Goal: Task Accomplishment & Management: Manage account settings

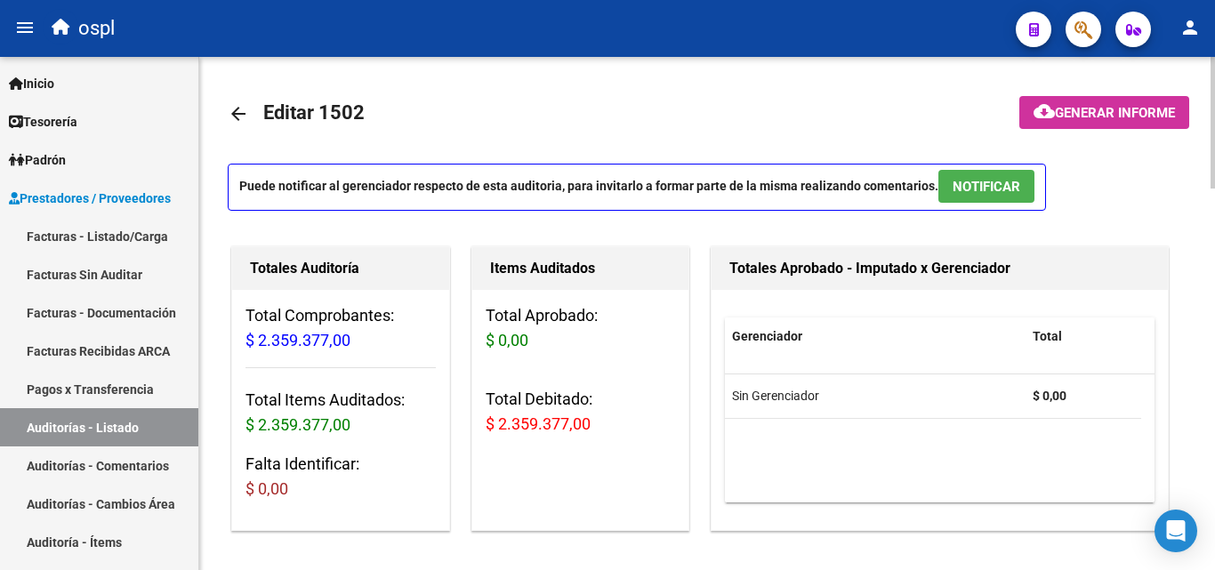
click at [492, 430] on span "$ 2.359.377,00" at bounding box center [538, 424] width 105 height 19
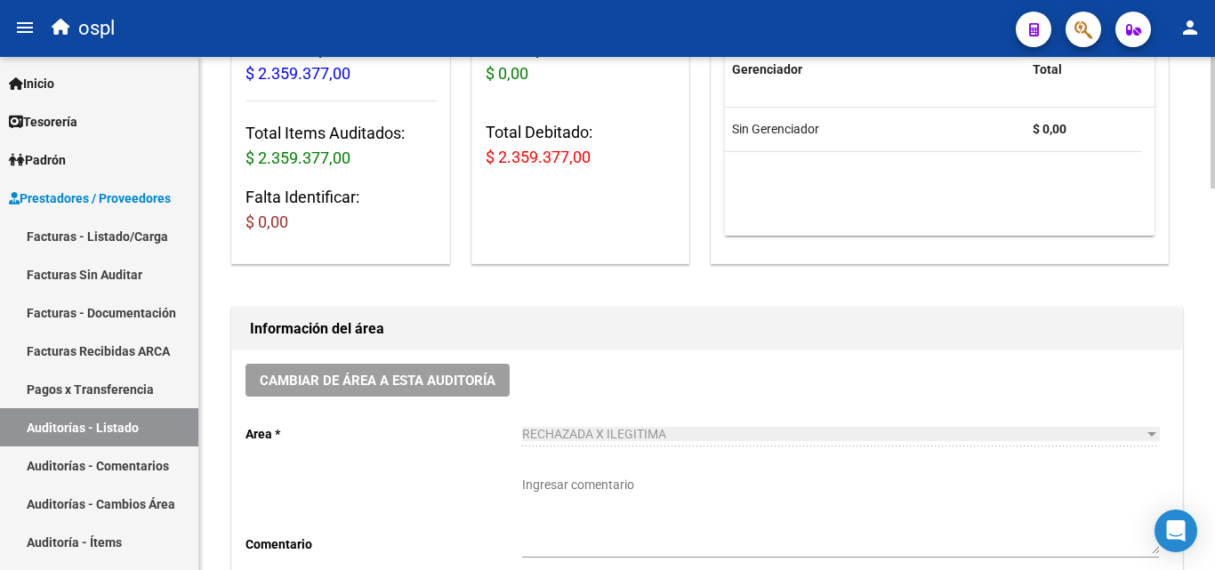
scroll to position [534, 0]
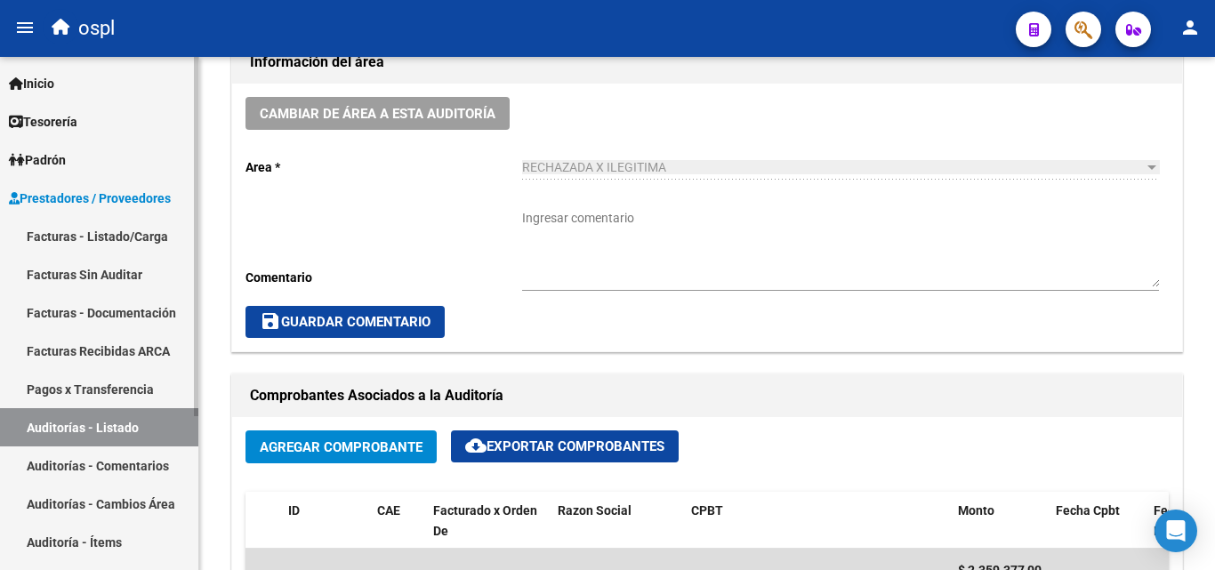
click at [51, 236] on link "Facturas - Listado/Carga" at bounding box center [99, 236] width 198 height 38
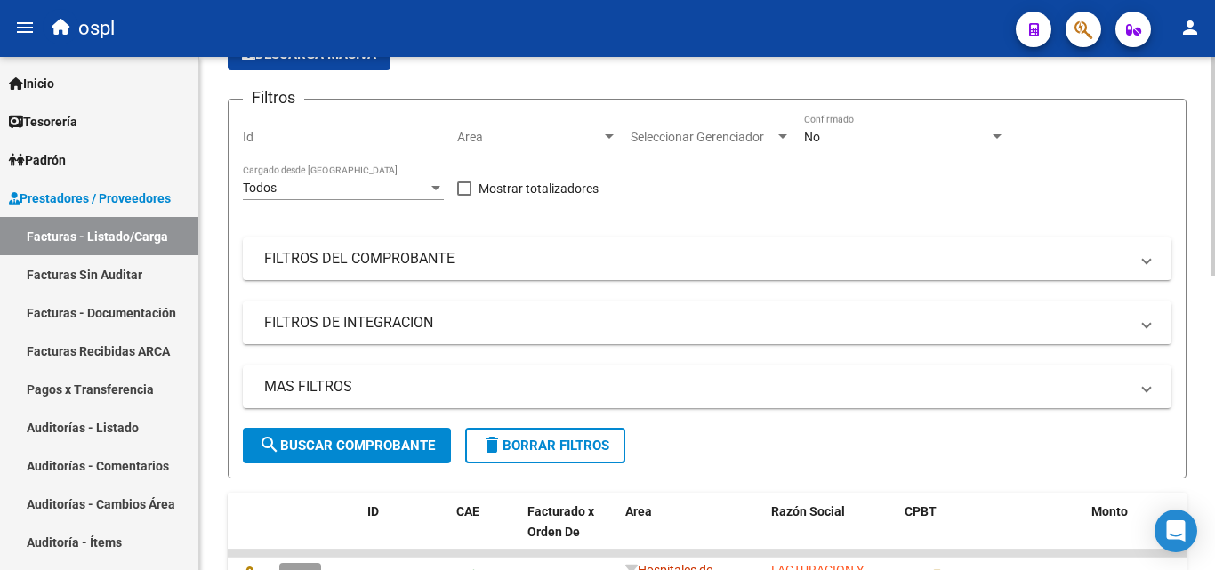
scroll to position [132, 0]
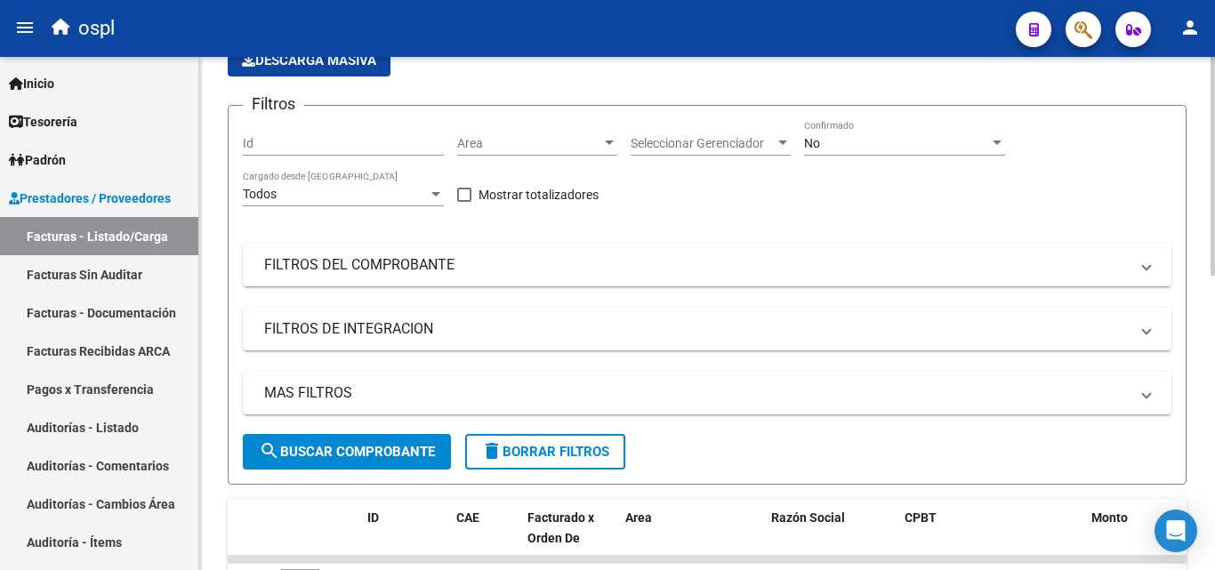
click at [525, 144] on span "Area" at bounding box center [529, 143] width 144 height 15
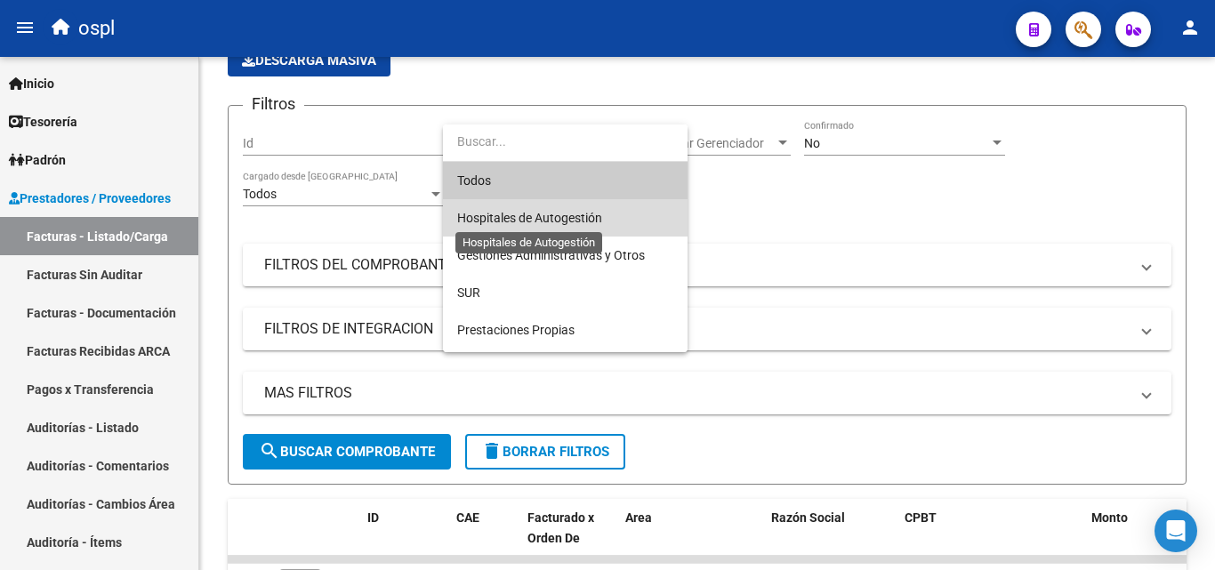
click at [552, 219] on span "Hospitales de Autogestión" at bounding box center [529, 218] width 145 height 14
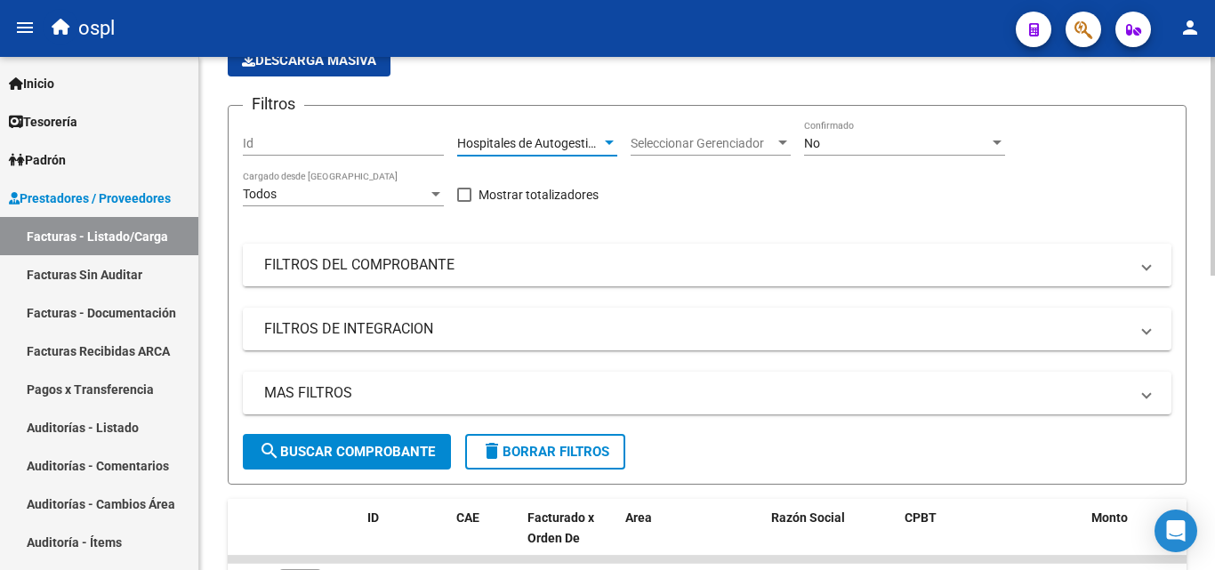
click at [472, 250] on mat-expansion-panel-header "FILTROS DEL COMPROBANTE" at bounding box center [707, 265] width 929 height 43
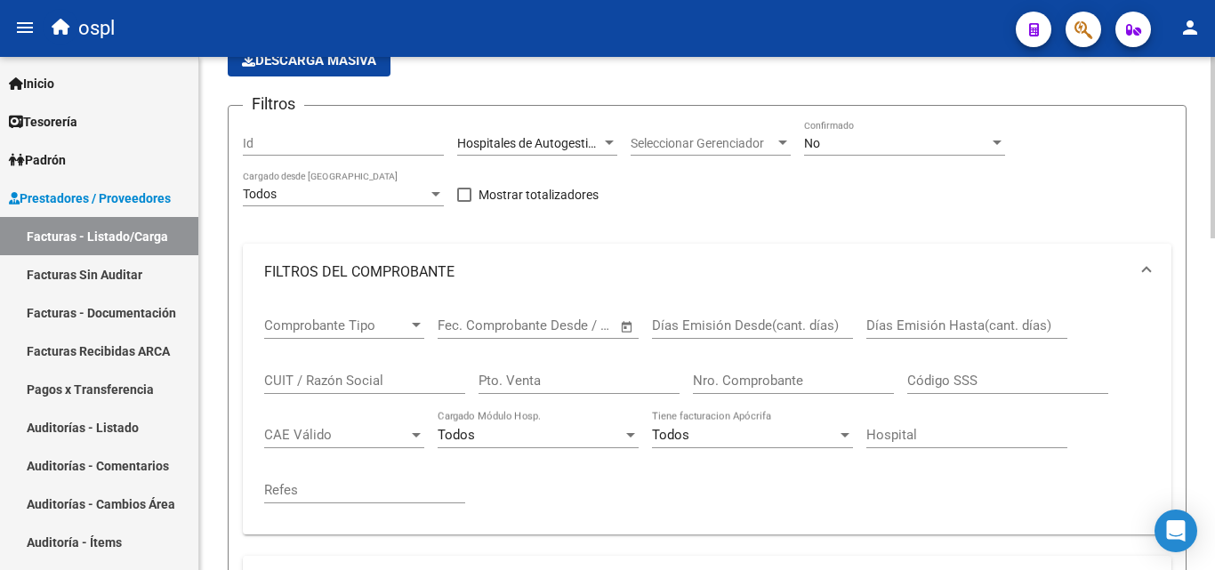
click at [633, 330] on span "Open calendar" at bounding box center [627, 326] width 43 height 43
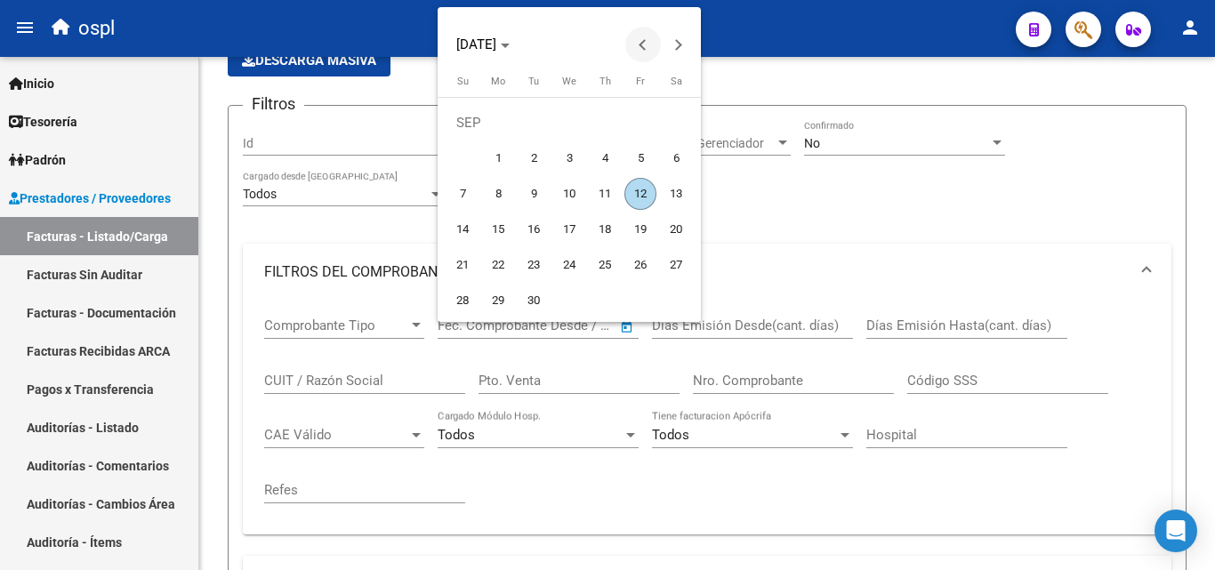
click at [645, 43] on button "Previous month" at bounding box center [643, 45] width 36 height 36
click at [640, 109] on span "1" at bounding box center [640, 123] width 32 height 32
type input "[DATE]"
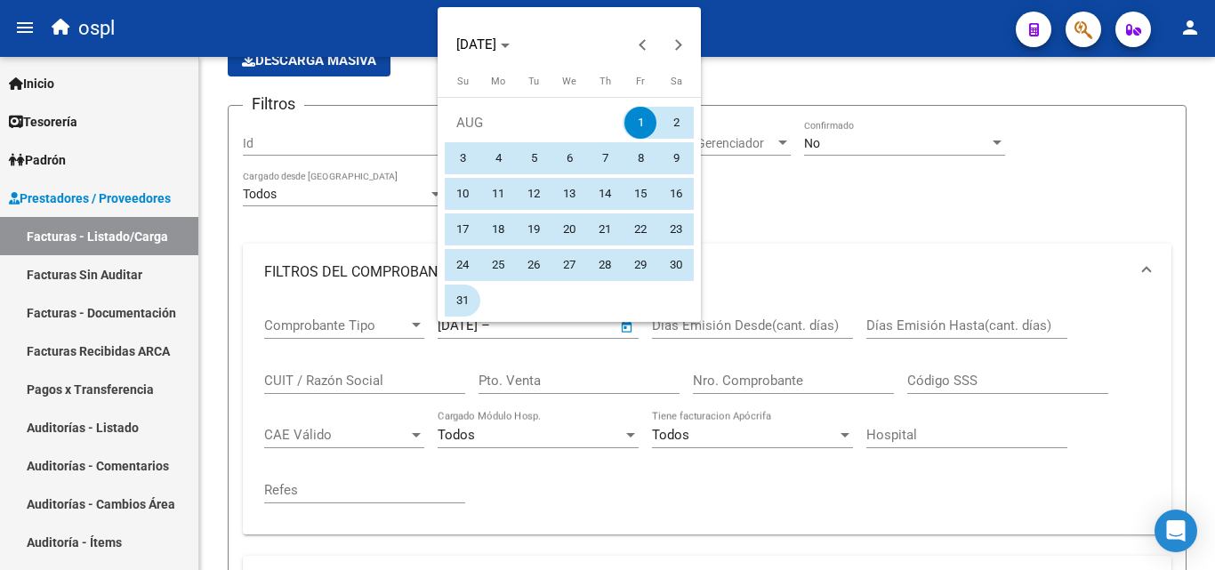
click at [474, 297] on span "31" at bounding box center [463, 301] width 32 height 32
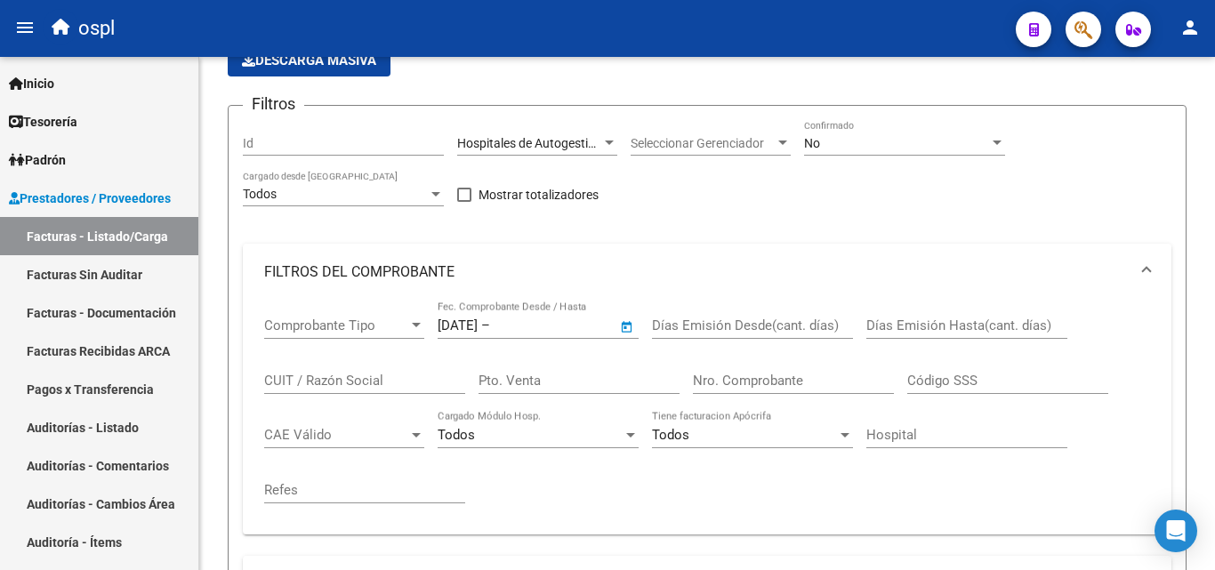
type input "[DATE]"
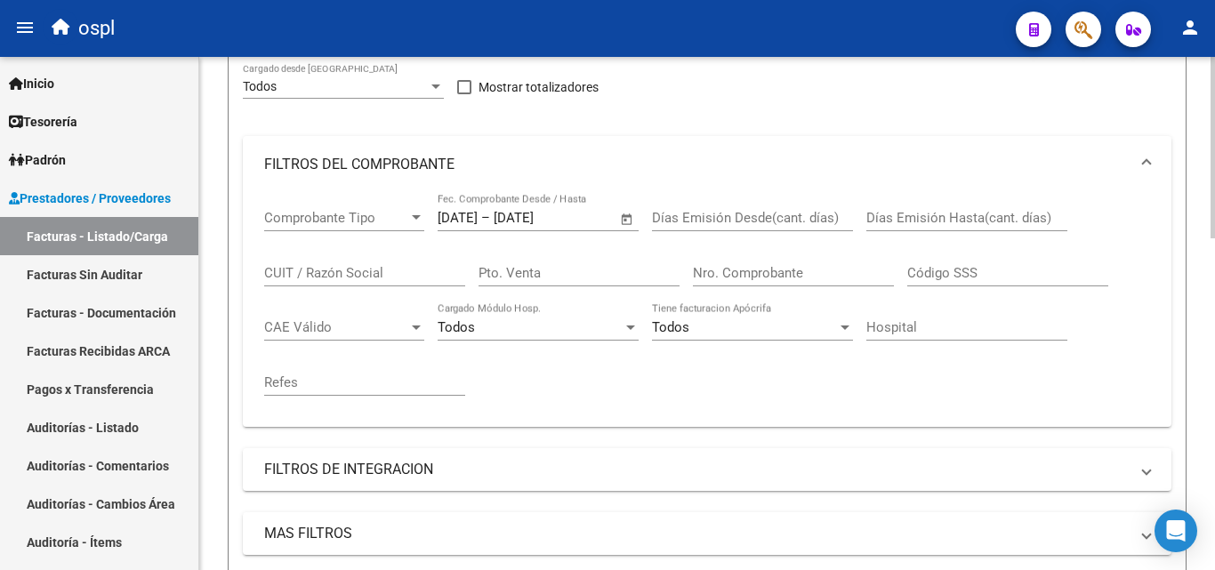
scroll to position [576, 0]
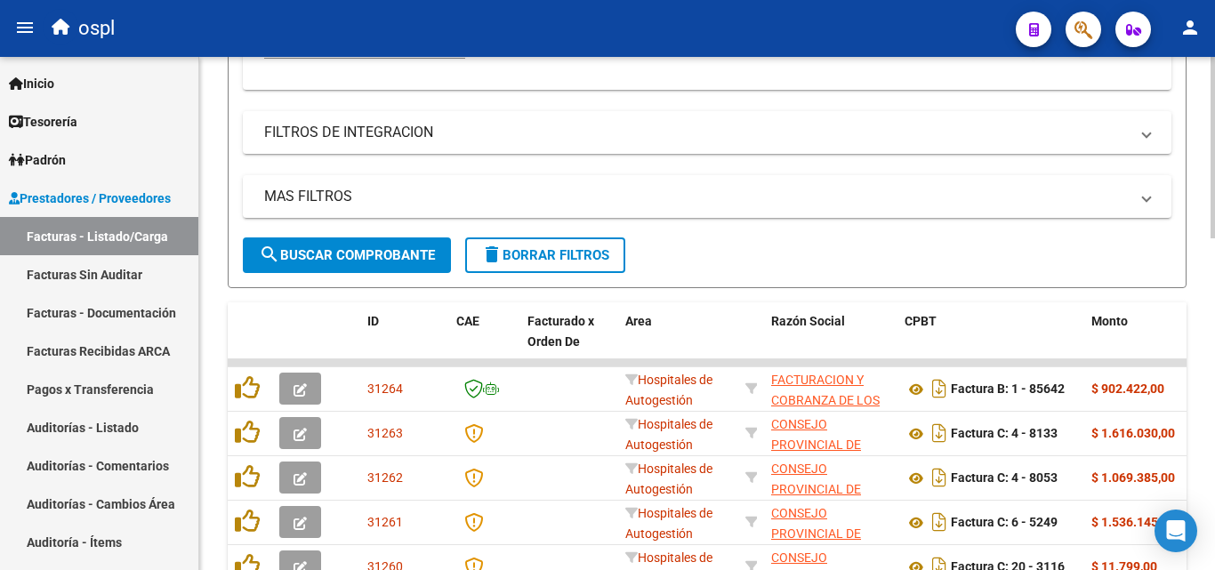
click at [410, 243] on button "search Buscar Comprobante" at bounding box center [347, 256] width 208 height 36
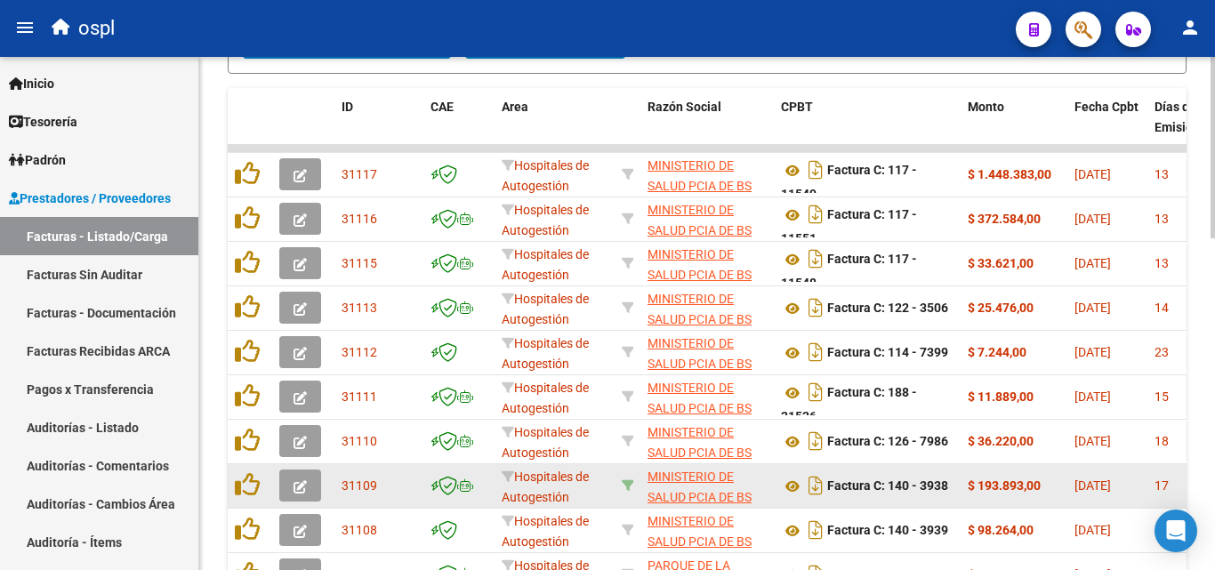
scroll to position [584, 0]
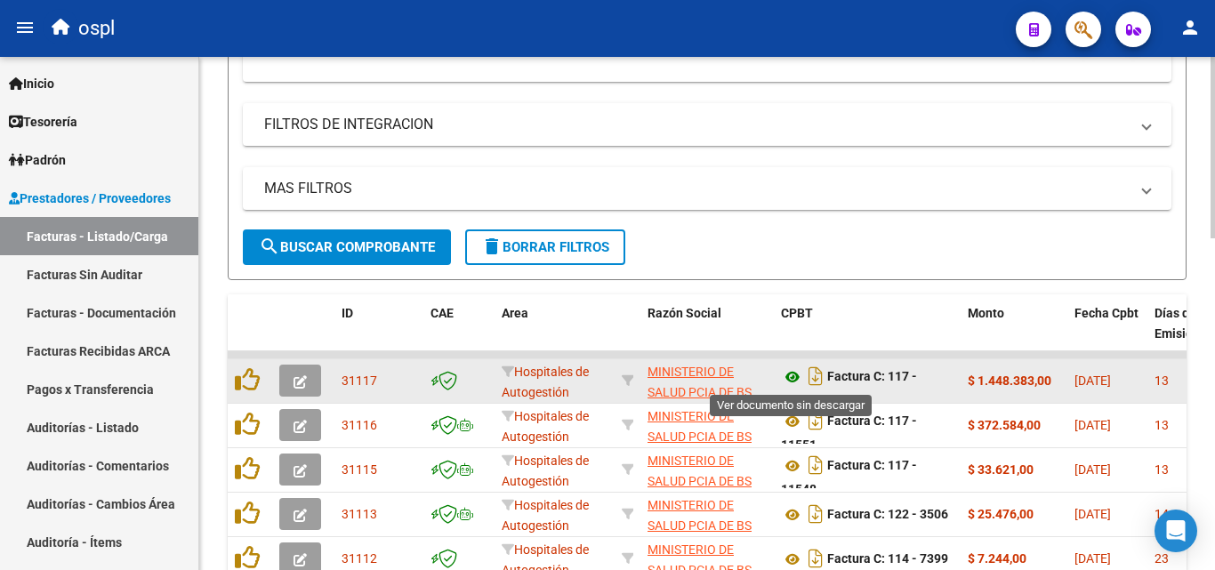
click at [793, 379] on icon at bounding box center [792, 376] width 23 height 21
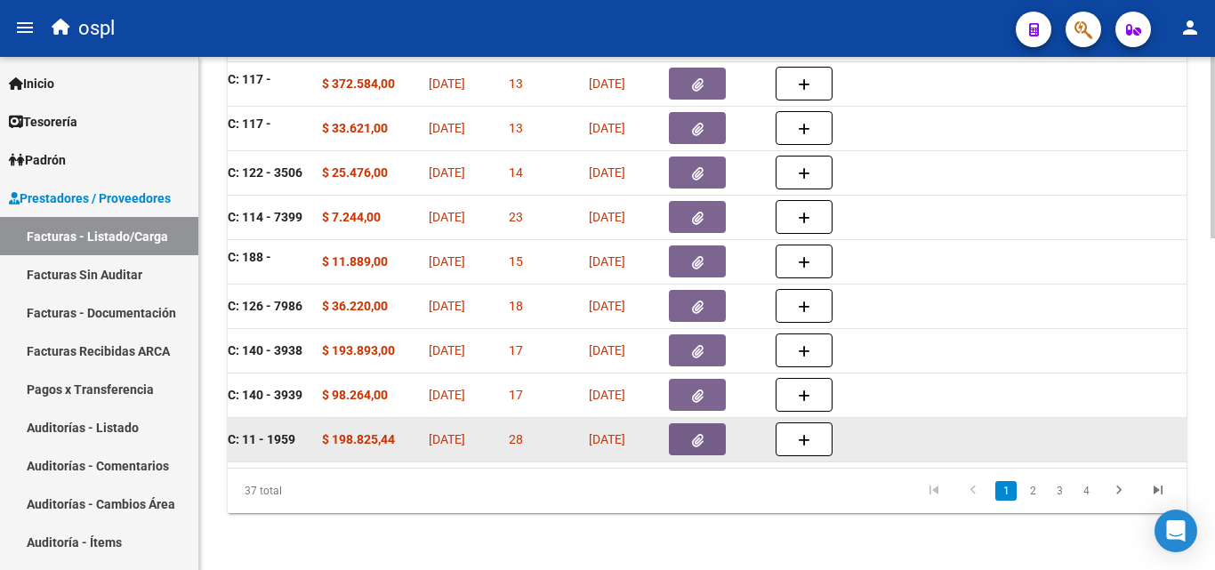
scroll to position [673, 0]
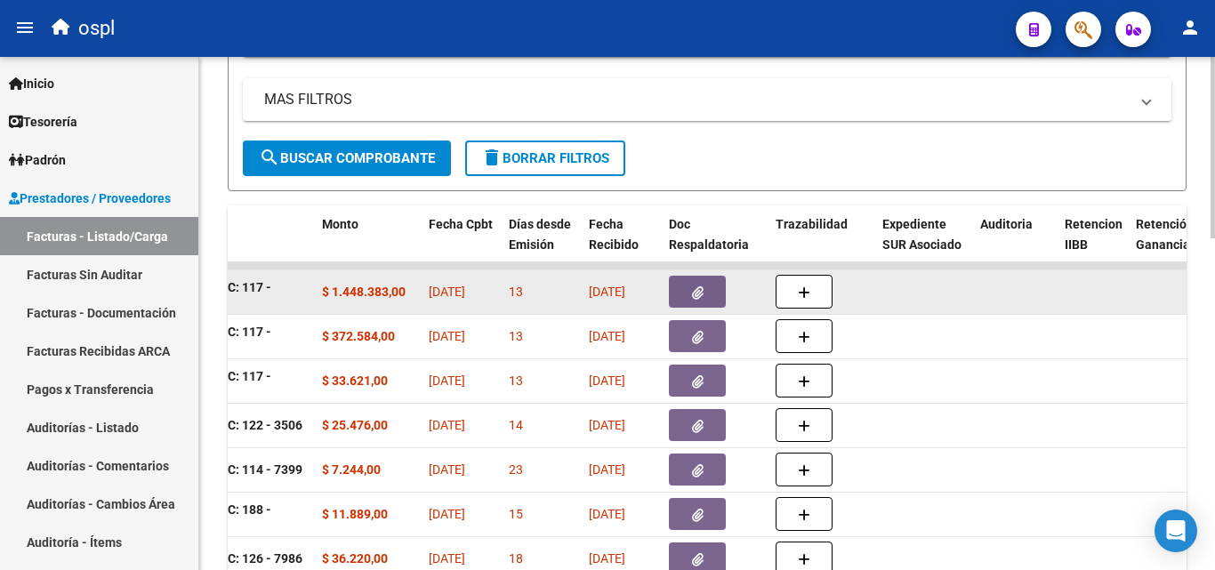
click at [710, 284] on button "button" at bounding box center [697, 292] width 57 height 32
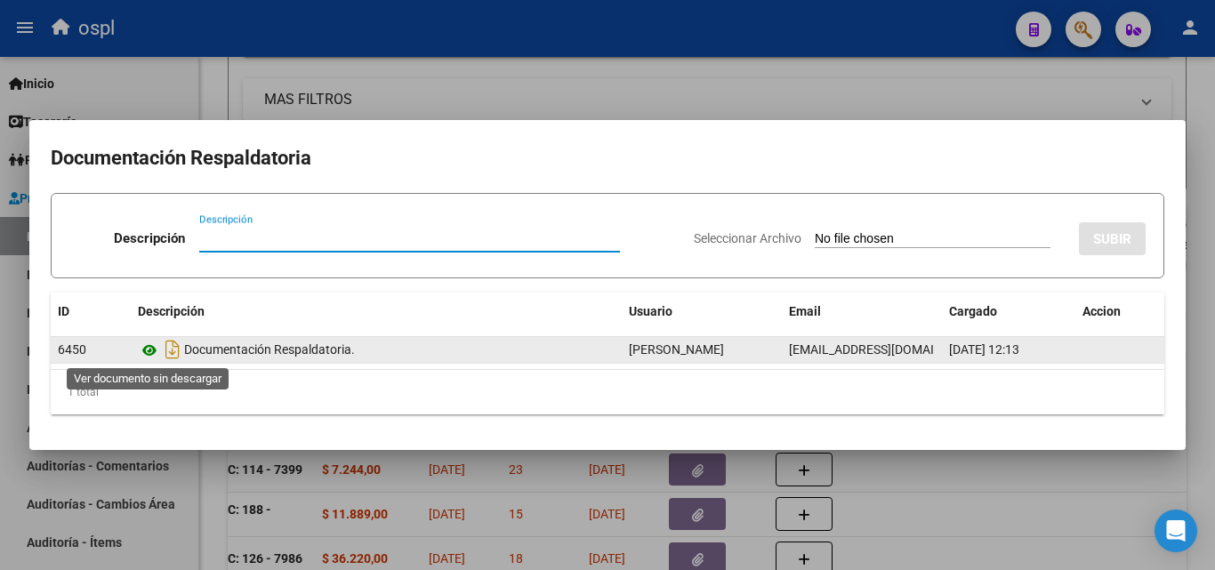
click at [152, 352] on icon at bounding box center [149, 350] width 23 height 21
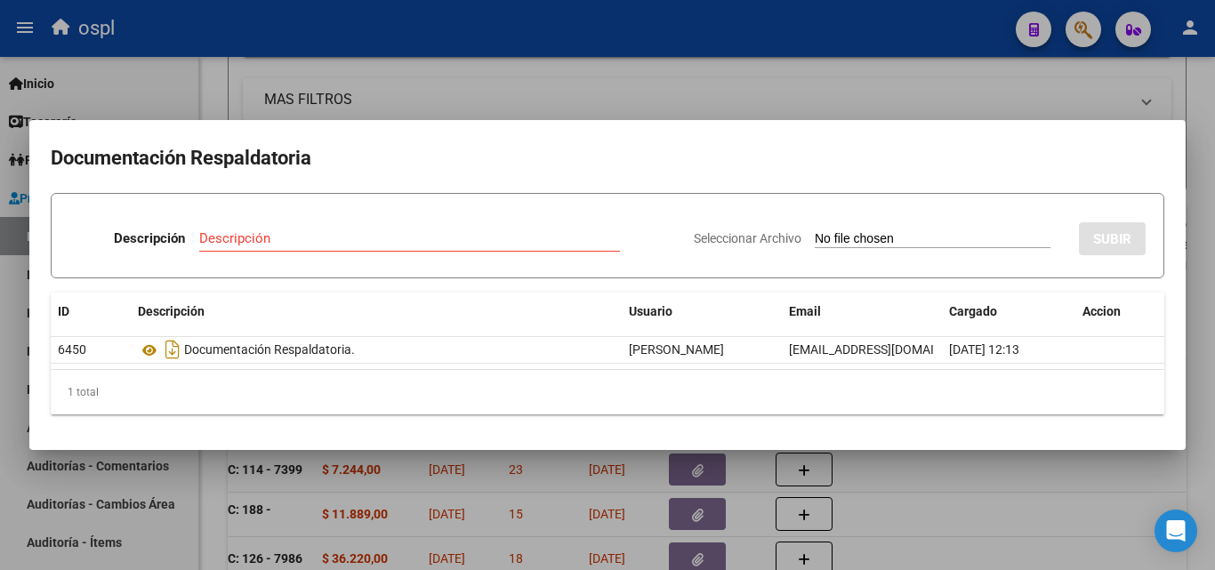
click at [1031, 497] on div at bounding box center [607, 285] width 1215 height 570
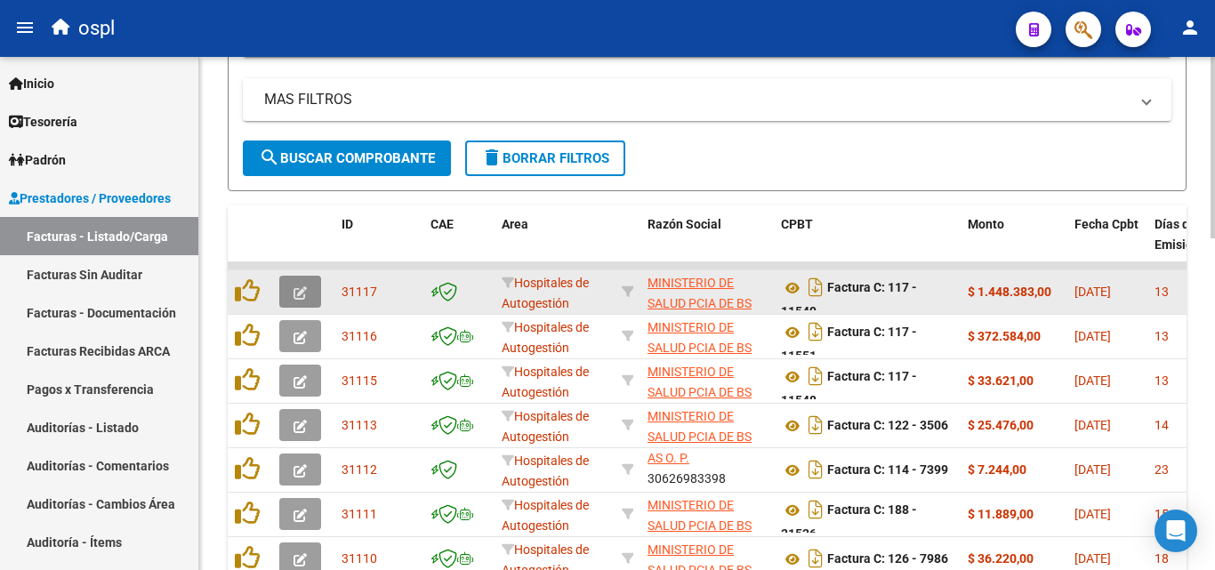
click at [302, 292] on icon "button" at bounding box center [300, 292] width 13 height 13
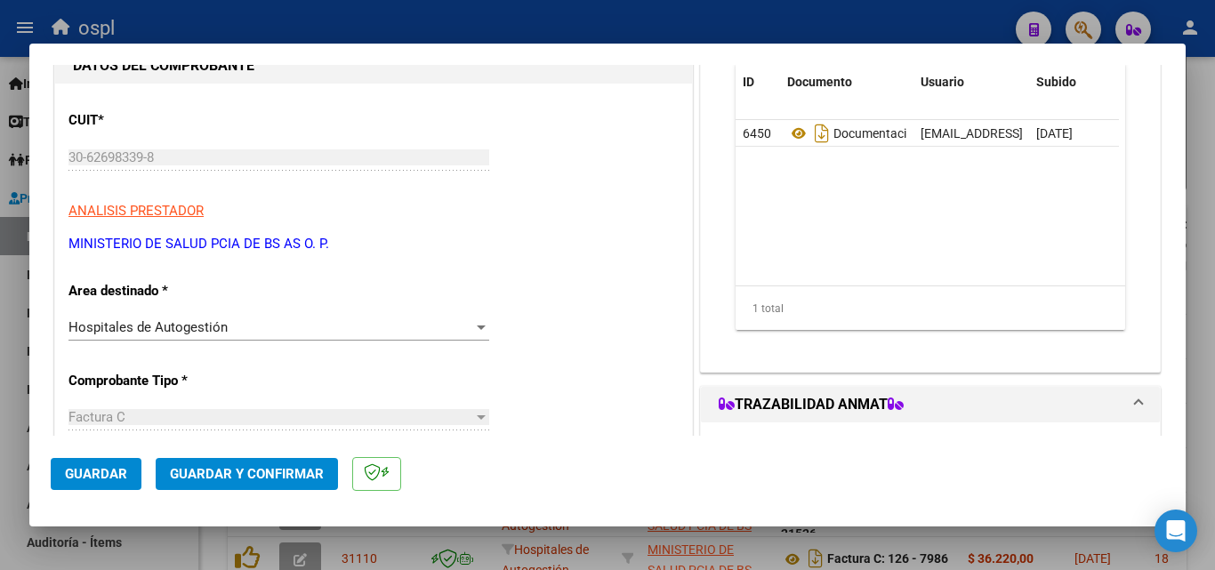
scroll to position [178, 0]
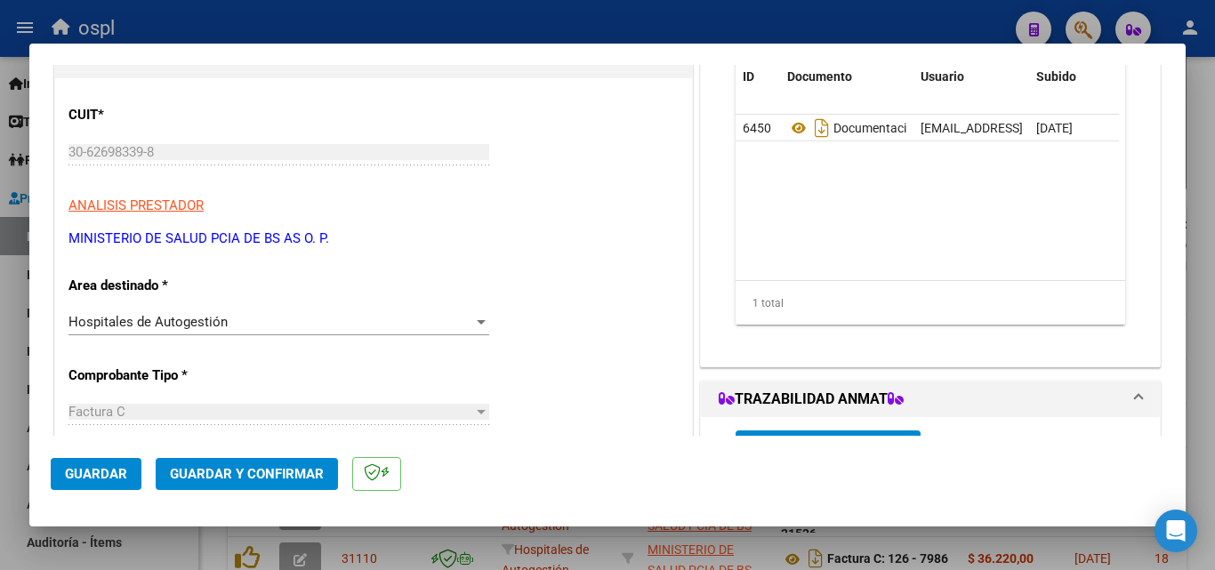
click at [273, 328] on div "Hospitales de Autogestión" at bounding box center [270, 322] width 405 height 16
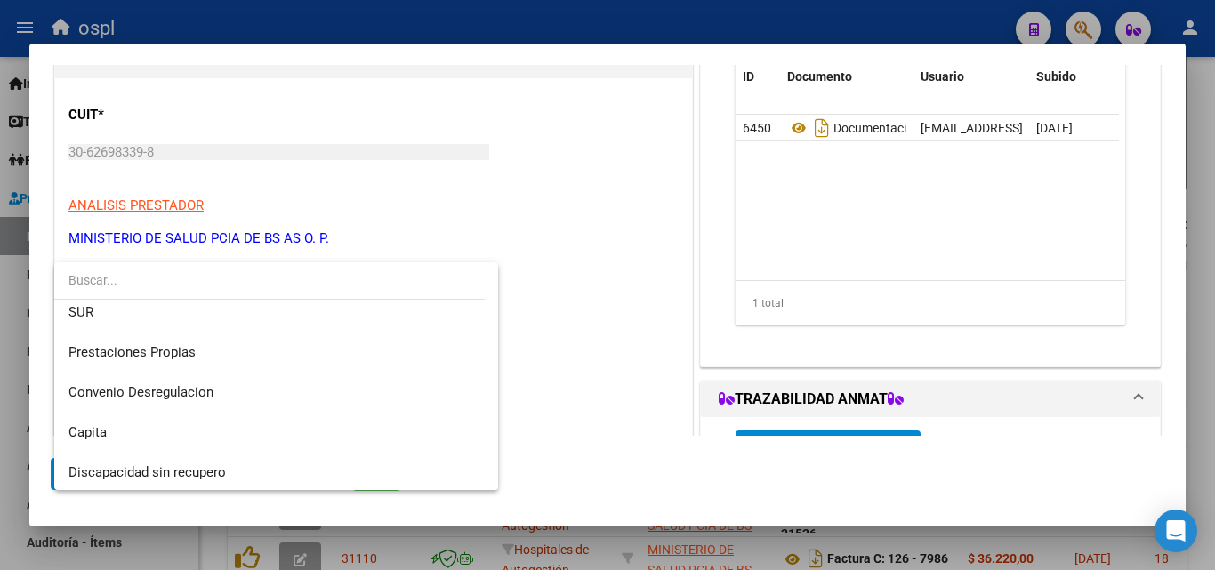
scroll to position [253, 0]
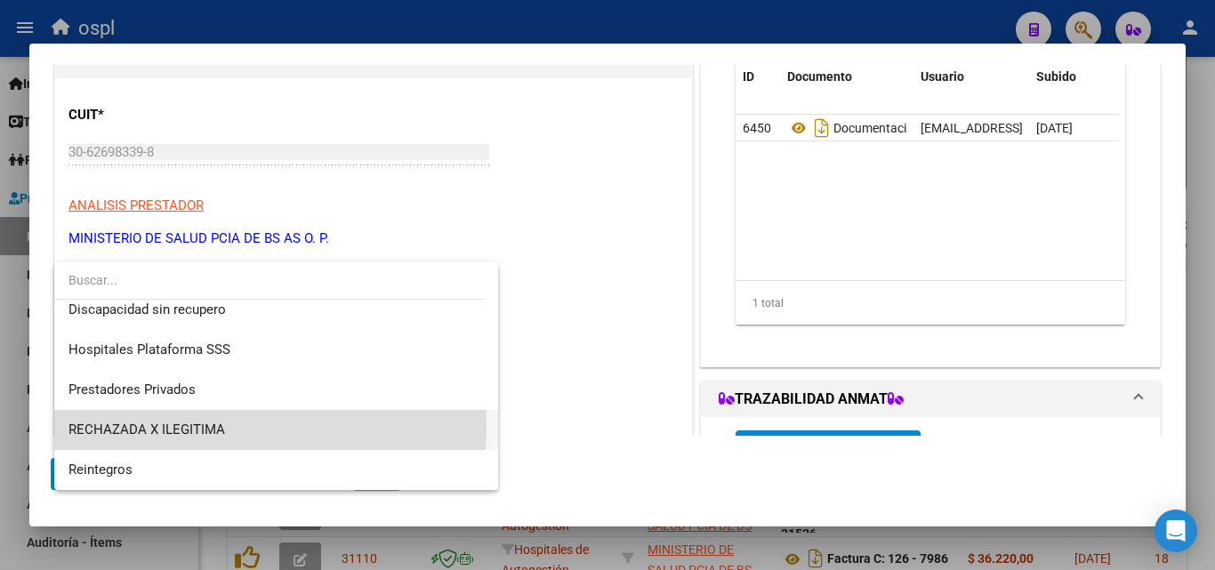
click at [236, 425] on span "RECHAZADA X ILEGITIMA" at bounding box center [275, 430] width 415 height 40
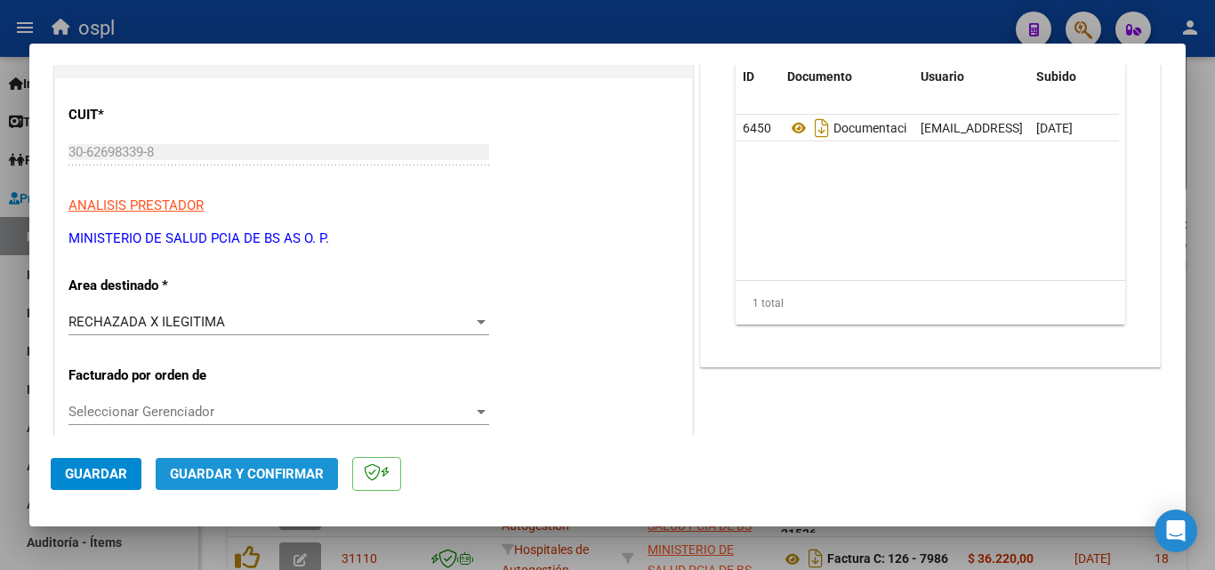
click at [235, 470] on span "Guardar y Confirmar" at bounding box center [247, 474] width 154 height 16
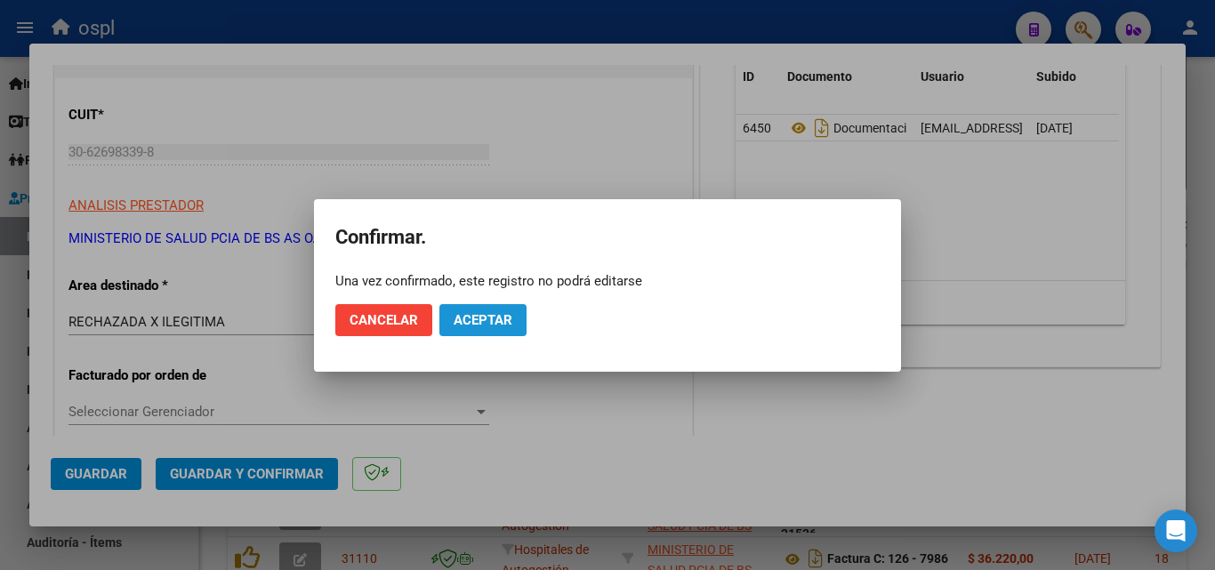
click at [463, 314] on span "Aceptar" at bounding box center [483, 320] width 59 height 16
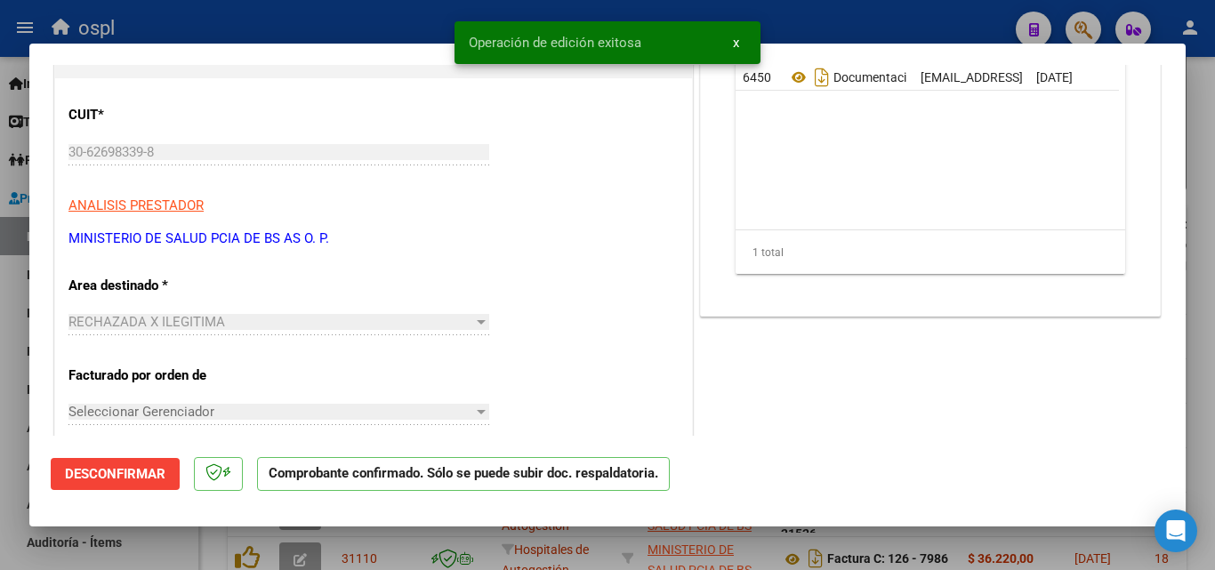
click at [0, 257] on div at bounding box center [607, 285] width 1215 height 570
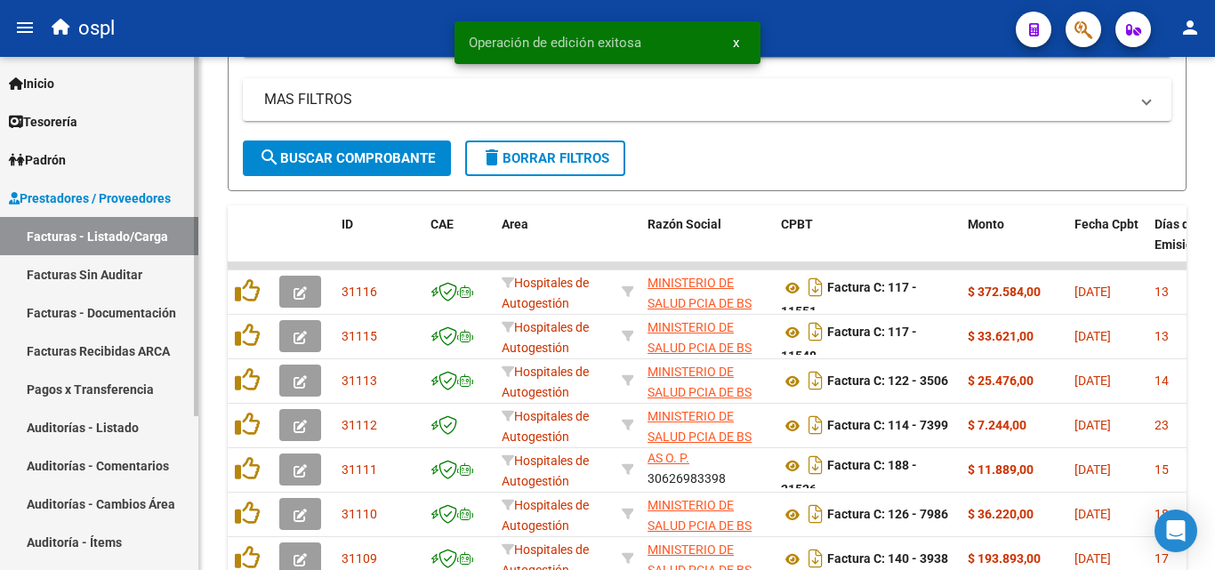
click at [47, 268] on link "Facturas Sin Auditar" at bounding box center [99, 274] width 198 height 38
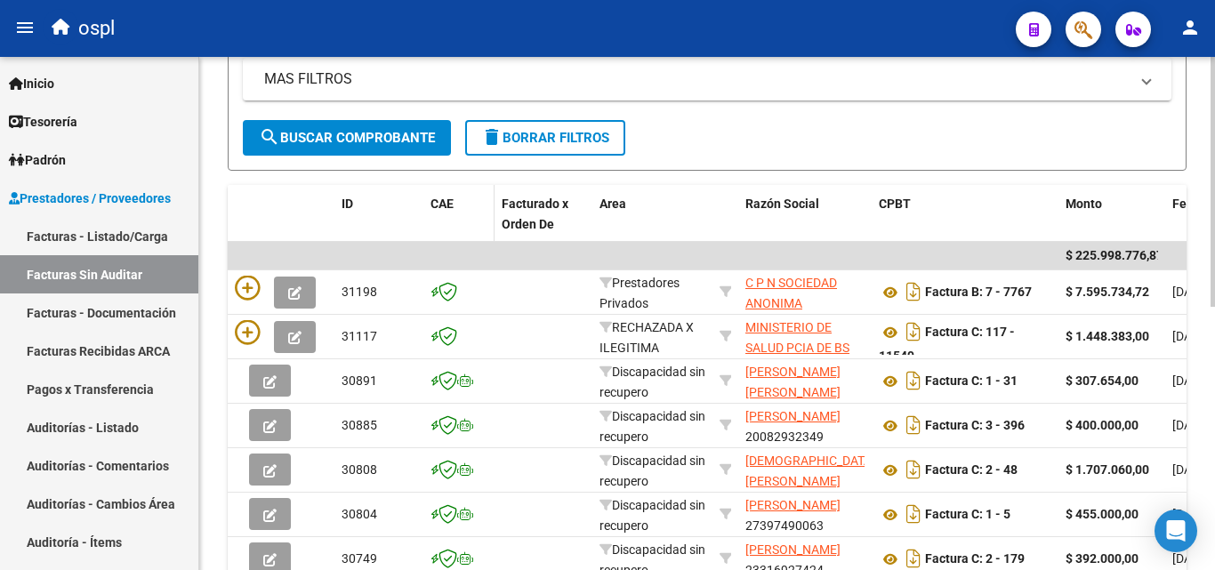
scroll to position [94, 0]
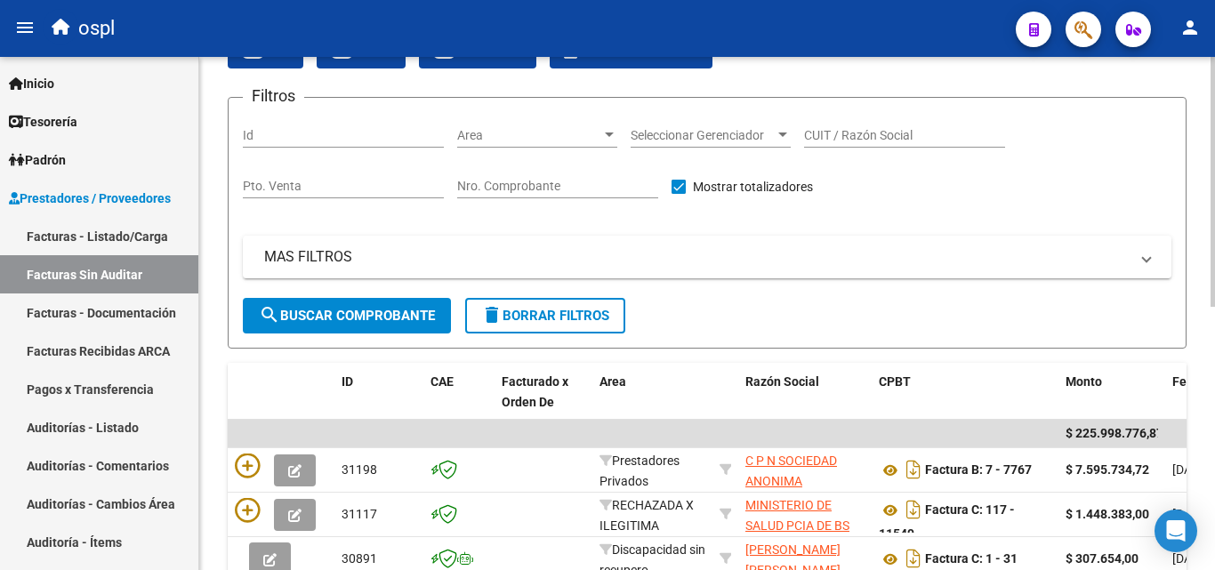
click at [524, 183] on input "Nro. Comprobante" at bounding box center [557, 186] width 201 height 15
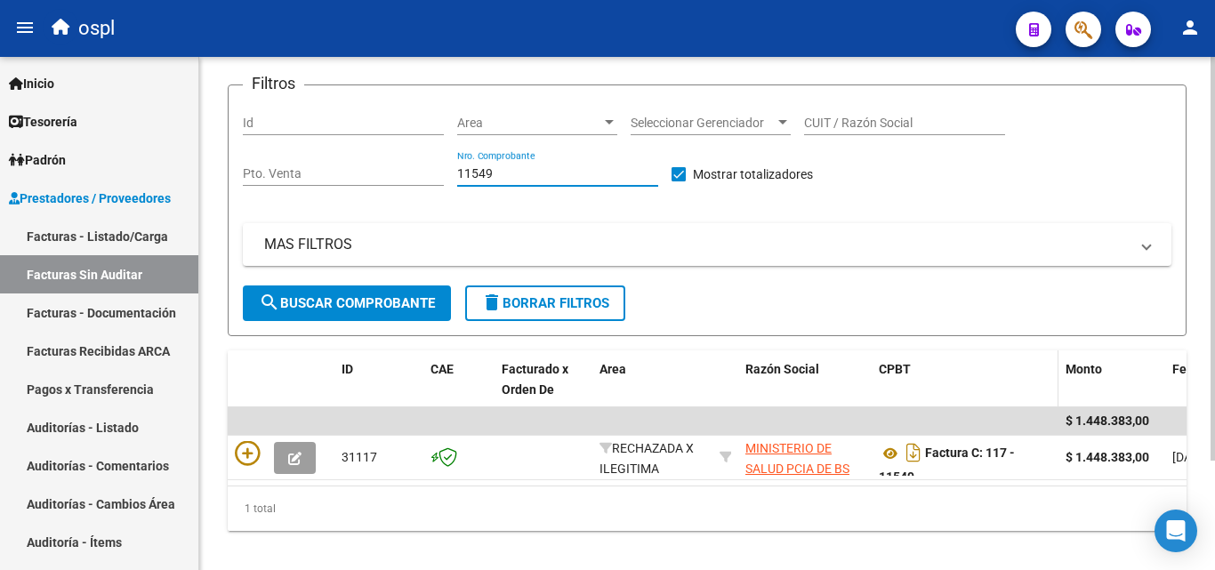
scroll to position [139, 0]
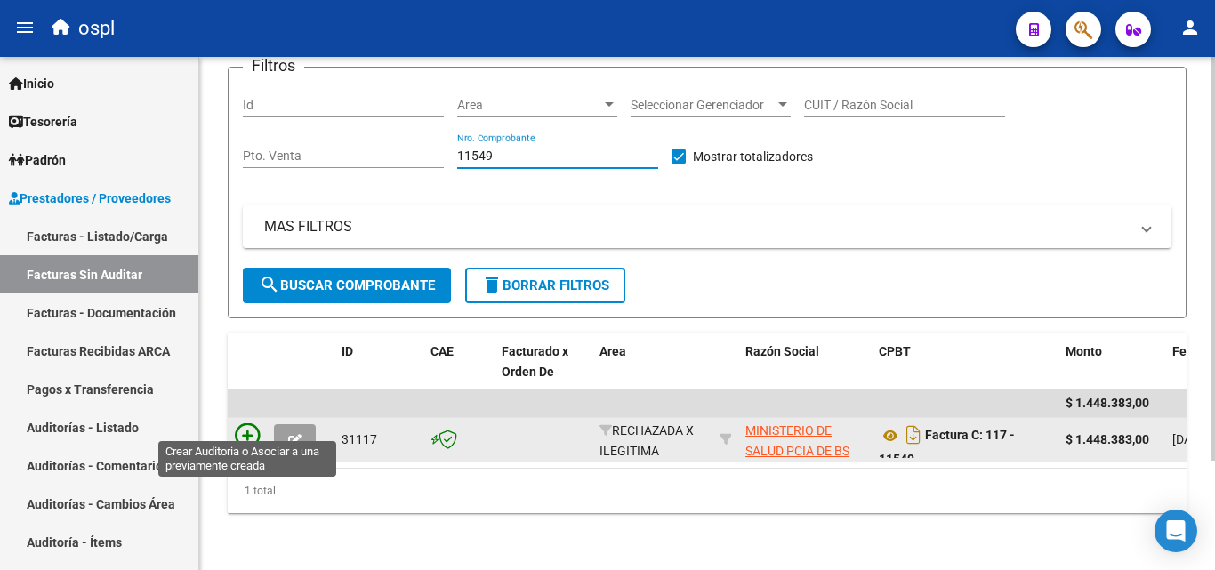
type input "11549"
click at [249, 423] on icon at bounding box center [247, 435] width 25 height 25
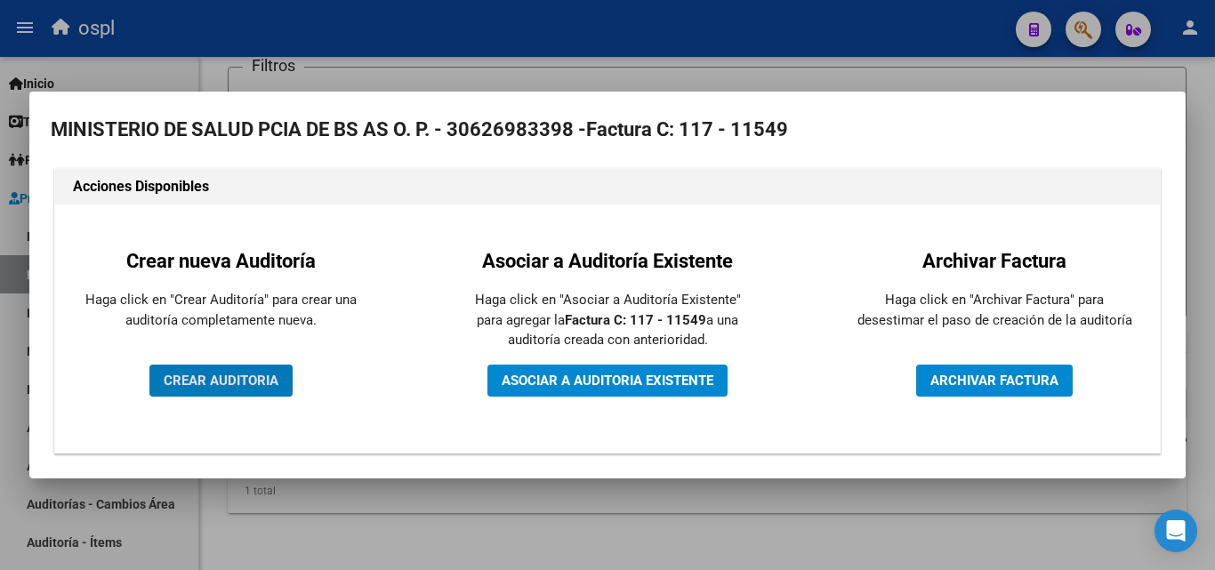
click at [215, 386] on span "CREAR AUDITORIA" at bounding box center [221, 381] width 115 height 16
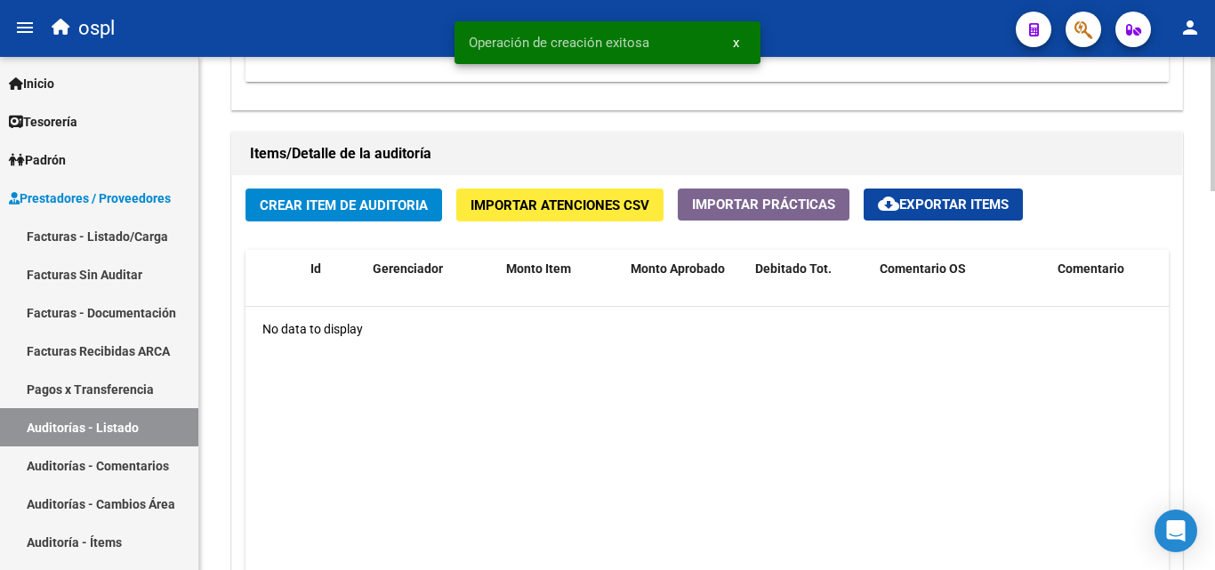
scroll to position [1245, 0]
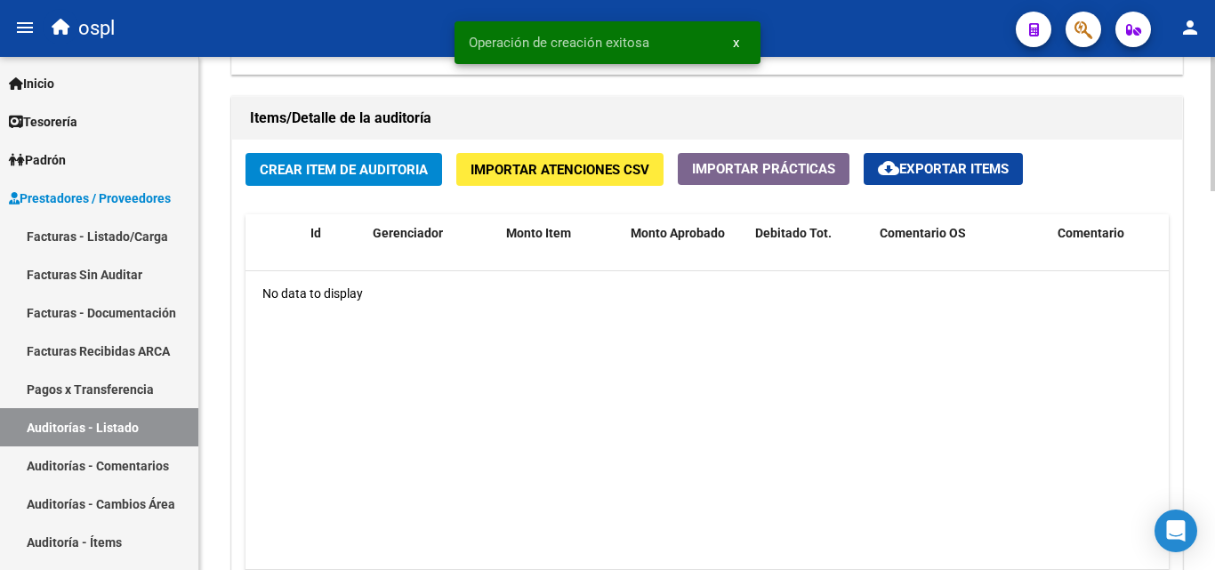
click at [399, 181] on button "Crear Item de Auditoria" at bounding box center [344, 169] width 197 height 33
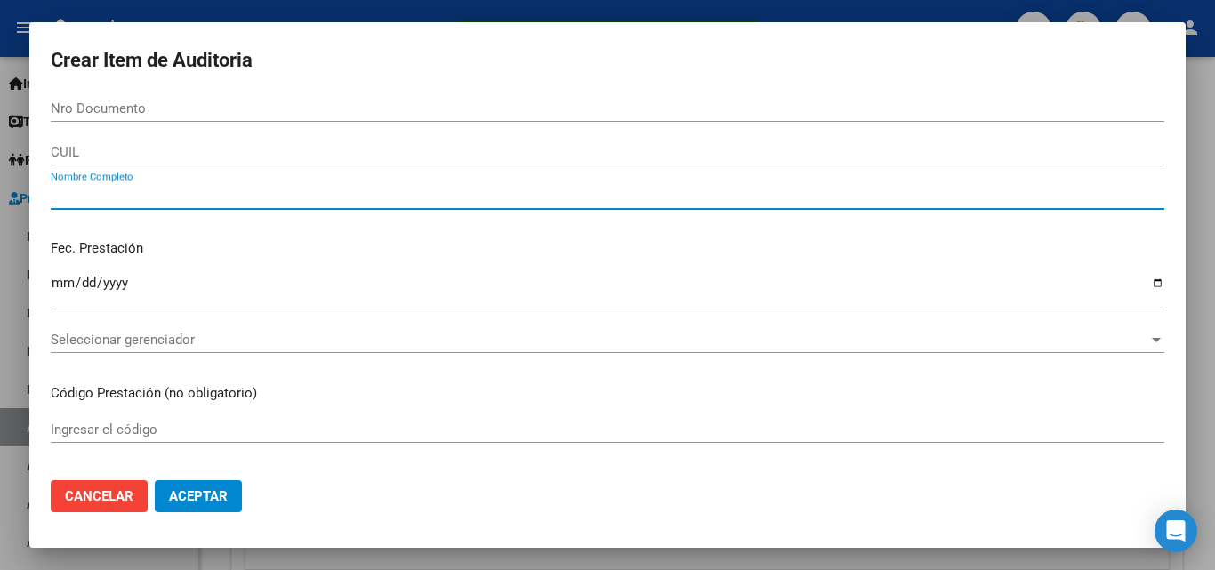
click at [226, 201] on input "Nombre Completo" at bounding box center [608, 196] width 1114 height 16
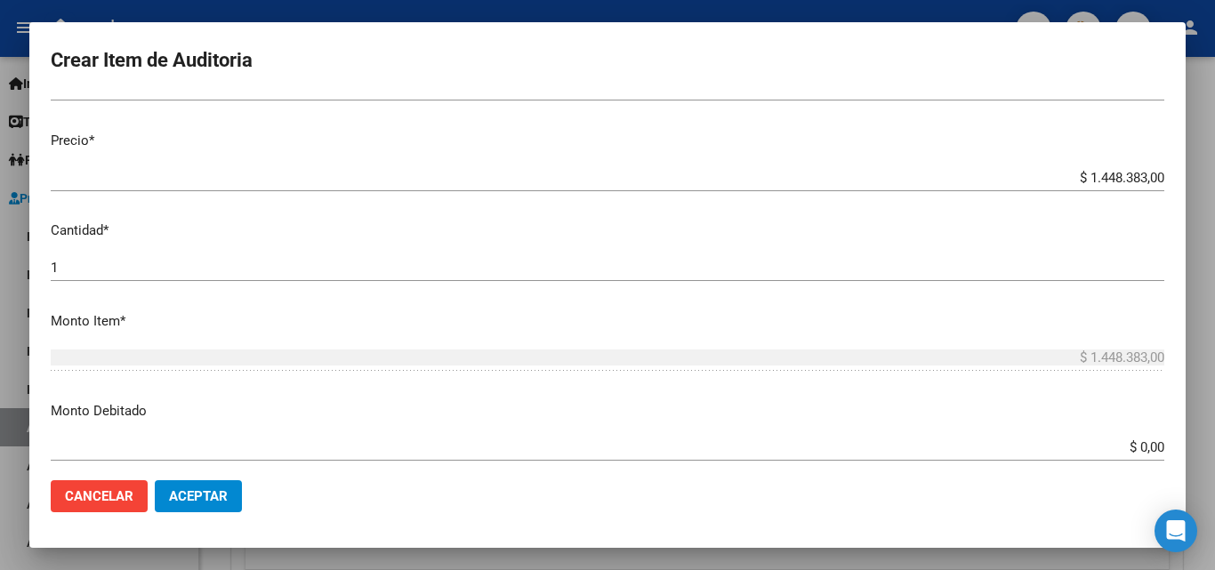
scroll to position [356, 0]
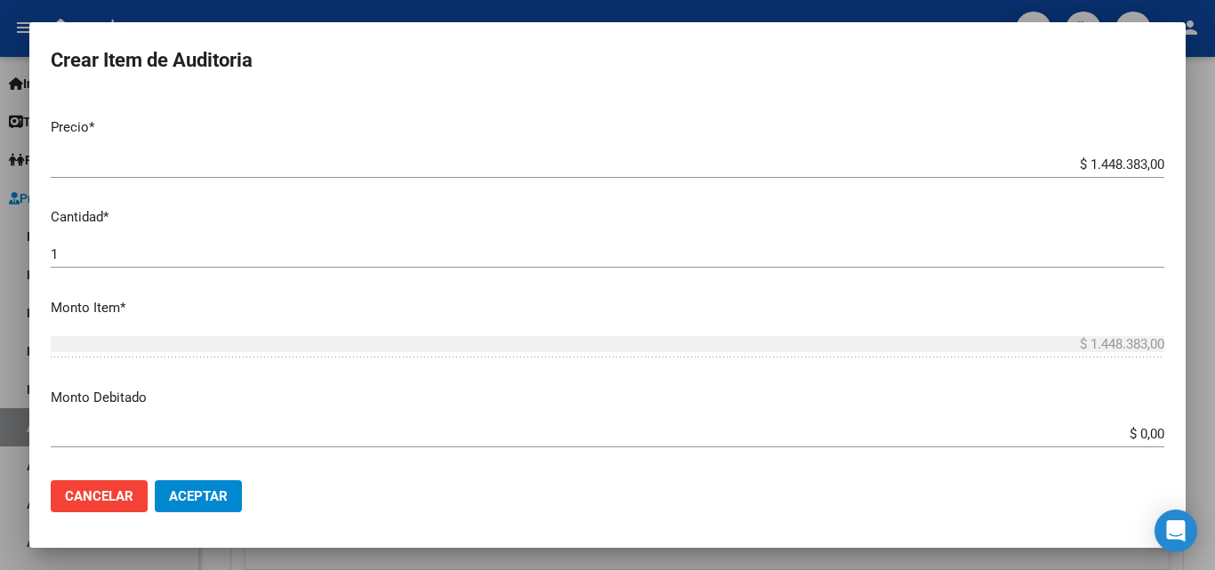
type input "todos"
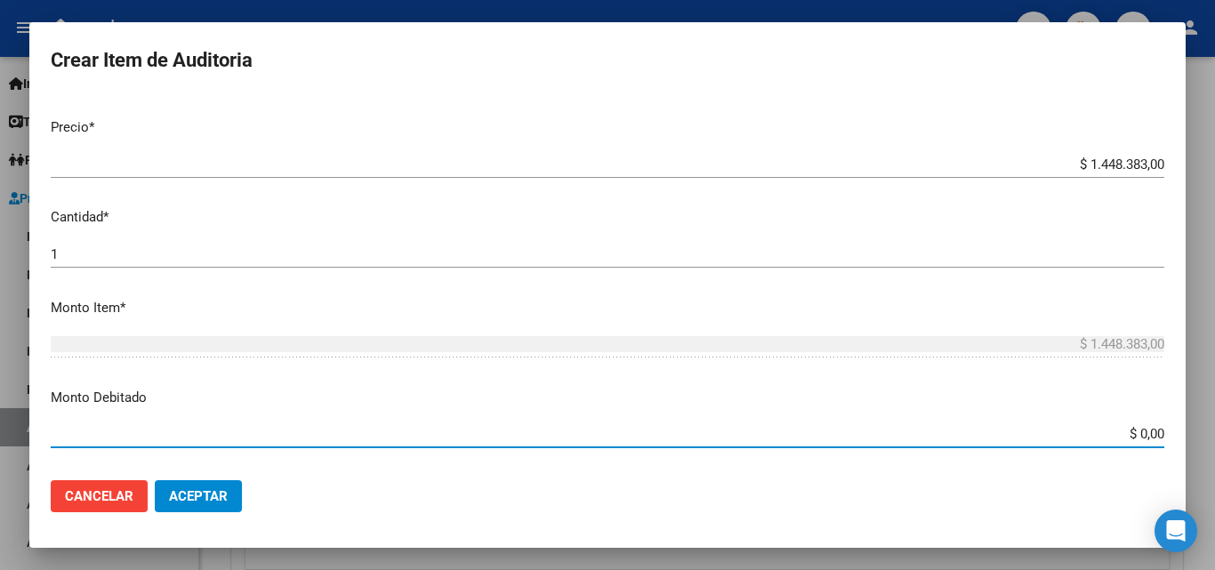
drag, startPoint x: 1101, startPoint y: 430, endPoint x: 1176, endPoint y: 418, distance: 75.6
click at [1176, 418] on mat-dialog-content "Nro Documento CUIL todos Nombre Completo Fec. Prestación Ingresar la fecha Sele…" at bounding box center [607, 280] width 1156 height 371
type input "$ 1.448.383,00"
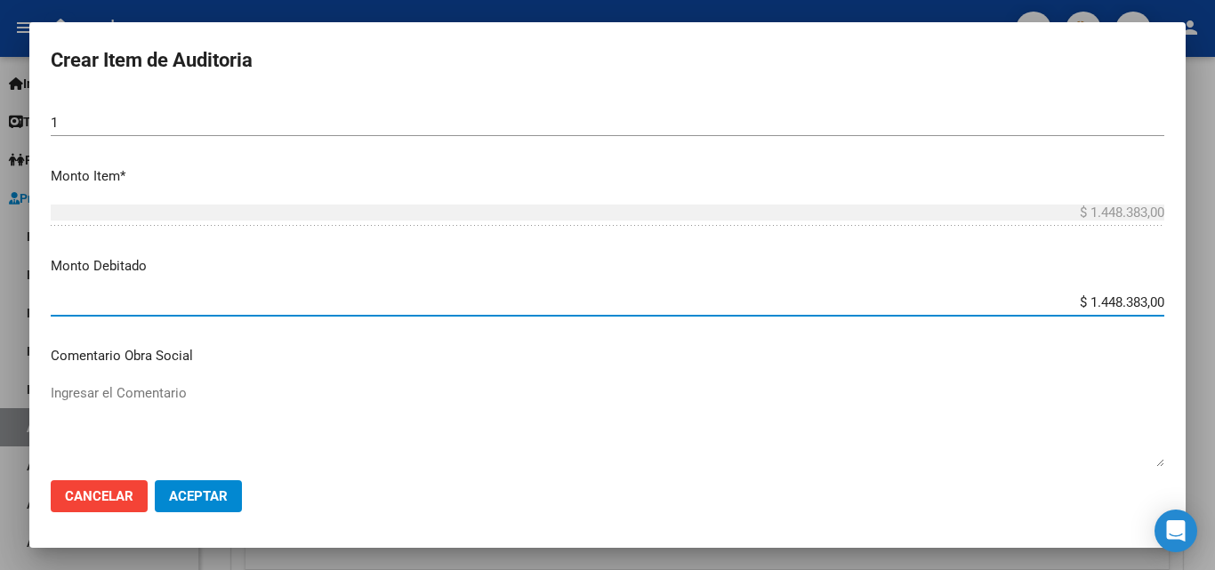
scroll to position [623, 0]
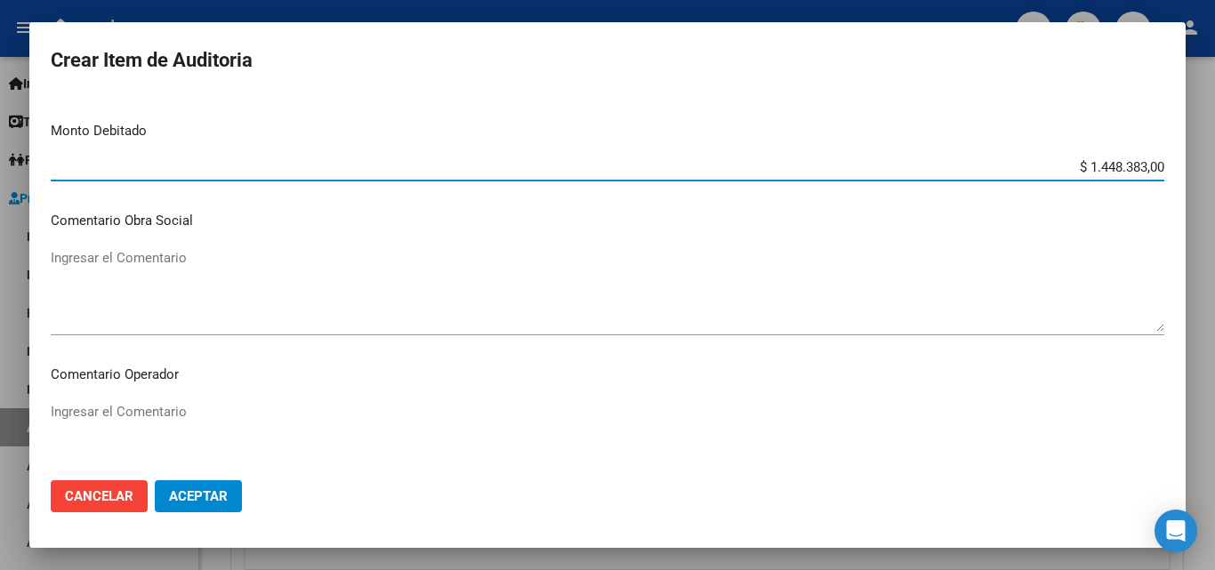
click at [202, 390] on mat-dialog-content "Nro Documento CUIL todos Nombre Completo Fec. Prestación Ingresar la fecha Sele…" at bounding box center [607, 280] width 1156 height 371
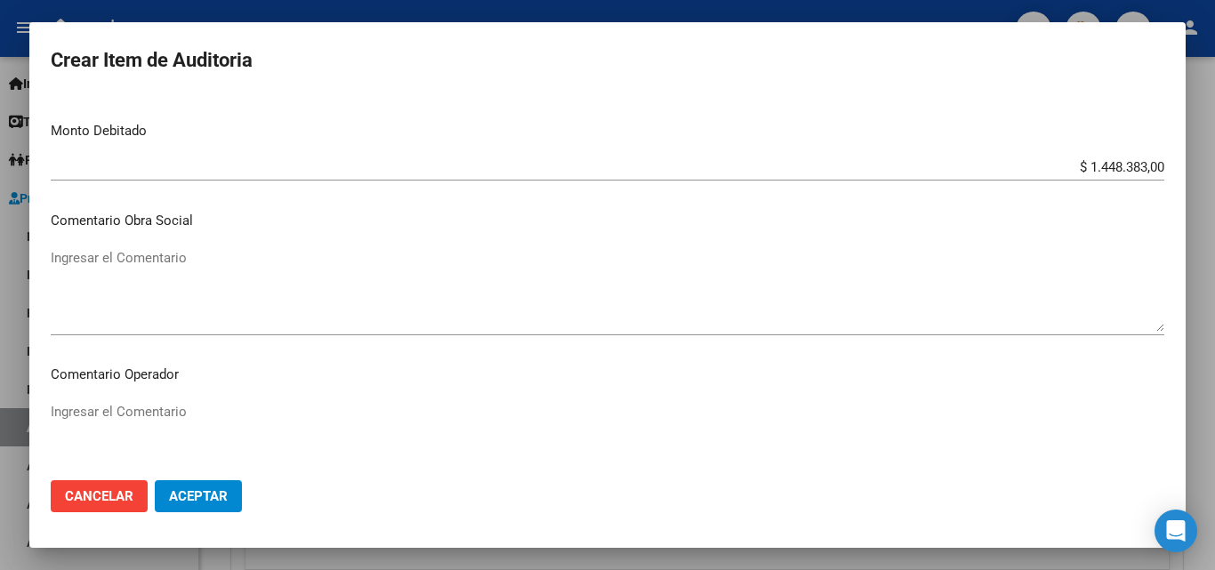
click at [202, 397] on mat-dialog-content "Nro Documento CUIL todos Nombre Completo Fec. Prestación Ingresar la fecha Sele…" at bounding box center [607, 280] width 1156 height 371
click at [196, 416] on textarea "Ingresar el Comentario" at bounding box center [608, 444] width 1114 height 84
click at [345, 415] on textarea "rechazada por no presentar dni que acredite atencion medica brindada" at bounding box center [608, 444] width 1114 height 84
type textarea "rechazada por no presentar dni que acredite atención medica brindada"
click at [230, 495] on button "Aceptar" at bounding box center [198, 496] width 87 height 32
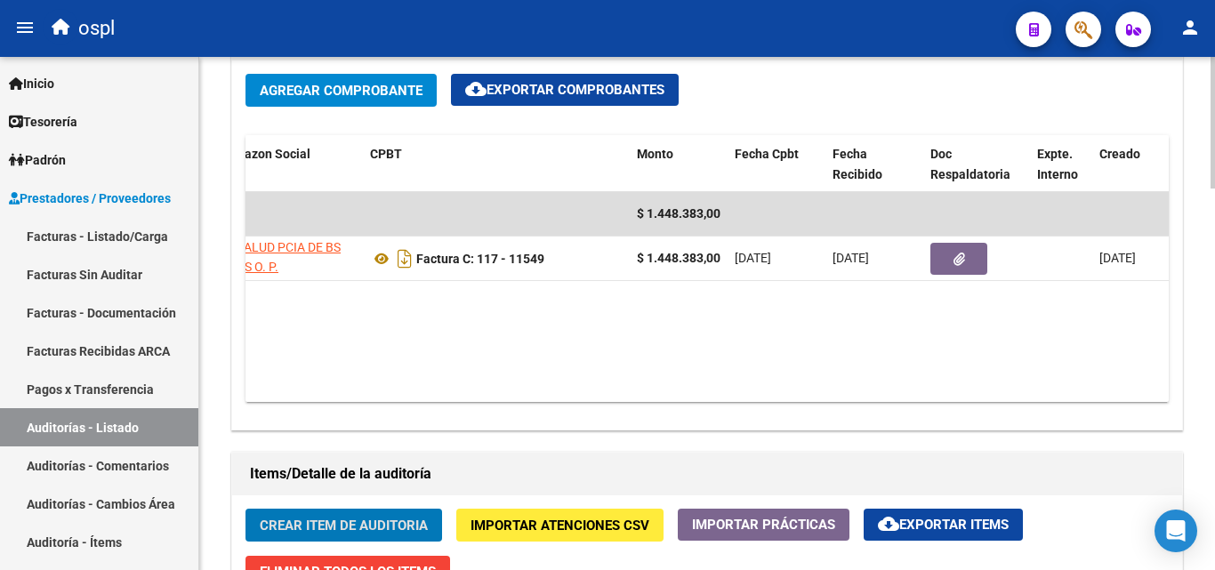
scroll to position [0, 334]
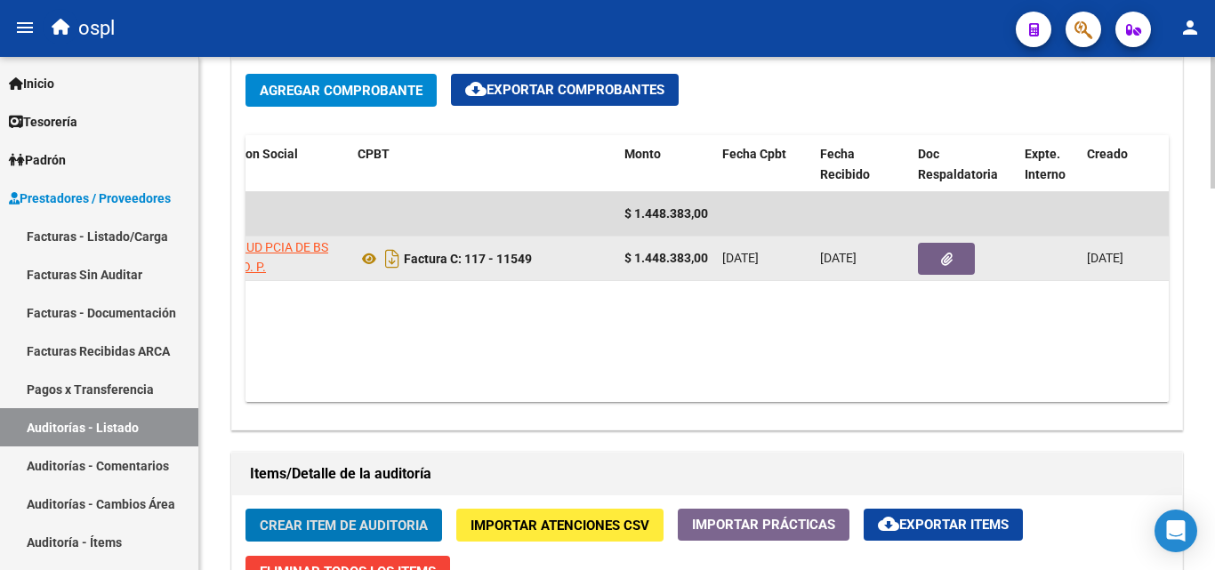
click at [952, 251] on span "button" at bounding box center [947, 259] width 12 height 16
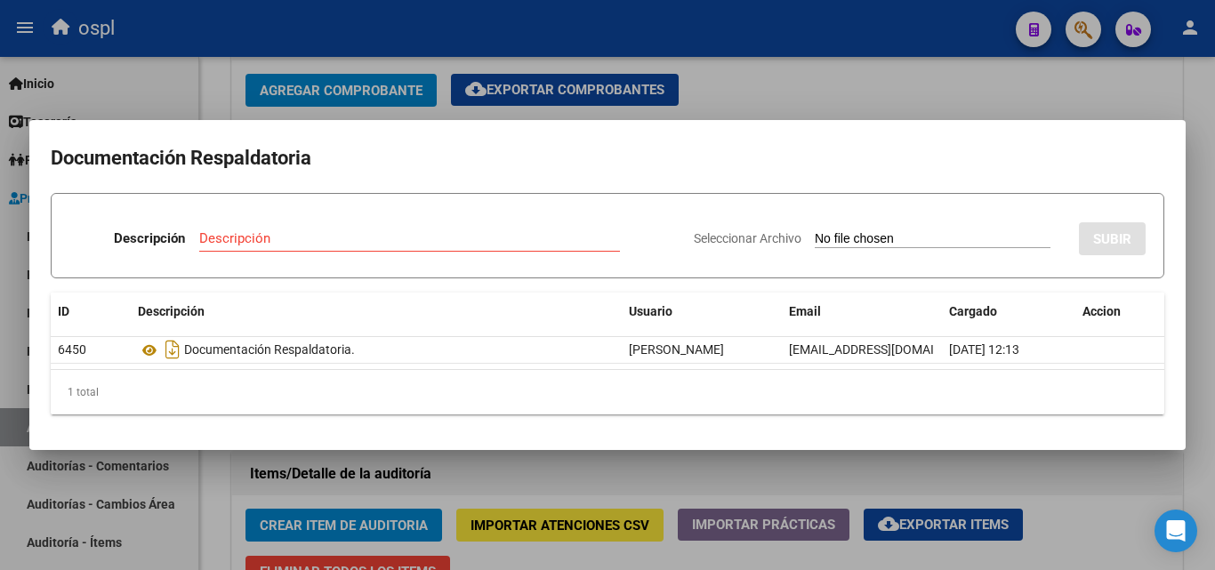
click at [815, 237] on input "Seleccionar Archivo" at bounding box center [933, 239] width 236 height 17
type input "C:\fakepath\RECHAZO X ILEGITIMA - FC 11549.pdf"
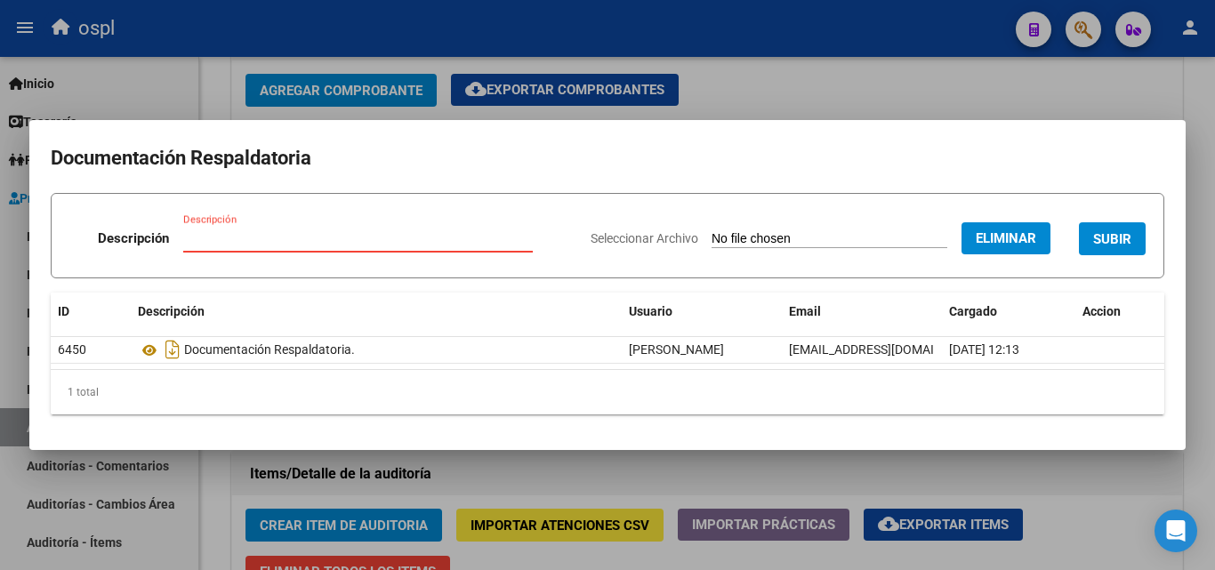
click at [278, 242] on input "Descripción" at bounding box center [358, 238] width 350 height 16
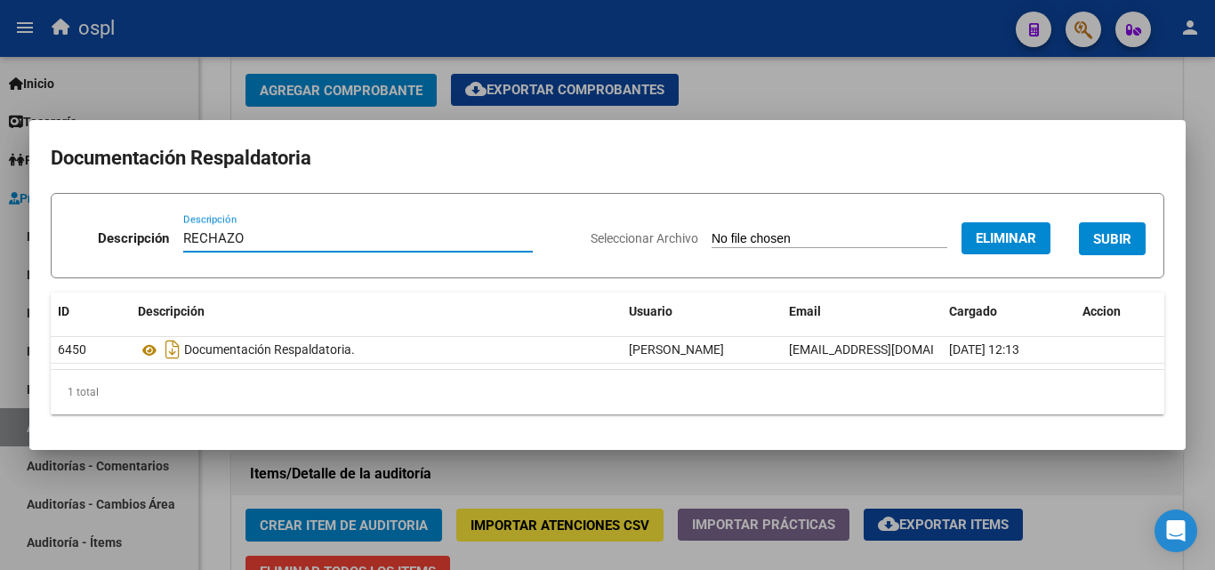
type input "RECHAZO"
click at [1107, 231] on span "SUBIR" at bounding box center [1112, 239] width 38 height 16
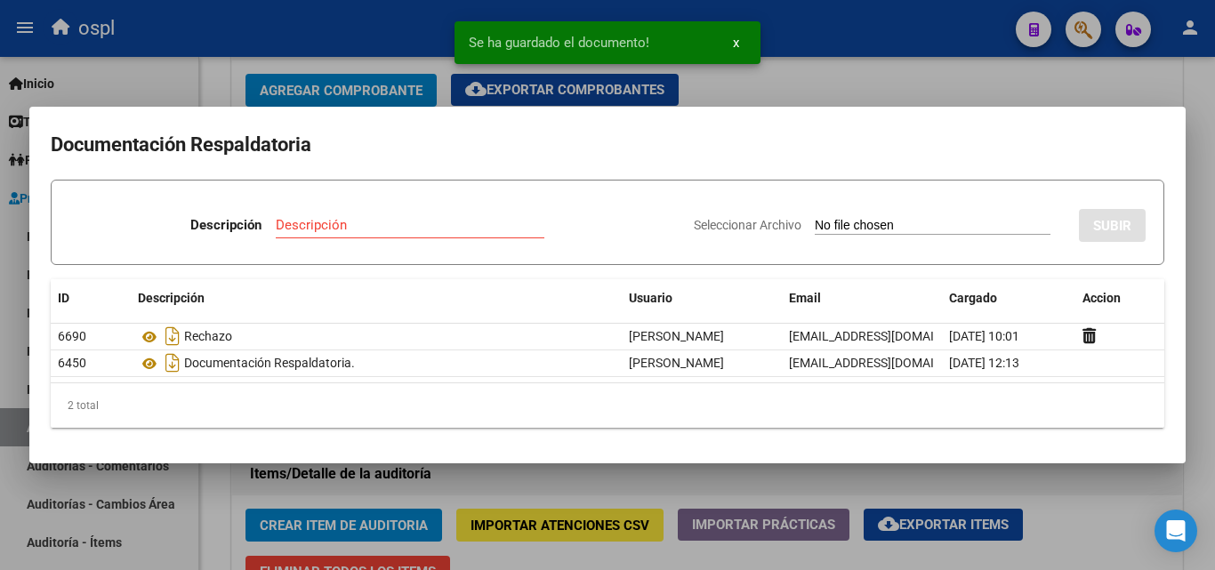
click at [926, 83] on div at bounding box center [607, 285] width 1215 height 570
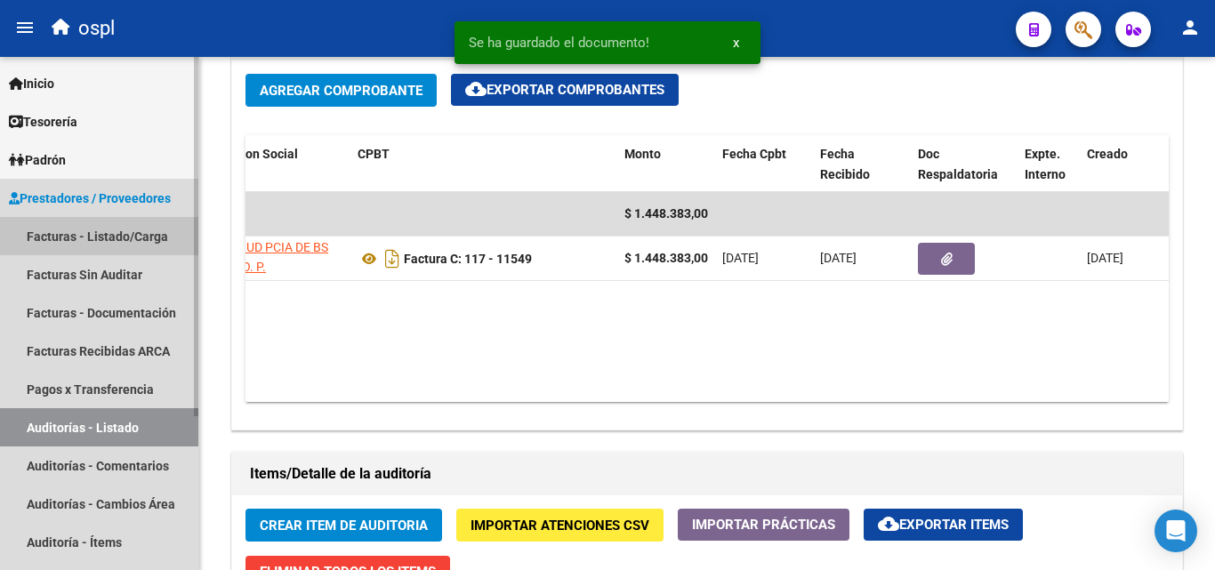
click at [87, 229] on link "Facturas - Listado/Carga" at bounding box center [99, 236] width 198 height 38
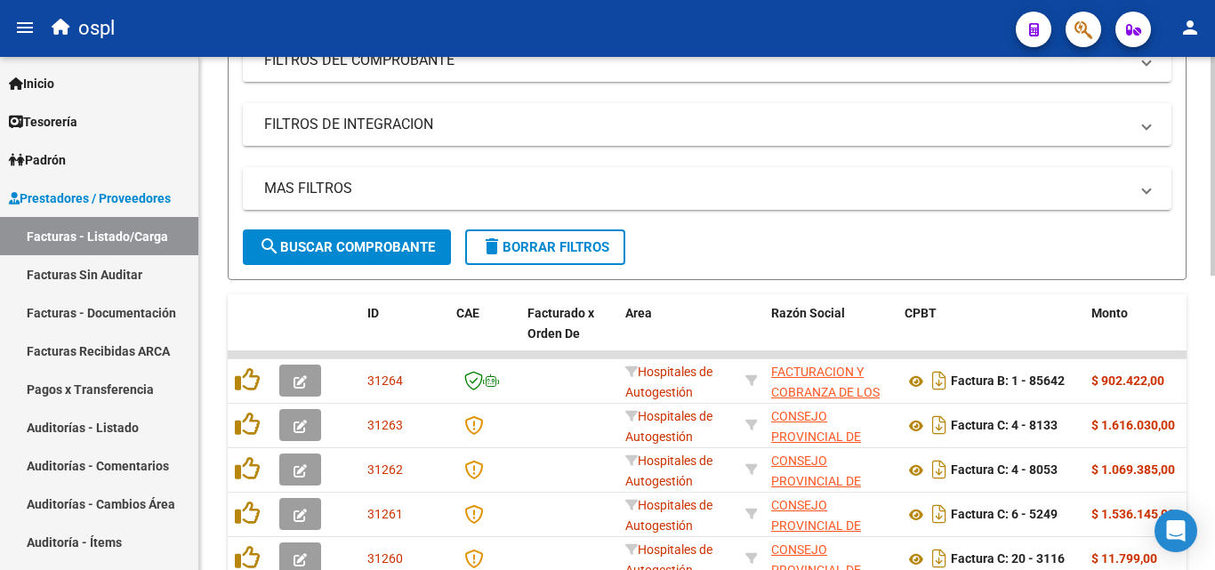
scroll to position [69, 0]
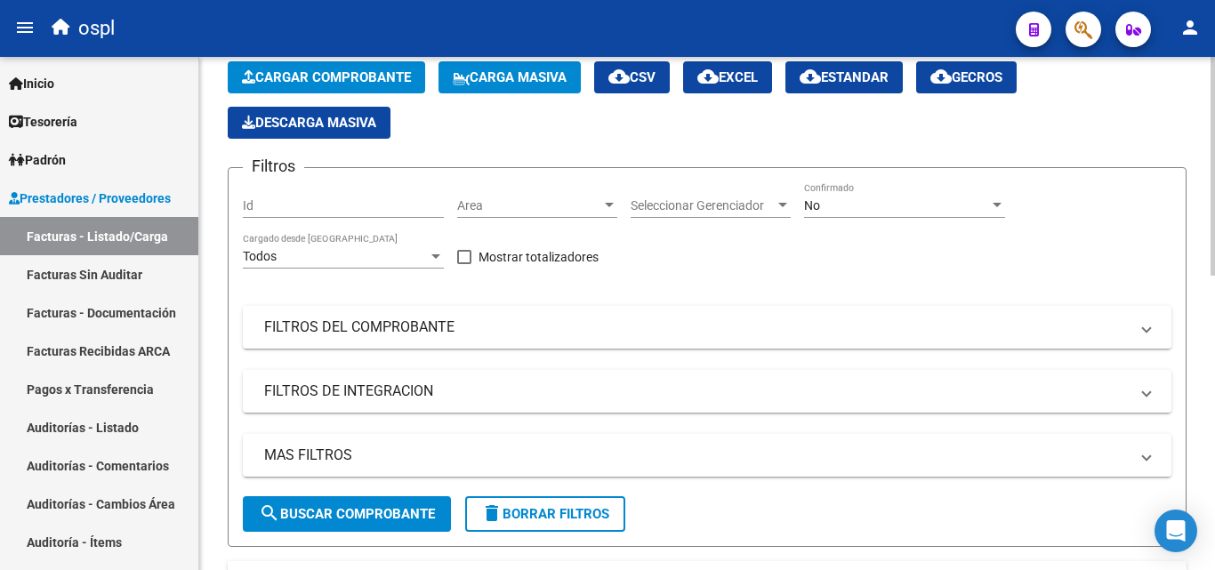
click at [516, 194] on div "Area Area" at bounding box center [537, 200] width 160 height 36
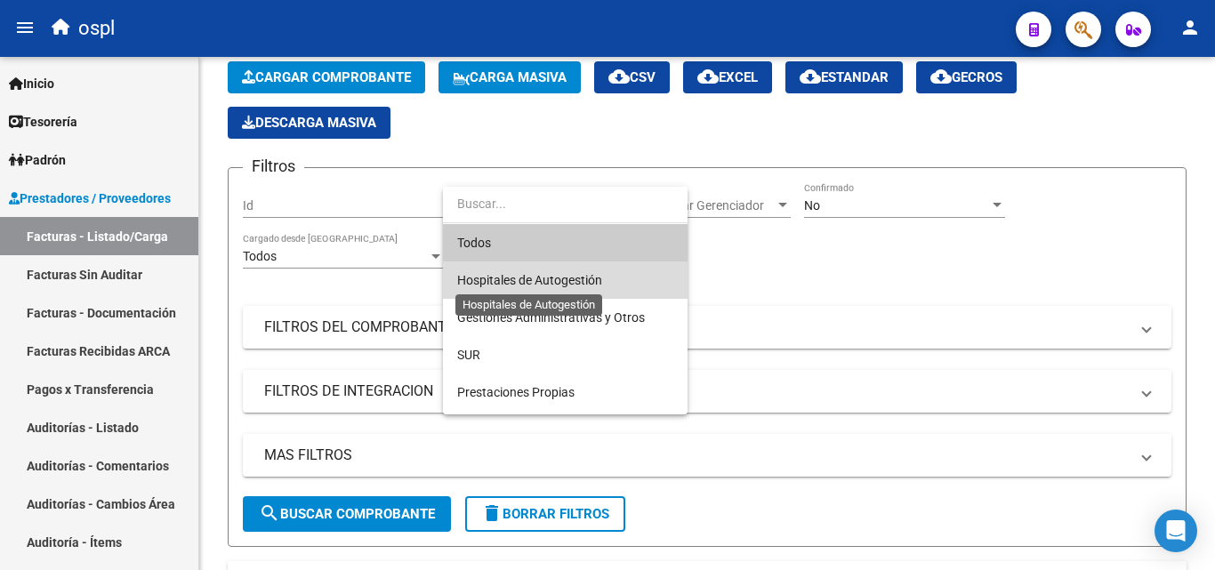
click at [526, 284] on span "Hospitales de Autogestión" at bounding box center [529, 280] width 145 height 14
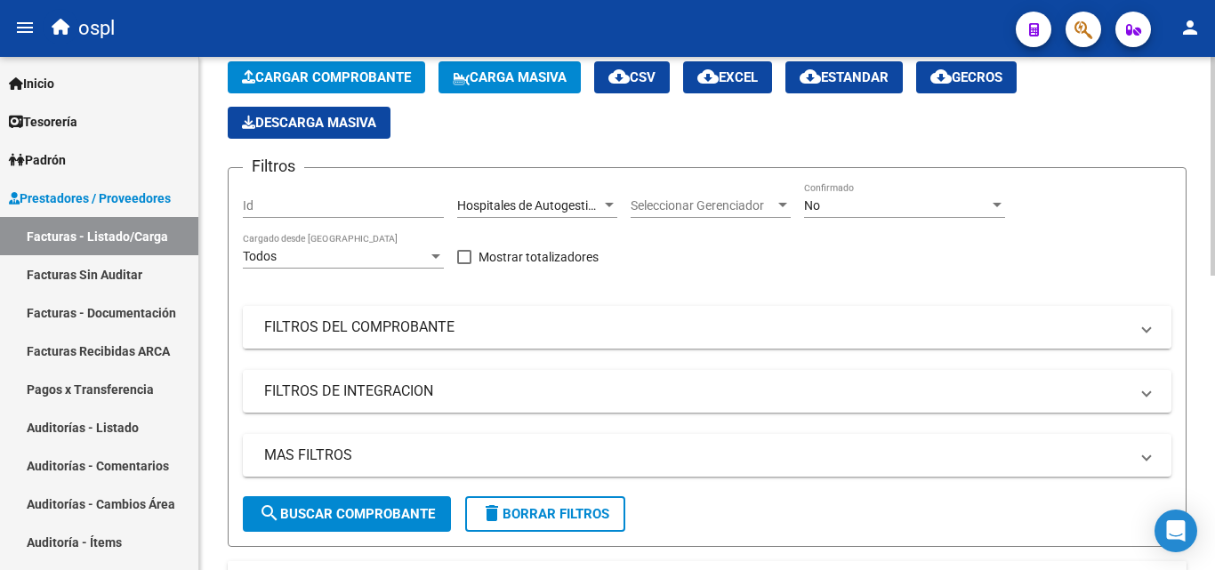
click at [350, 329] on mat-panel-title "FILTROS DEL COMPROBANTE" at bounding box center [696, 328] width 865 height 20
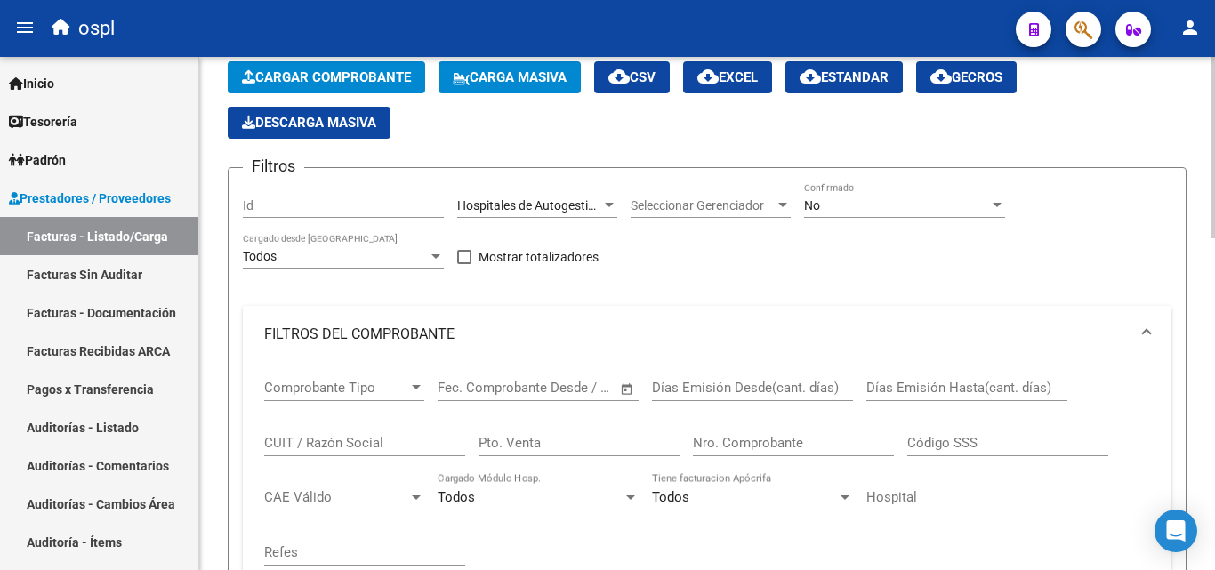
click at [625, 382] on span "Open calendar" at bounding box center [627, 388] width 43 height 43
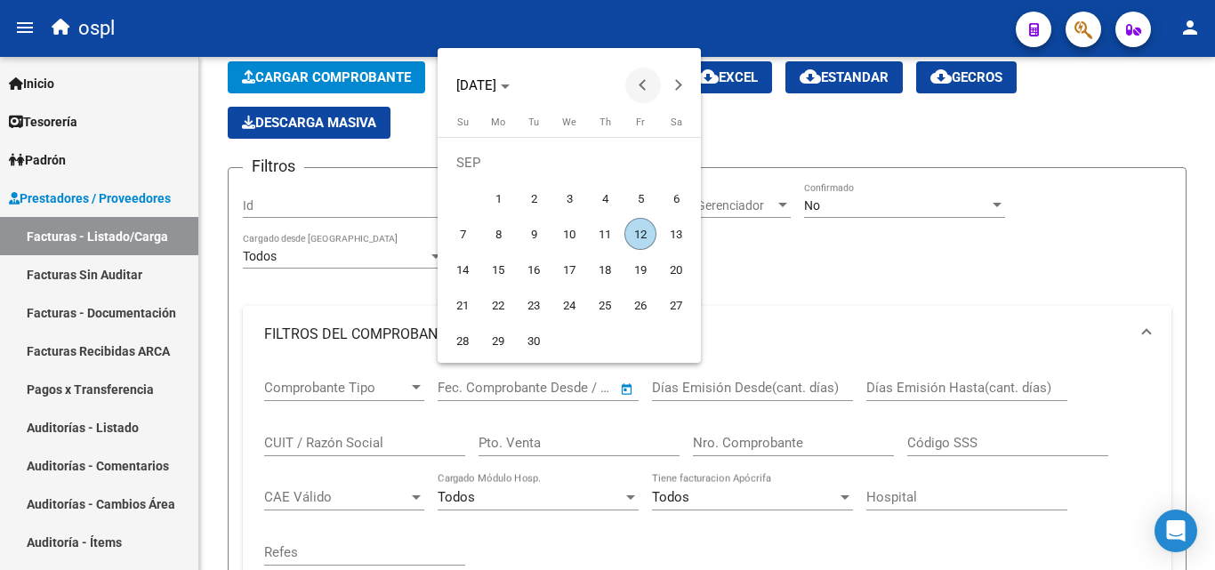
click at [643, 68] on span "Previous month" at bounding box center [643, 86] width 36 height 36
click at [639, 163] on span "1" at bounding box center [640, 163] width 32 height 32
type input "[DATE]"
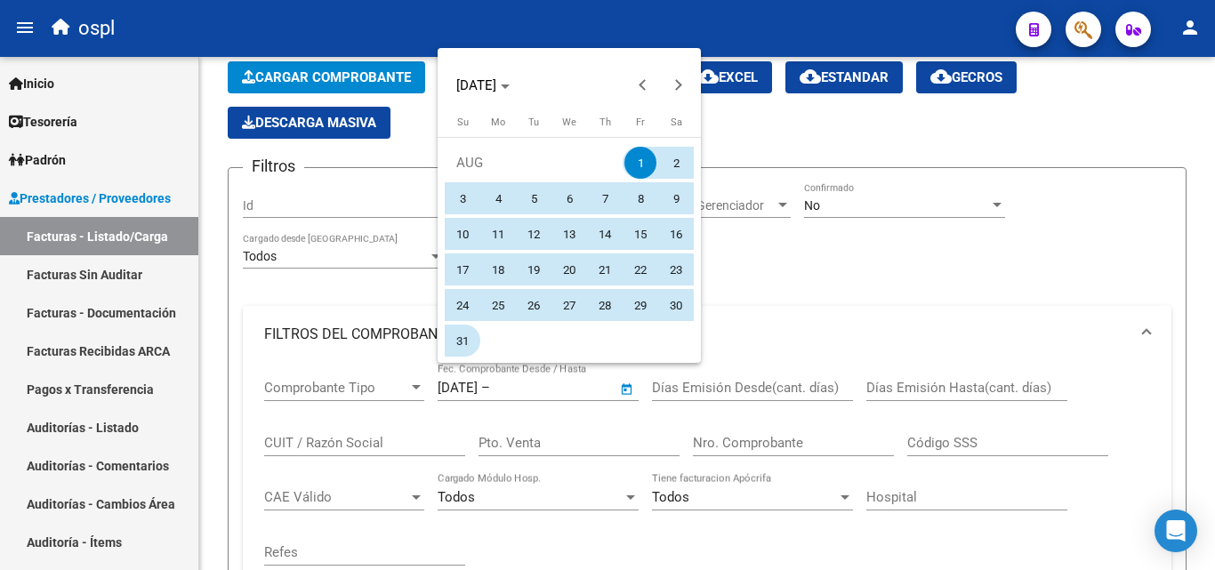
click at [461, 334] on span "31" at bounding box center [463, 341] width 32 height 32
type input "[DATE]"
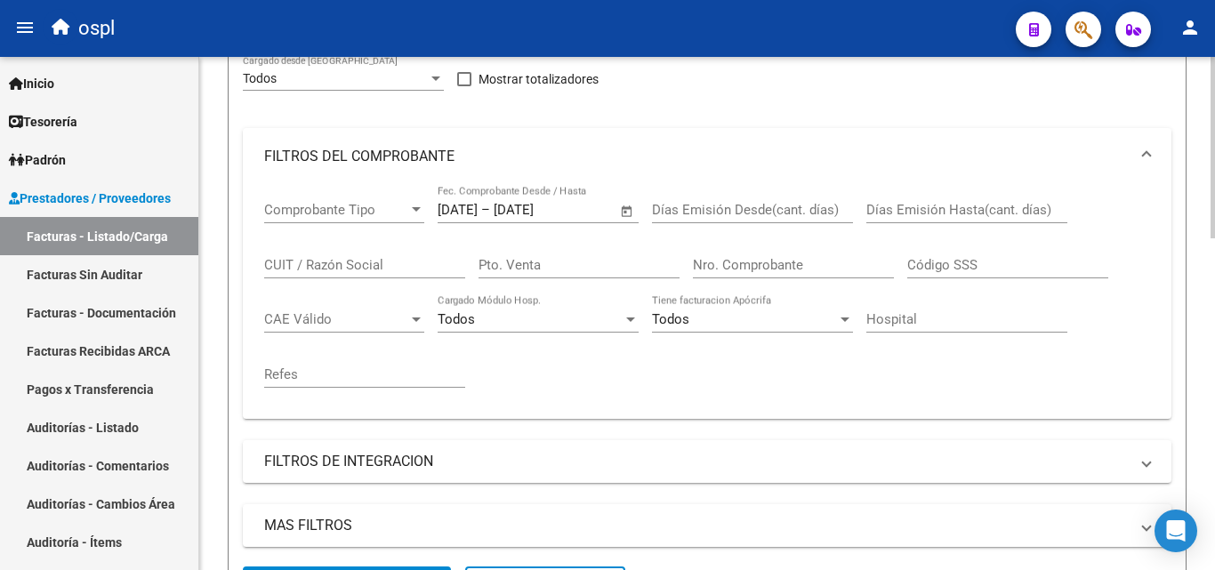
scroll to position [336, 0]
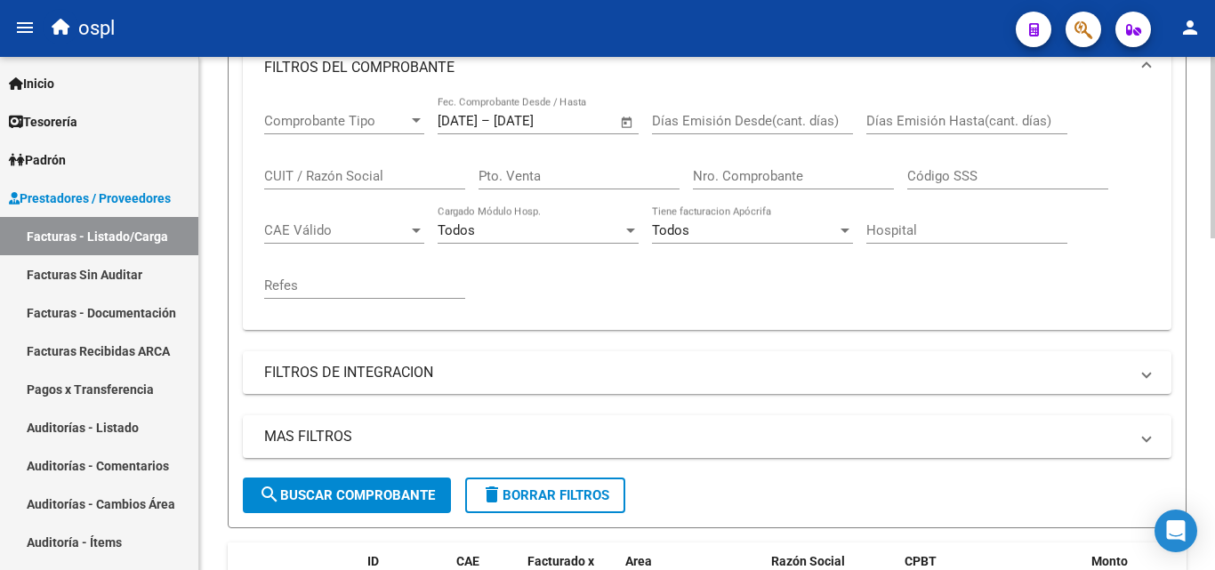
click at [360, 486] on button "search Buscar Comprobante" at bounding box center [347, 496] width 208 height 36
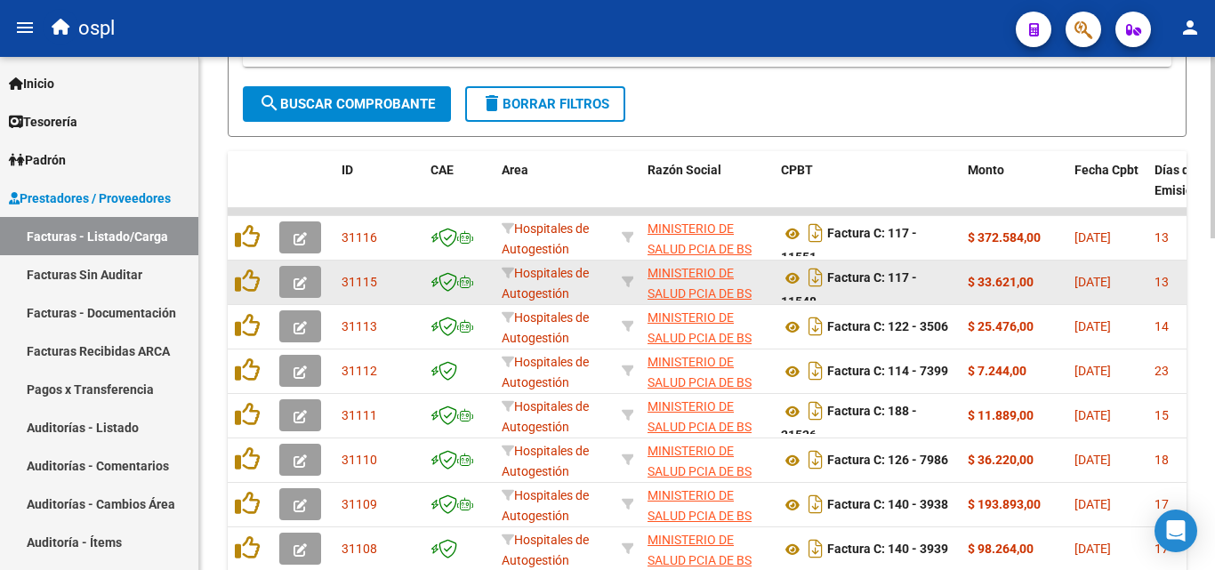
scroll to position [673, 0]
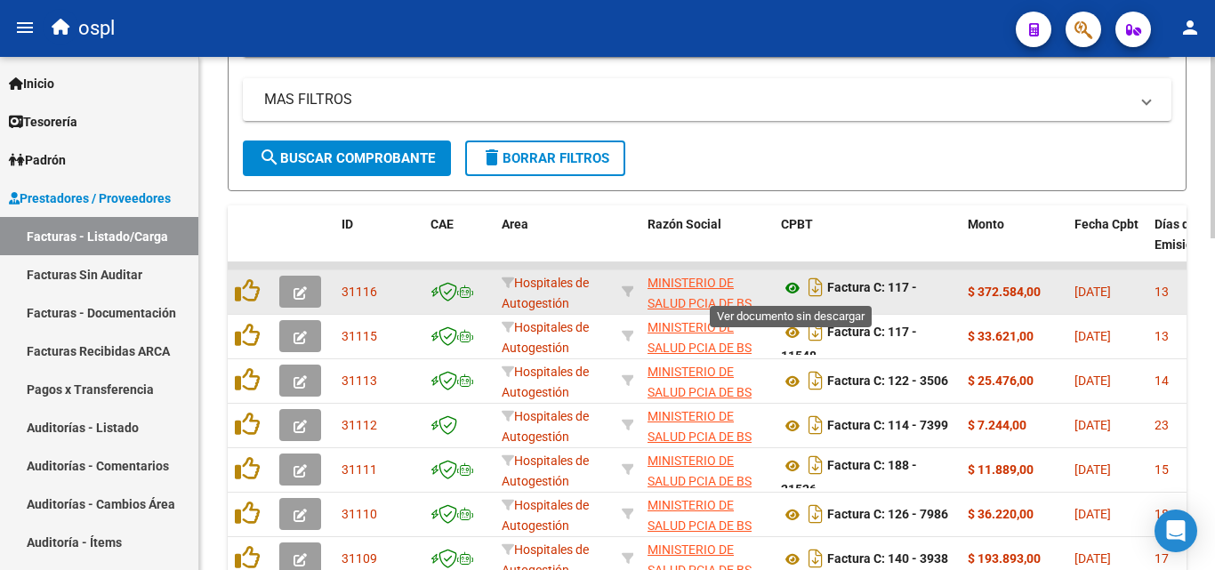
click at [799, 290] on icon at bounding box center [792, 288] width 23 height 21
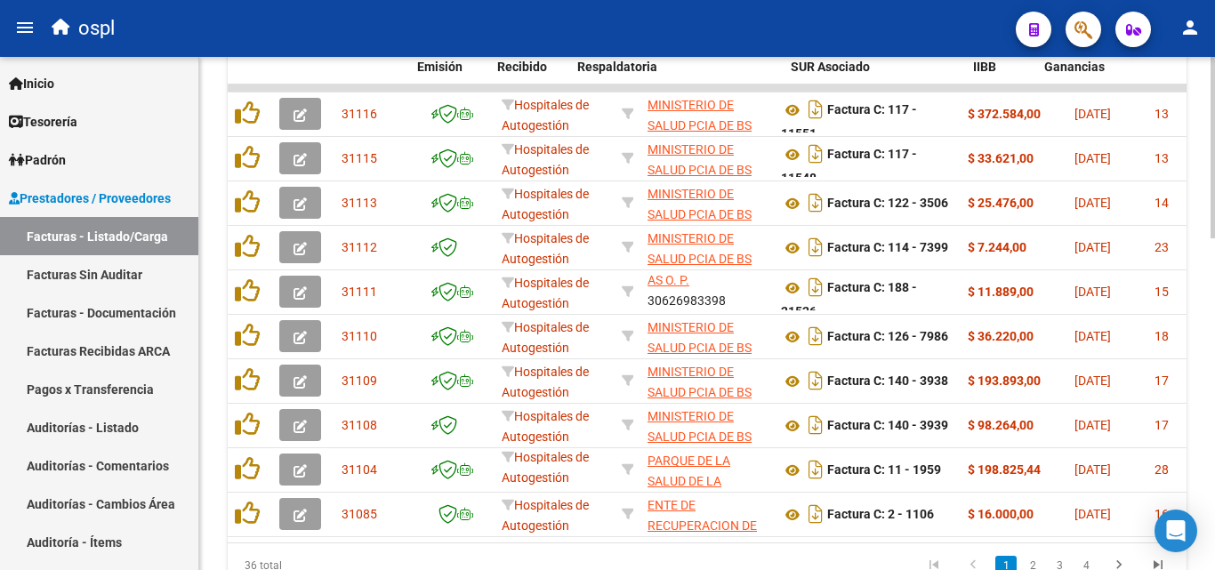
scroll to position [0, 737]
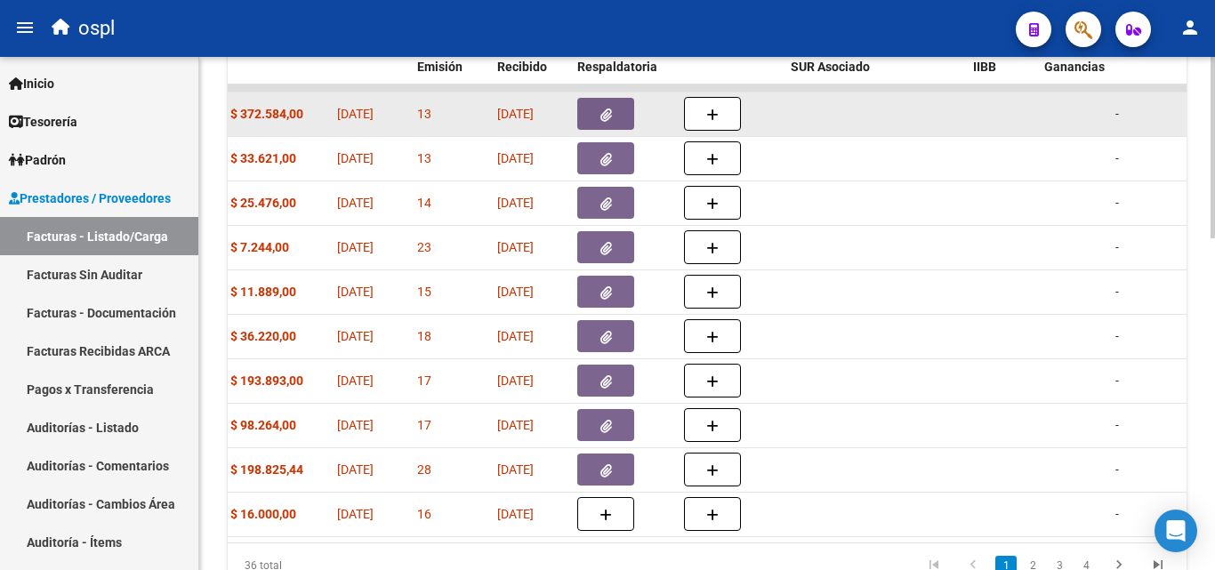
click at [610, 108] on span "button" at bounding box center [606, 114] width 12 height 16
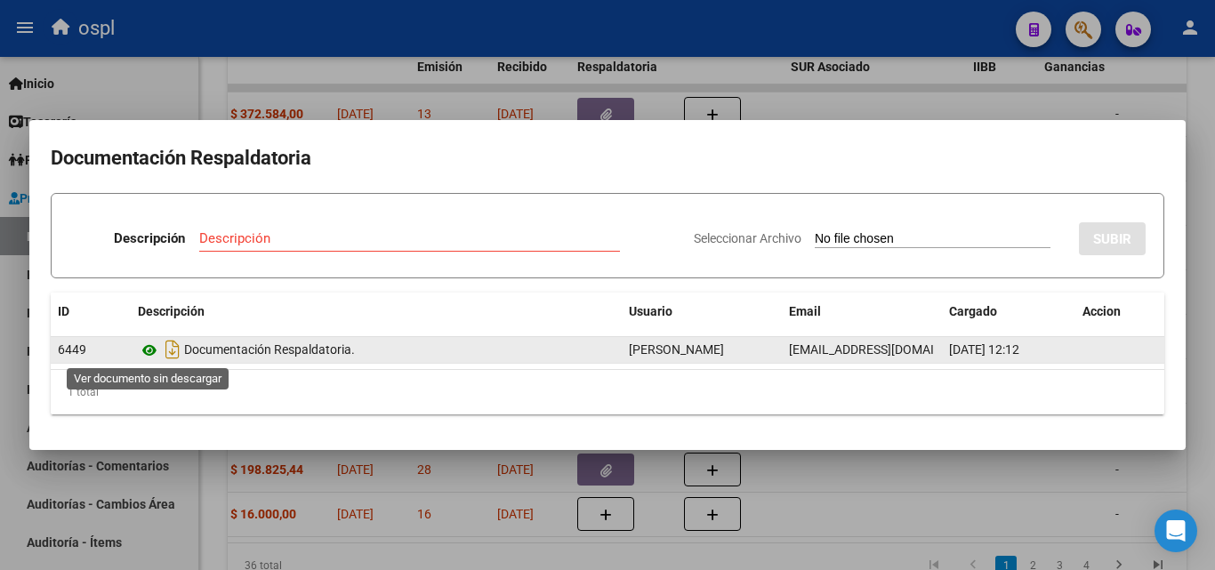
click at [140, 346] on icon at bounding box center [149, 350] width 23 height 21
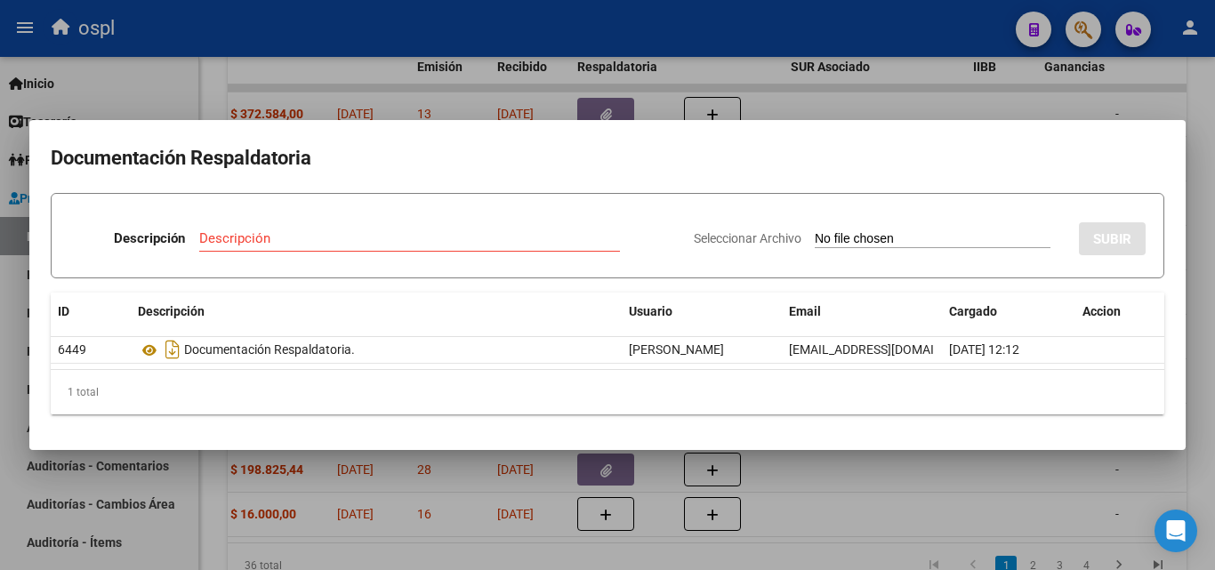
click at [950, 499] on div at bounding box center [607, 285] width 1215 height 570
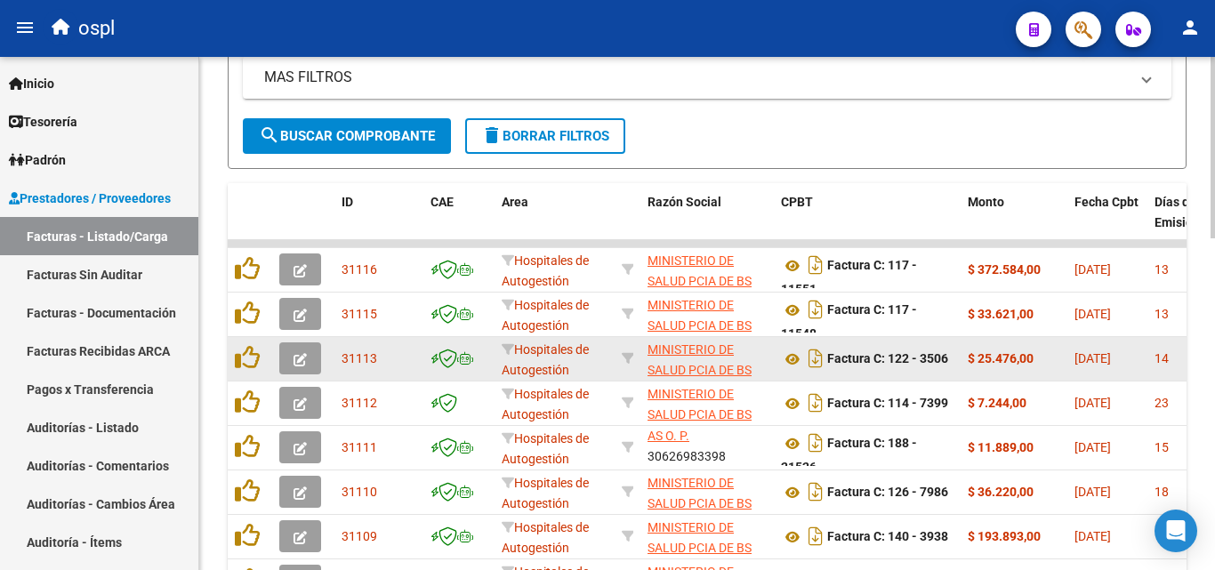
scroll to position [673, 0]
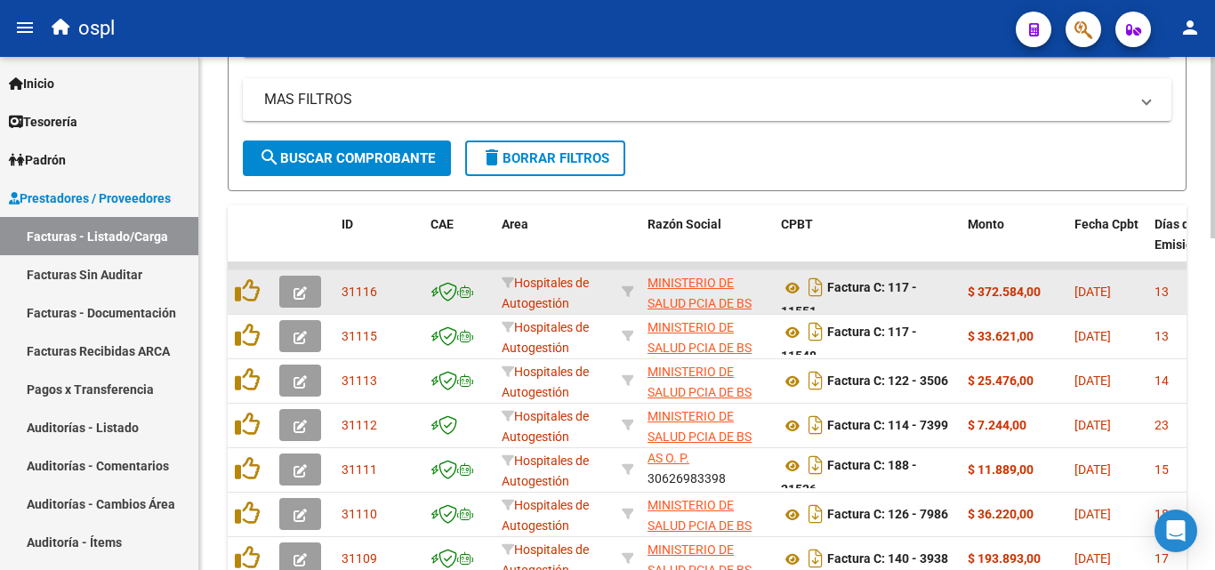
click at [311, 292] on button "button" at bounding box center [300, 292] width 42 height 32
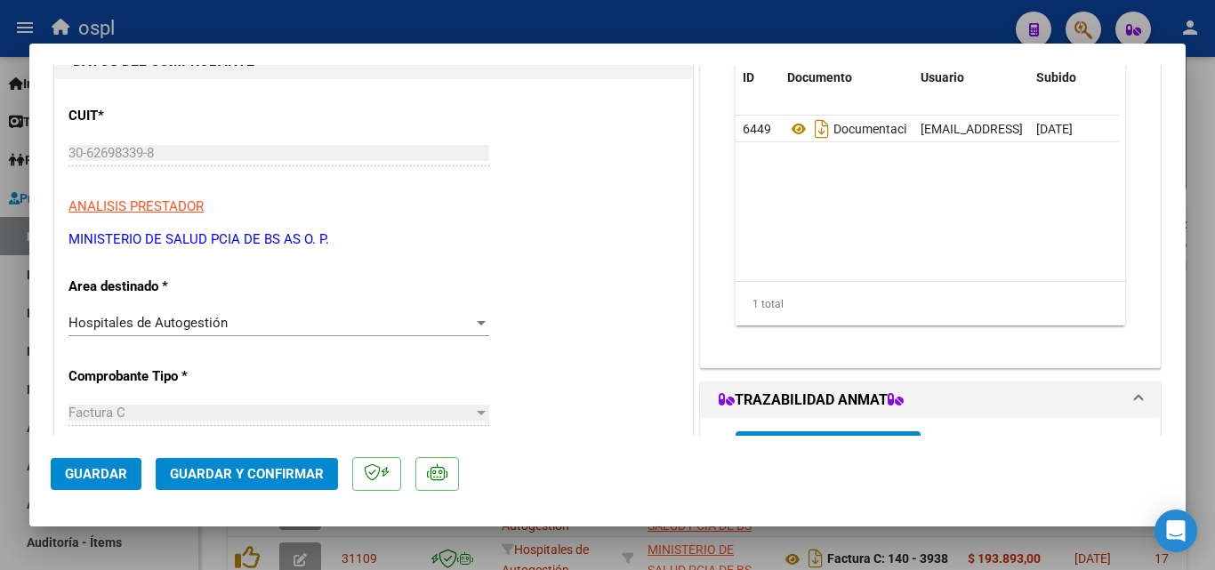
scroll to position [178, 0]
click at [365, 324] on div "Hospitales de Autogestión" at bounding box center [270, 322] width 405 height 16
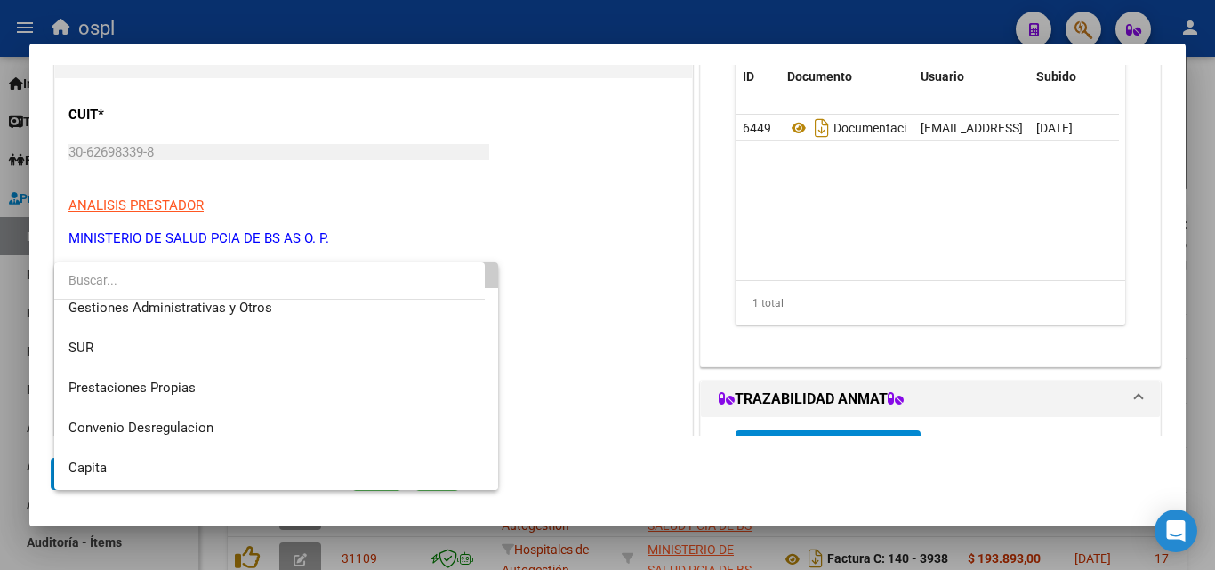
scroll to position [253, 0]
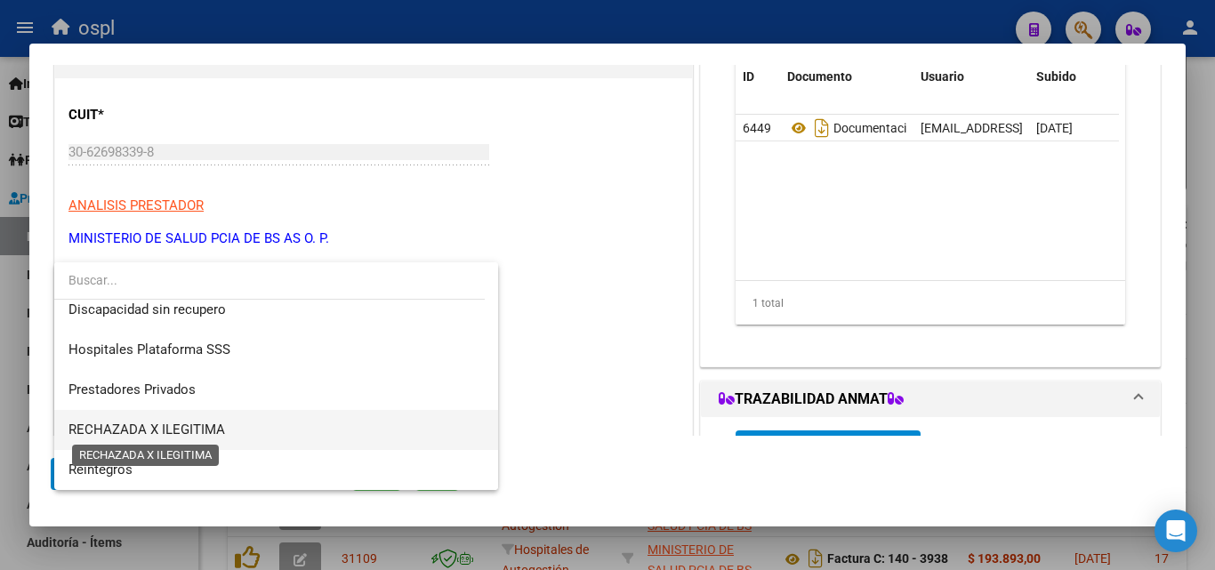
click at [214, 428] on span "RECHAZADA X ILEGITIMA" at bounding box center [146, 430] width 157 height 16
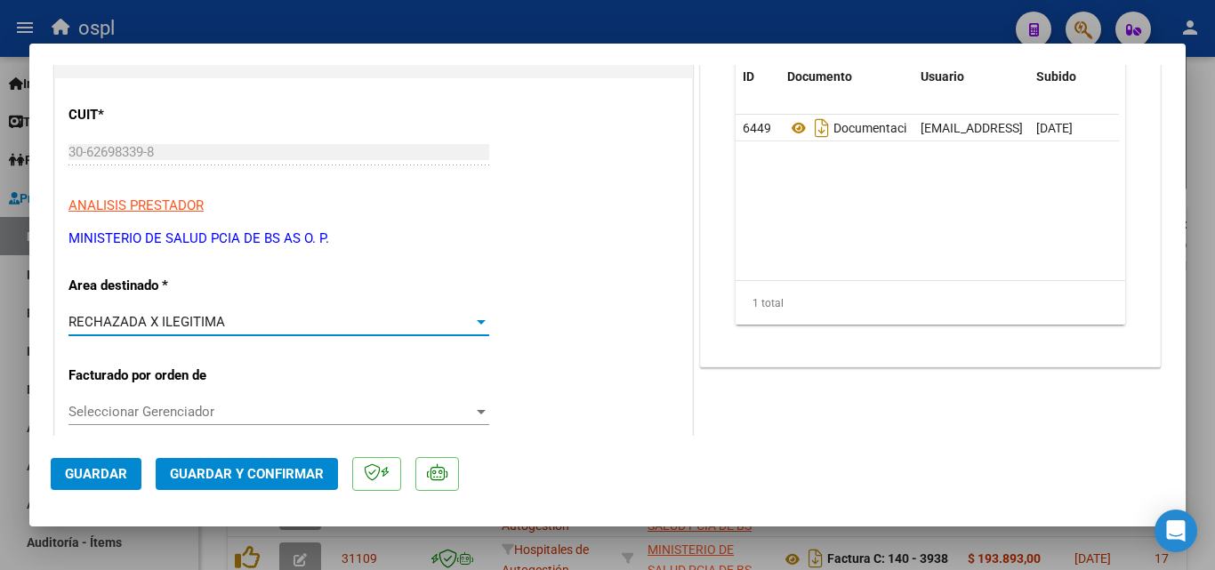
click at [267, 478] on span "Guardar y Confirmar" at bounding box center [247, 474] width 154 height 16
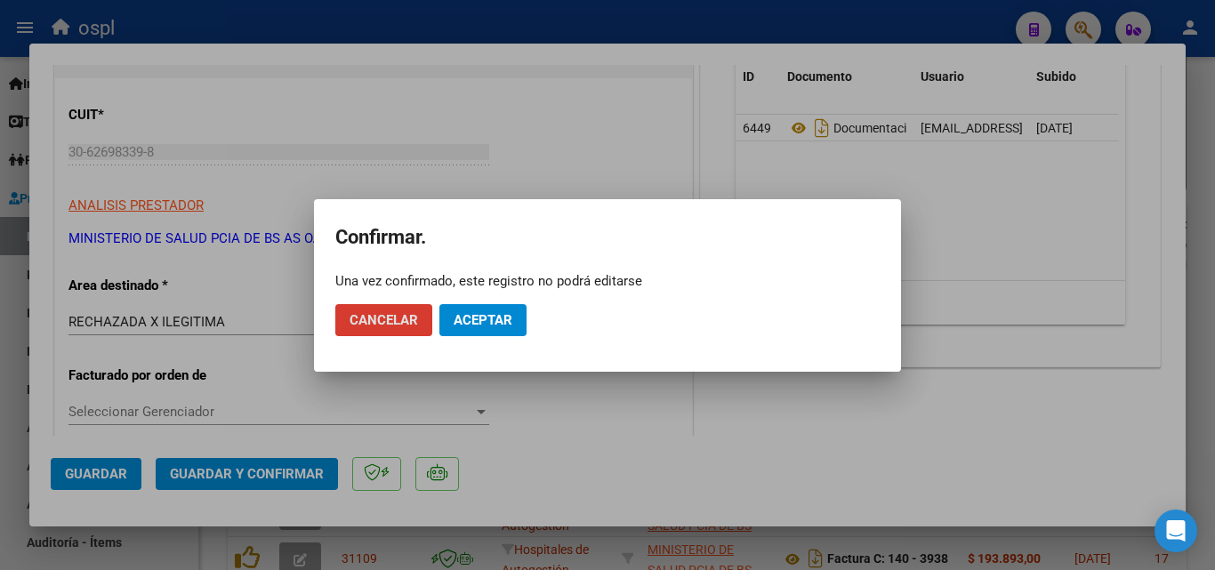
click at [483, 323] on span "Aceptar" at bounding box center [483, 320] width 59 height 16
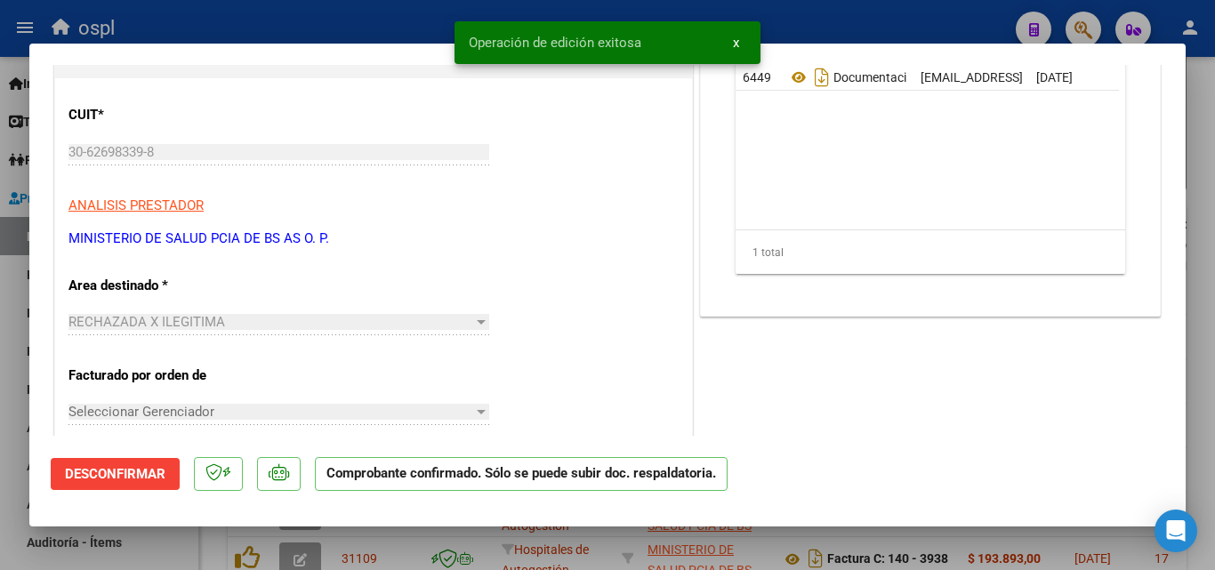
click at [5, 262] on div at bounding box center [607, 285] width 1215 height 570
type input "$ 0,00"
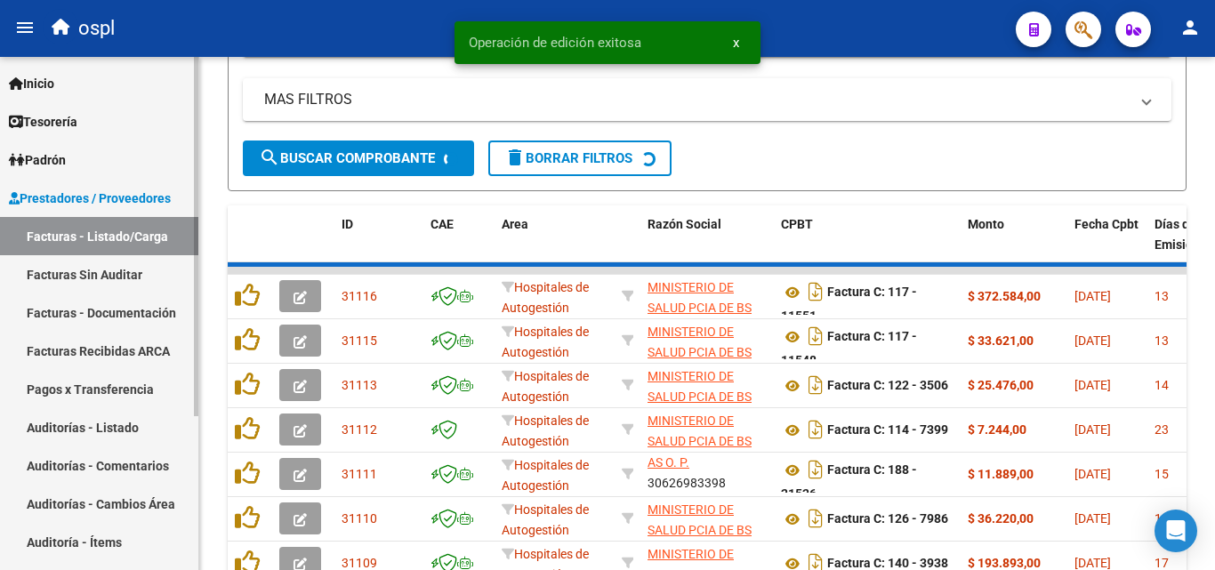
click at [40, 266] on link "Facturas Sin Auditar" at bounding box center [99, 274] width 198 height 38
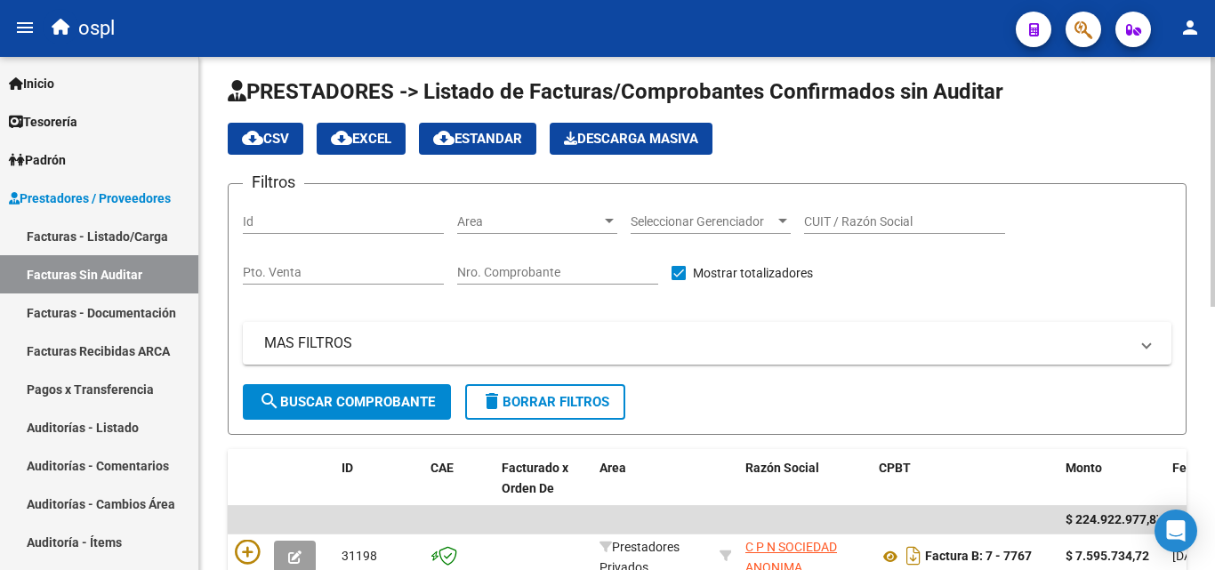
scroll to position [5, 0]
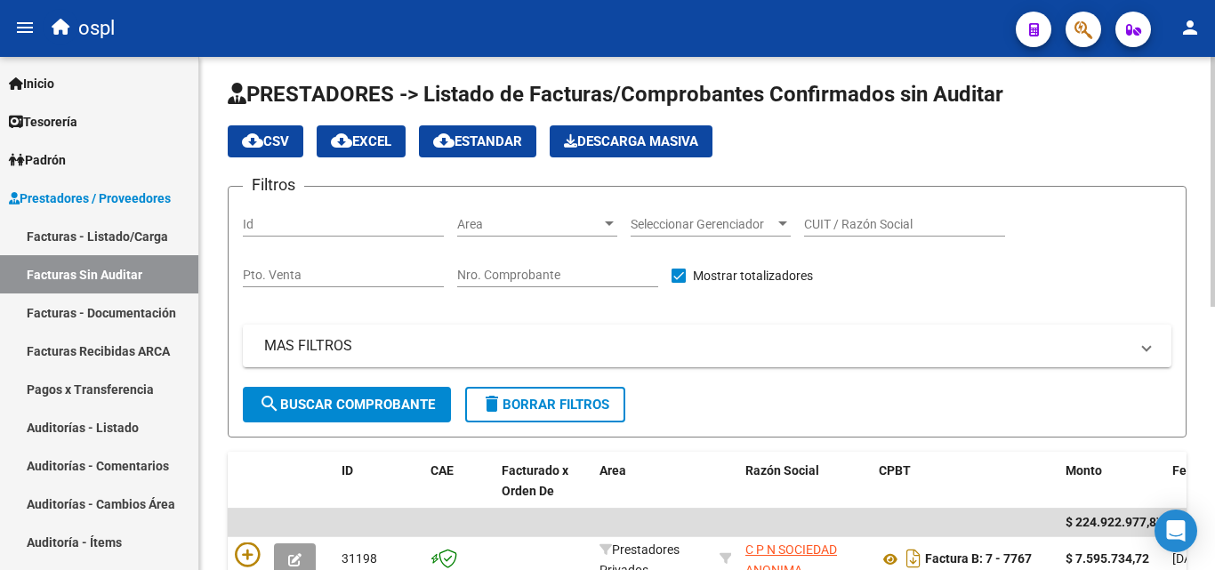
click at [496, 275] on input "Nro. Comprobante" at bounding box center [557, 275] width 201 height 15
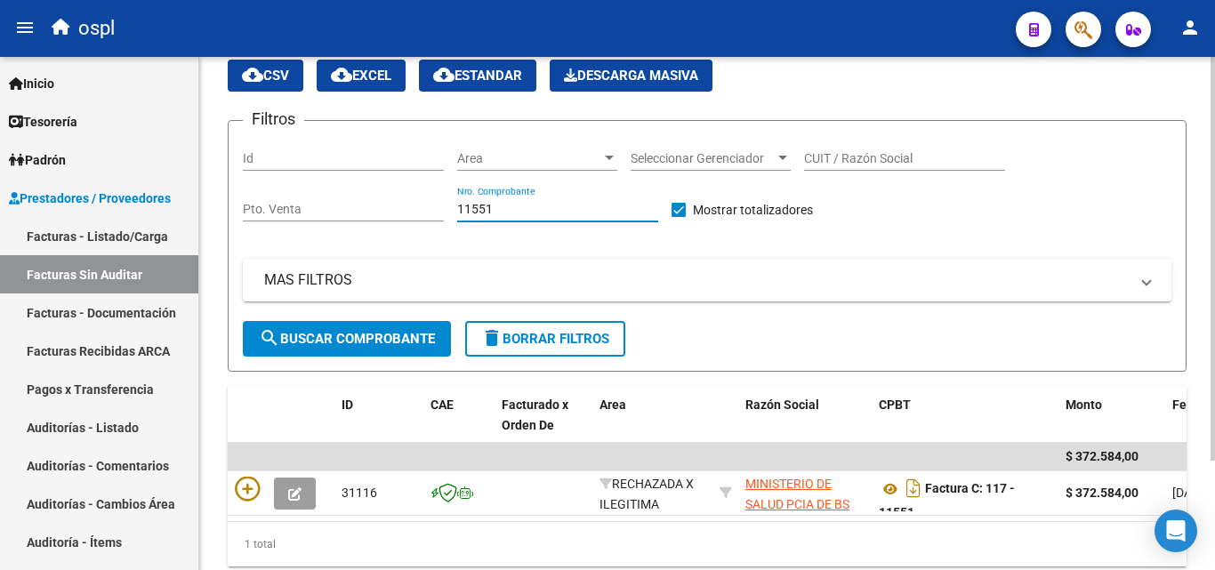
scroll to position [139, 0]
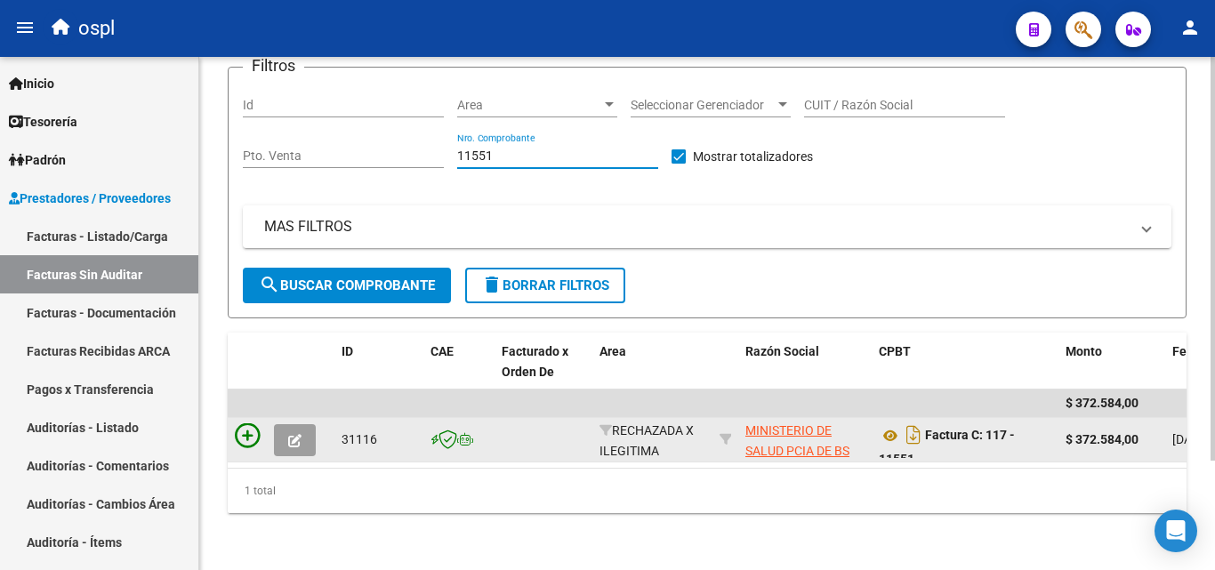
type input "11551"
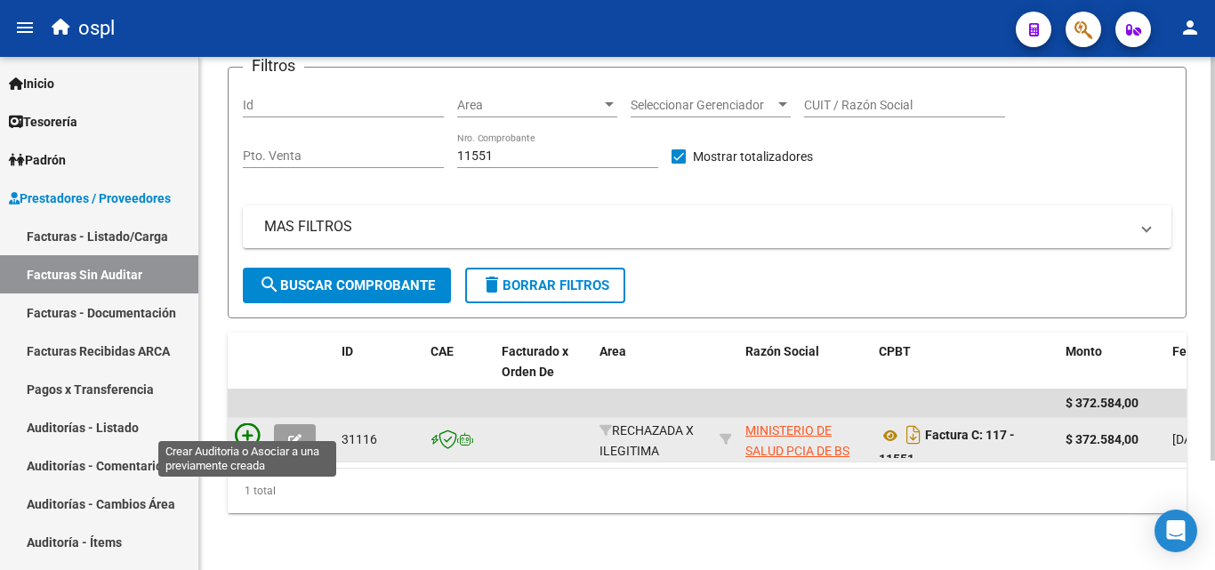
click at [246, 429] on icon at bounding box center [247, 435] width 25 height 25
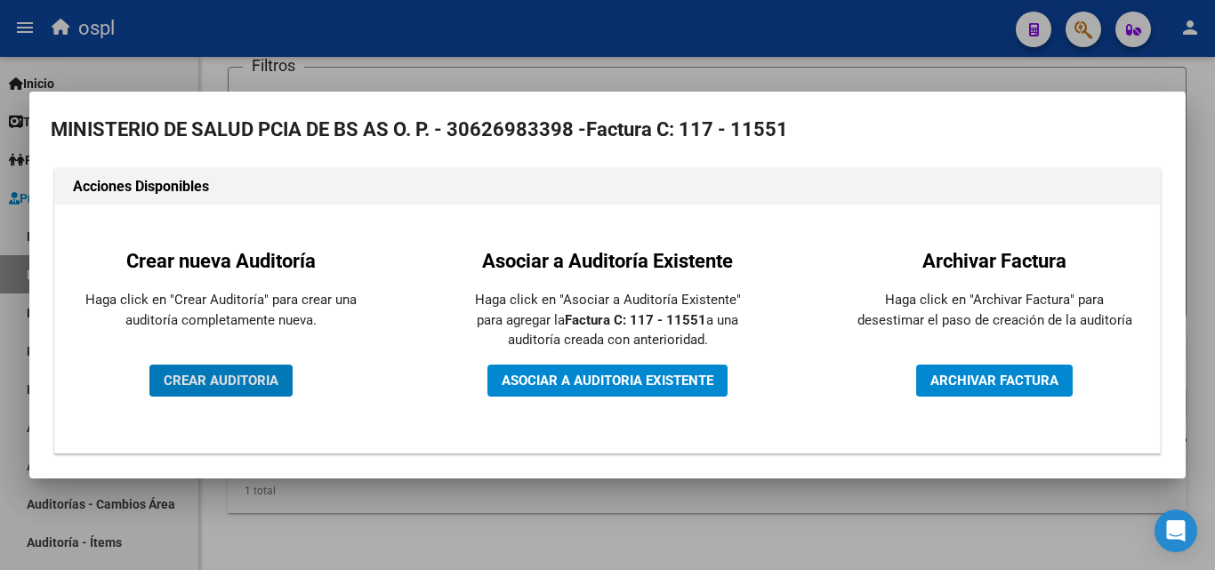
click at [274, 378] on span "CREAR AUDITORIA" at bounding box center [221, 381] width 115 height 16
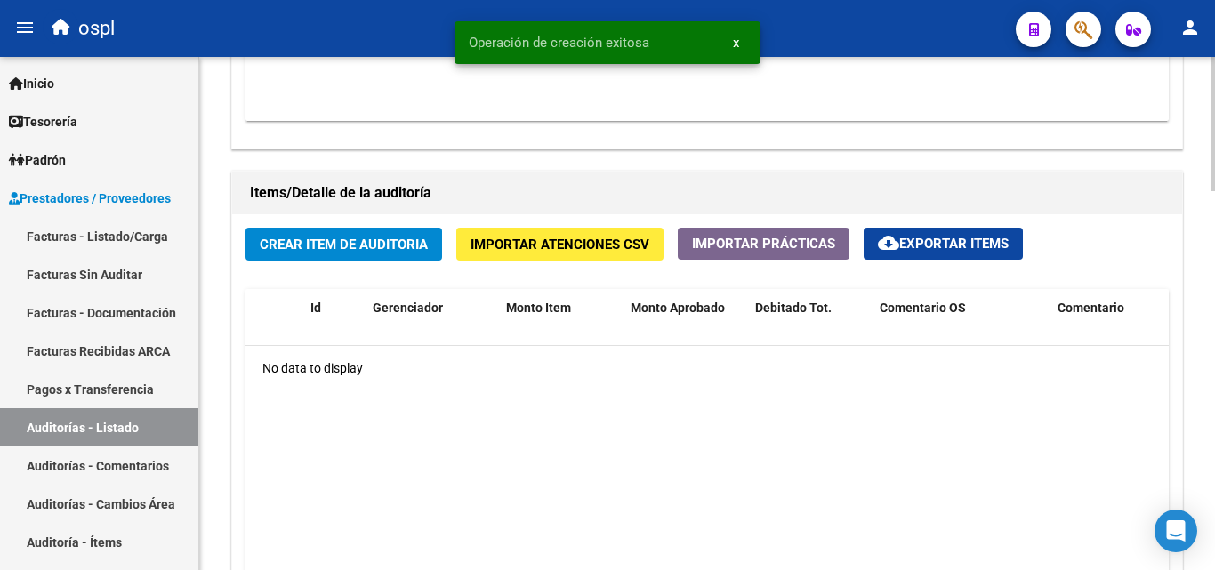
scroll to position [1334, 0]
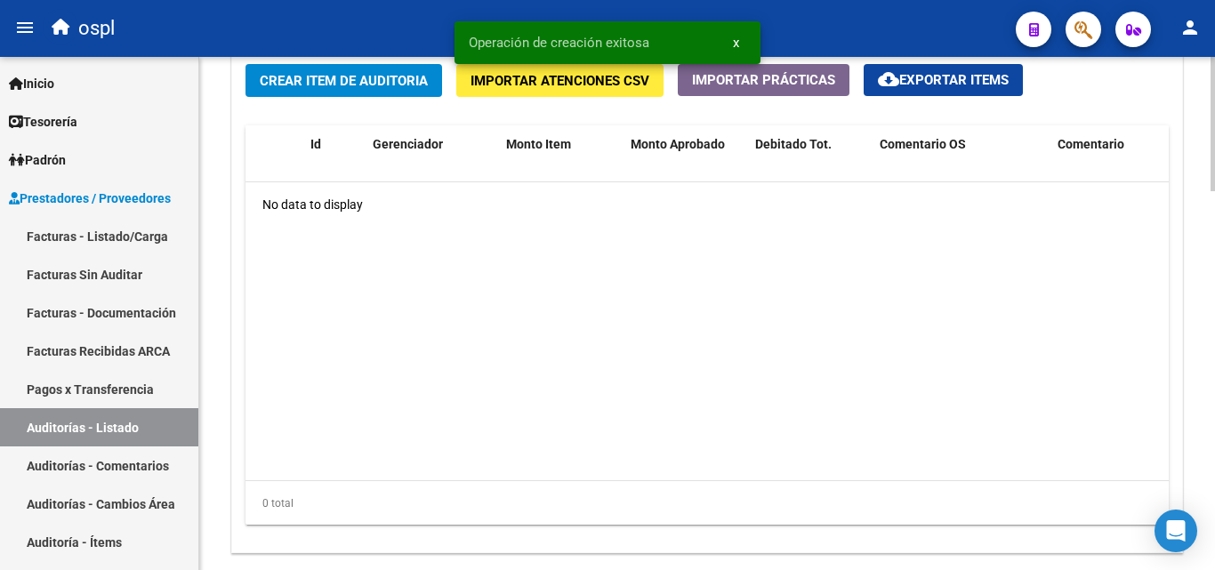
click at [347, 92] on button "Crear Item de Auditoria" at bounding box center [344, 80] width 197 height 33
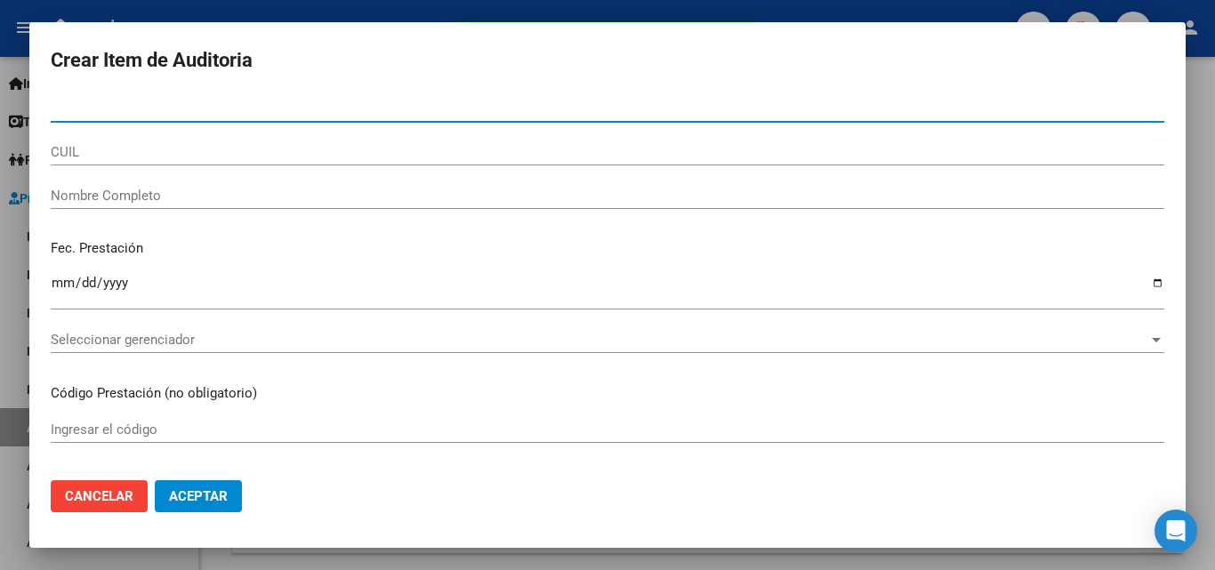
drag, startPoint x: 301, startPoint y: 181, endPoint x: 292, endPoint y: 191, distance: 13.2
click at [300, 182] on div "Nombre Completo" at bounding box center [608, 195] width 1114 height 27
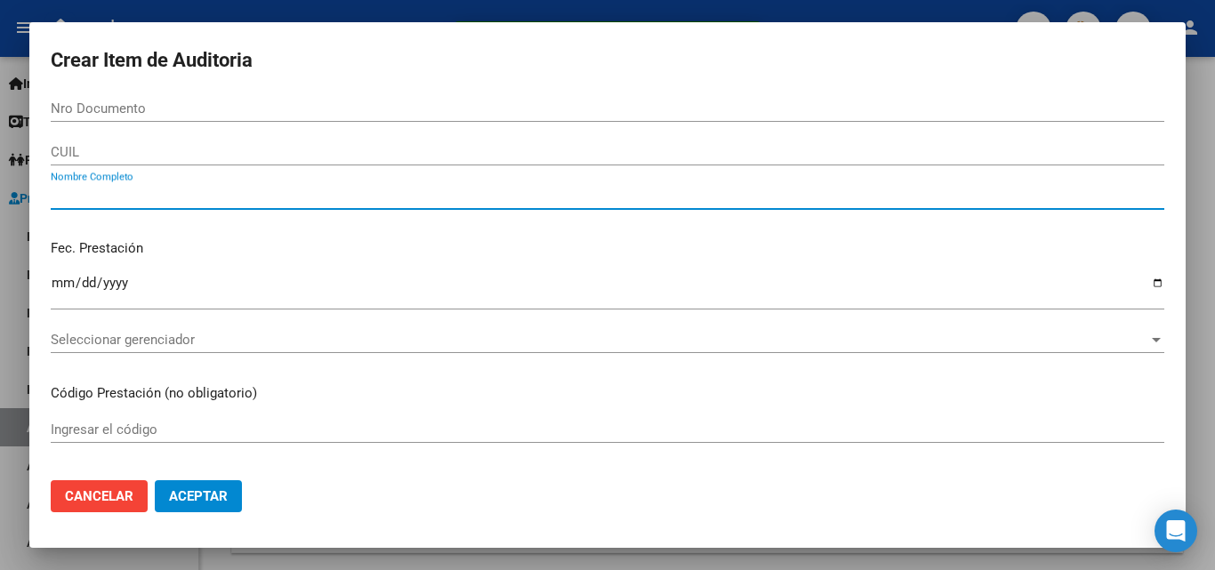
click at [289, 197] on input "Nombre Completo" at bounding box center [608, 196] width 1114 height 16
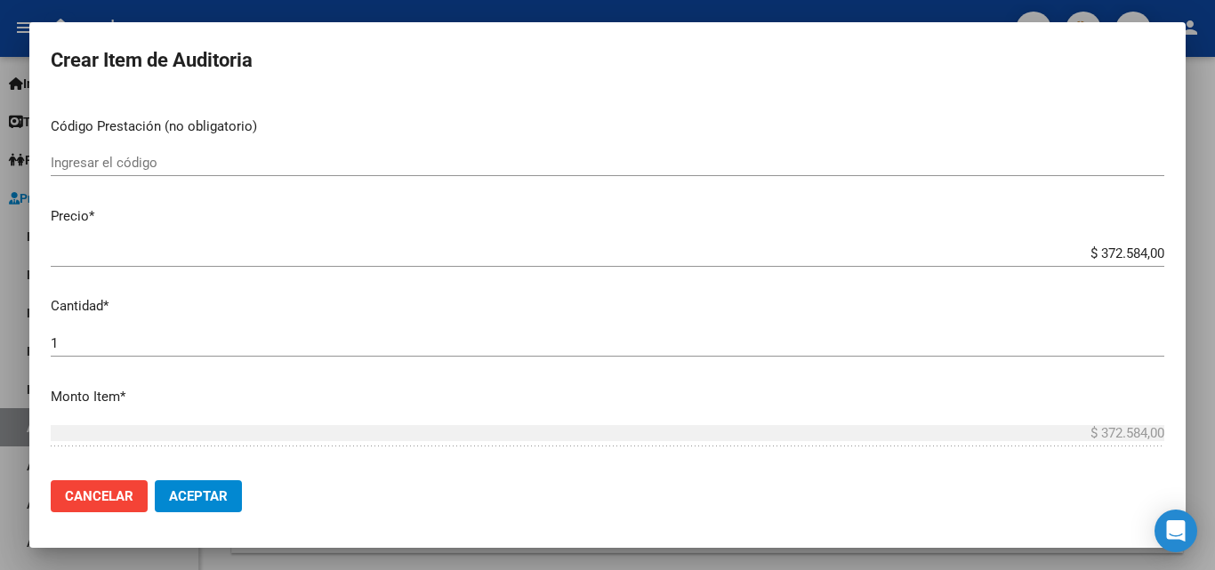
scroll to position [356, 0]
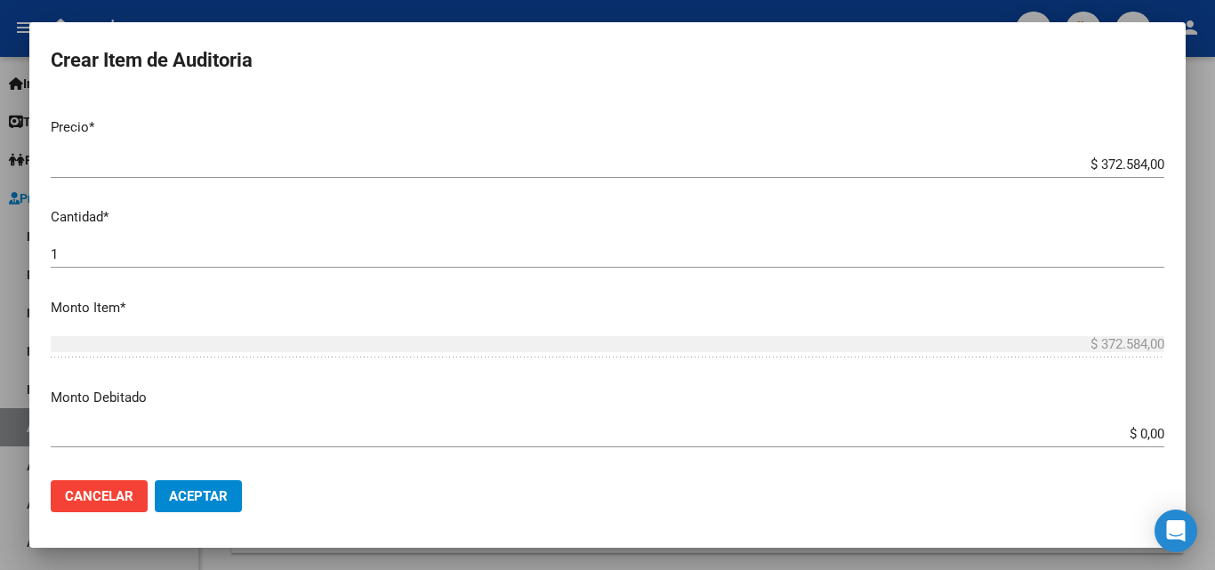
type input "TODOS"
drag, startPoint x: 1099, startPoint y: 424, endPoint x: 1178, endPoint y: 438, distance: 80.3
click at [1178, 438] on mat-dialog-content "Nro Documento CUIL TODOS Nombre Completo Fec. Prestación Ingresar la fecha Sele…" at bounding box center [607, 280] width 1156 height 371
click at [1152, 417] on mat-dialog-content "Nro Documento CUIL TODOS Nombre Completo Fec. Prestación Ingresar la fecha Sele…" at bounding box center [607, 280] width 1156 height 371
click at [1152, 427] on app-form-text-field "Monto Debitado $ 0,00 Ingresar el monto" at bounding box center [615, 415] width 1128 height 55
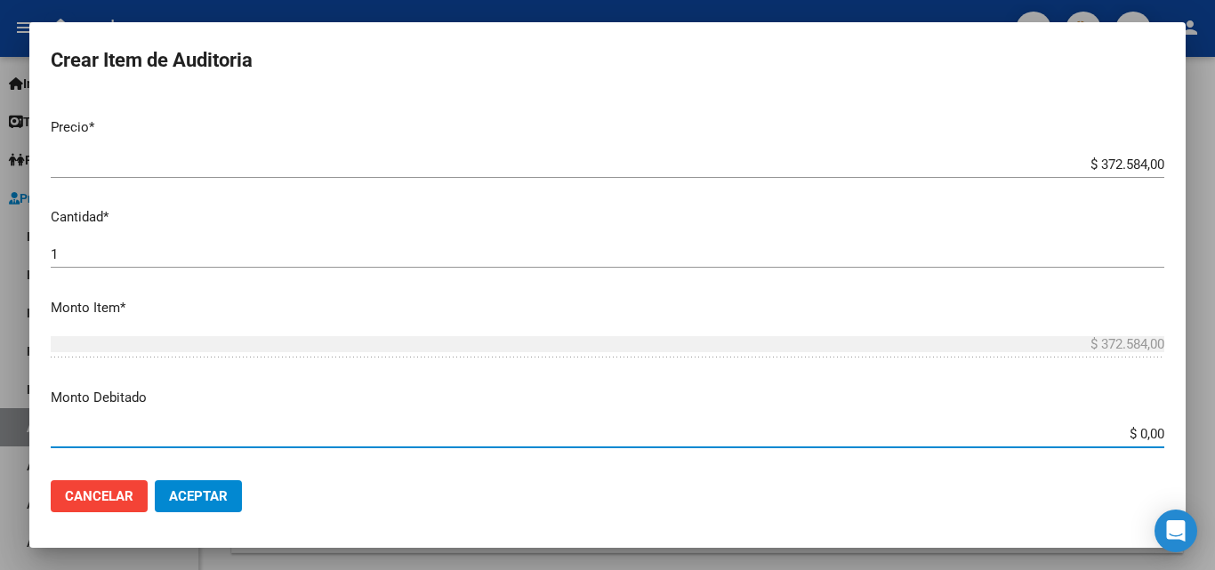
click at [1147, 429] on input "$ 0,00" at bounding box center [608, 434] width 1114 height 16
type input "$ 372.584,00"
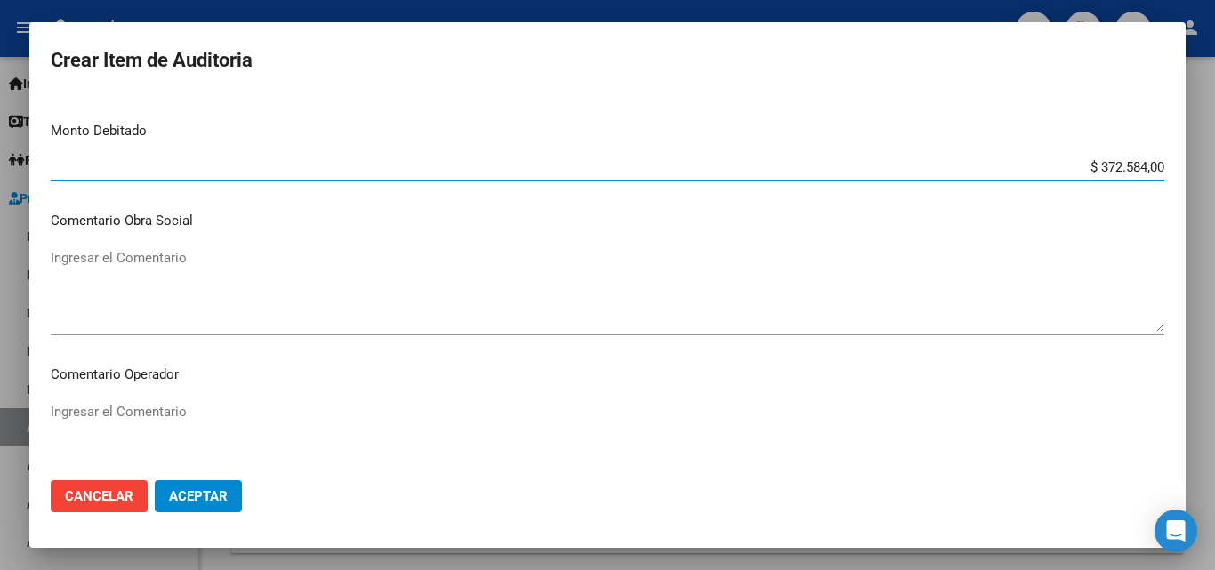
scroll to position [712, 0]
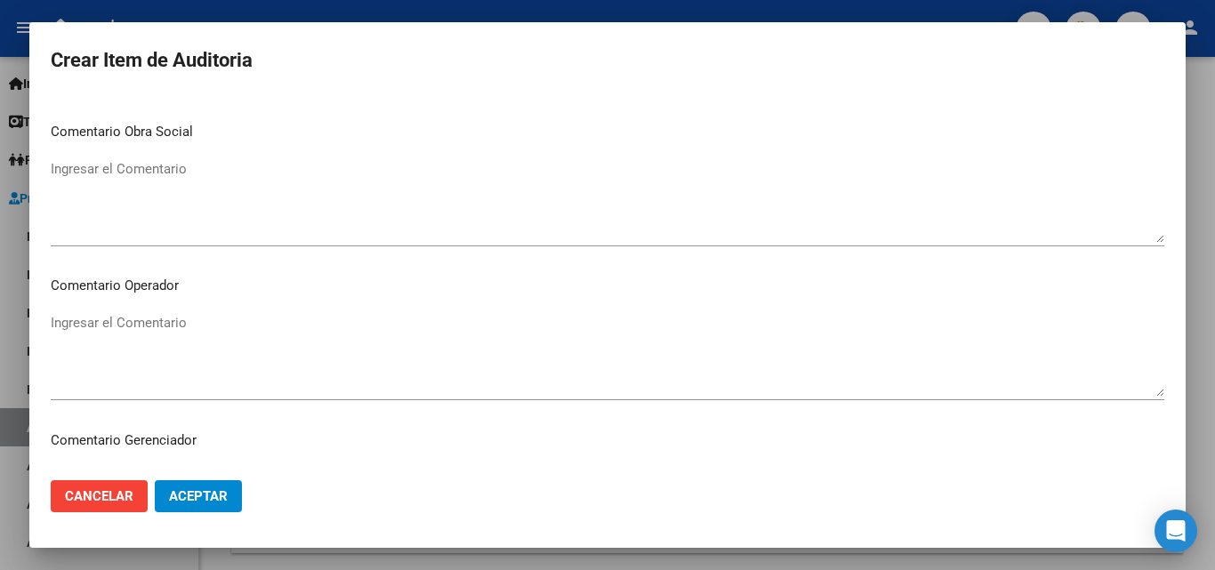
click at [329, 374] on textarea "Ingresar el Comentario" at bounding box center [608, 355] width 1114 height 84
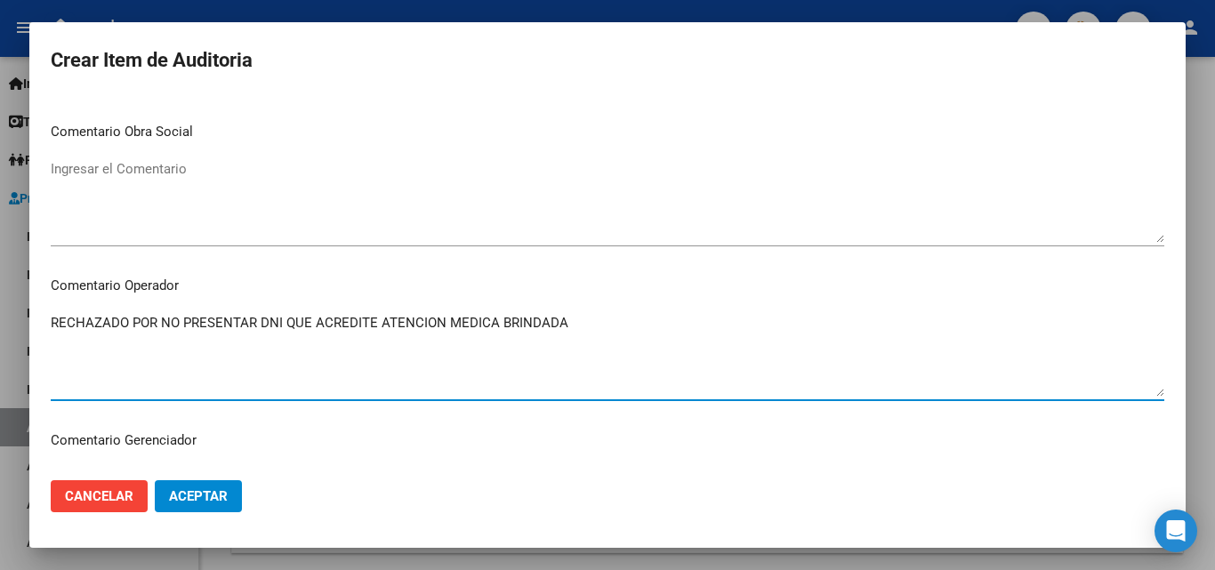
type textarea "RECHAZADO POR NO PRESENTAR DNI QUE ACREDITE ATENCION MEDICA BRINDADA"
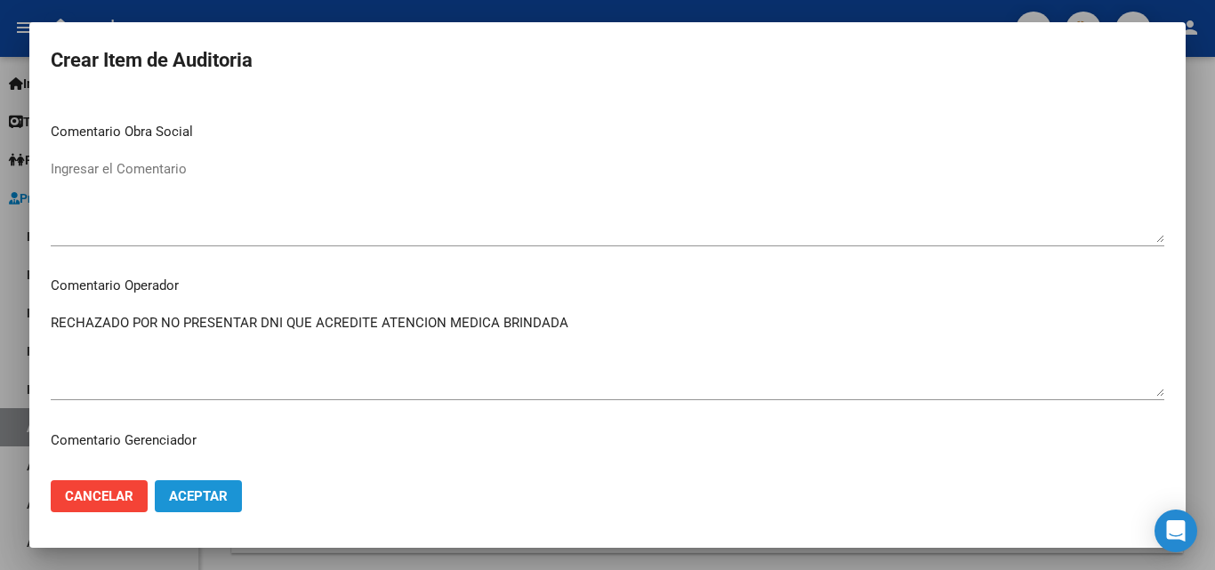
click at [213, 491] on span "Aceptar" at bounding box center [198, 496] width 59 height 16
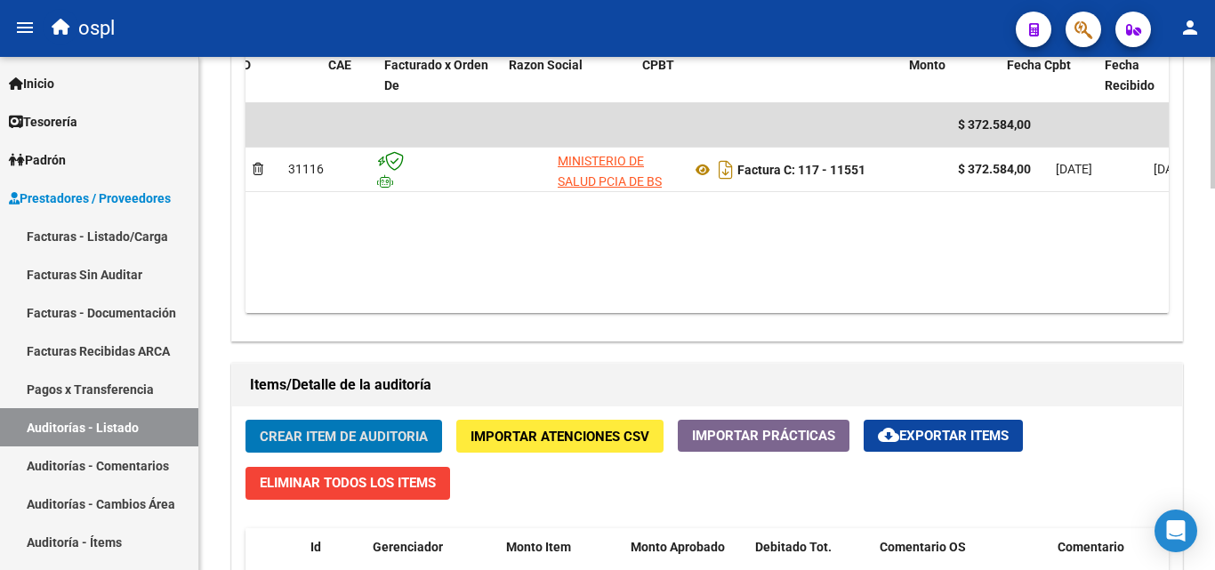
scroll to position [0, 399]
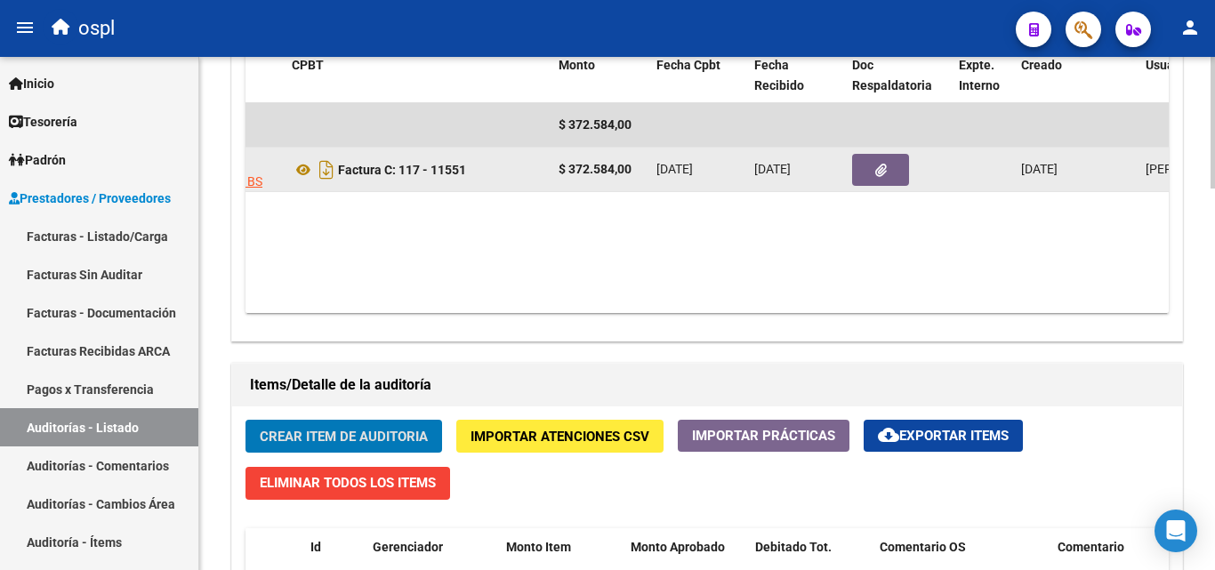
click at [869, 170] on button "button" at bounding box center [880, 170] width 57 height 32
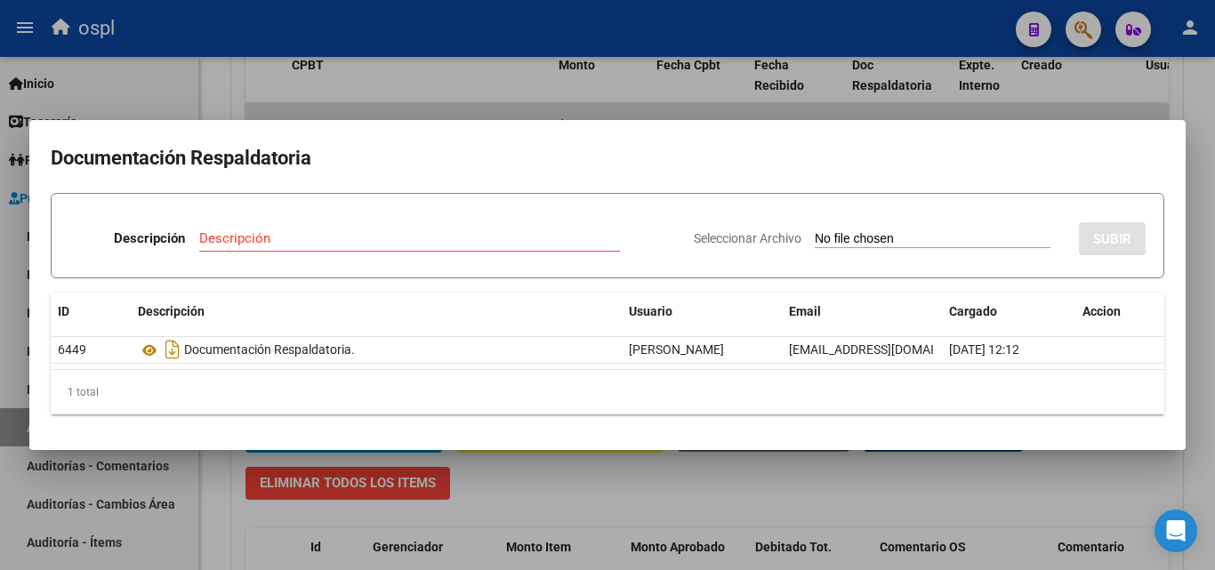
click at [829, 231] on input "Seleccionar Archivo" at bounding box center [933, 239] width 236 height 17
type input "C:\fakepath\RECHAZO X ILEGITIMA - FC 11551.pdf"
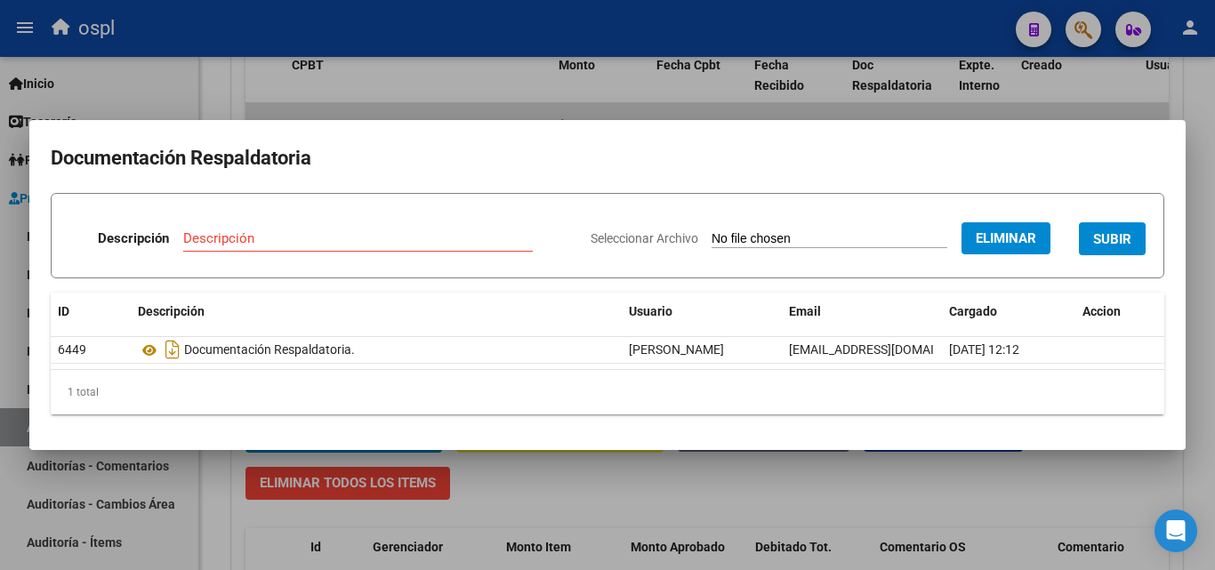
click at [361, 229] on div "Descripción" at bounding box center [358, 238] width 350 height 27
click at [360, 257] on div "Descripción" at bounding box center [358, 247] width 350 height 44
click at [360, 234] on input "Descripción" at bounding box center [358, 238] width 350 height 16
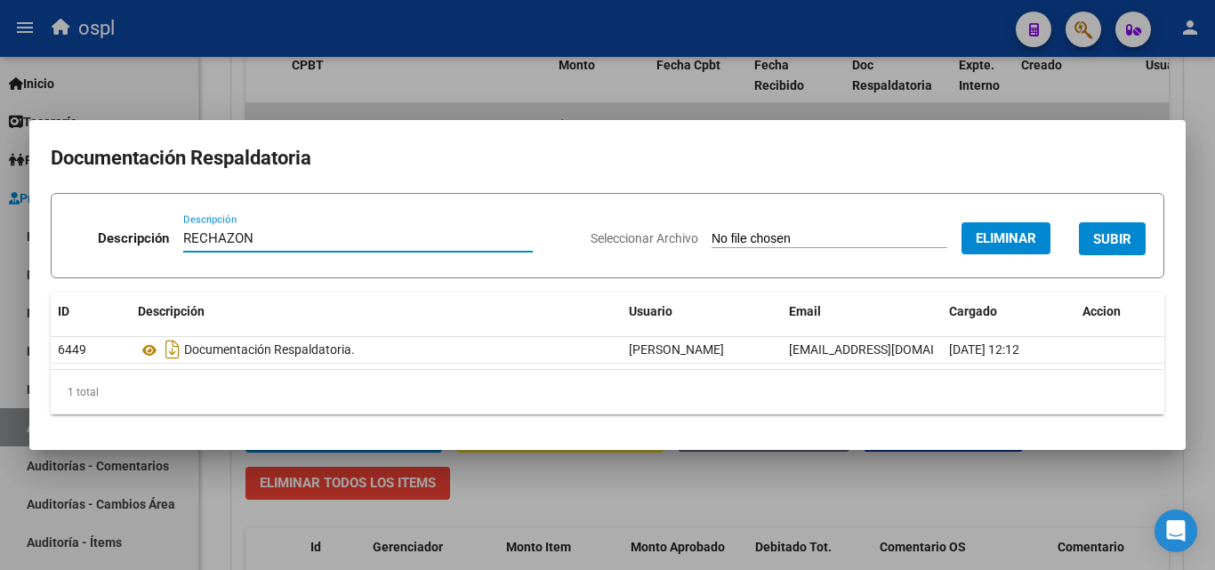
type input "RECHAZON"
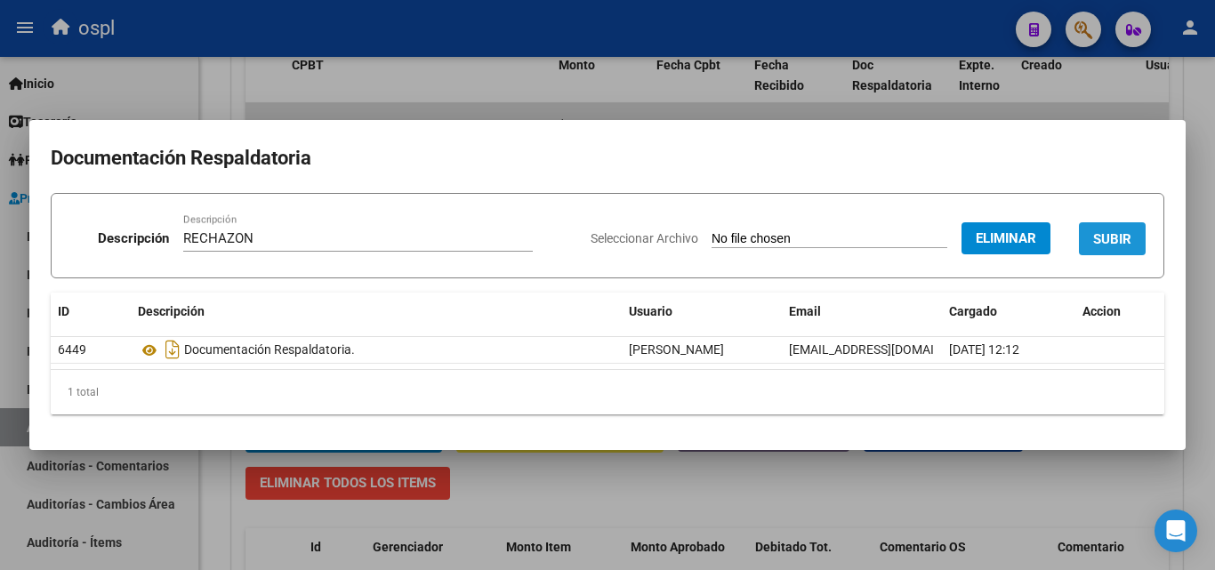
click at [1106, 246] on span "SUBIR" at bounding box center [1112, 239] width 38 height 16
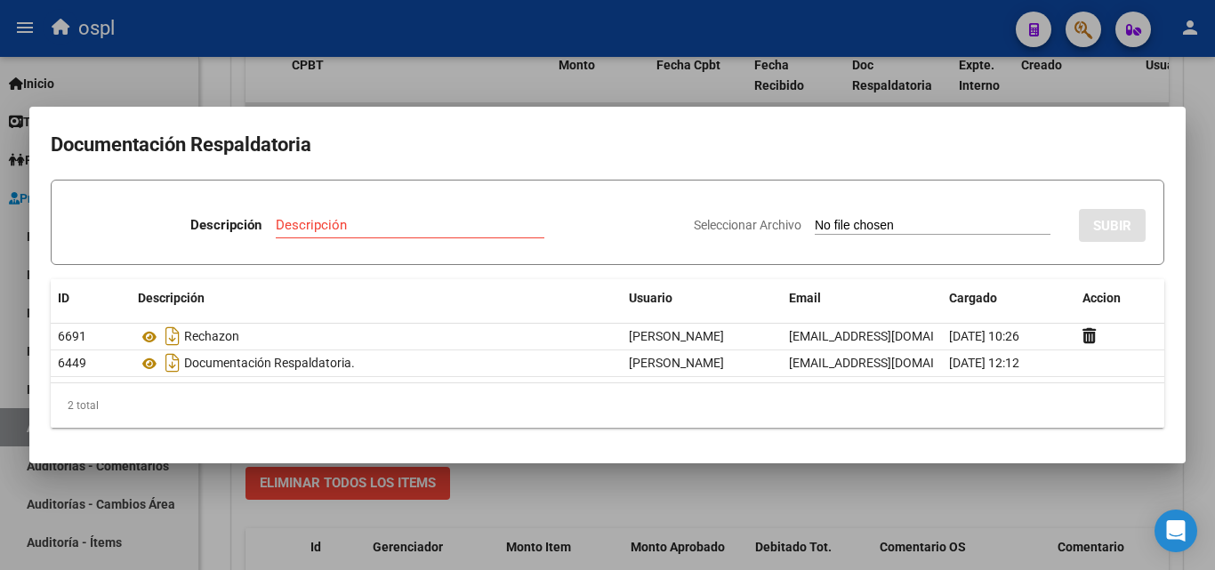
click at [1126, 100] on div at bounding box center [607, 285] width 1215 height 570
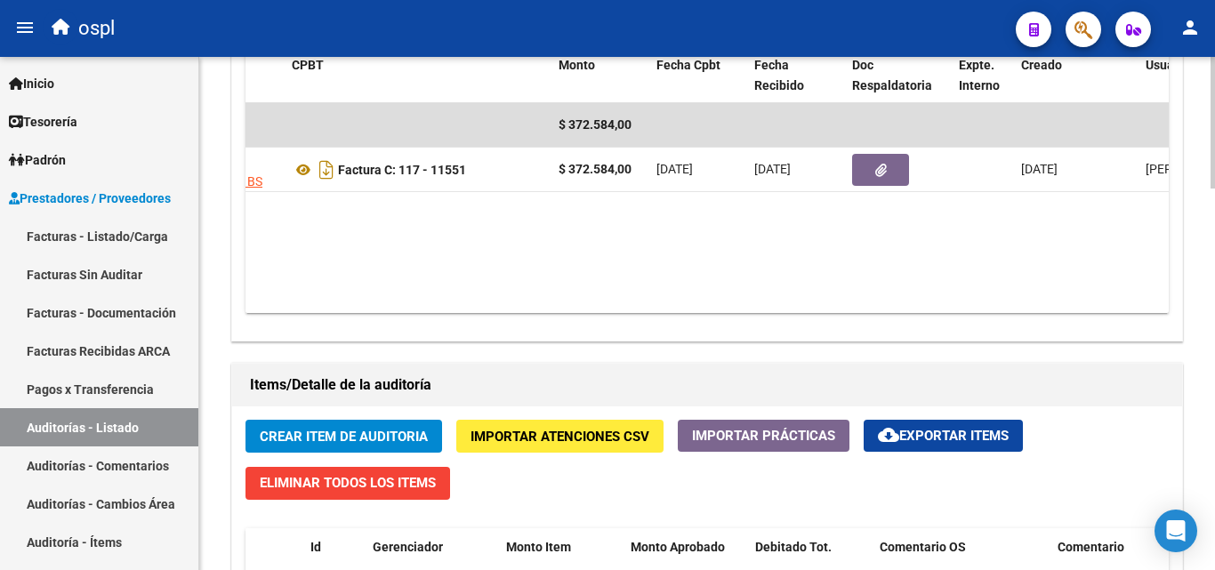
drag, startPoint x: 738, startPoint y: 314, endPoint x: 723, endPoint y: 292, distance: 26.9
click at [734, 310] on div "Agregar Comprobante cloud_download Exportar Comprobantes ID CAE Facturado x Ord…" at bounding box center [707, 156] width 950 height 369
drag, startPoint x: 722, startPoint y: 292, endPoint x: 398, endPoint y: 206, distance: 335.7
click at [596, 270] on datatable-body "$ 372.584,00 31116 MINISTERIO DE SALUD PCIA DE BS AS O. P. Factura C: 117 - 115…" at bounding box center [707, 208] width 923 height 210
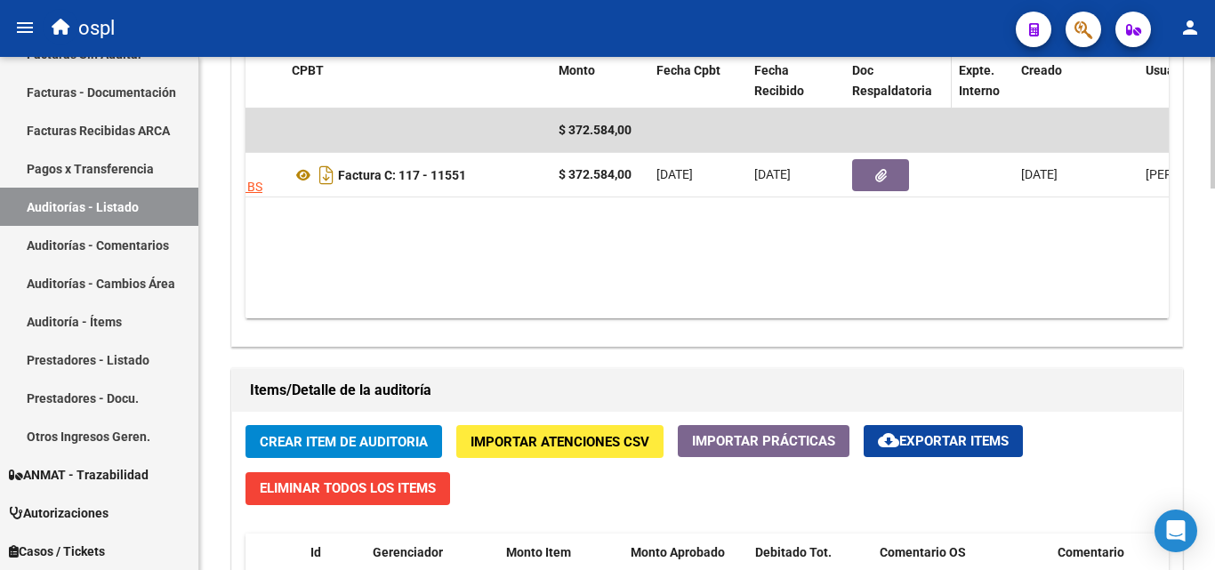
scroll to position [979, 0]
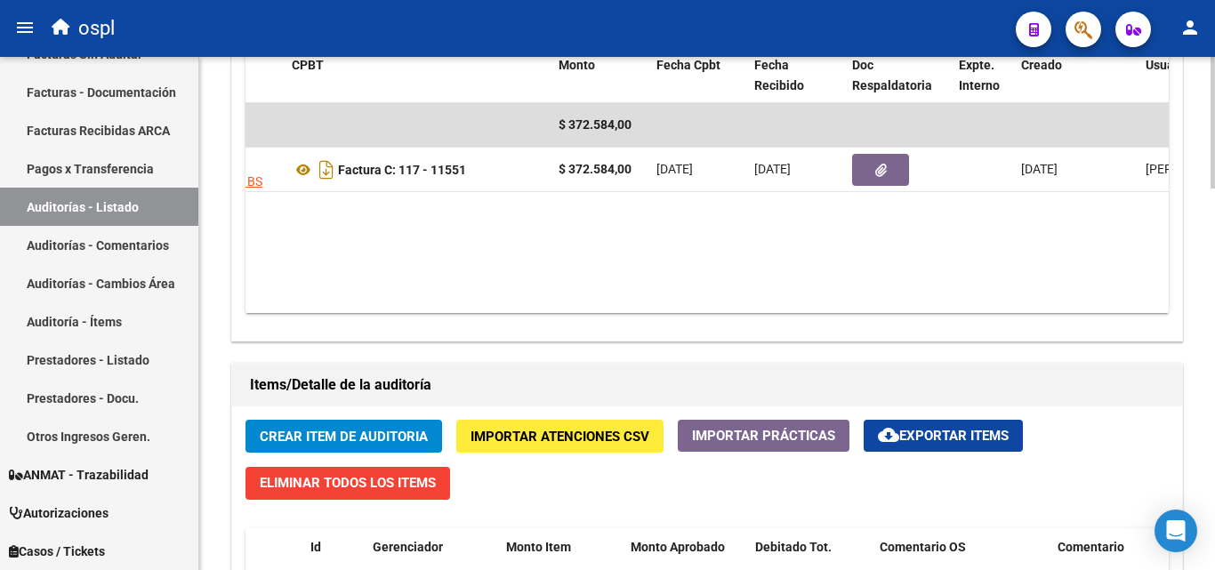
drag, startPoint x: 719, startPoint y: 299, endPoint x: 819, endPoint y: 316, distance: 101.9
click at [819, 316] on div "Agregar Comprobante cloud_download Exportar Comprobantes ID CAE Facturado x Ord…" at bounding box center [707, 156] width 950 height 369
drag, startPoint x: 819, startPoint y: 316, endPoint x: 855, endPoint y: 302, distance: 38.0
click at [852, 303] on div "Agregar Comprobante cloud_download Exportar Comprobantes ID CAE Facturado x Ord…" at bounding box center [707, 156] width 950 height 369
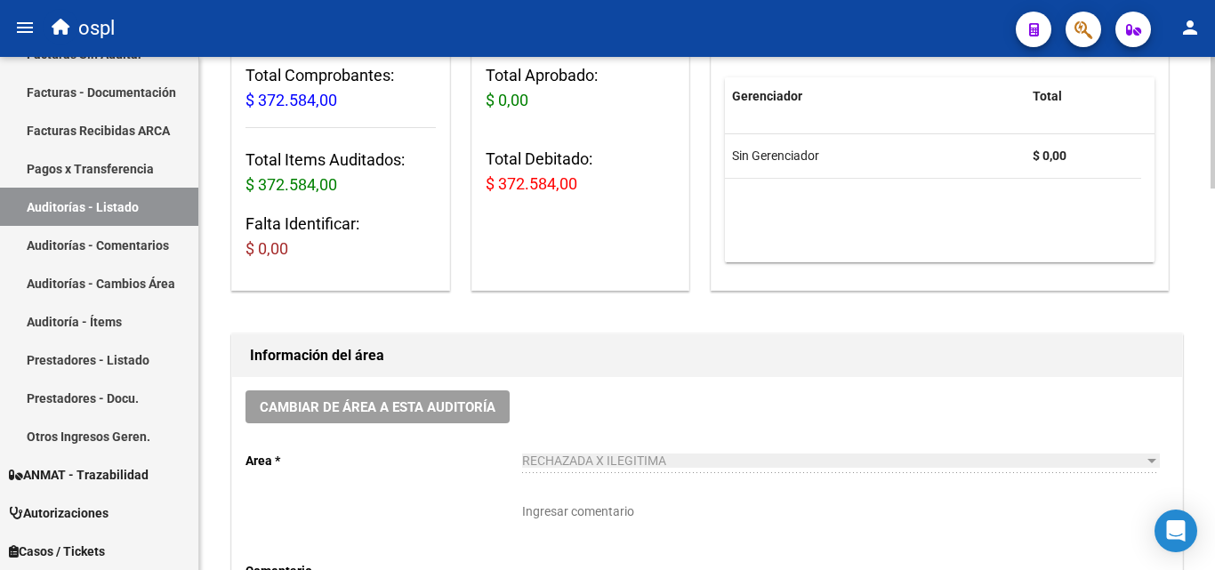
scroll to position [179, 0]
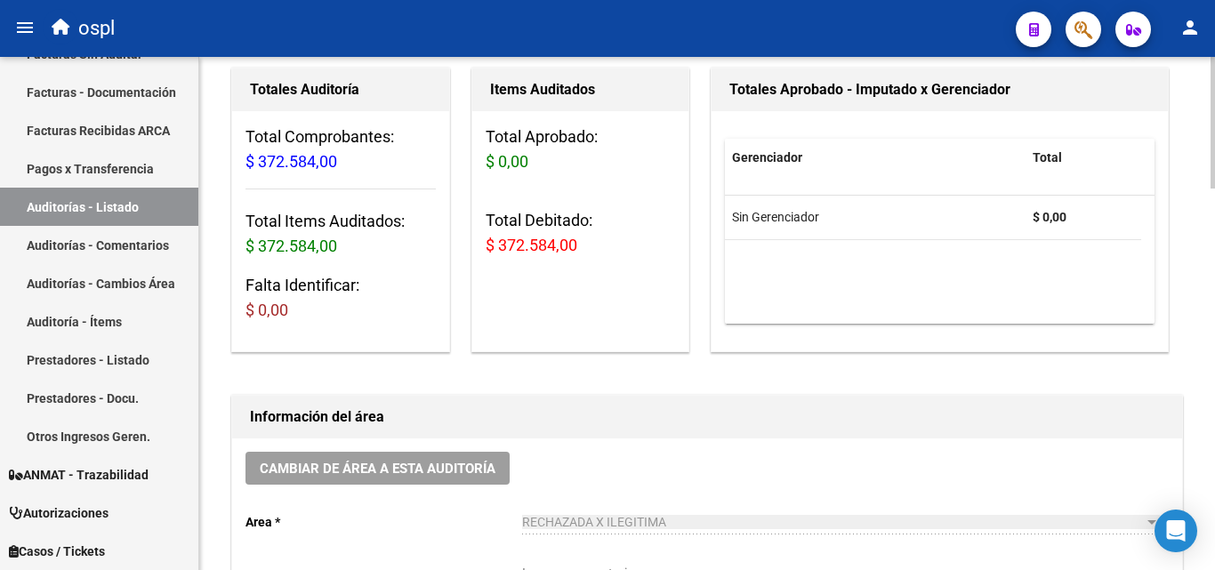
click at [1054, 482] on div "Cambiar de área a esta auditoría Area * RECHAZADA X ILEGITIMA Seleccionar area …" at bounding box center [707, 573] width 950 height 268
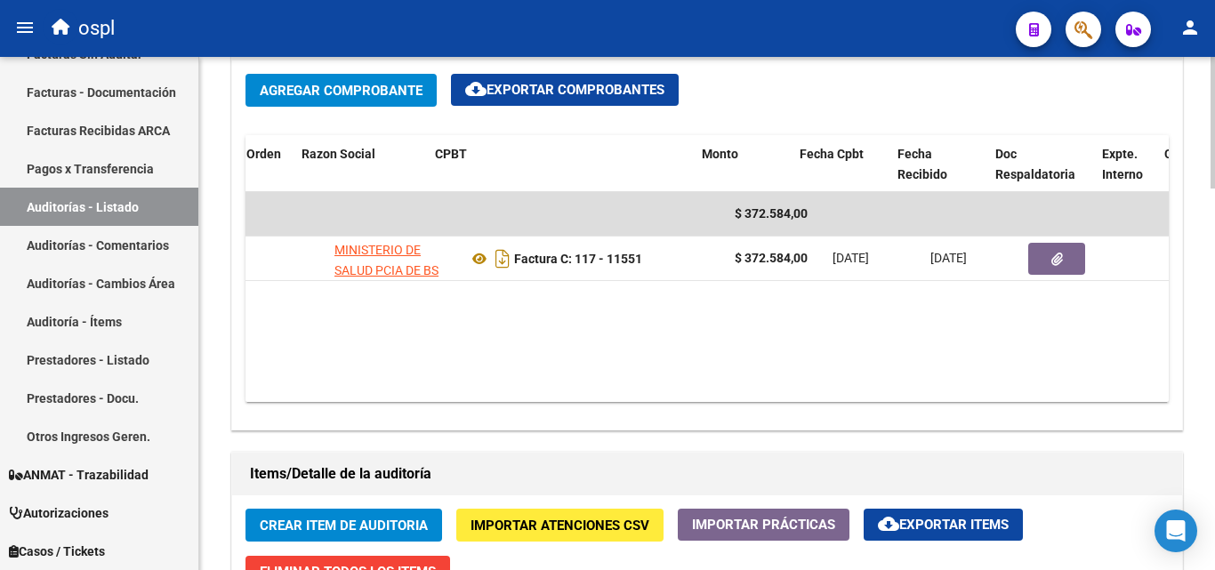
scroll to position [0, 266]
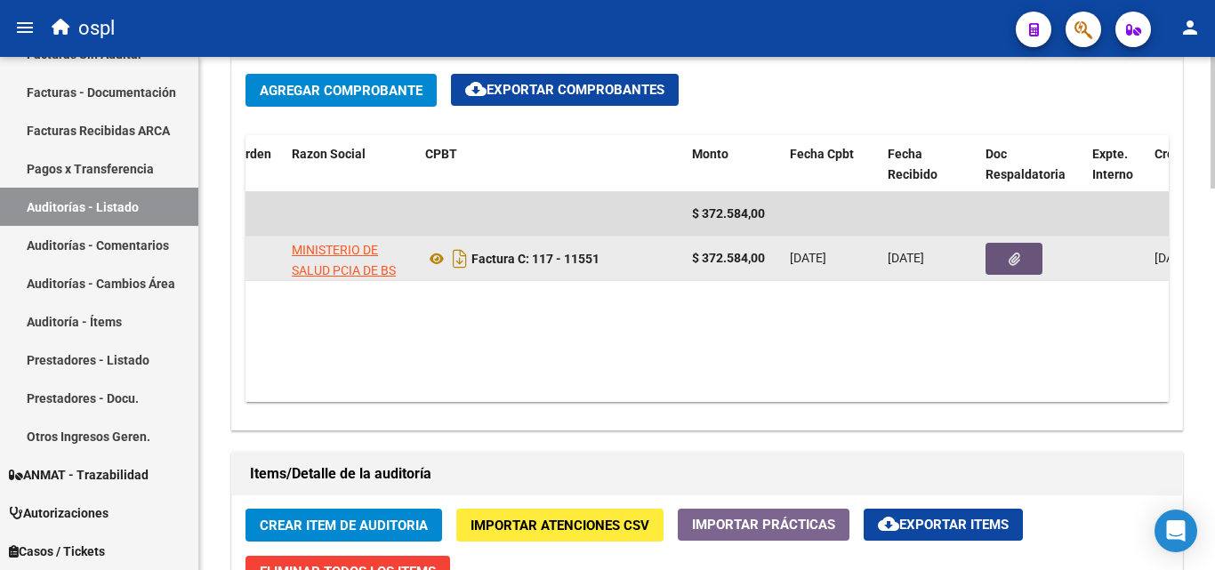
click at [994, 261] on button "button" at bounding box center [1014, 259] width 57 height 32
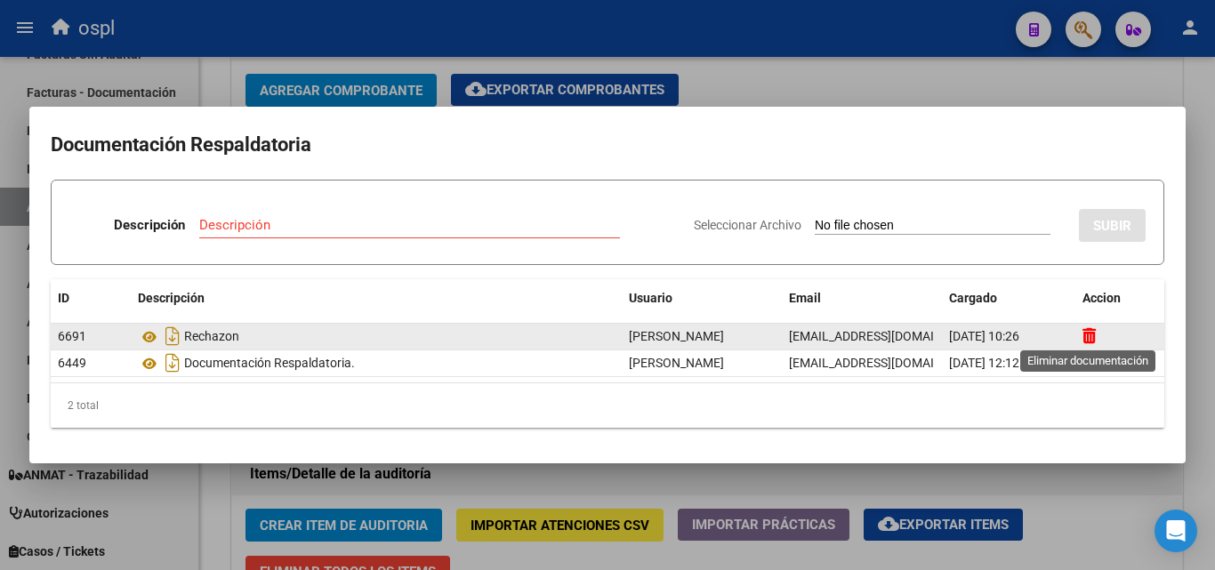
click at [1092, 338] on icon at bounding box center [1089, 335] width 13 height 17
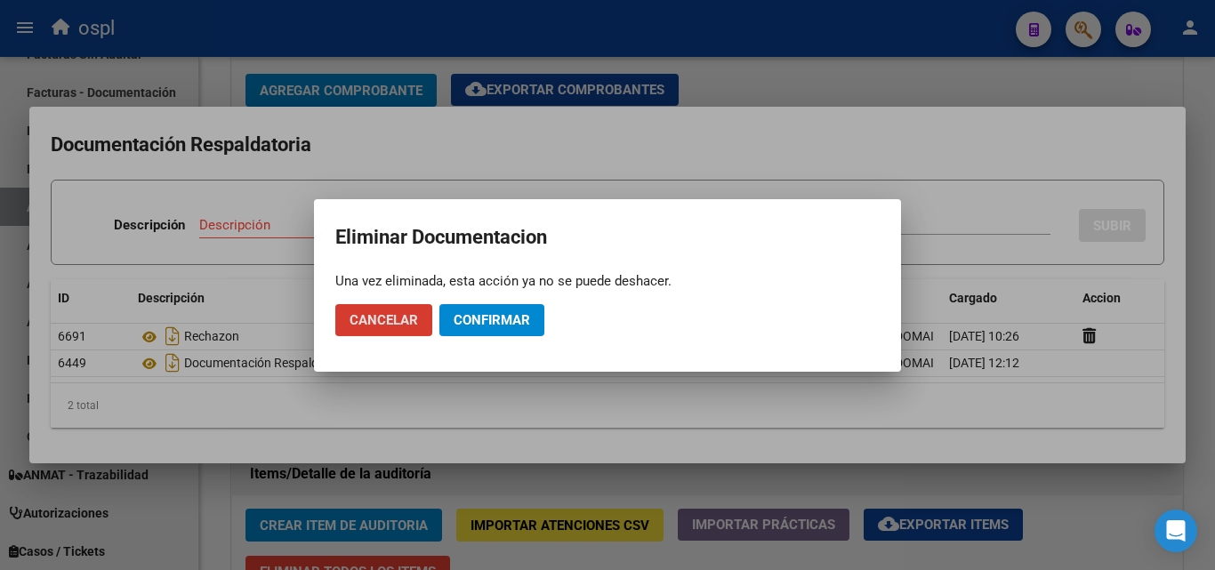
click at [495, 325] on span "Confirmar" at bounding box center [492, 320] width 76 height 16
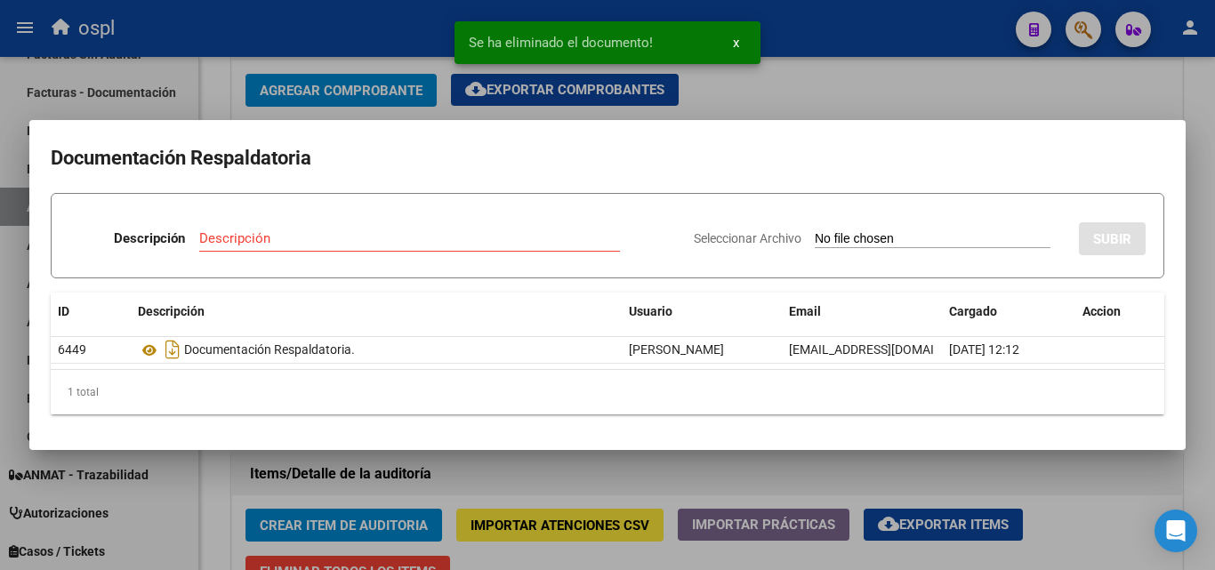
click at [857, 237] on input "Seleccionar Archivo" at bounding box center [933, 239] width 236 height 17
type input "C:\fakepath\RECHAZO X ILEGITIMA - FC 11551.pdf"
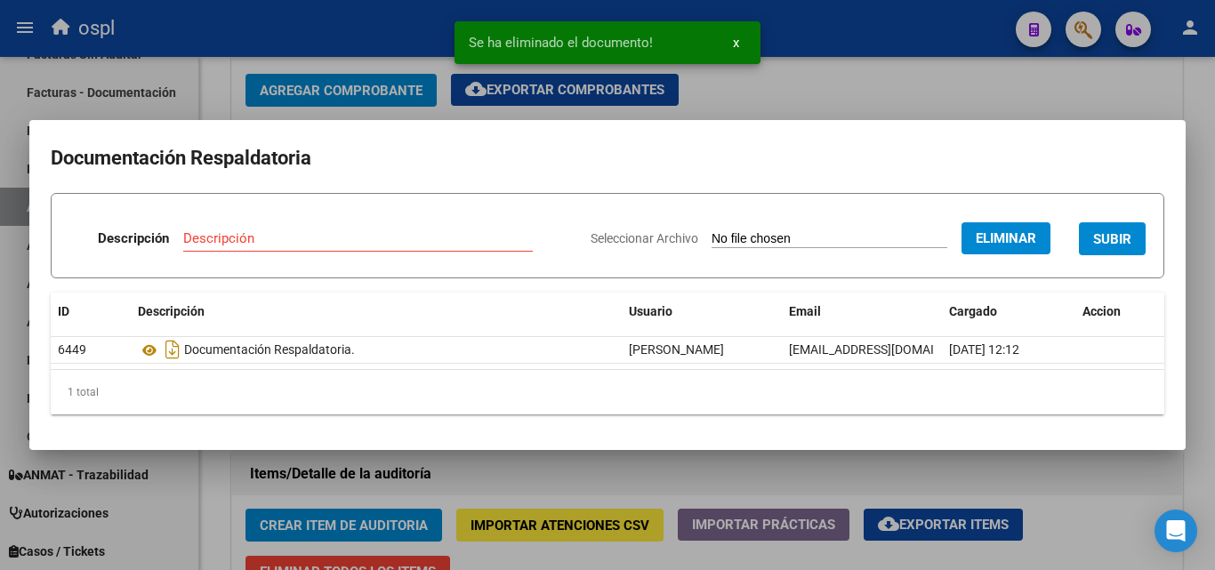
click at [218, 238] on input "Descripción" at bounding box center [358, 238] width 350 height 16
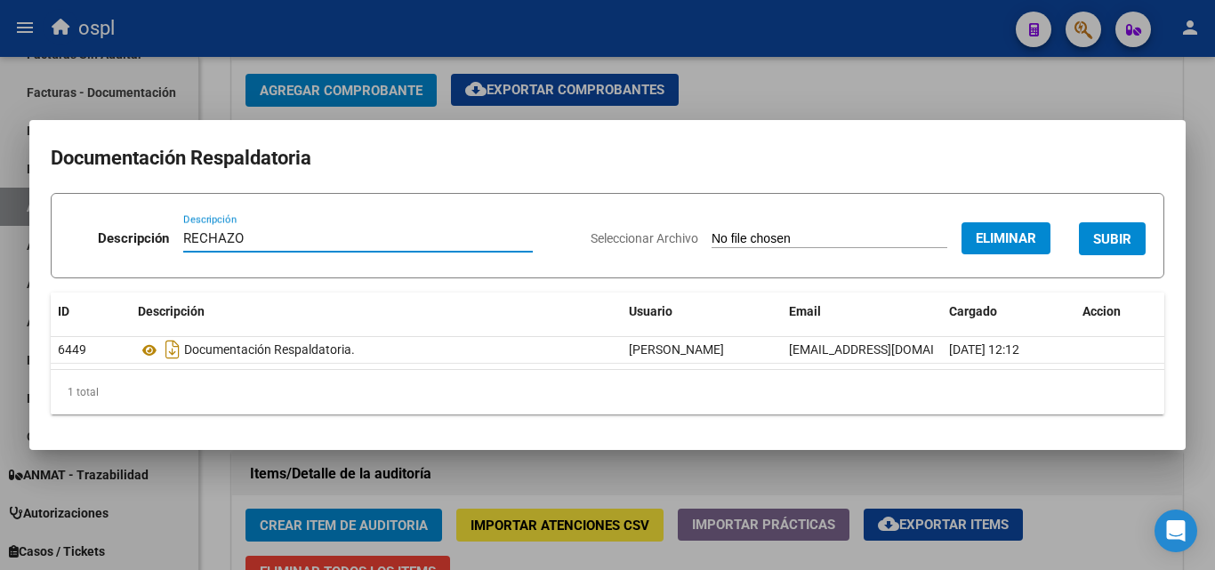
type input "RECHAZO"
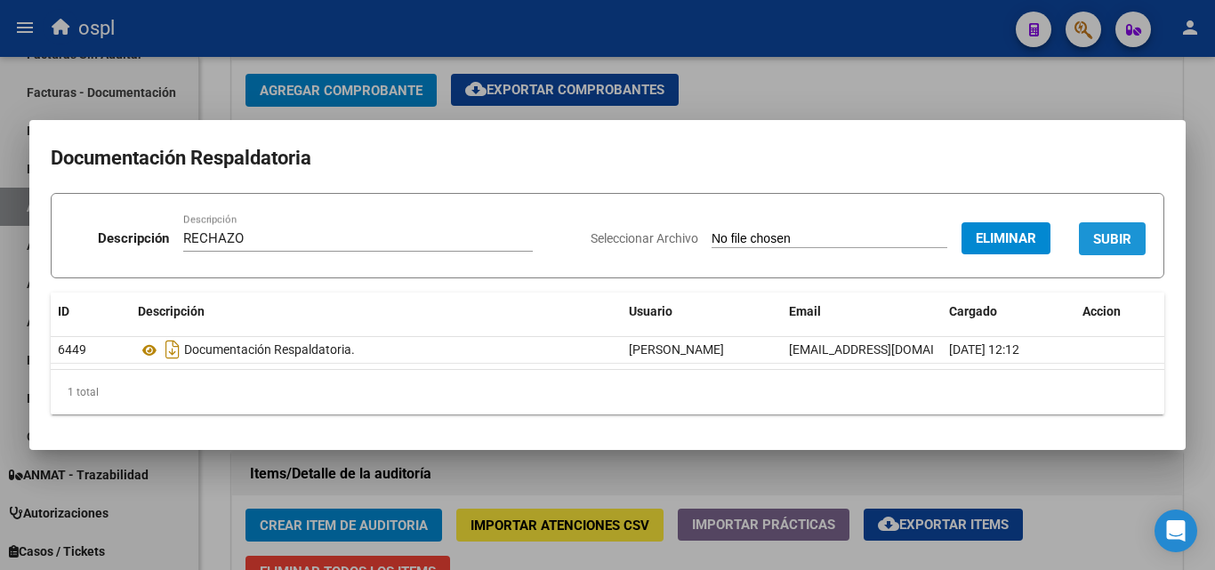
click at [1122, 238] on span "SUBIR" at bounding box center [1112, 239] width 38 height 16
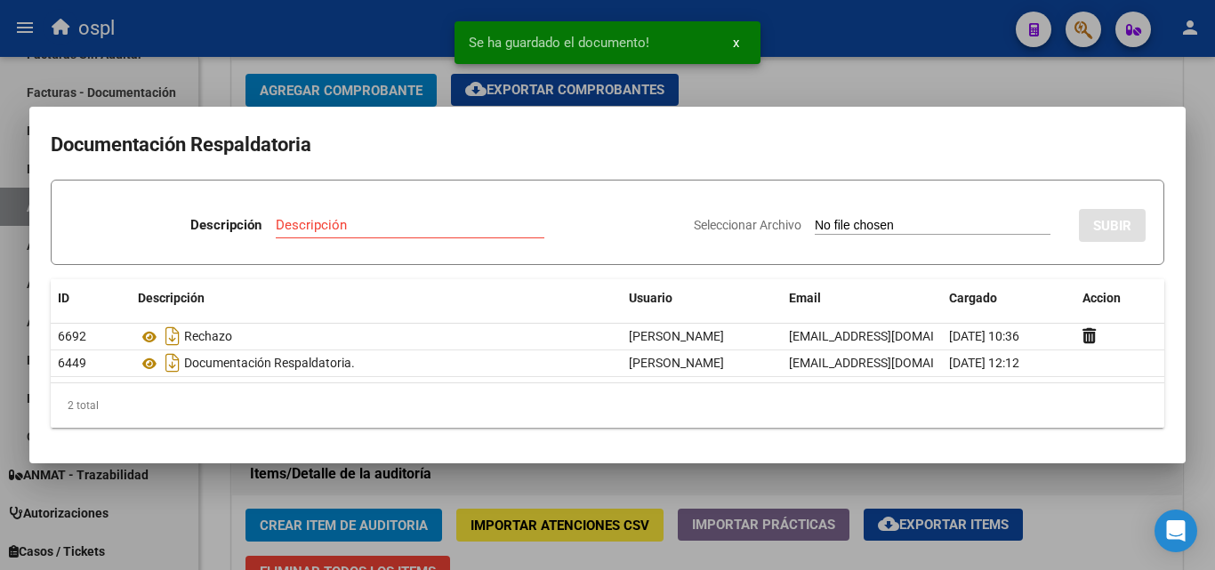
click at [793, 81] on div at bounding box center [607, 285] width 1215 height 570
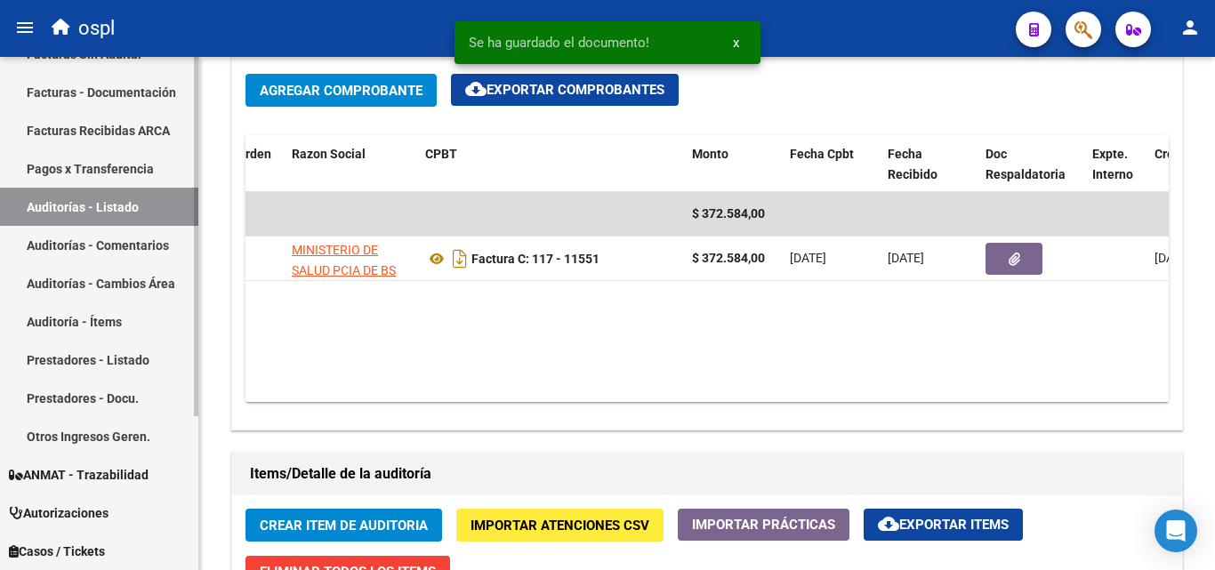
scroll to position [132, 0]
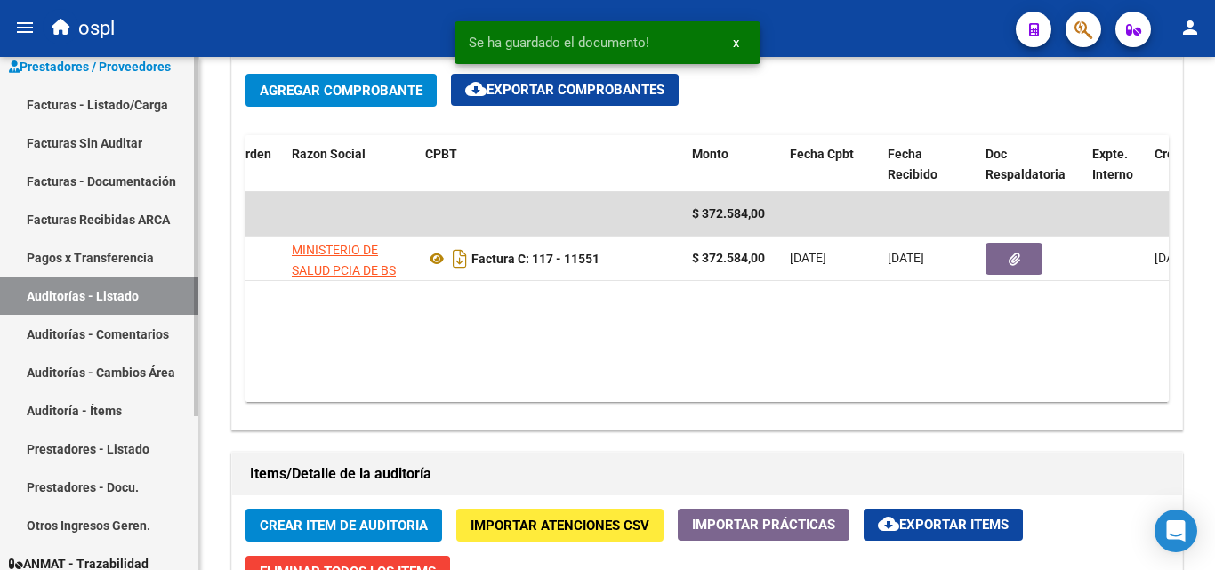
click at [117, 95] on link "Facturas - Listado/Carga" at bounding box center [99, 104] width 198 height 38
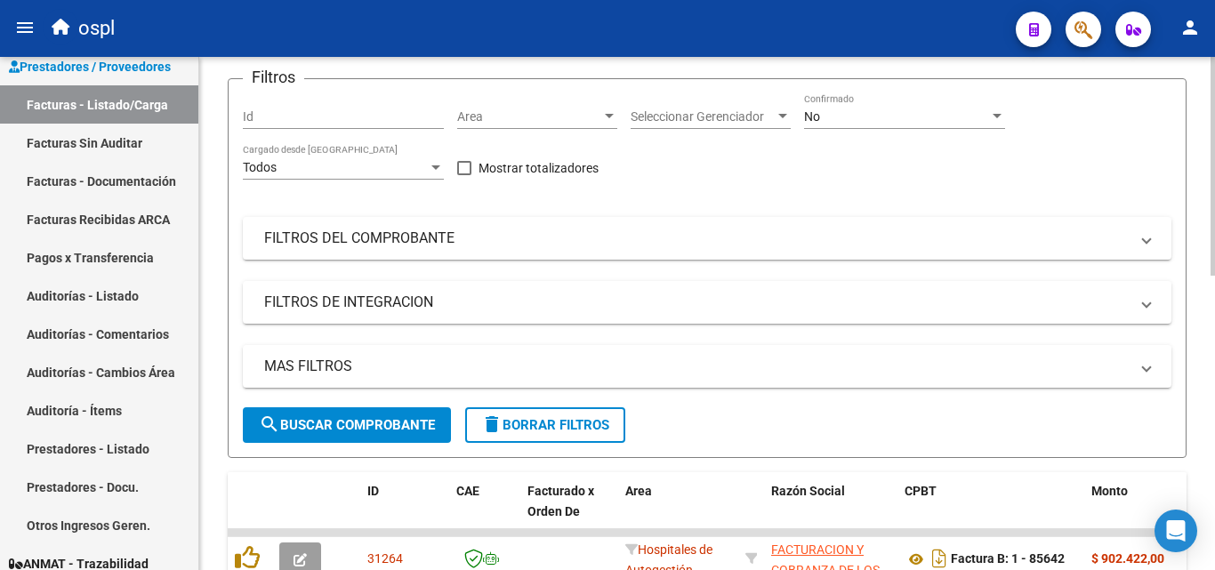
scroll to position [69, 0]
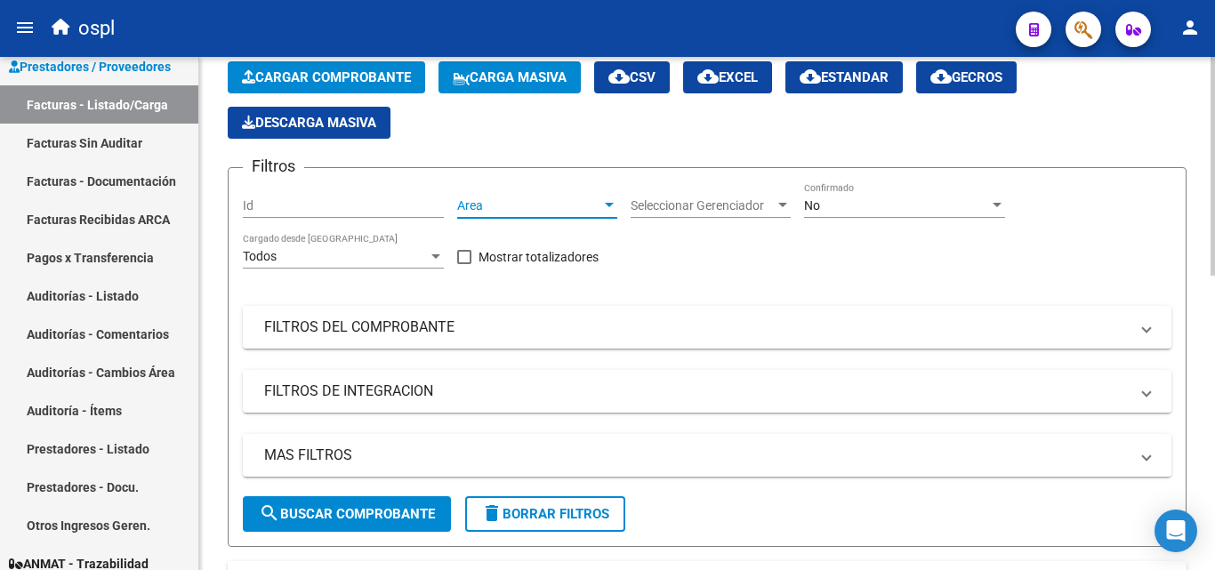
click at [564, 203] on span "Area" at bounding box center [529, 205] width 144 height 15
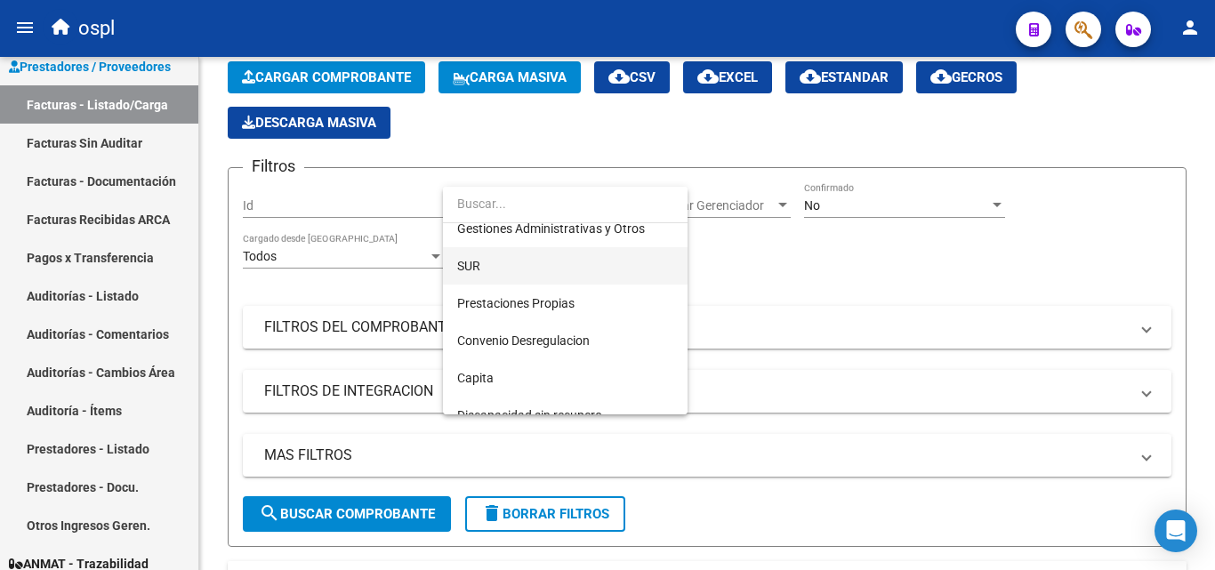
scroll to position [0, 0]
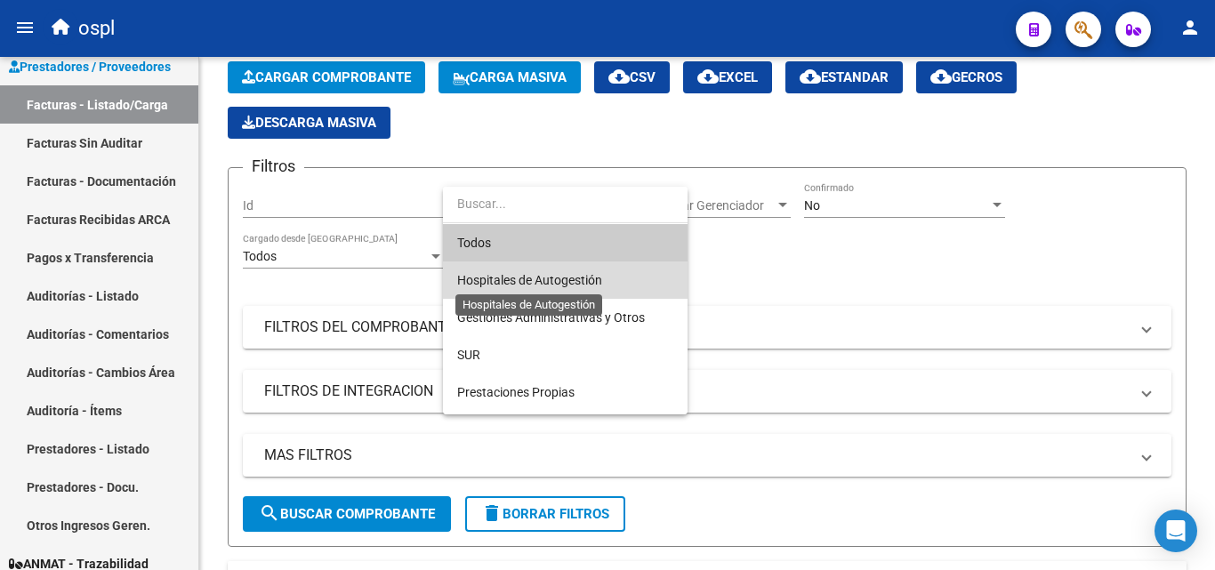
click at [549, 283] on span "Hospitales de Autogestión" at bounding box center [529, 280] width 145 height 14
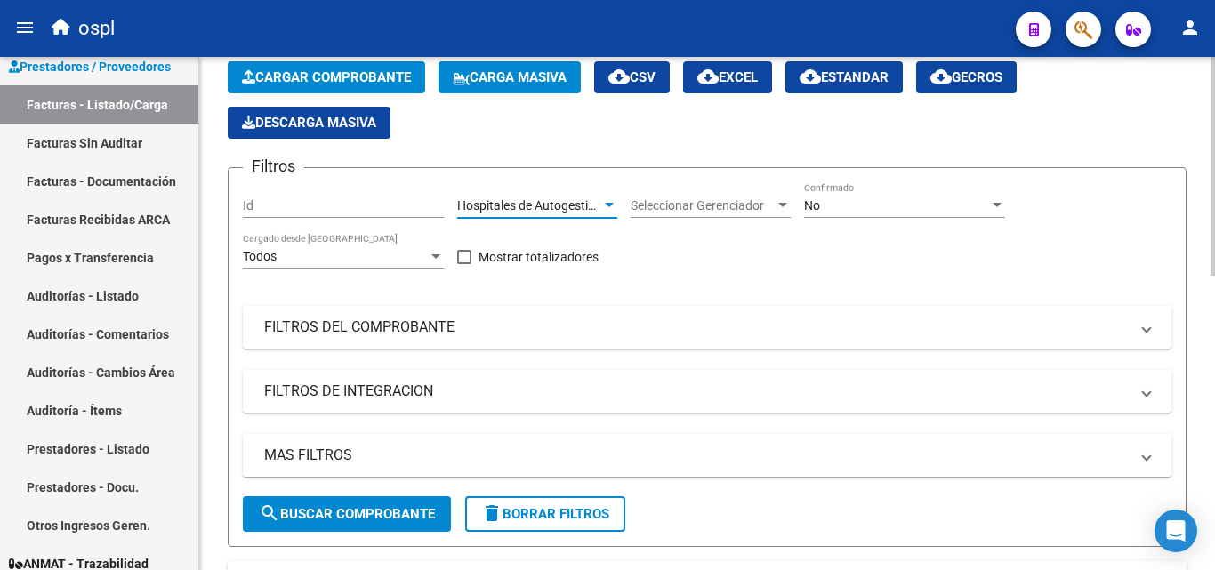
click at [411, 311] on mat-expansion-panel-header "FILTROS DEL COMPROBANTE" at bounding box center [707, 327] width 929 height 43
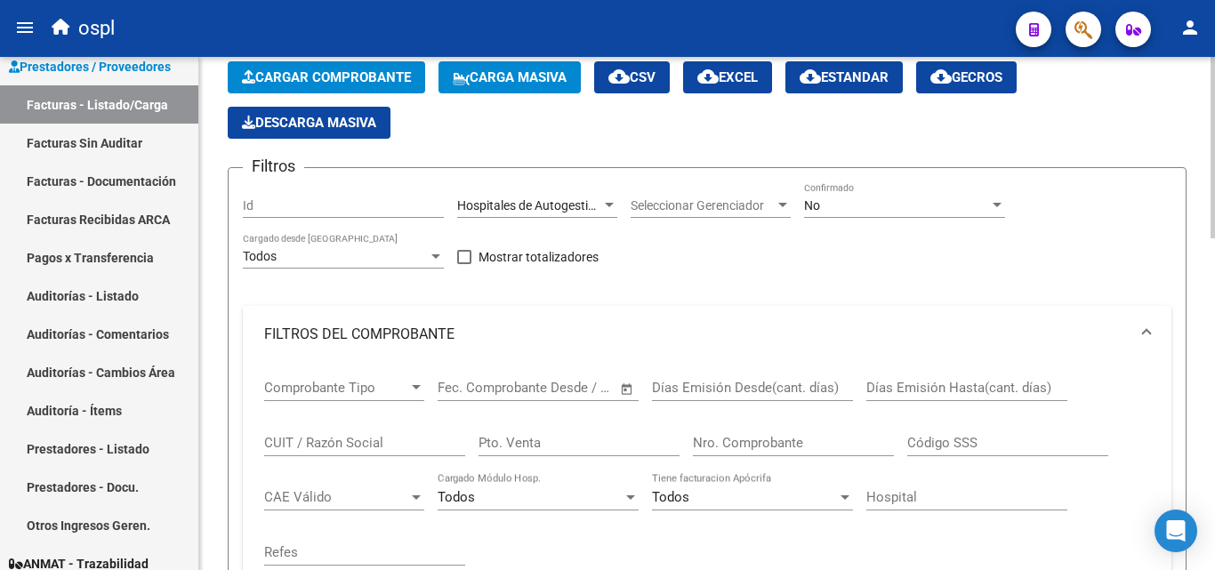
click at [624, 389] on span "Open calendar" at bounding box center [627, 388] width 43 height 43
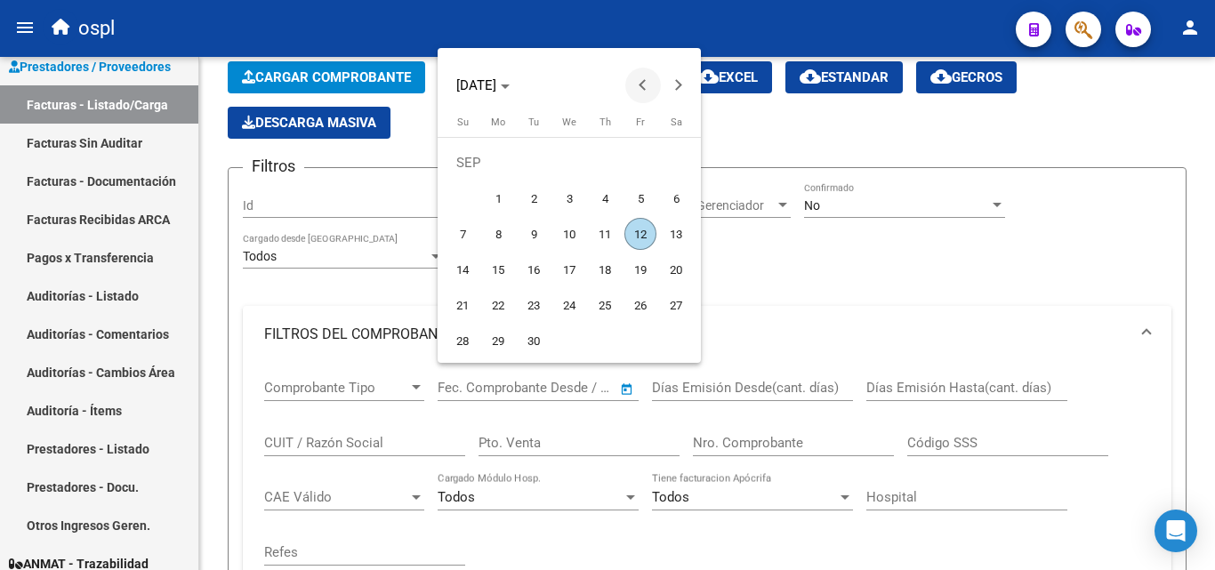
click at [643, 86] on button "Previous month" at bounding box center [643, 86] width 36 height 36
click at [640, 154] on span "1" at bounding box center [640, 163] width 32 height 32
type input "[DATE]"
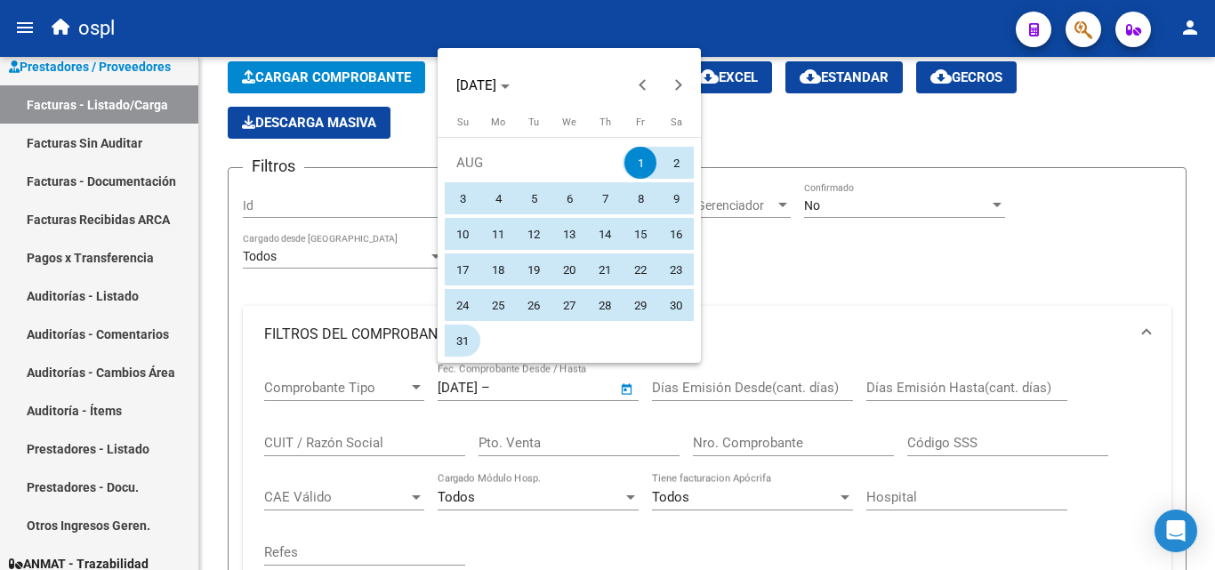
click at [463, 338] on span "31" at bounding box center [463, 341] width 32 height 32
type input "[DATE]"
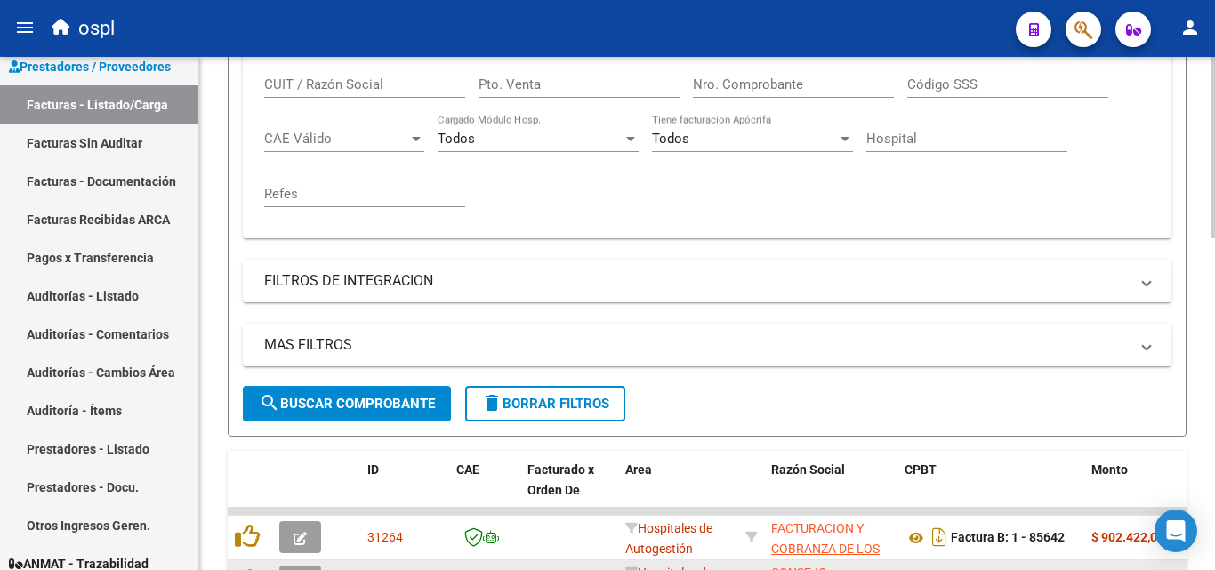
scroll to position [603, 0]
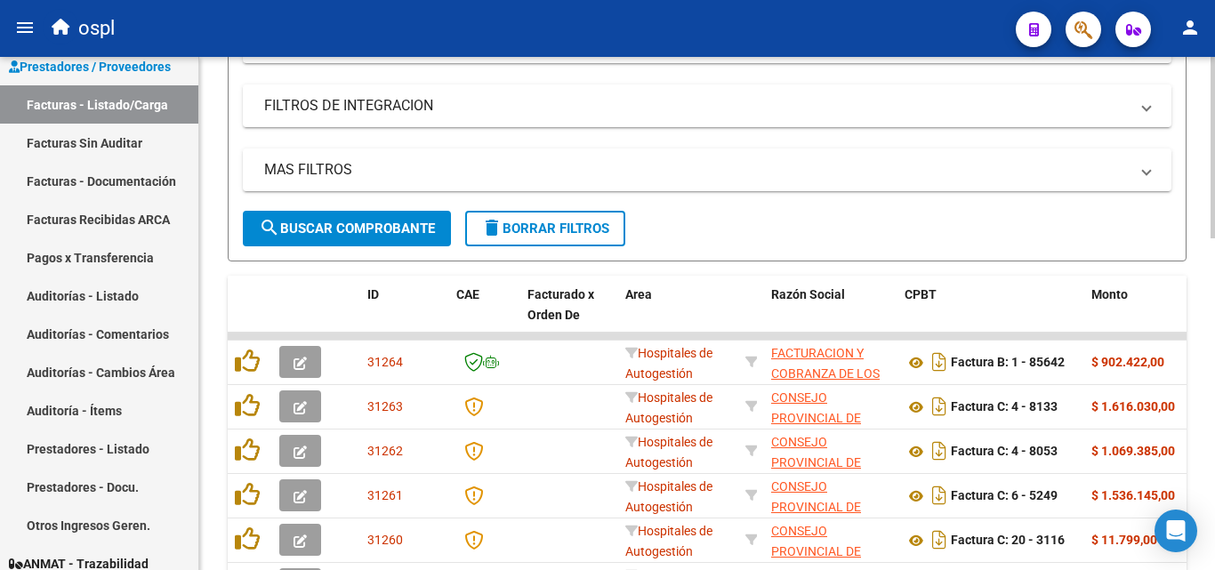
click at [377, 218] on button "search Buscar Comprobante" at bounding box center [347, 229] width 208 height 36
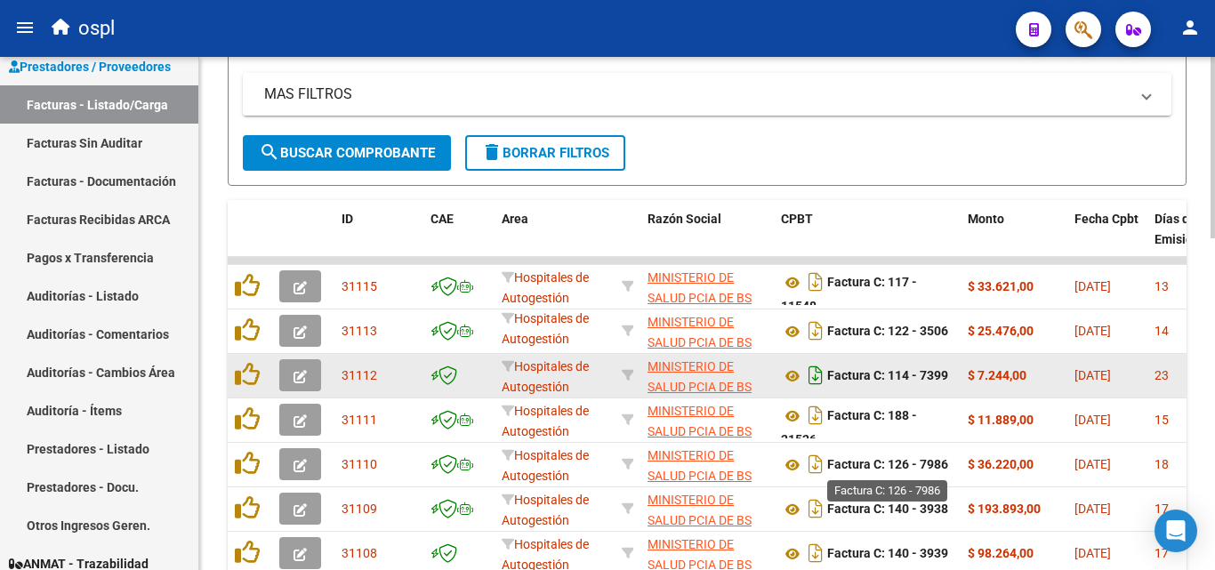
scroll to position [673, 0]
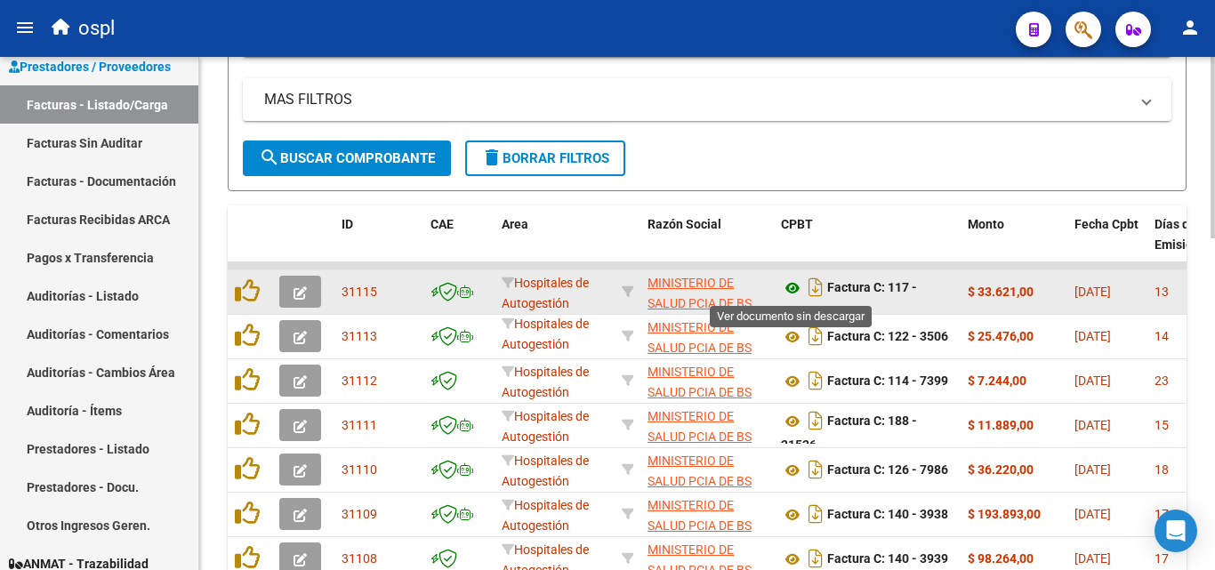
click at [794, 289] on icon at bounding box center [792, 288] width 23 height 21
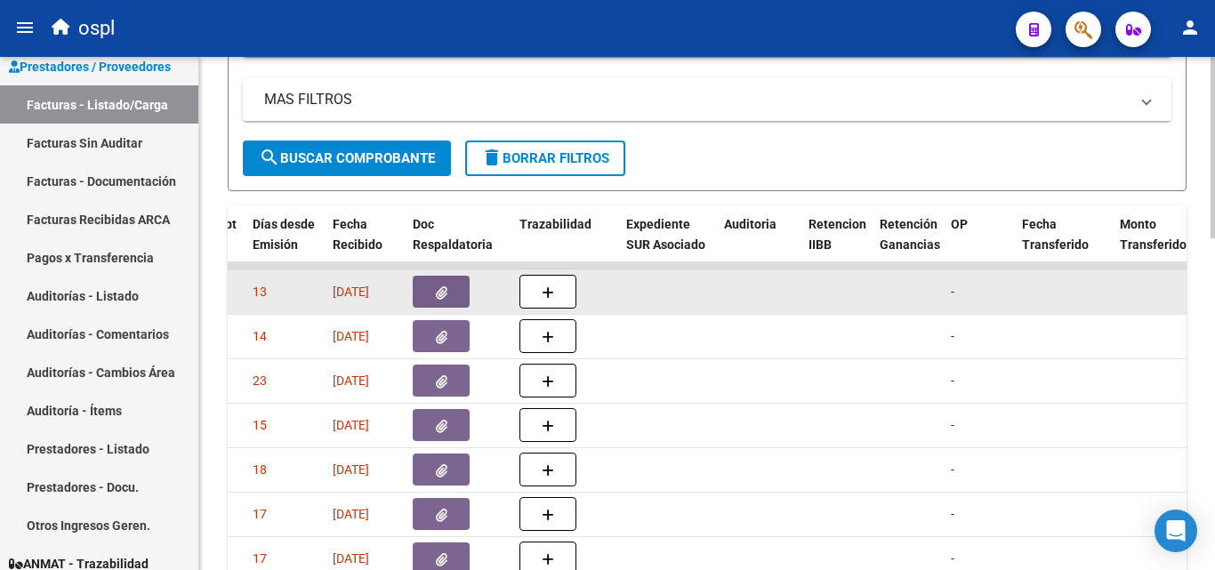
click at [446, 294] on icon "button" at bounding box center [442, 292] width 12 height 13
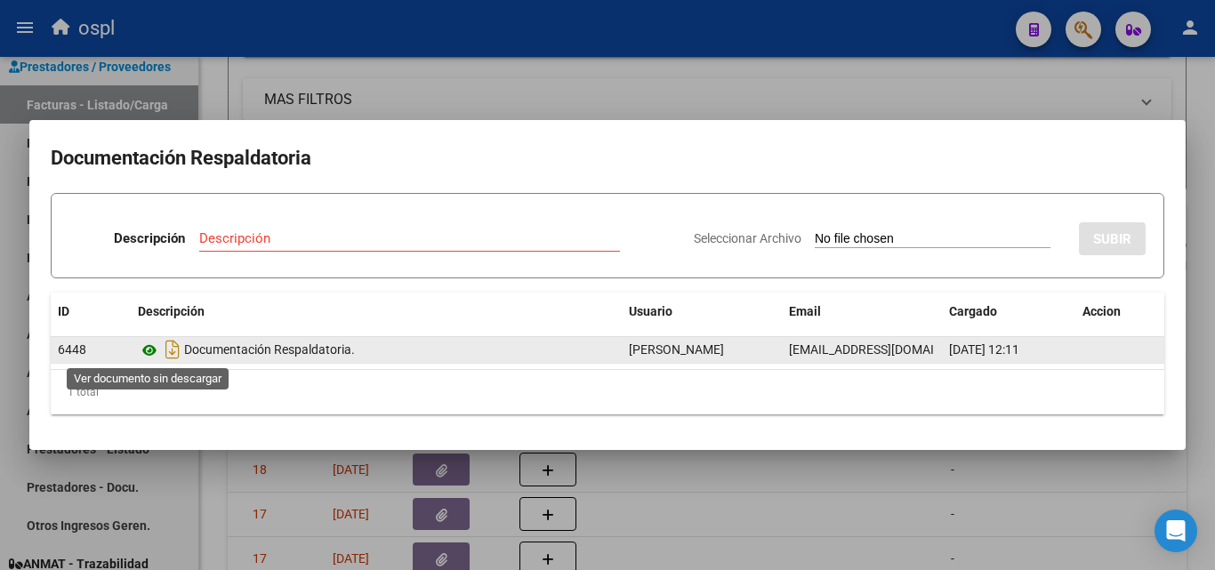
click at [152, 352] on icon at bounding box center [149, 350] width 23 height 21
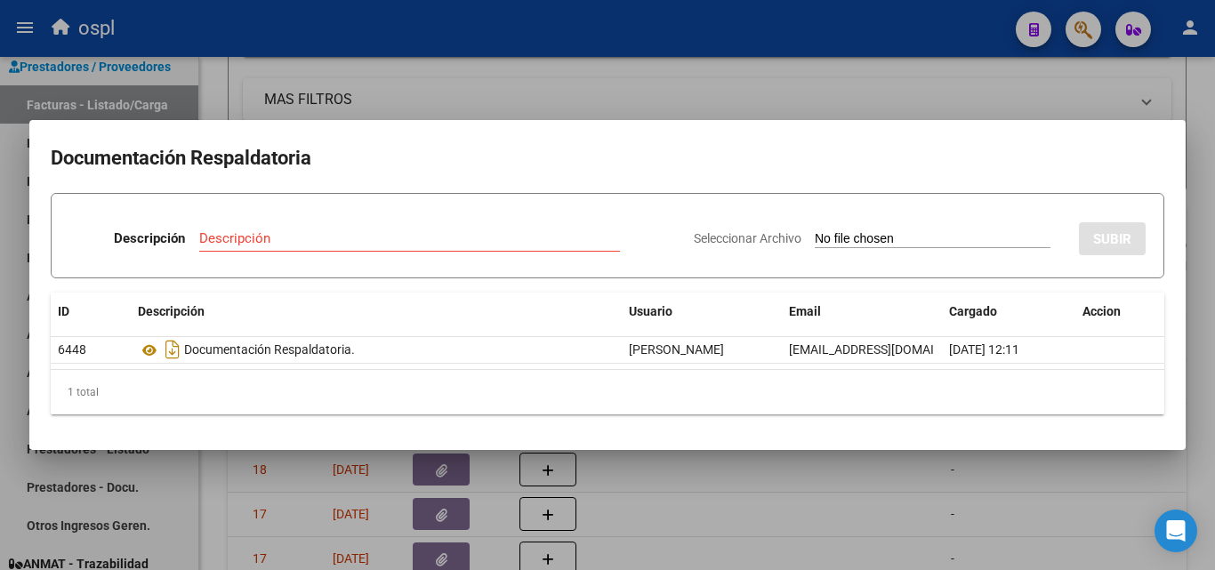
click at [772, 499] on div at bounding box center [607, 285] width 1215 height 570
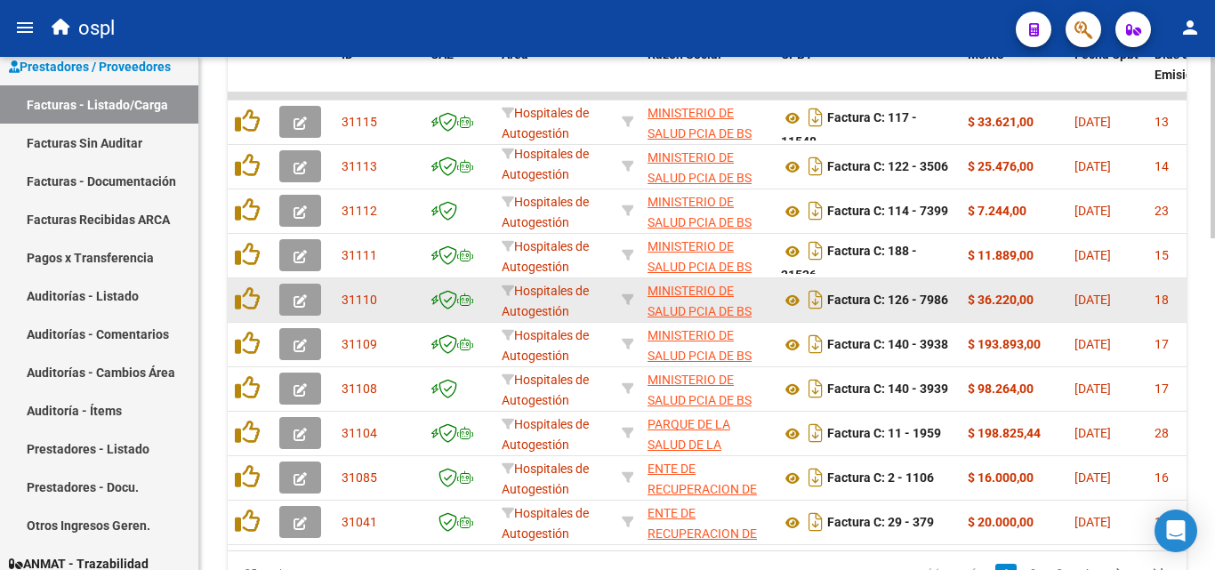
scroll to position [762, 0]
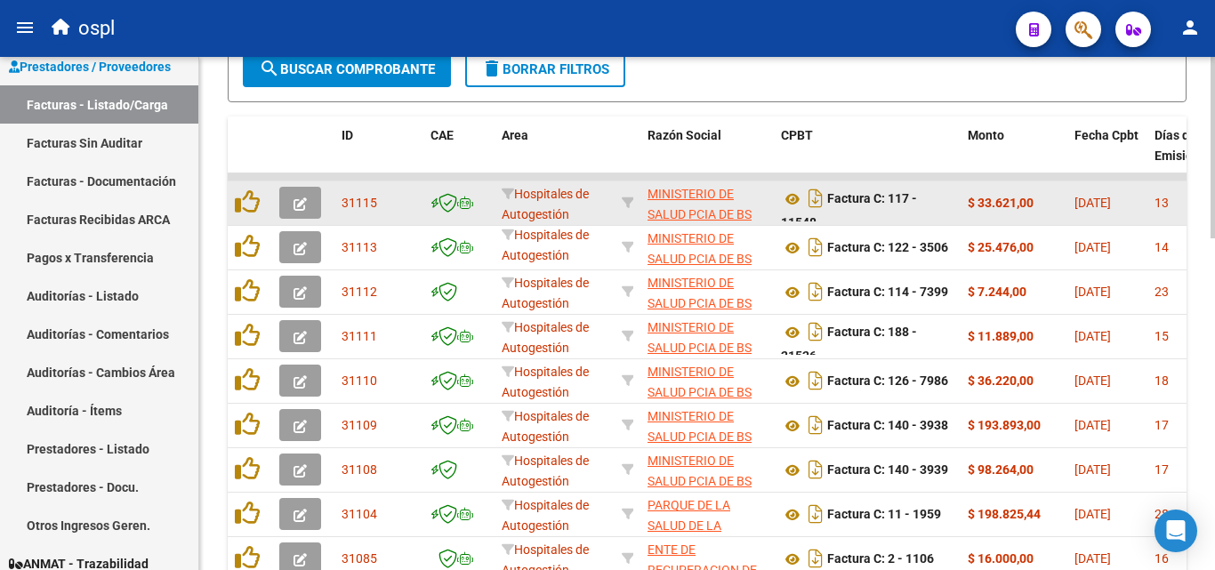
click at [292, 209] on button "button" at bounding box center [300, 203] width 42 height 32
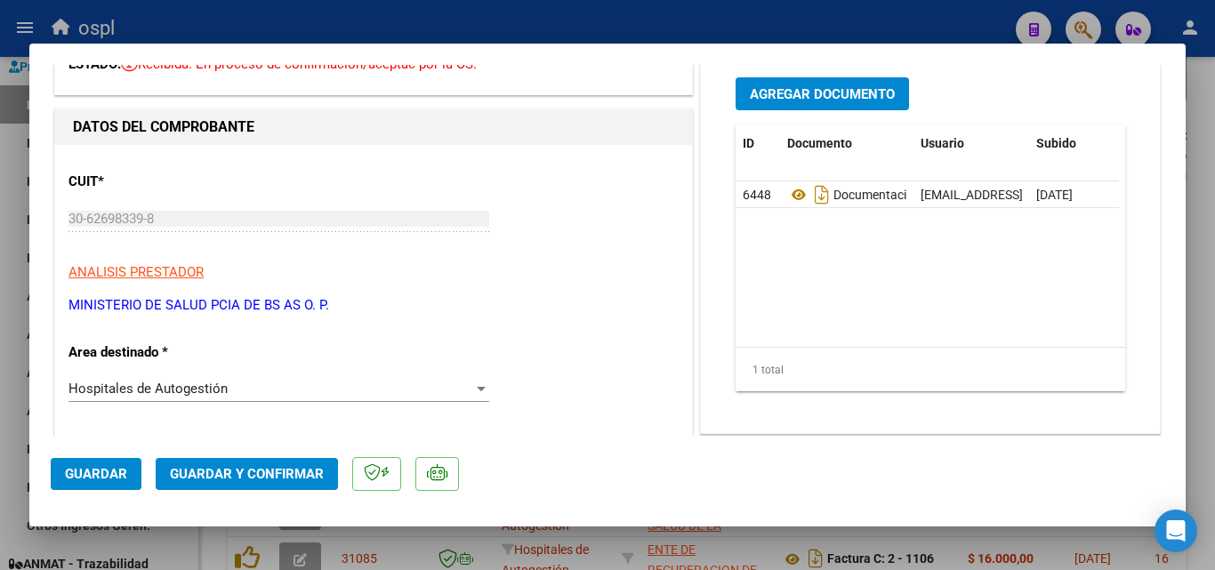
scroll to position [178, 0]
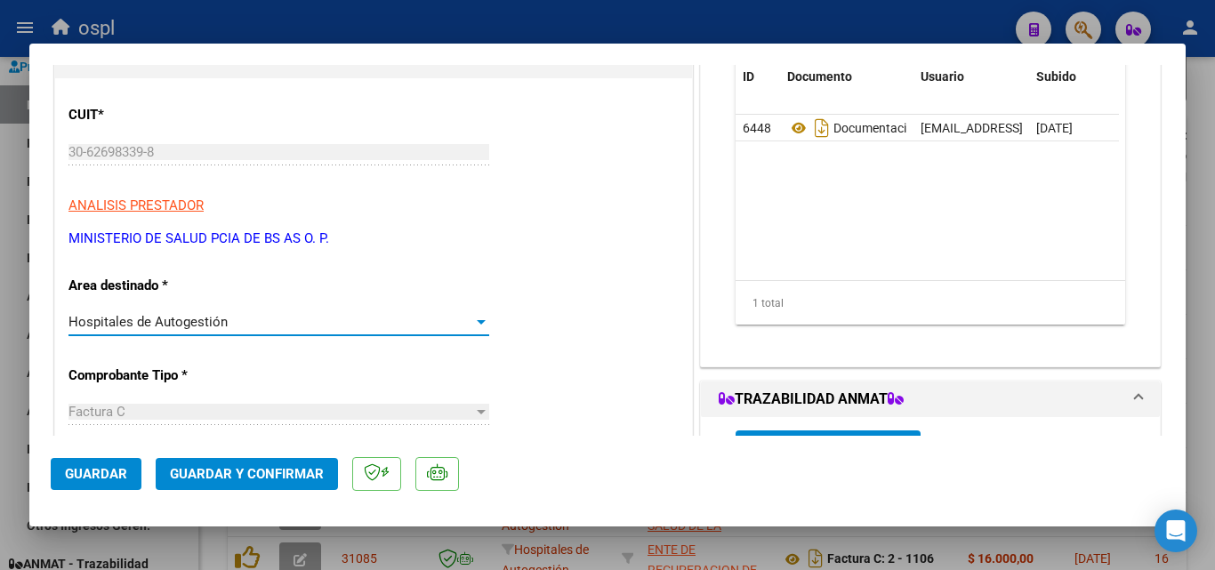
click at [348, 326] on div "Hospitales de Autogestión" at bounding box center [270, 322] width 405 height 16
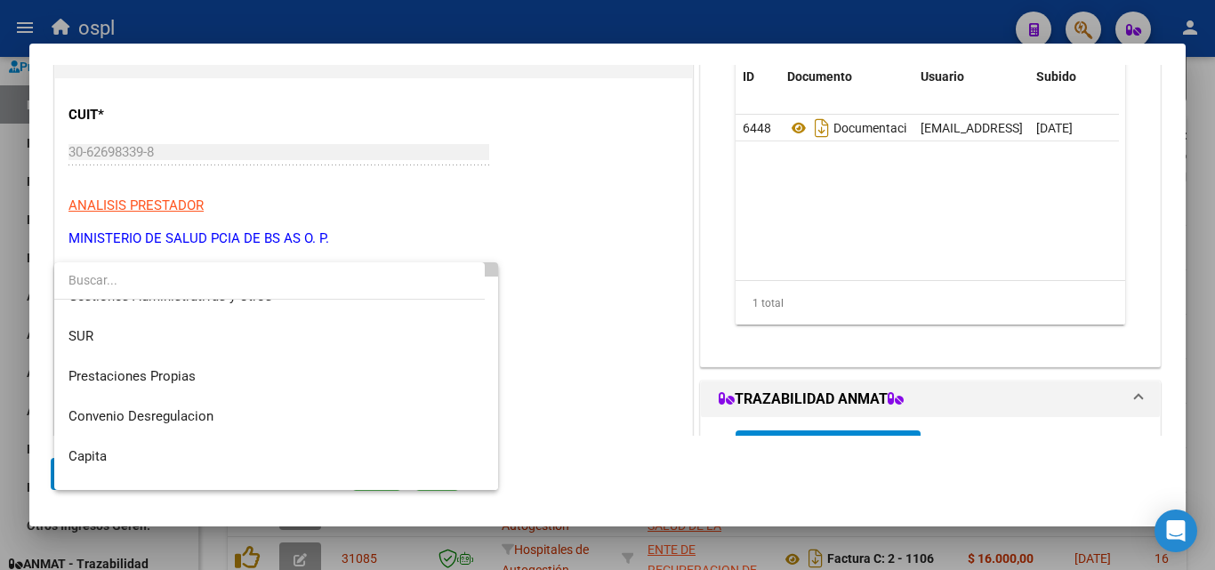
scroll to position [253, 0]
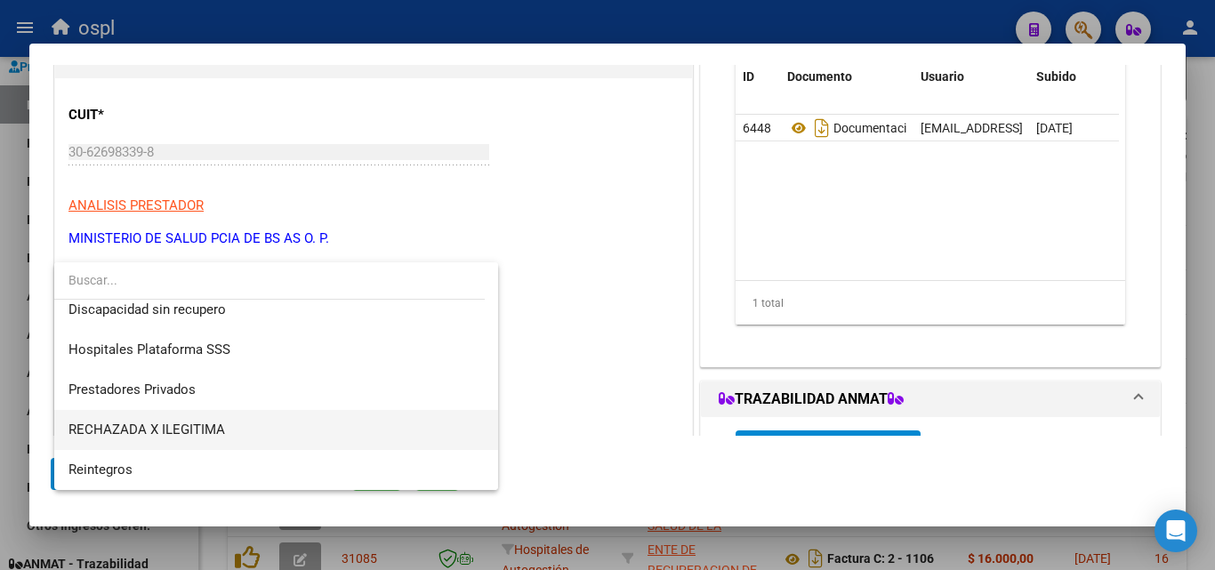
click at [282, 419] on span "RECHAZADA X ILEGITIMA" at bounding box center [275, 430] width 415 height 40
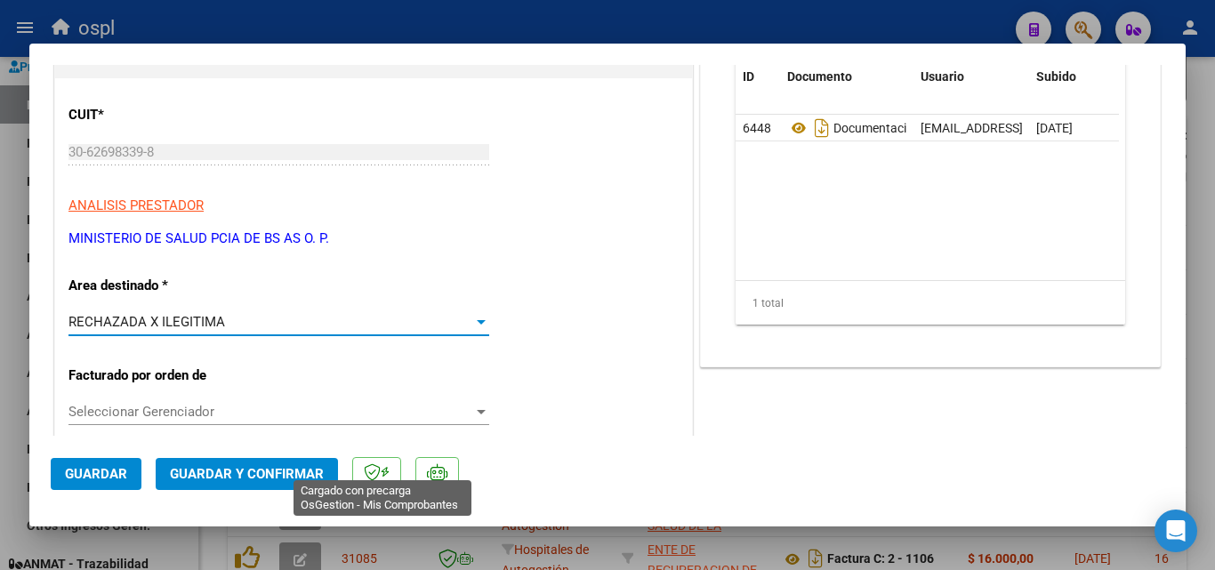
click at [308, 470] on span "Guardar y Confirmar" at bounding box center [247, 474] width 154 height 16
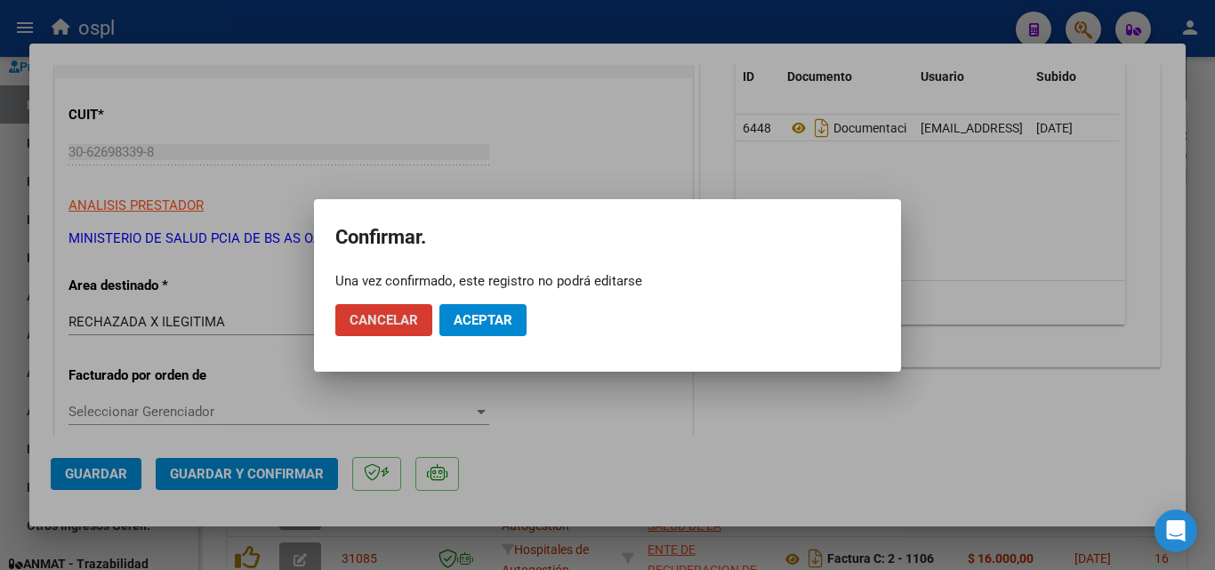
click at [473, 332] on button "Aceptar" at bounding box center [482, 320] width 87 height 32
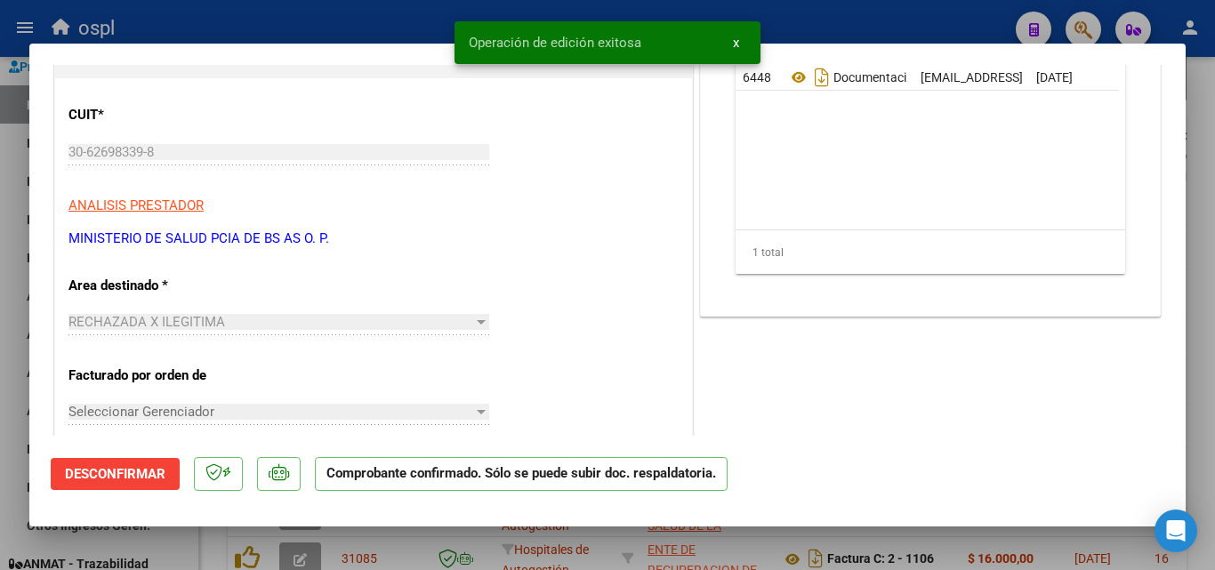
click at [8, 310] on div at bounding box center [607, 285] width 1215 height 570
type input "$ 0,00"
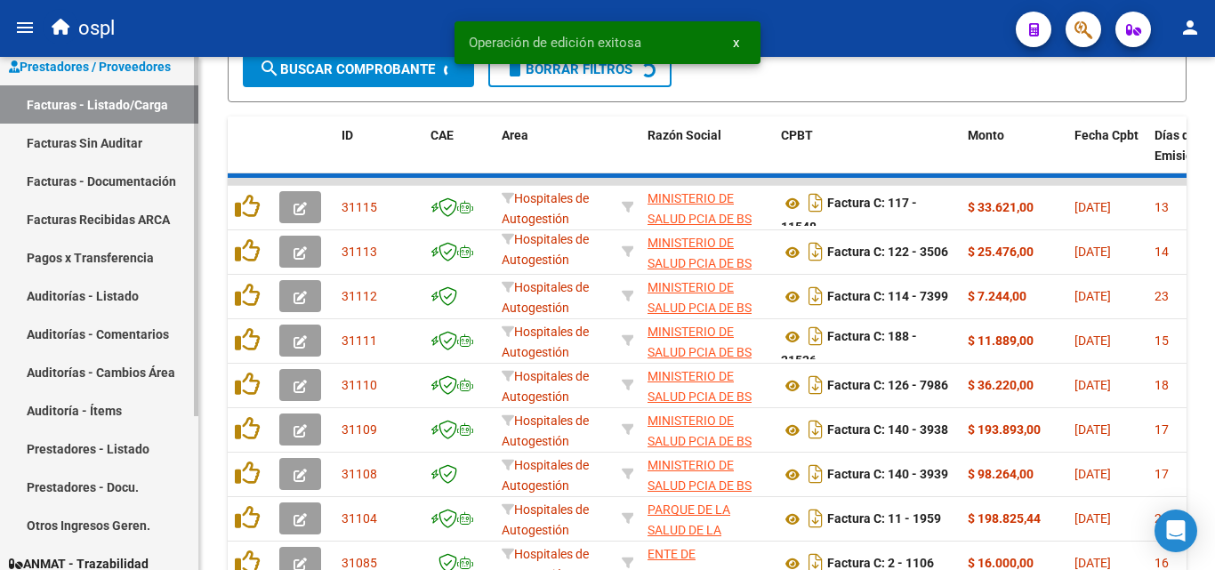
scroll to position [762, 0]
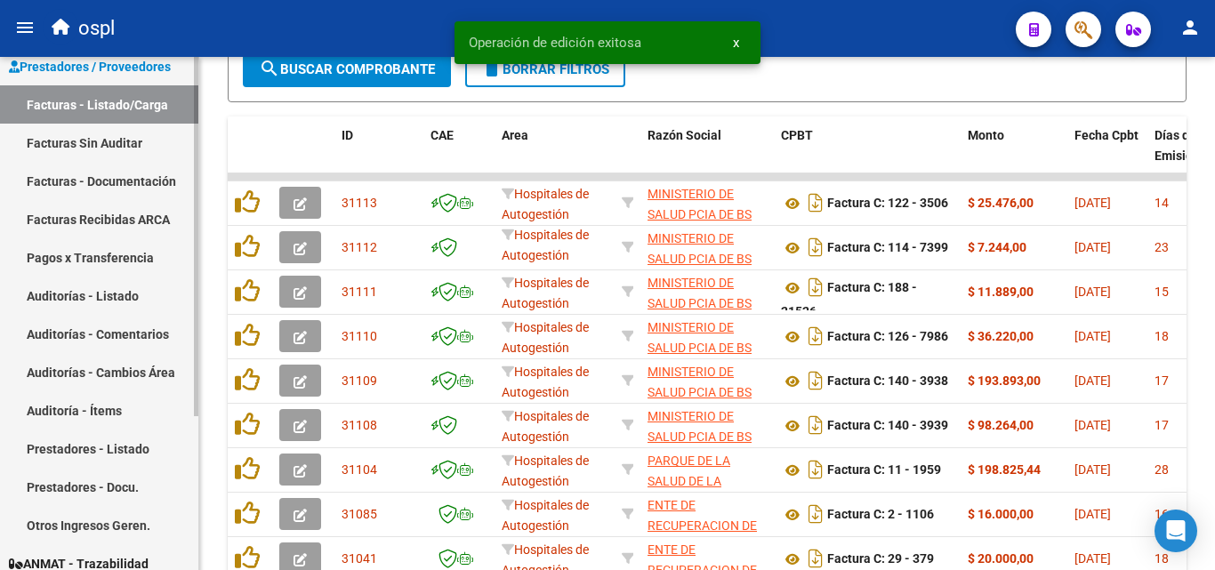
click at [105, 143] on link "Facturas Sin Auditar" at bounding box center [99, 143] width 198 height 38
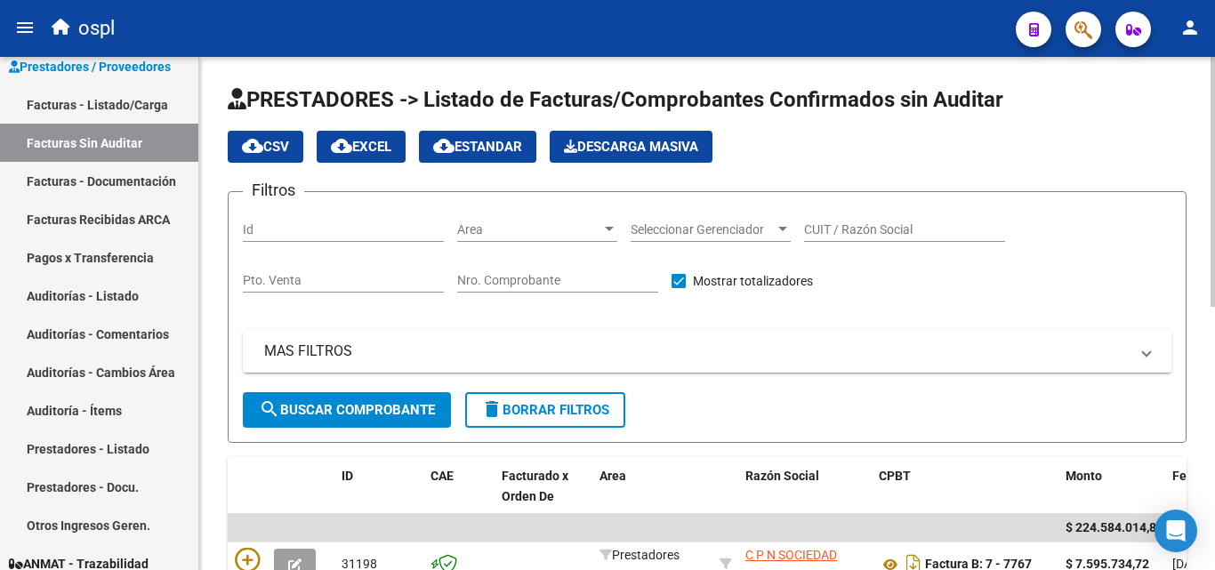
click at [509, 279] on input "Nro. Comprobante" at bounding box center [557, 280] width 201 height 15
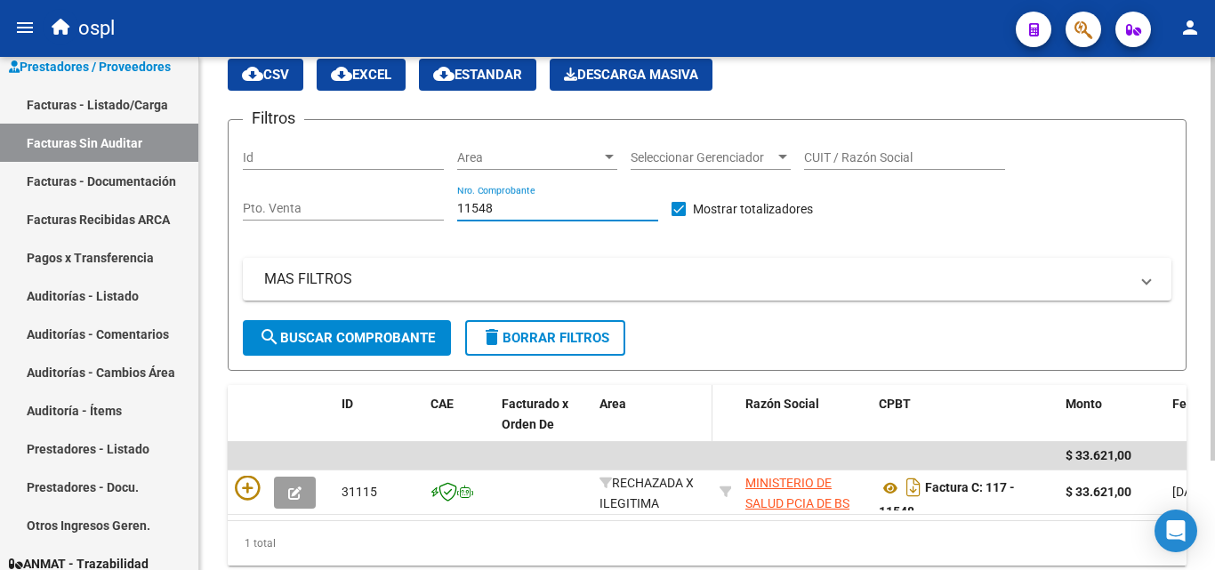
scroll to position [139, 0]
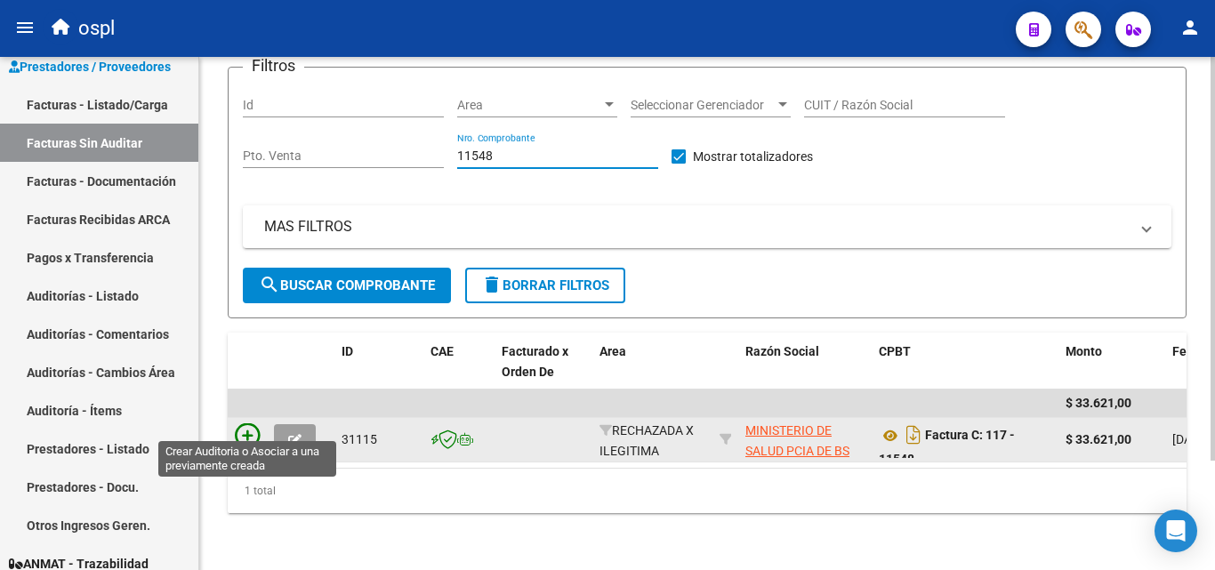
type input "11548"
click at [244, 423] on icon at bounding box center [247, 435] width 25 height 25
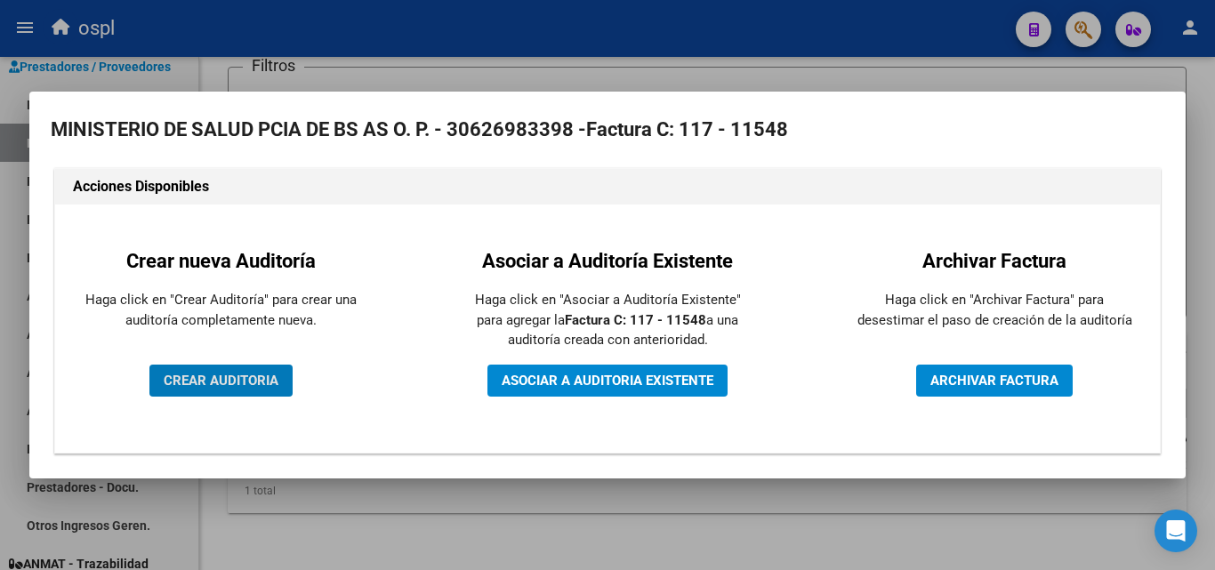
click at [243, 377] on span "CREAR AUDITORIA" at bounding box center [221, 381] width 115 height 16
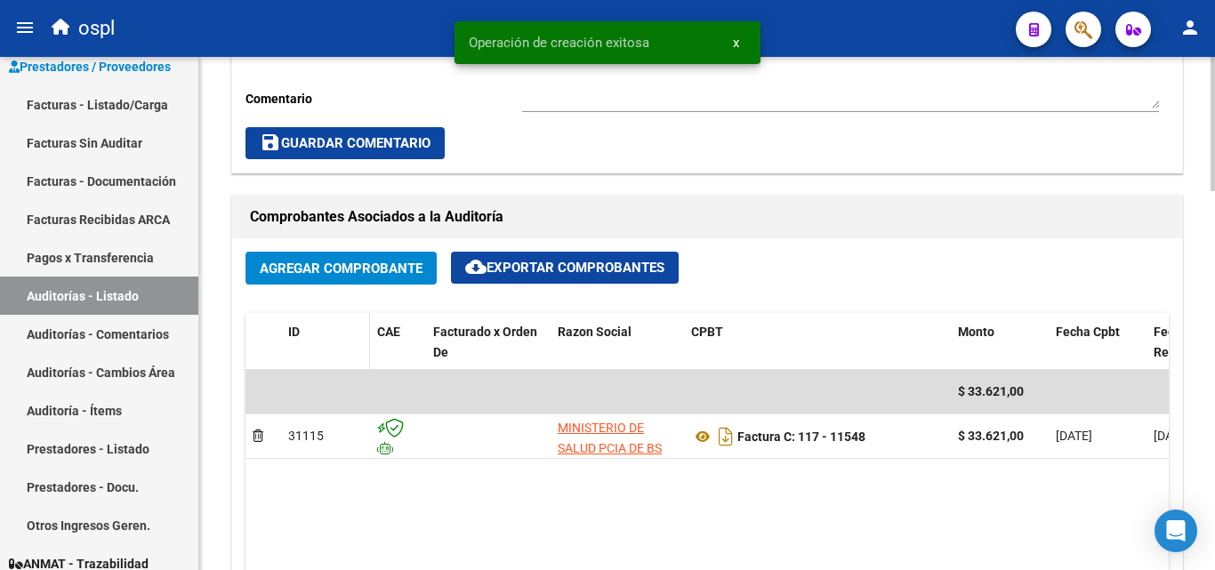
scroll to position [978, 0]
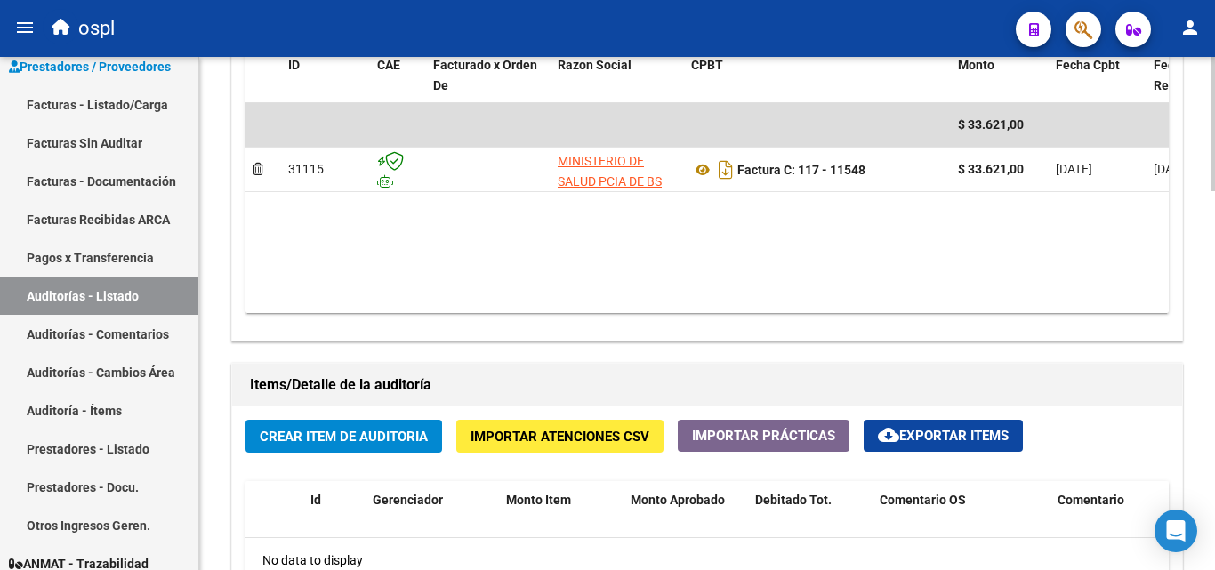
click at [361, 448] on button "Crear Item de Auditoria" at bounding box center [344, 436] width 197 height 33
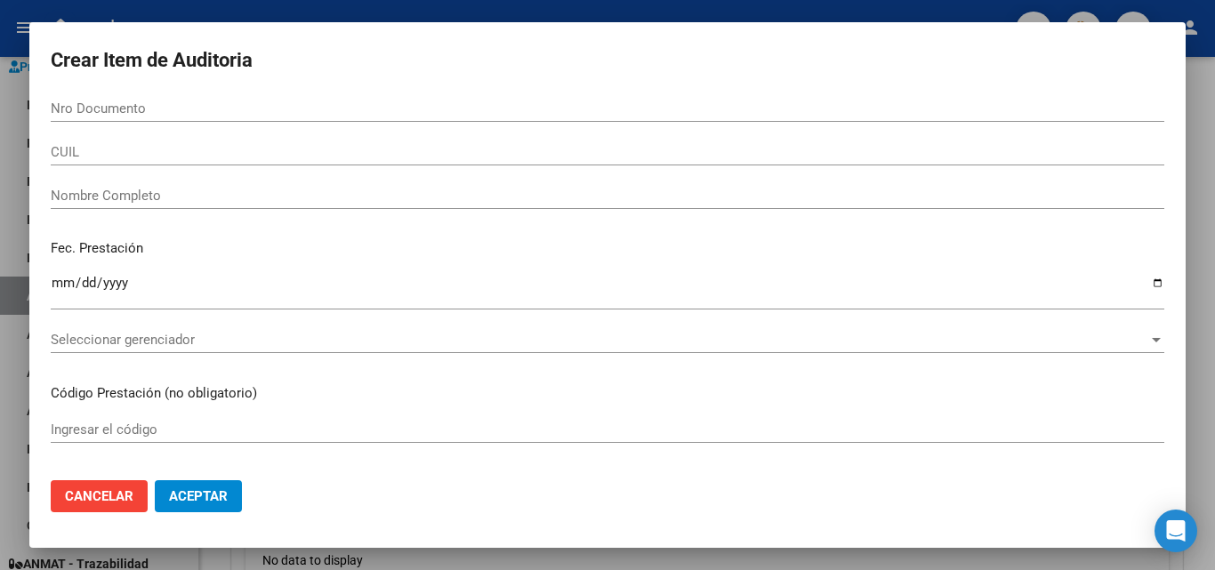
click at [230, 185] on div "Nombre Completo" at bounding box center [608, 195] width 1114 height 27
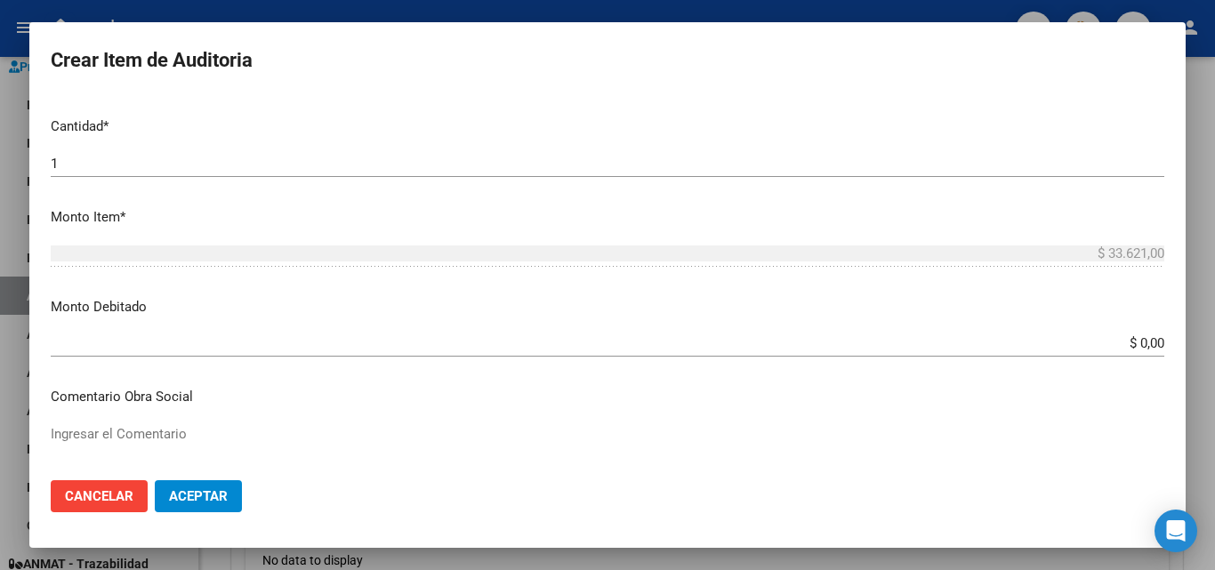
scroll to position [445, 0]
type input "TODOS"
click at [1168, 337] on mat-dialog-content "Nro Documento CUIL TODOS Nombre Completo Fec. Prestación Ingresar la fecha Sele…" at bounding box center [607, 280] width 1156 height 371
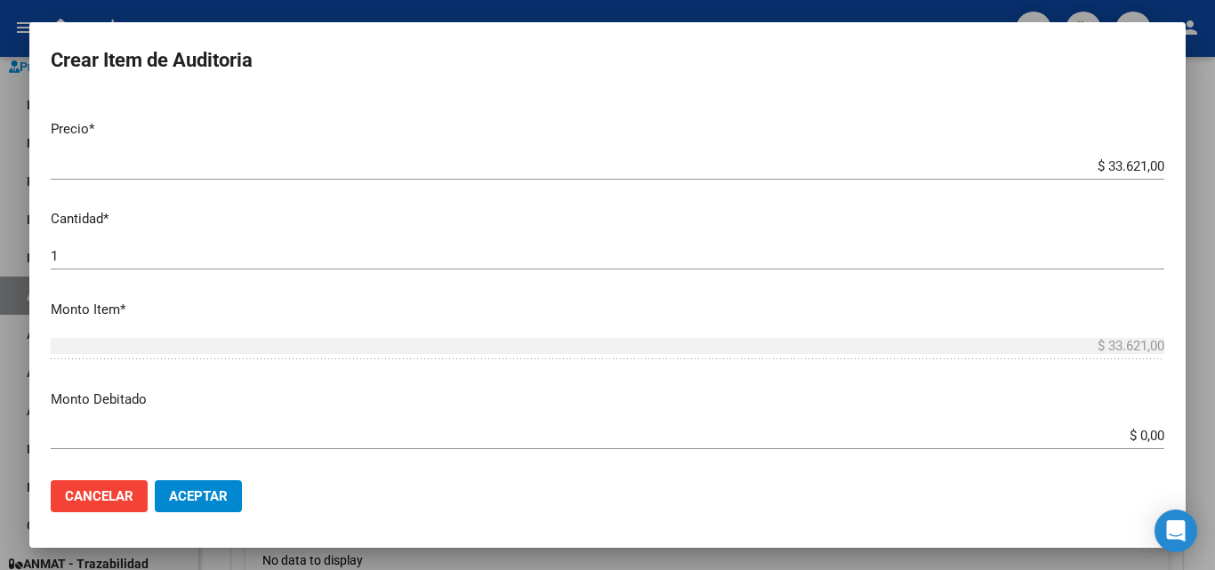
scroll to position [356, 0]
click at [1131, 436] on input "$ 0,00" at bounding box center [608, 434] width 1114 height 16
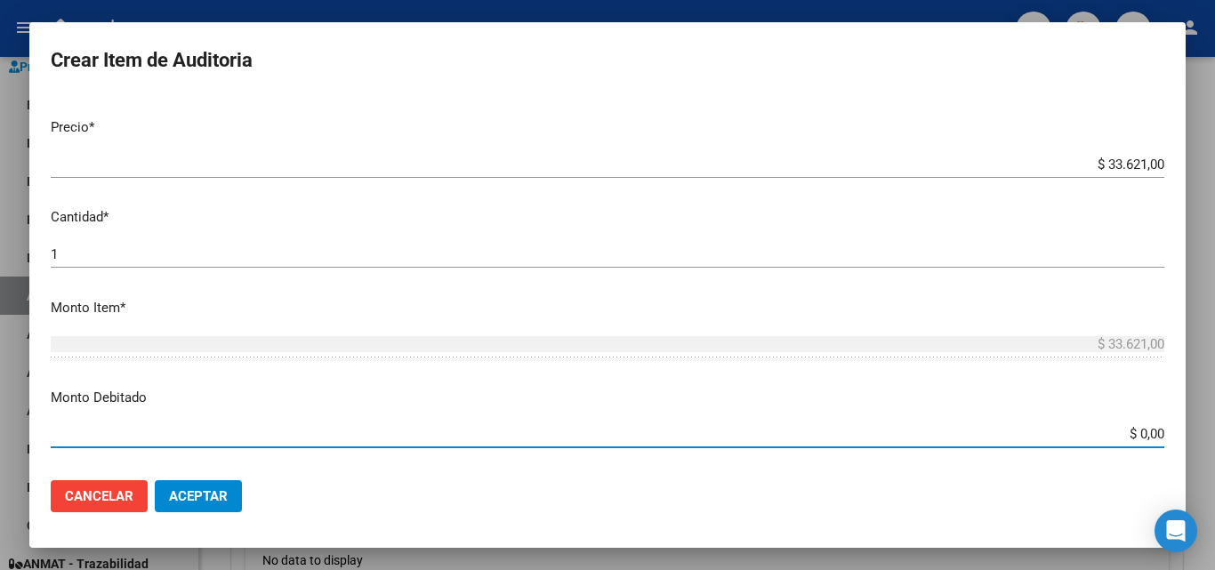
drag, startPoint x: 1125, startPoint y: 436, endPoint x: 1199, endPoint y: 426, distance: 74.5
click at [1199, 426] on div "Crear Item de Auditoria Nro Documento CUIL TODOS Nombre Completo Fec. Prestació…" at bounding box center [607, 285] width 1215 height 570
type input "$ 33.621,00"
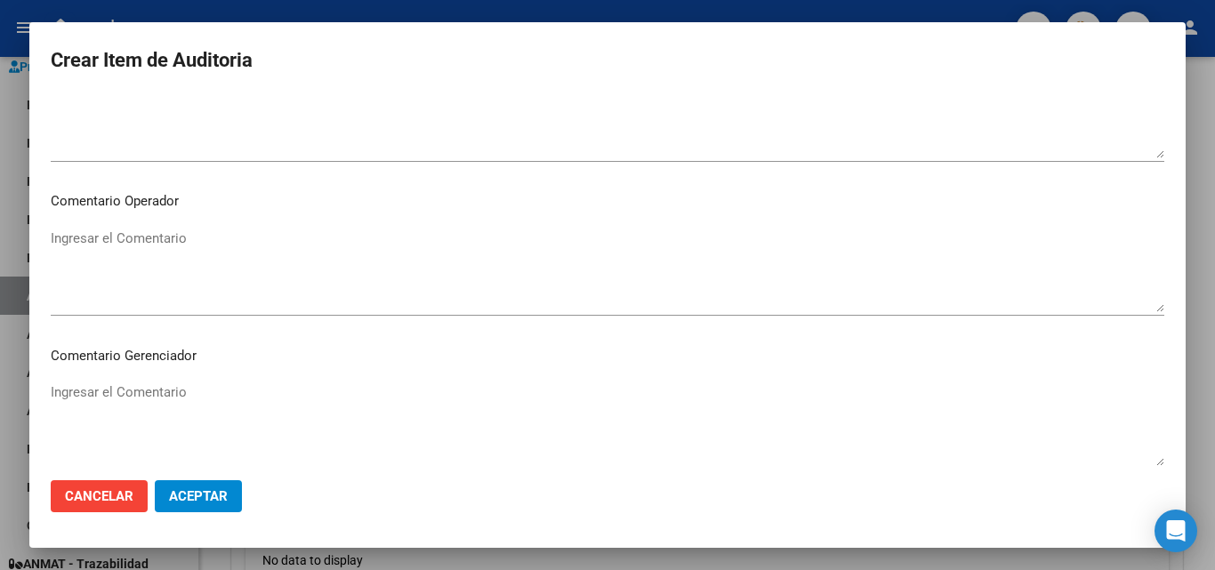
scroll to position [801, 0]
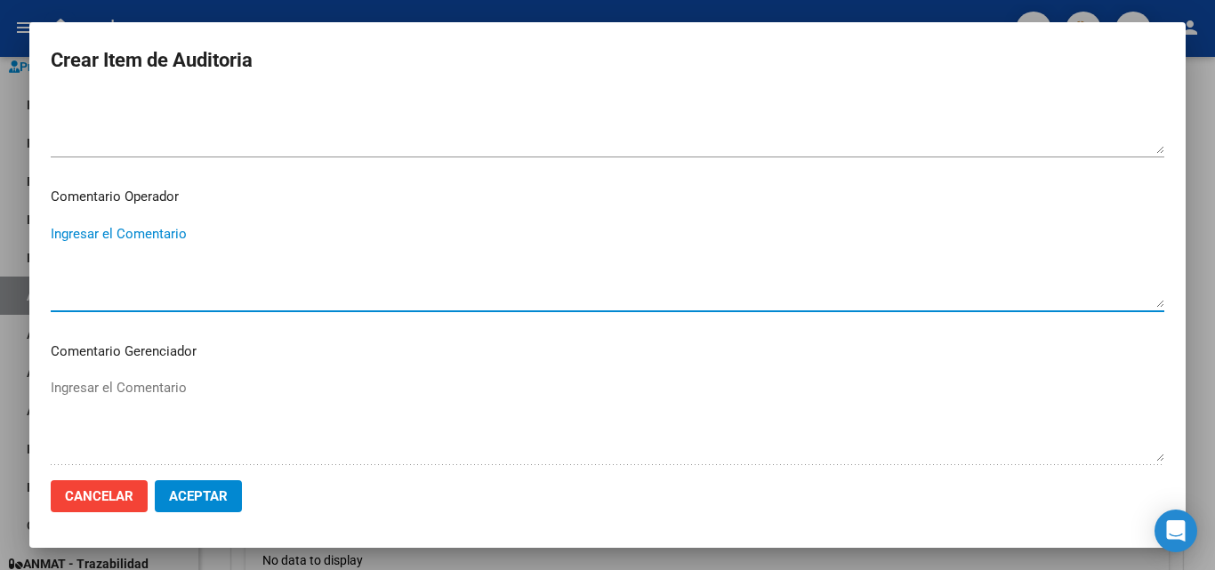
click at [235, 290] on textarea "Ingresar el Comentario" at bounding box center [608, 266] width 1114 height 84
type textarea "T"
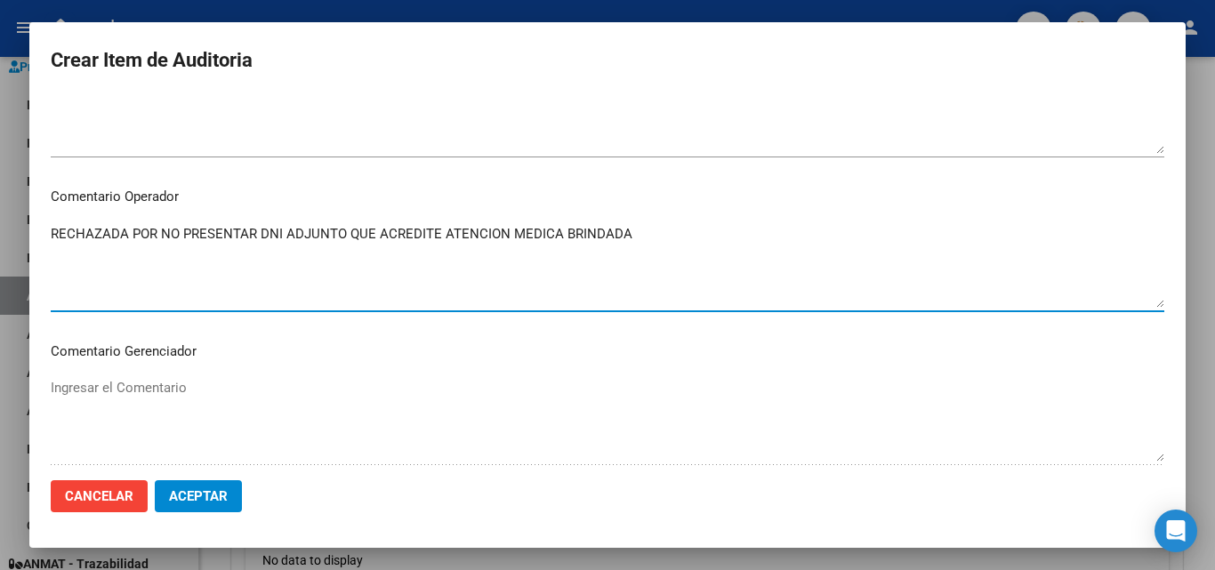
type textarea "RECHAZADA POR NO PRESENTAR DNI ADJUNTO QUE ACREDITE ATENCION MEDICA BRINDADA"
click at [191, 484] on button "Aceptar" at bounding box center [198, 496] width 87 height 32
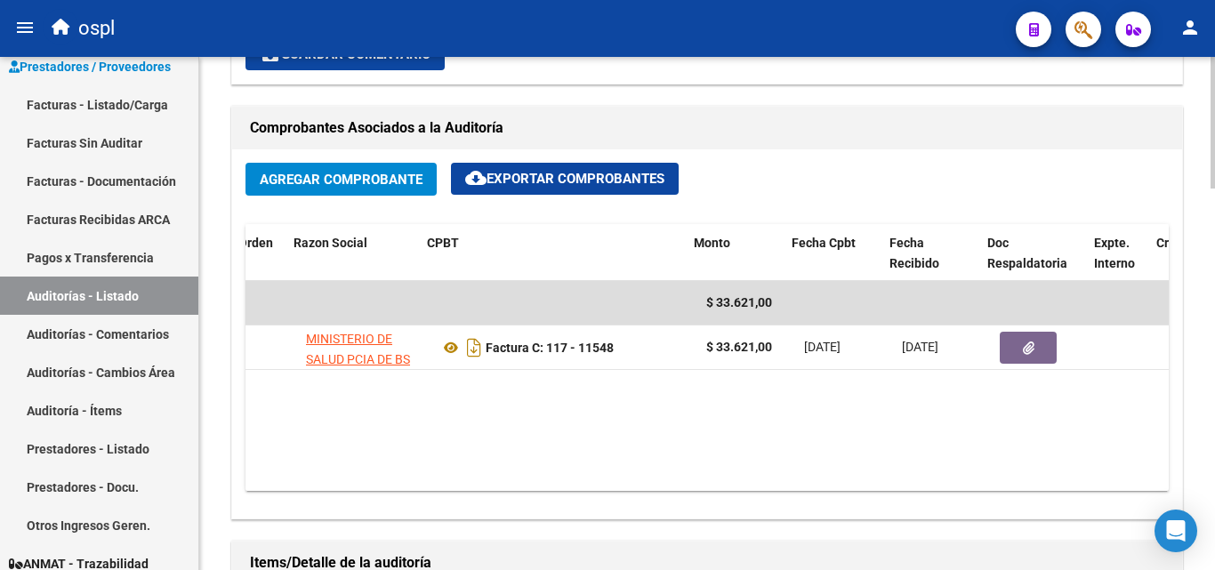
scroll to position [0, 286]
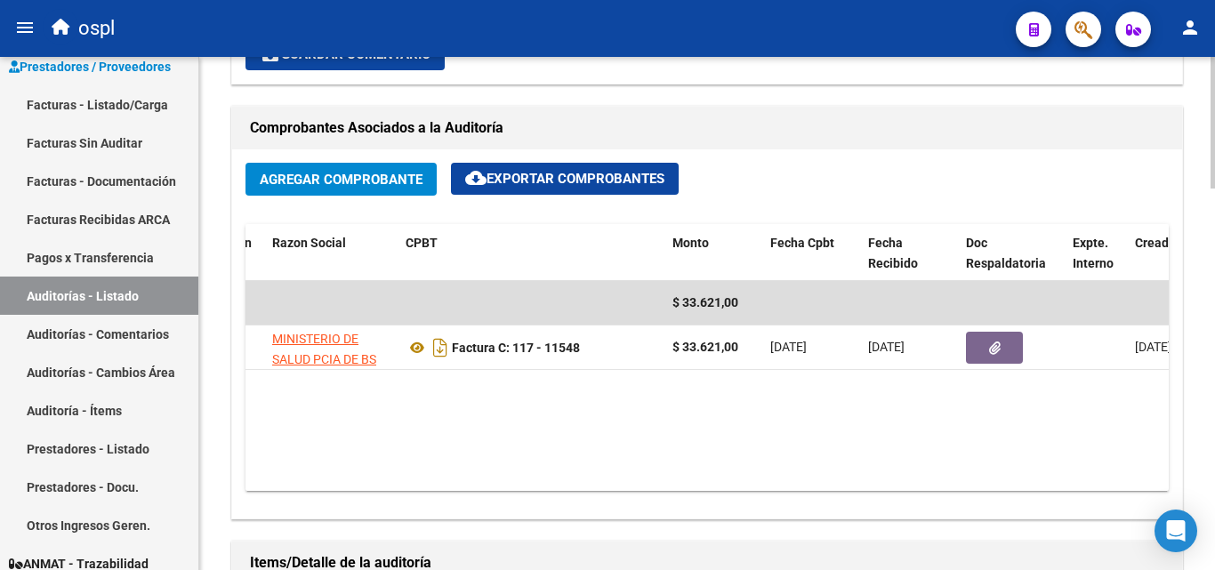
click at [860, 441] on datatable-body "$ 33.621,00 31115 MINISTERIO DE SALUD PCIA DE BS AS O. P. Factura C: 117 - 1154…" at bounding box center [707, 386] width 923 height 210
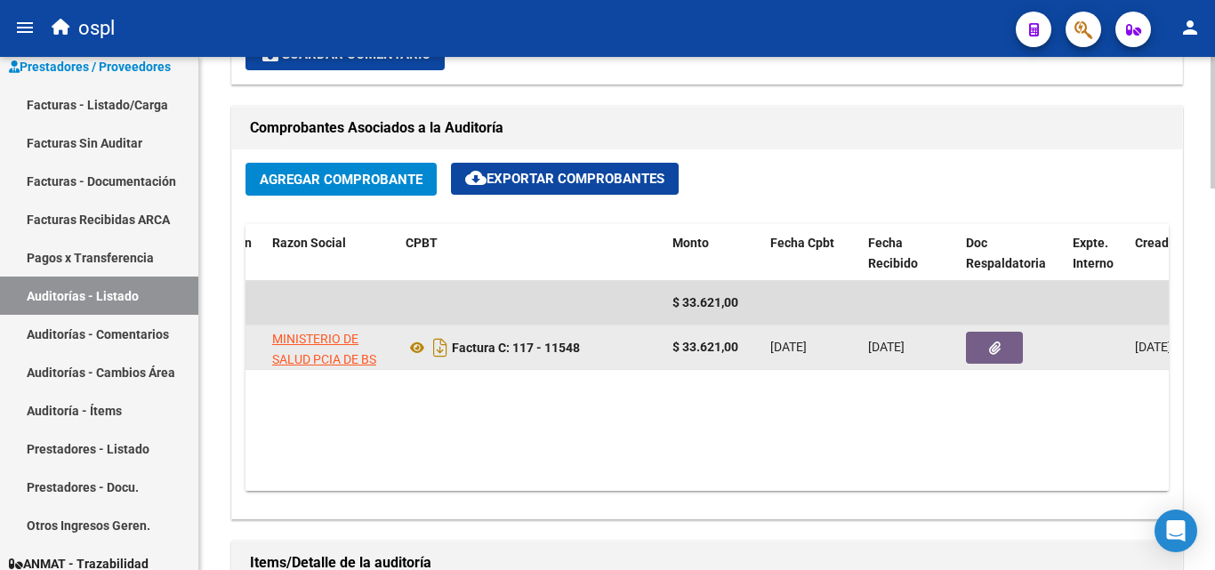
click at [989, 350] on icon "button" at bounding box center [995, 348] width 12 height 13
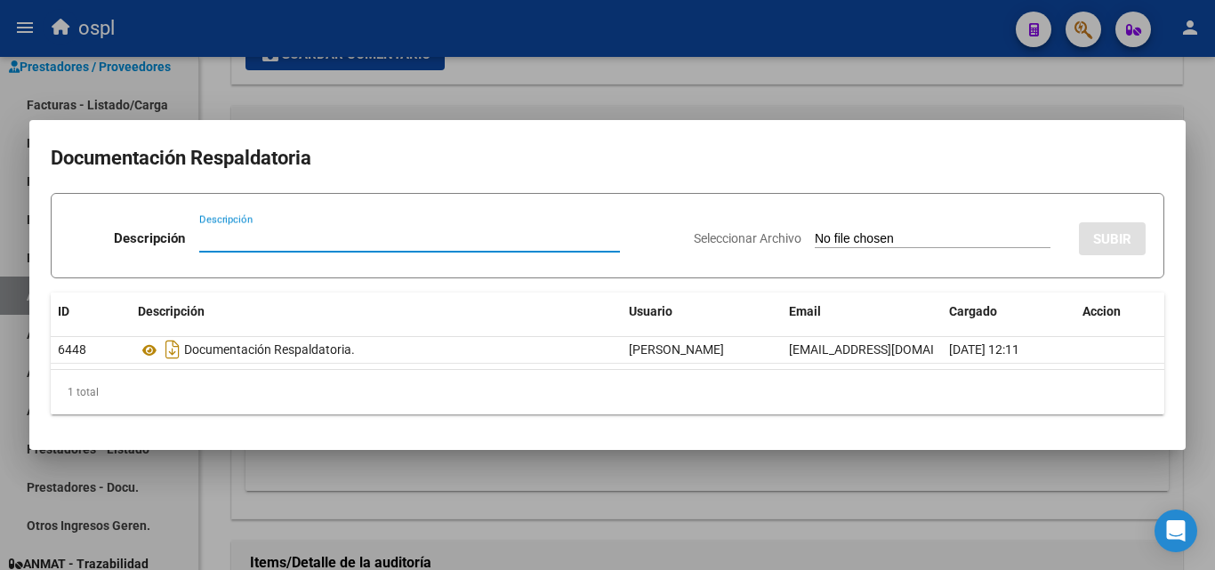
click at [815, 236] on input "Seleccionar Archivo" at bounding box center [933, 239] width 236 height 17
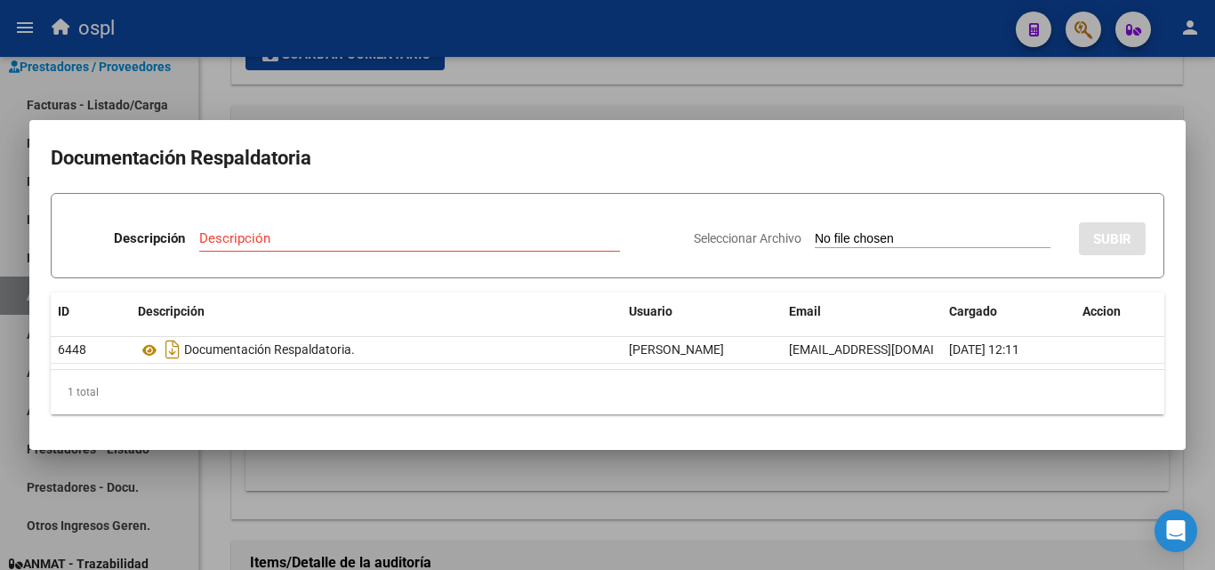
type input "C:\fakepath\RECHAZO X ILEGITIMA - FC 11548.pdf"
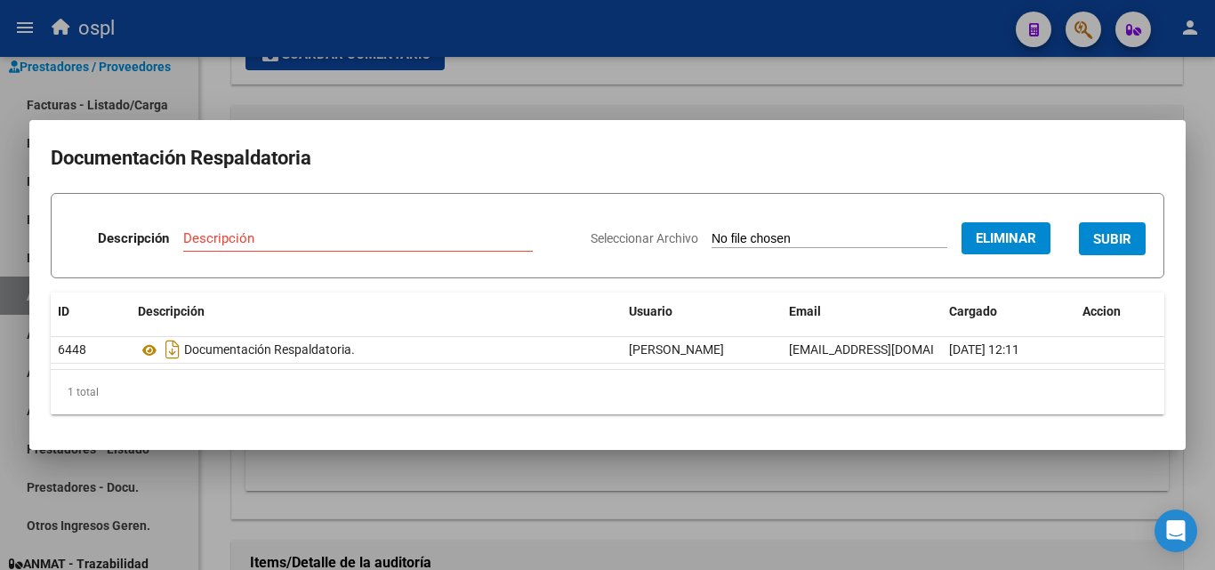
click at [353, 230] on input "Descripción" at bounding box center [358, 238] width 350 height 16
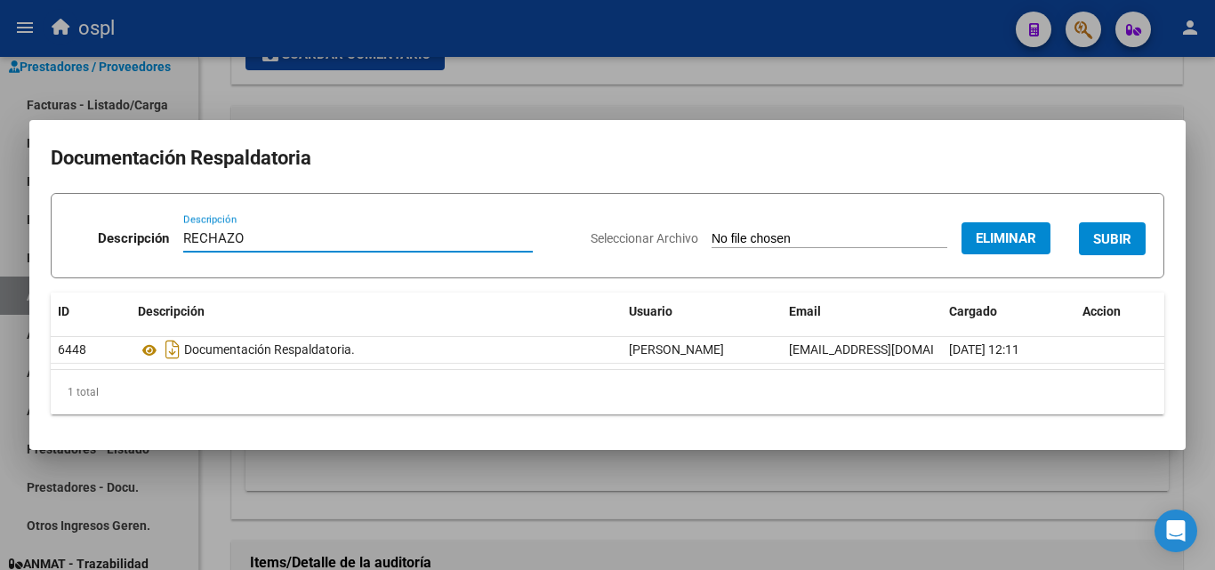
type input "RECHAZO"
click at [1125, 239] on span "SUBIR" at bounding box center [1112, 239] width 38 height 16
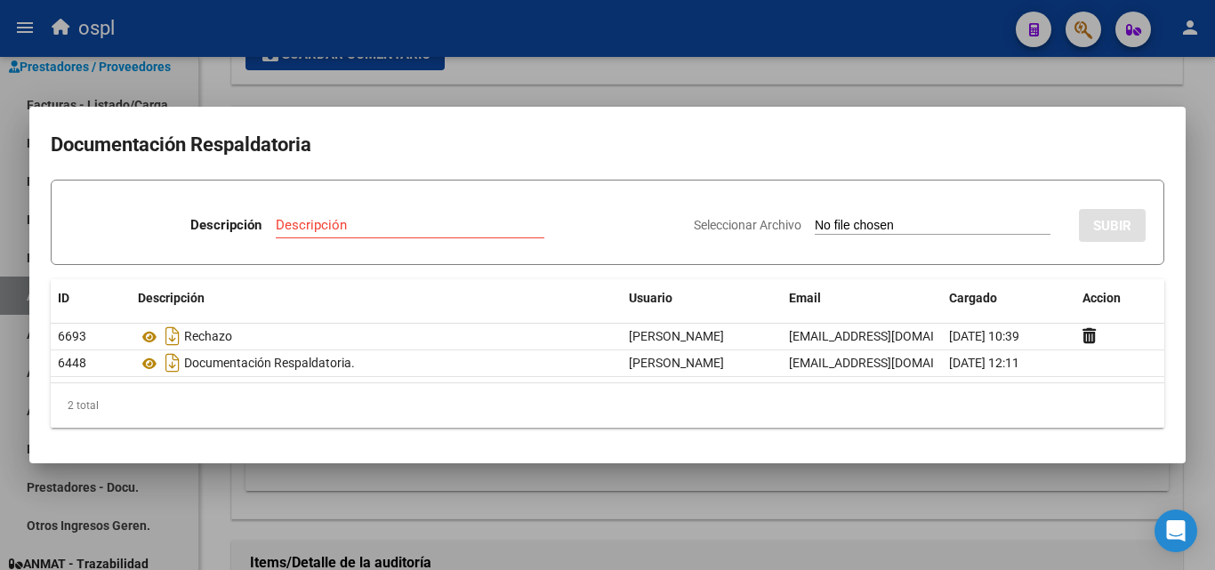
click at [609, 62] on div at bounding box center [607, 285] width 1215 height 570
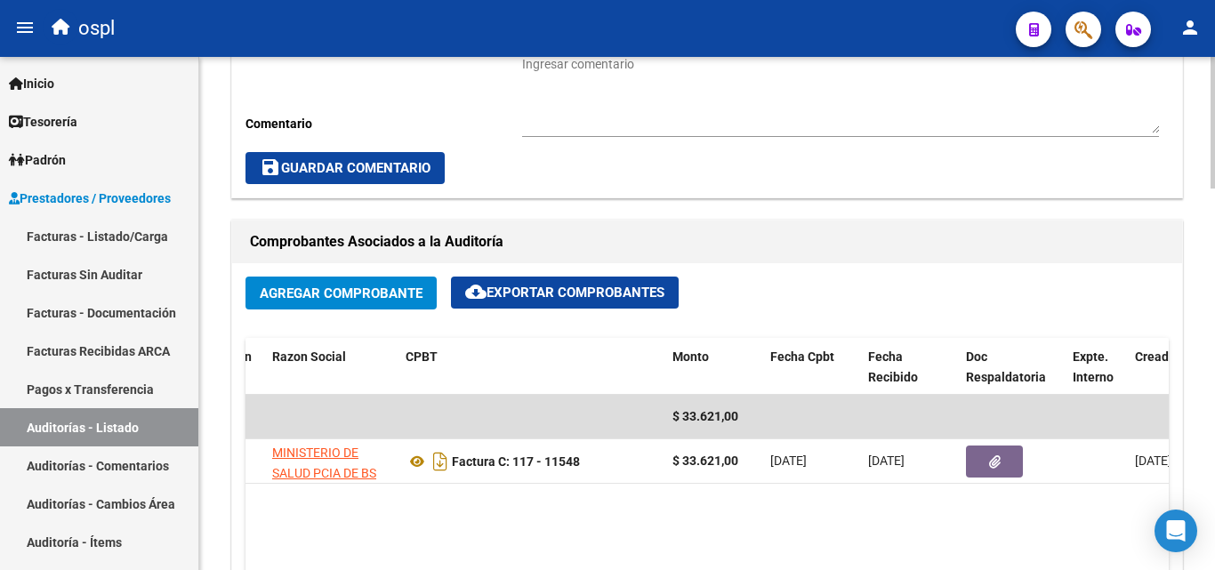
scroll to position [712, 0]
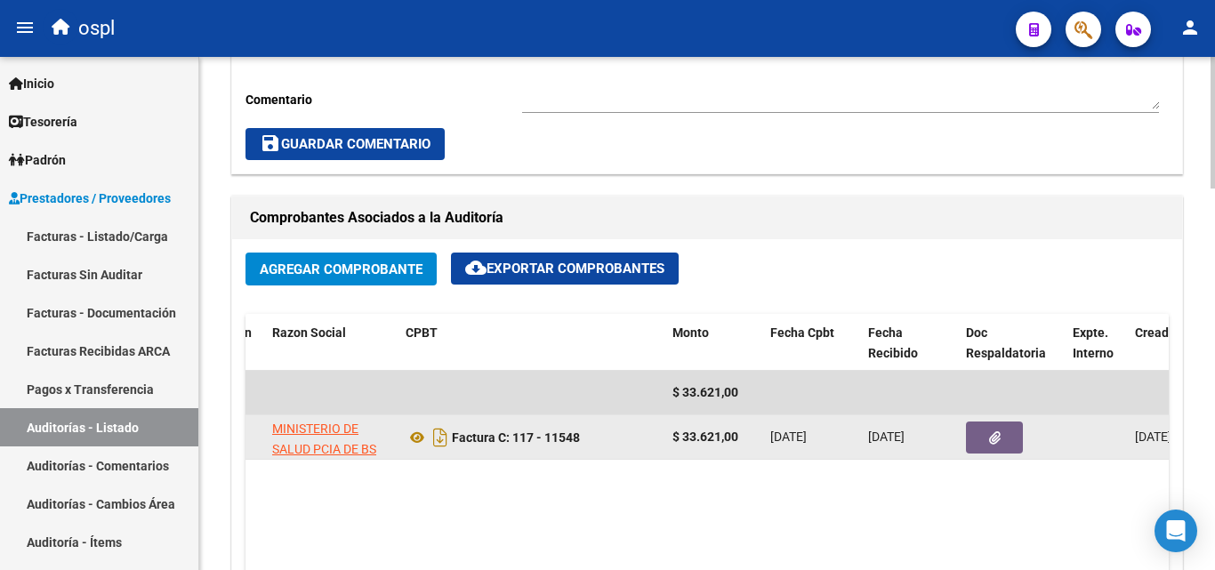
click at [1002, 443] on button "button" at bounding box center [994, 438] width 57 height 32
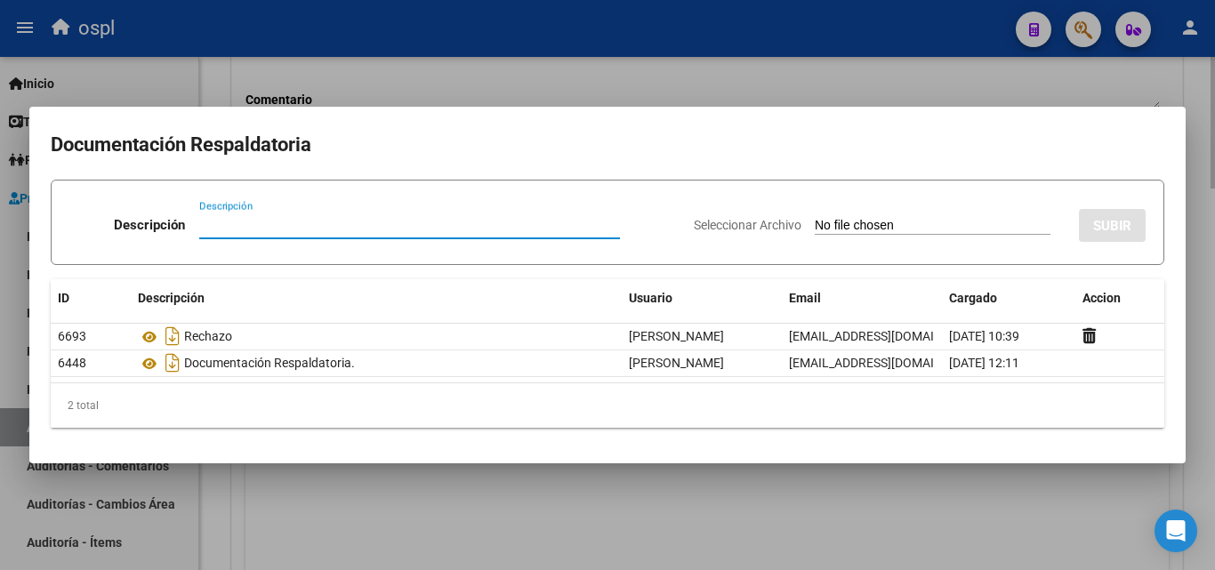
drag, startPoint x: 682, startPoint y: 490, endPoint x: 692, endPoint y: 484, distance: 11.6
click at [682, 489] on div at bounding box center [607, 285] width 1215 height 570
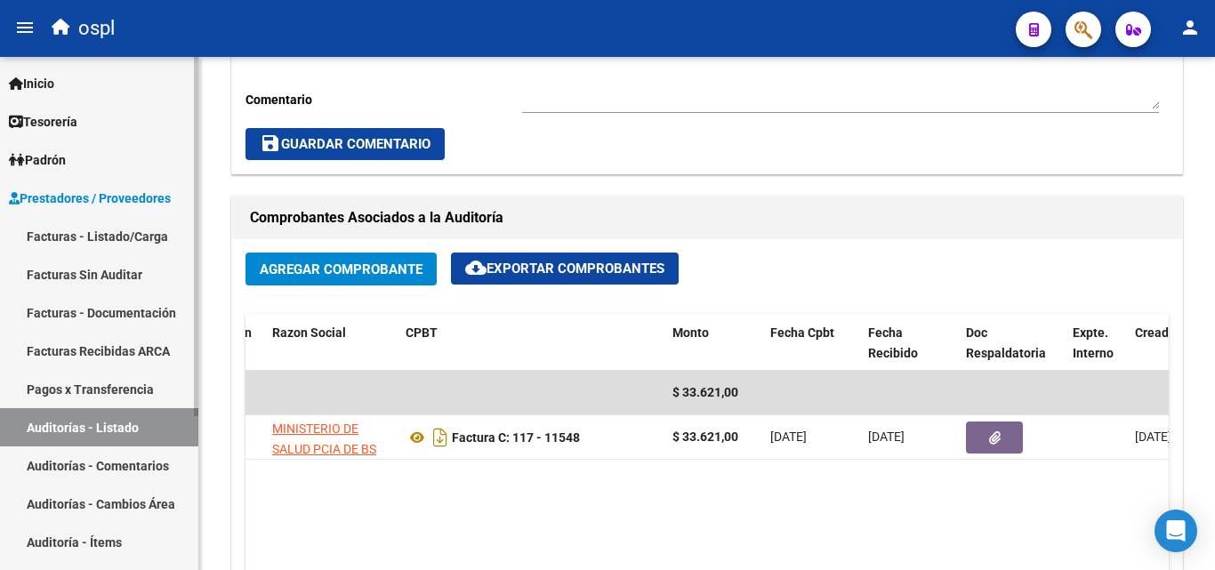
click at [151, 248] on link "Facturas - Listado/Carga" at bounding box center [99, 236] width 198 height 38
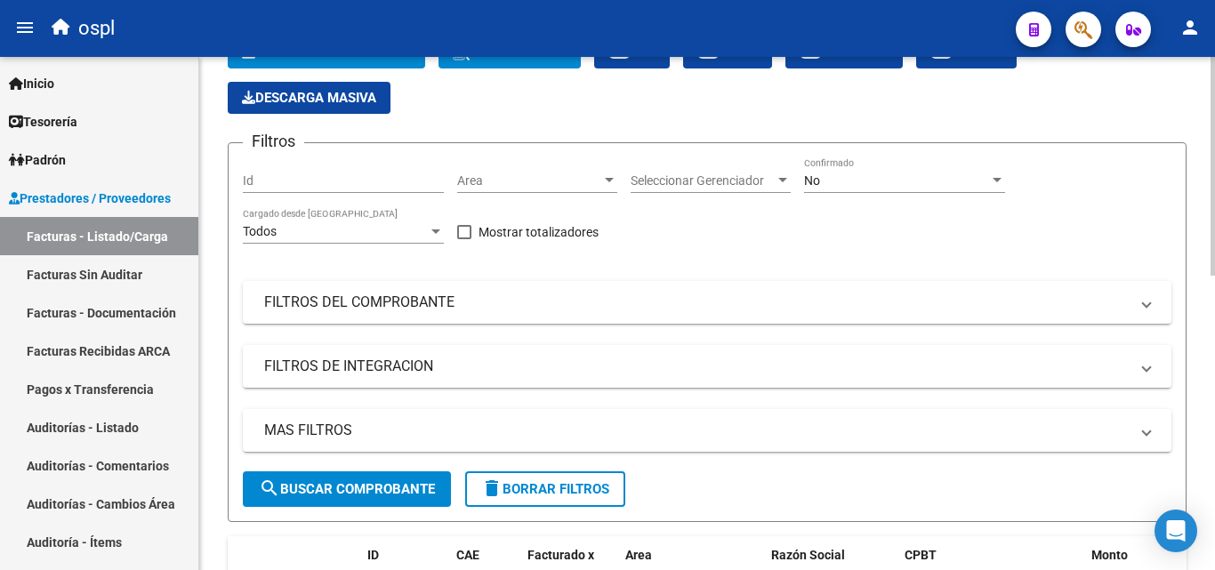
scroll to position [69, 0]
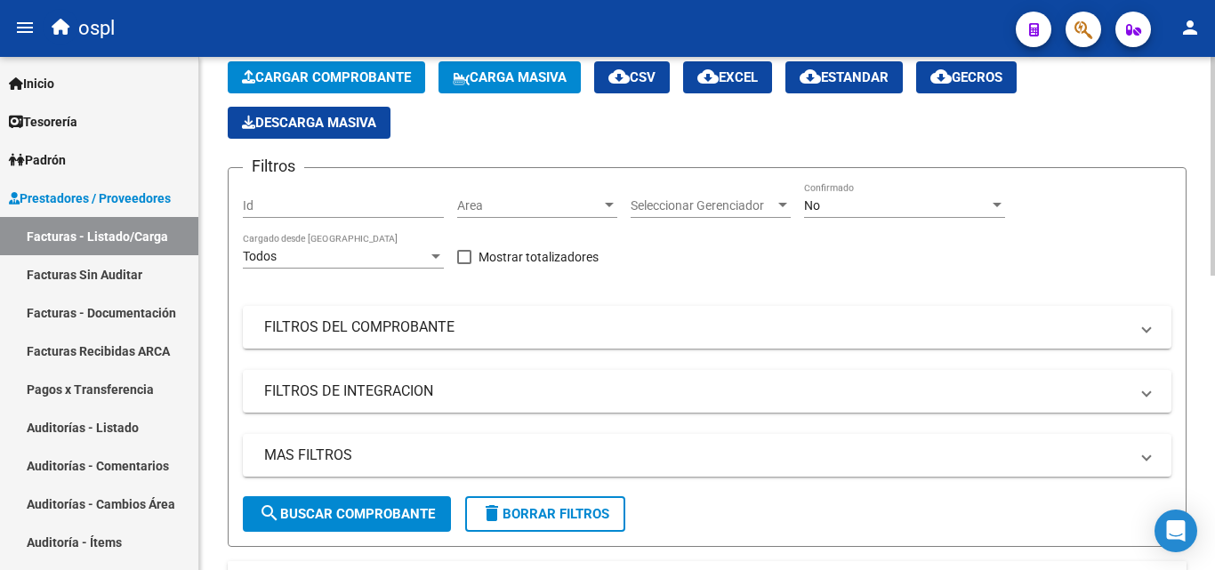
click at [552, 222] on div "Area Area" at bounding box center [537, 207] width 160 height 51
click at [550, 213] on span "Area" at bounding box center [529, 205] width 144 height 15
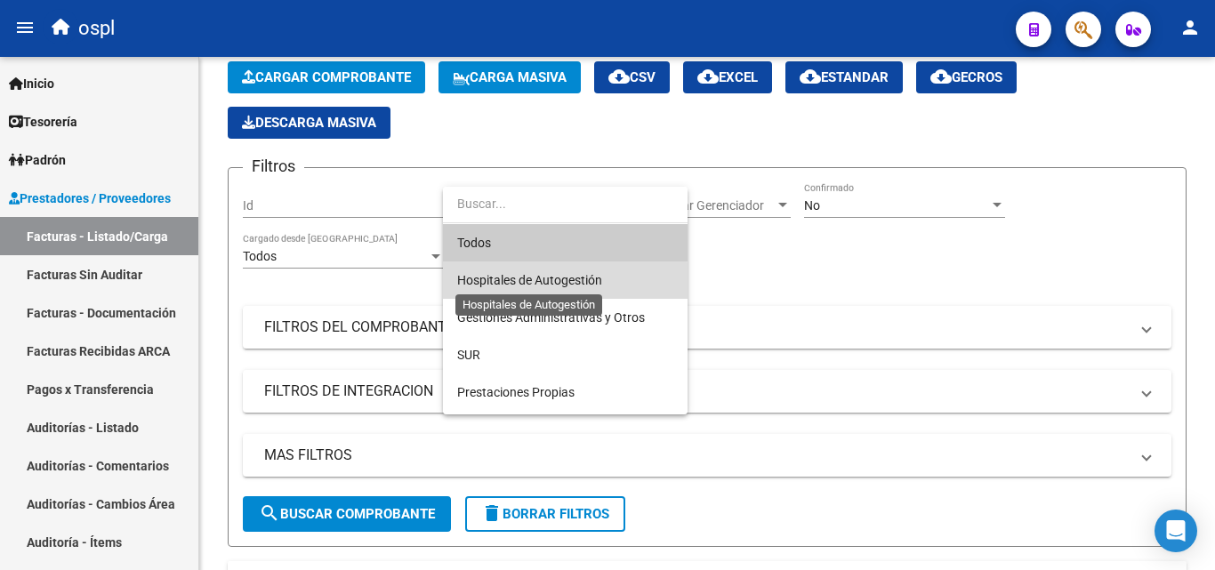
click at [526, 286] on span "Hospitales de Autogestión" at bounding box center [529, 280] width 145 height 14
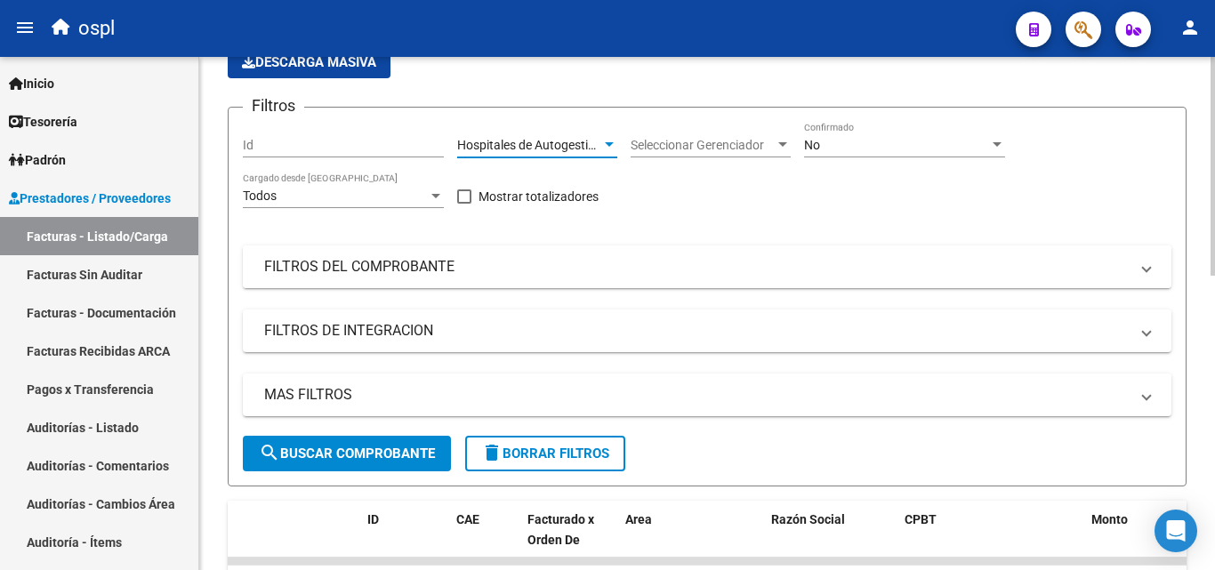
scroll to position [158, 0]
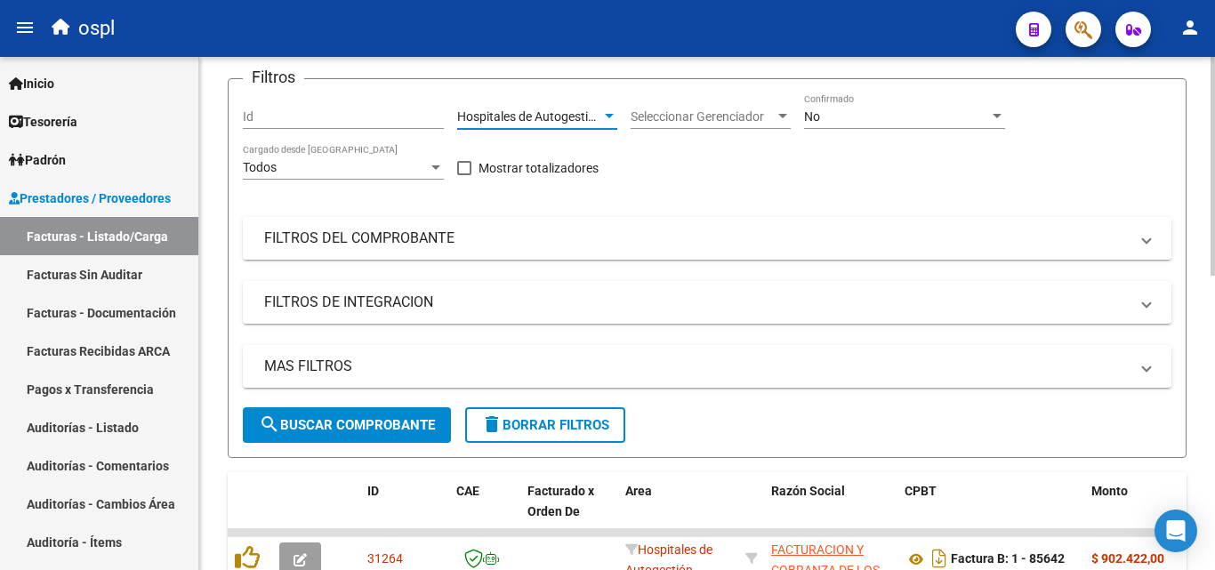
click at [443, 242] on mat-panel-title "FILTROS DEL COMPROBANTE" at bounding box center [696, 239] width 865 height 20
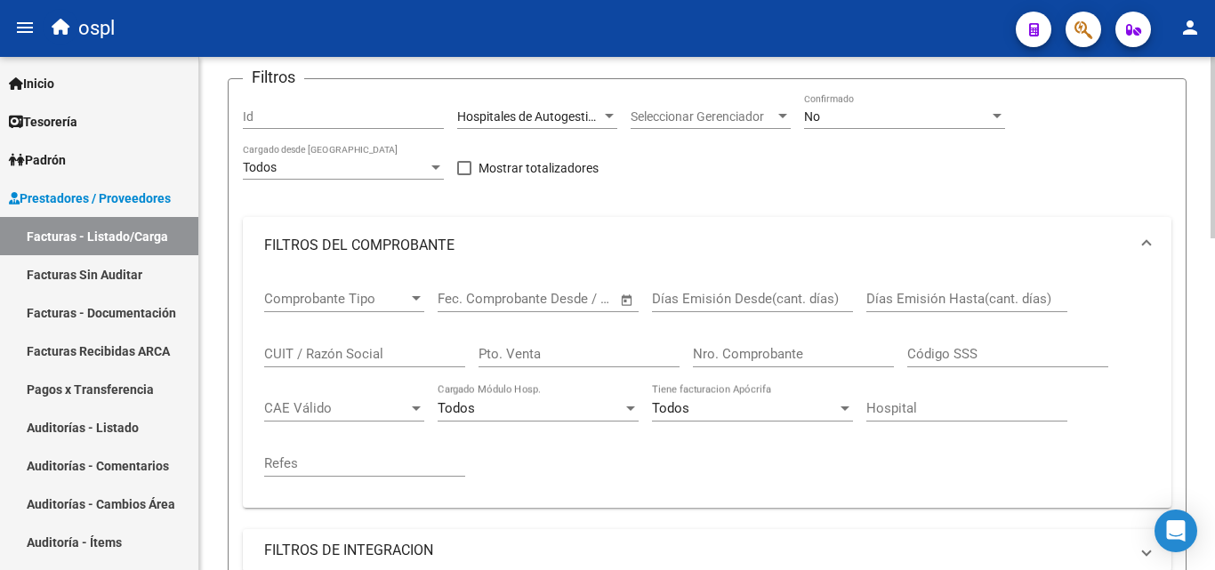
click at [626, 299] on span "Open calendar" at bounding box center [627, 299] width 43 height 43
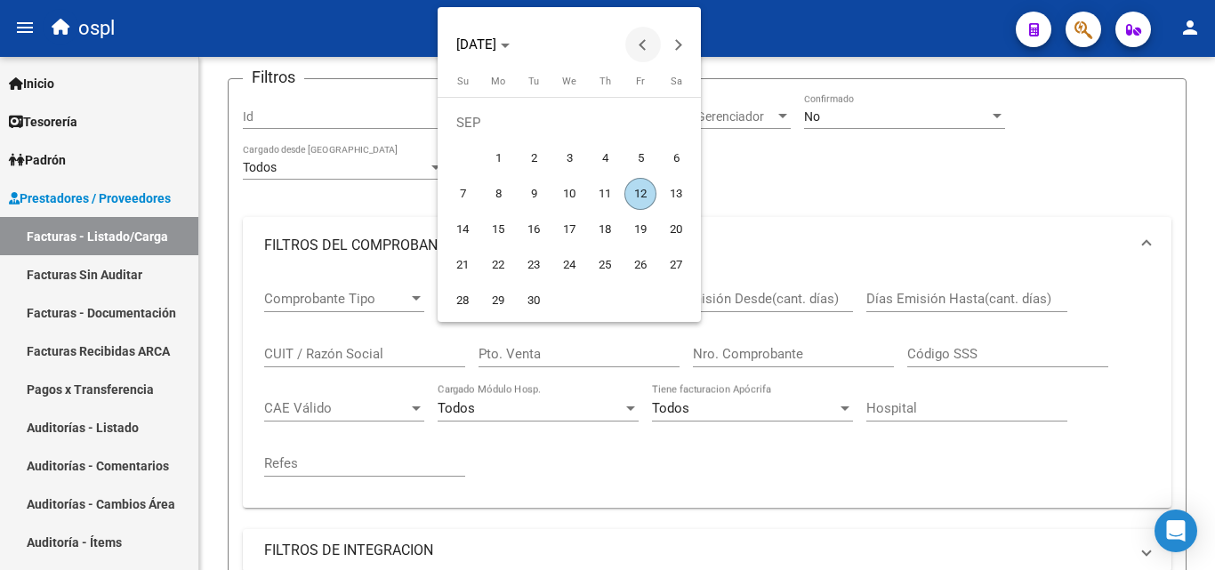
click at [643, 30] on span "Previous month" at bounding box center [643, 45] width 36 height 36
click at [642, 122] on span "1" at bounding box center [640, 123] width 32 height 32
type input "[DATE]"
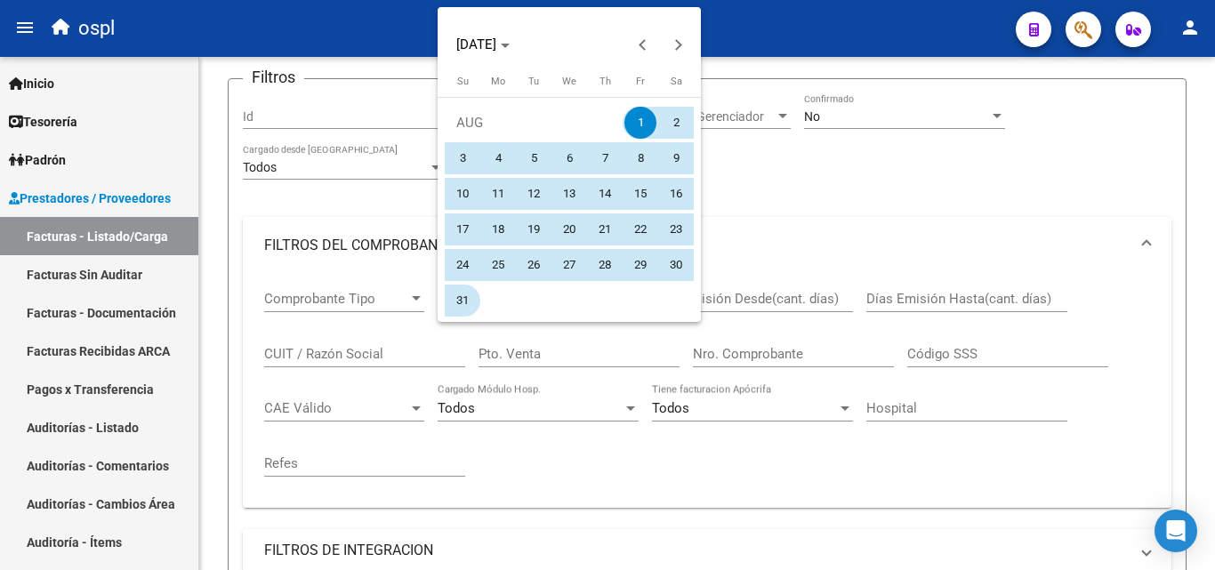
click at [468, 302] on span "31" at bounding box center [463, 301] width 32 height 32
type input "[DATE]"
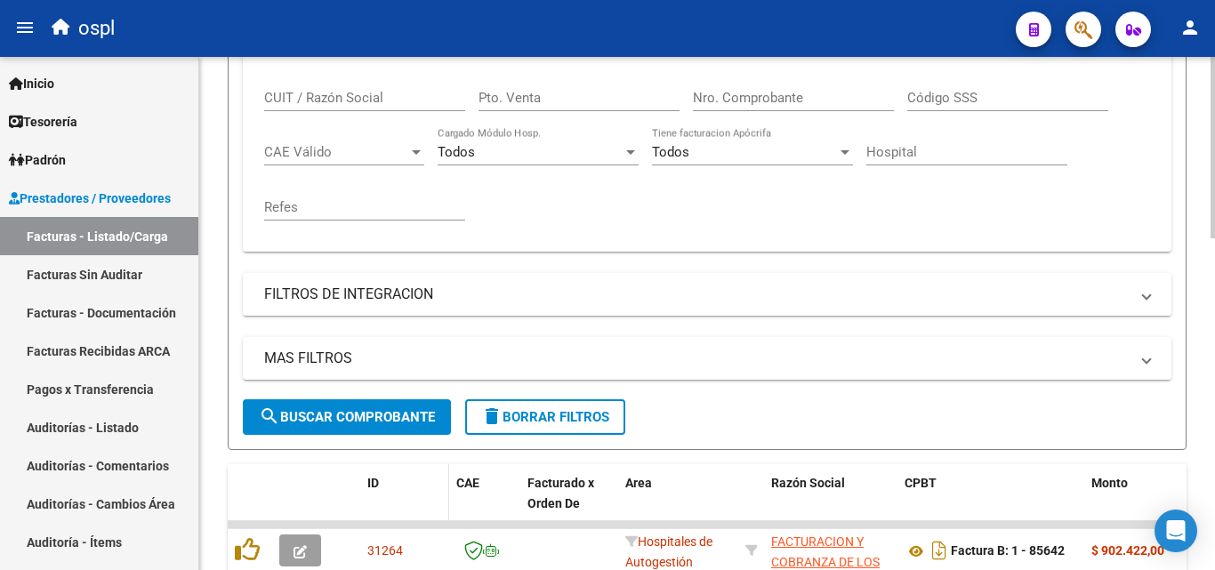
scroll to position [514, 0]
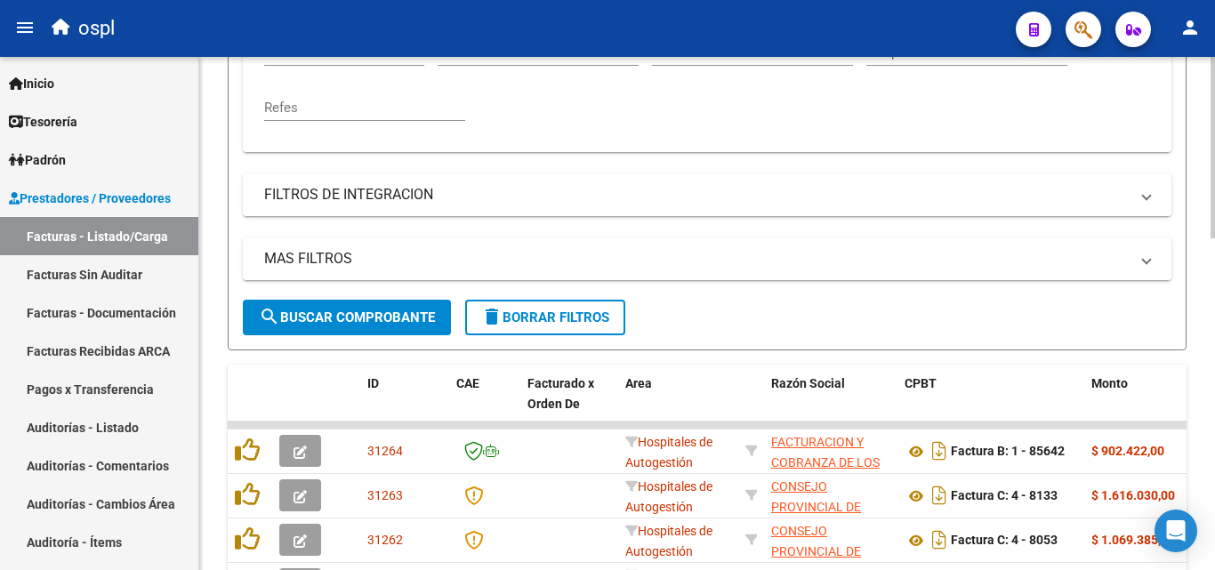
click at [398, 317] on span "search Buscar Comprobante" at bounding box center [347, 318] width 176 height 16
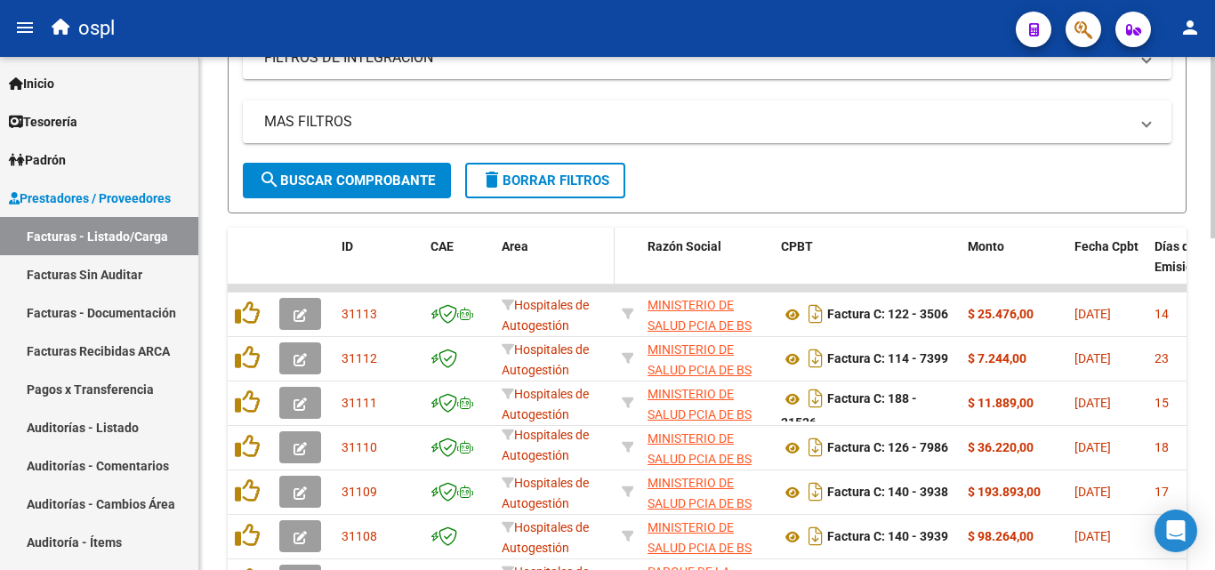
scroll to position [584, 0]
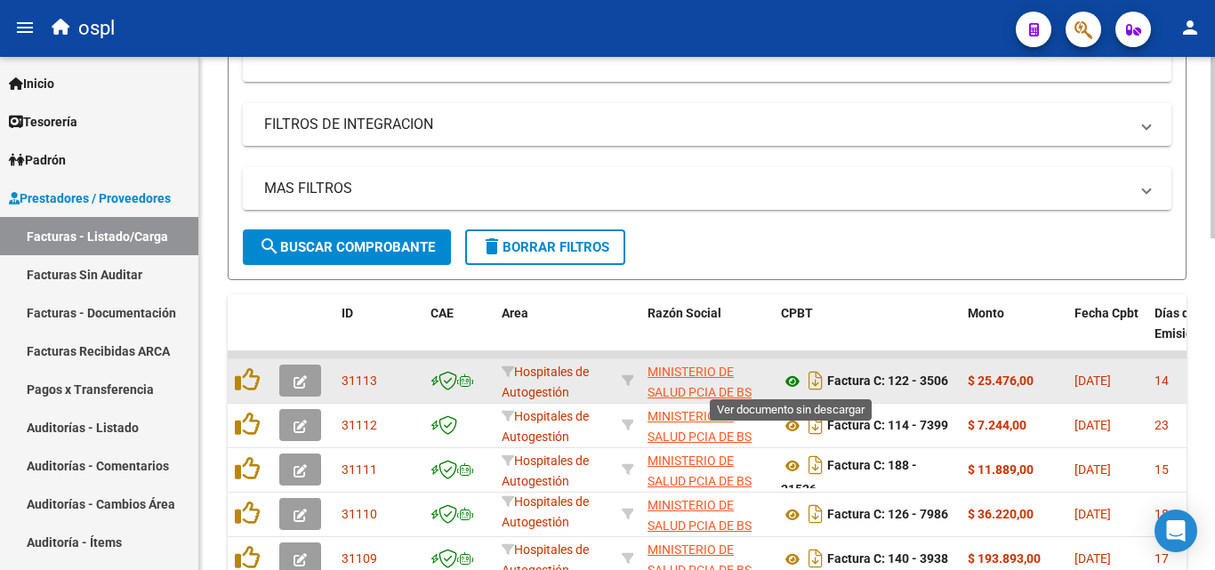
click at [798, 377] on icon at bounding box center [792, 381] width 23 height 21
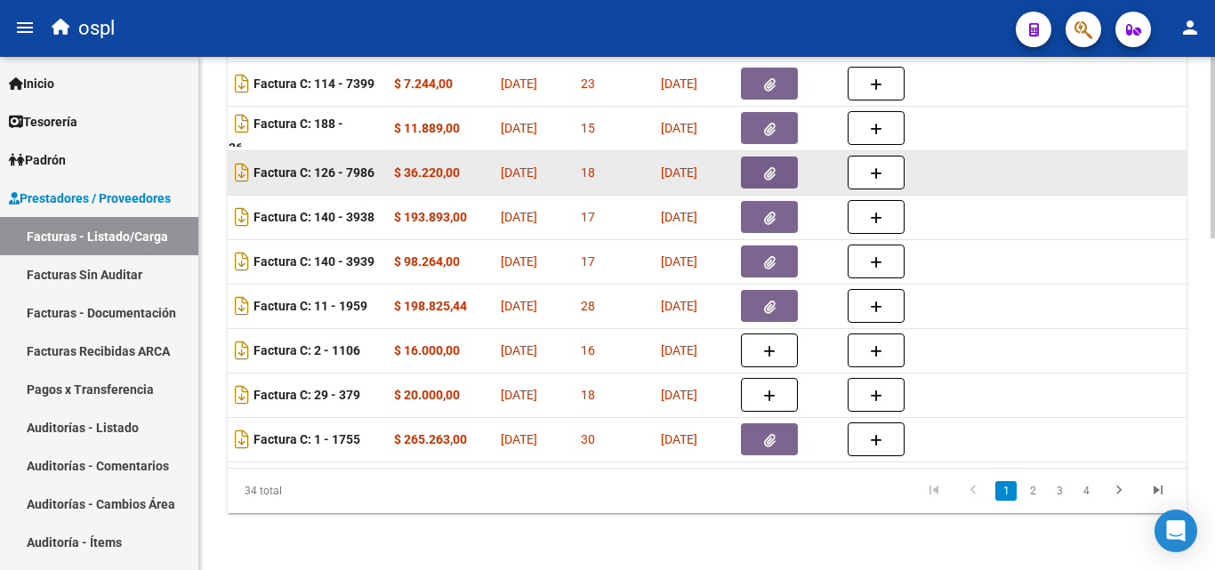
scroll to position [762, 0]
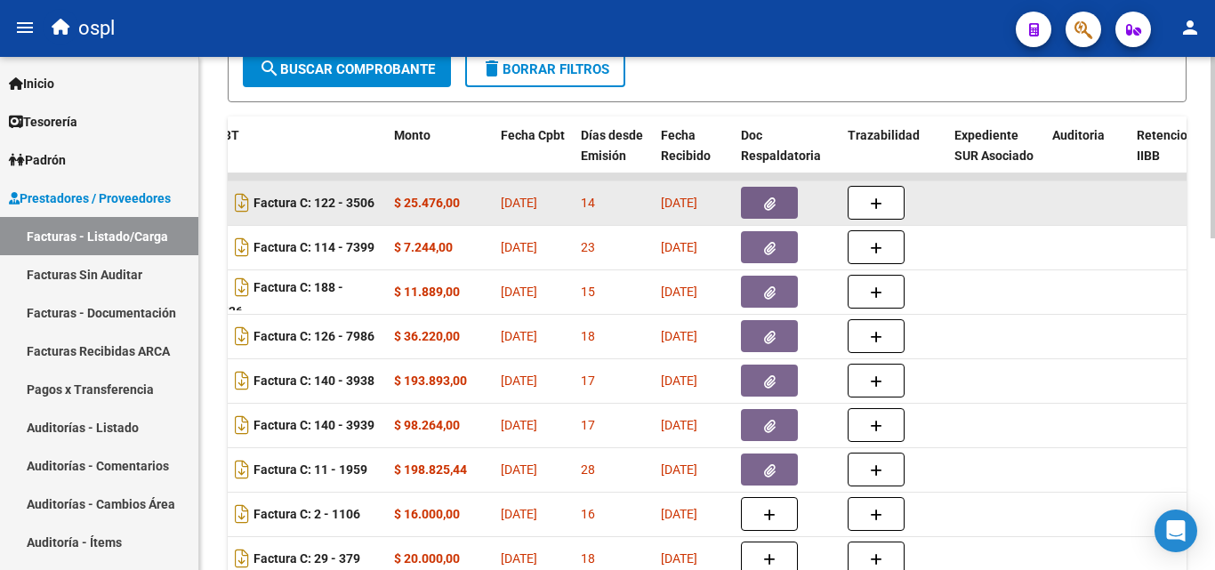
click at [773, 209] on icon "button" at bounding box center [770, 203] width 12 height 13
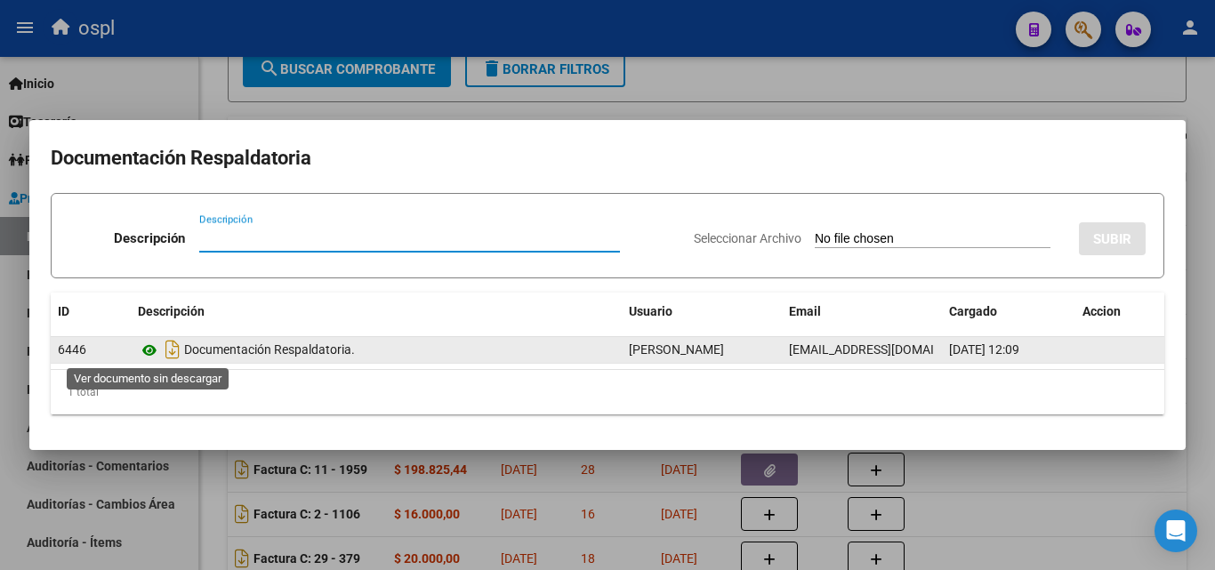
click at [157, 349] on icon at bounding box center [149, 350] width 23 height 21
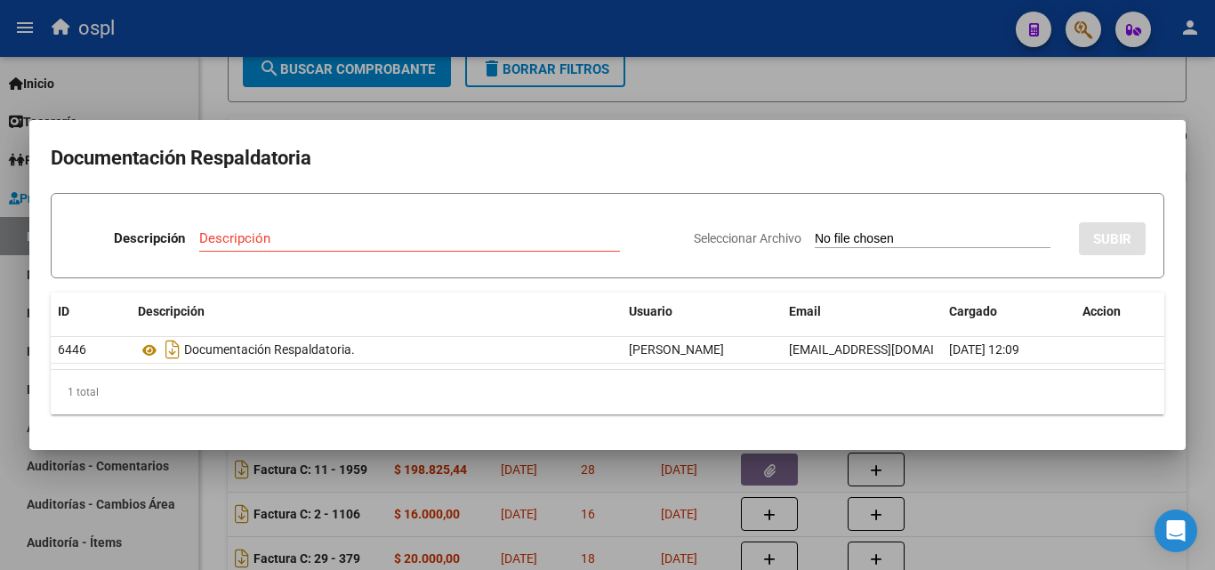
drag, startPoint x: 393, startPoint y: 468, endPoint x: 529, endPoint y: 467, distance: 136.1
click at [395, 467] on div at bounding box center [607, 285] width 1215 height 570
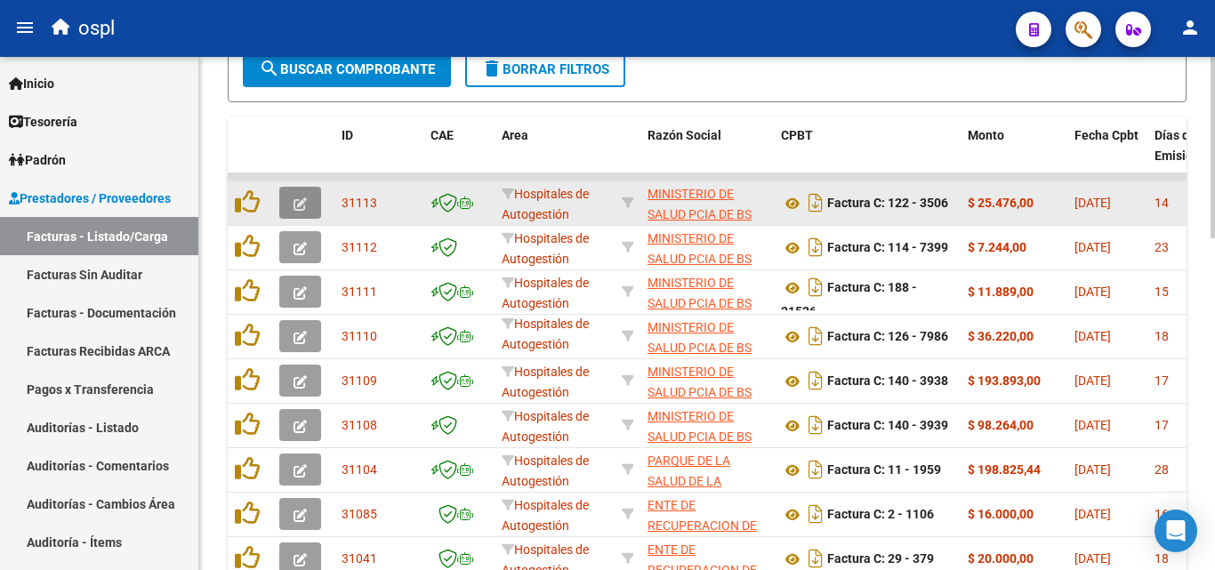
click at [299, 188] on button "button" at bounding box center [300, 203] width 42 height 32
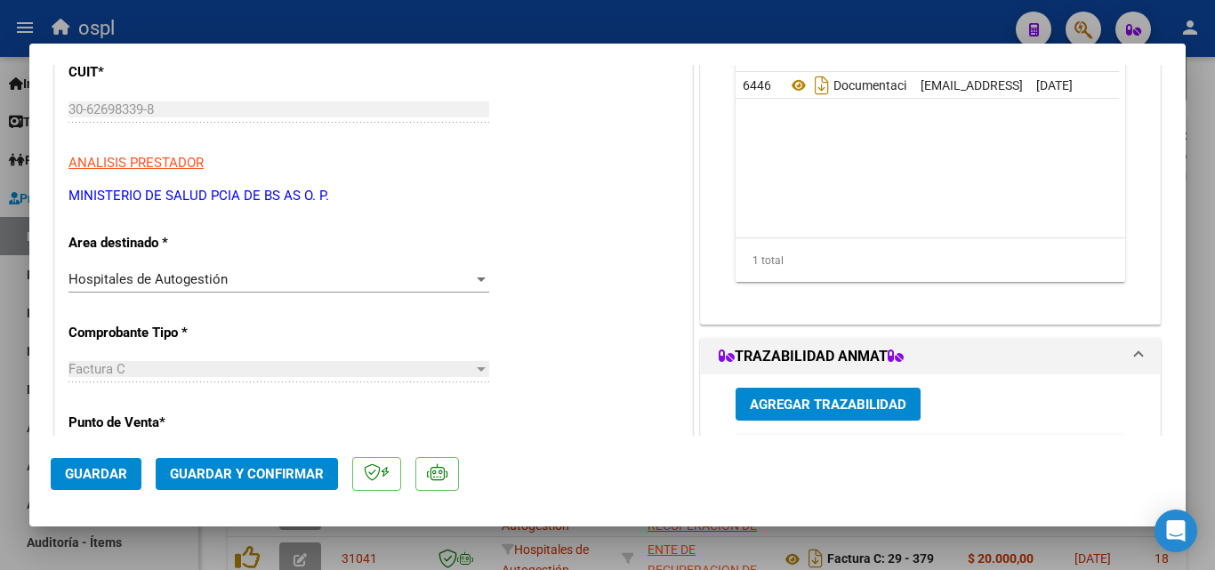
scroll to position [267, 0]
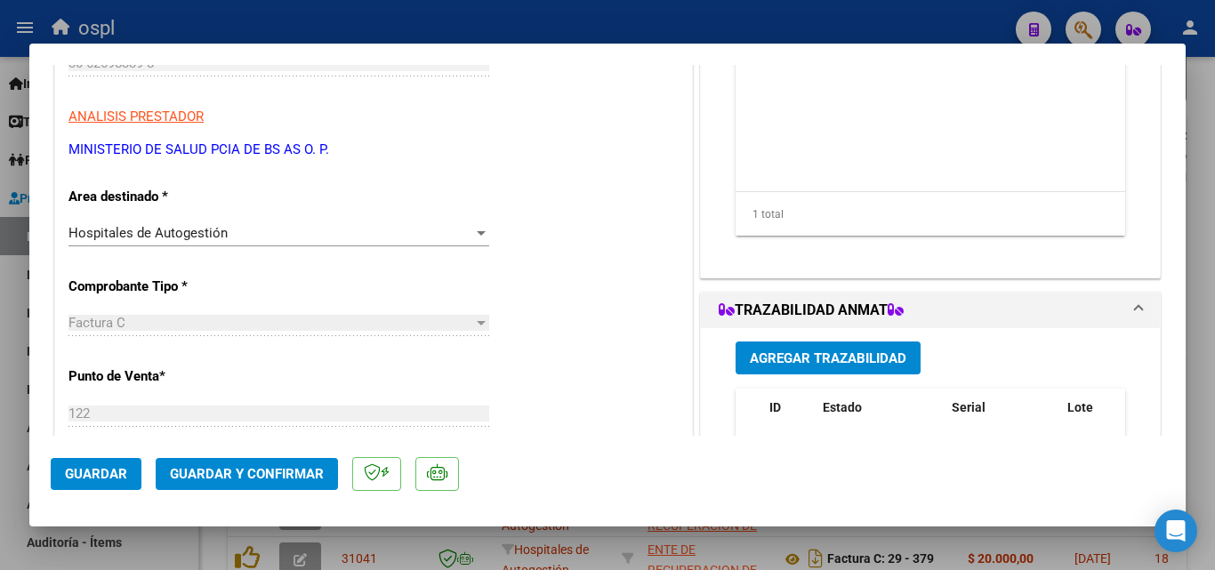
click at [254, 223] on div "Hospitales de Autogestión Seleccionar Area" at bounding box center [278, 233] width 421 height 27
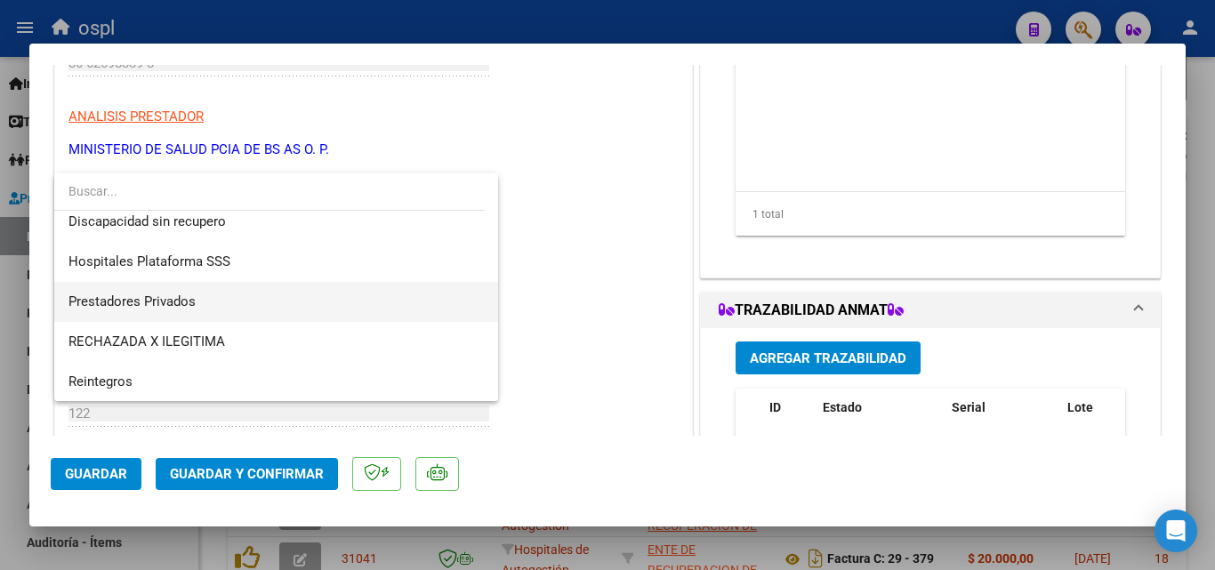
scroll to position [253, 0]
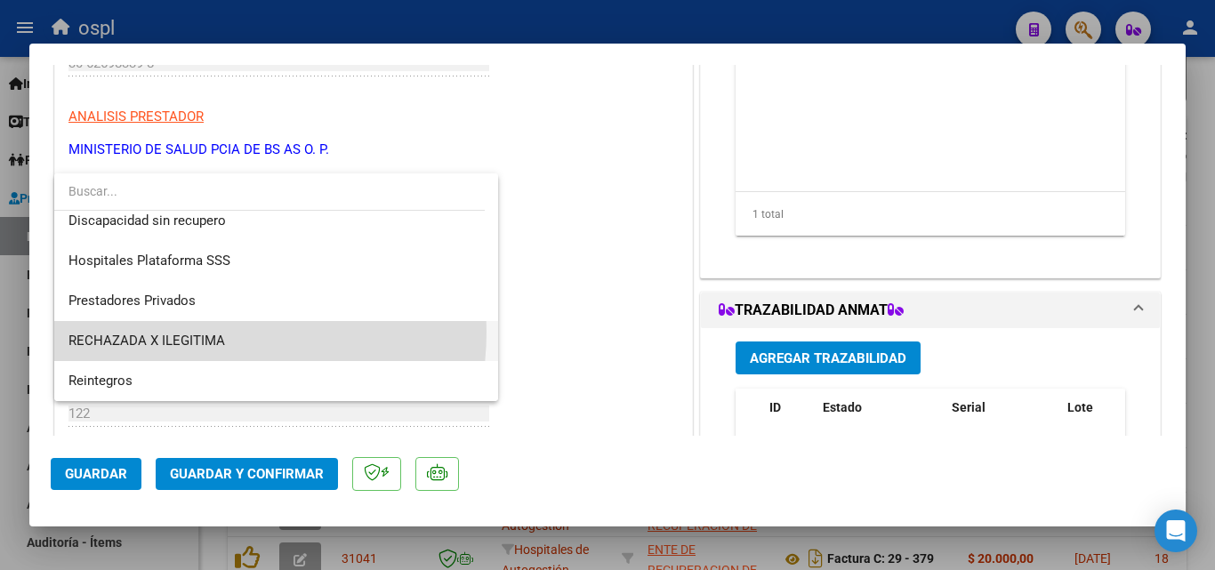
click at [195, 332] on span "RECHAZADA X ILEGITIMA" at bounding box center [275, 341] width 415 height 40
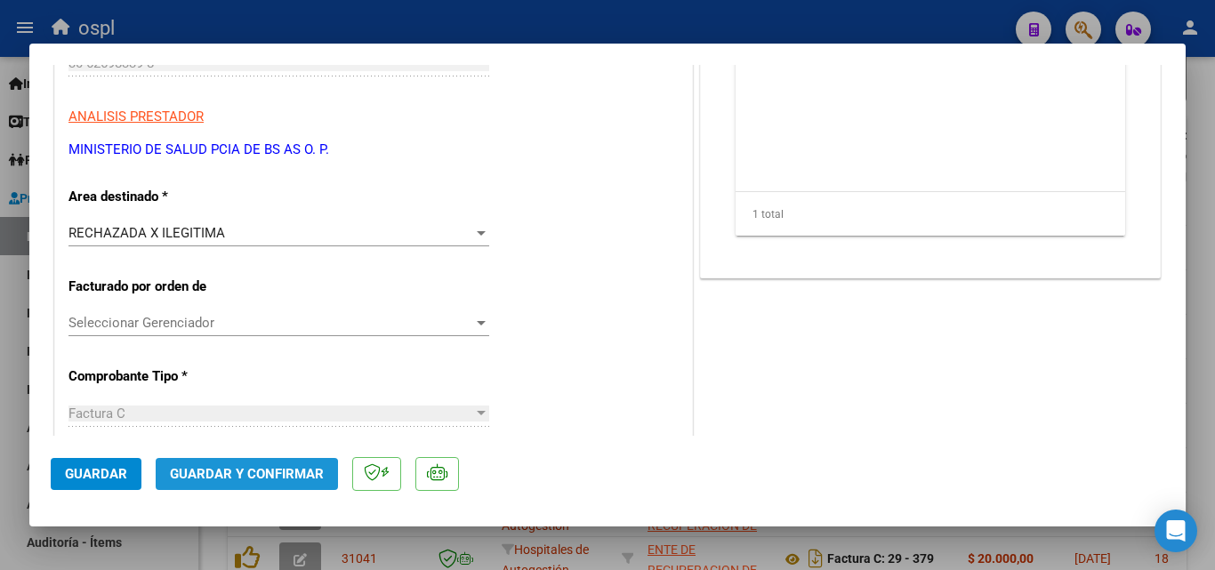
click at [228, 478] on span "Guardar y Confirmar" at bounding box center [247, 474] width 154 height 16
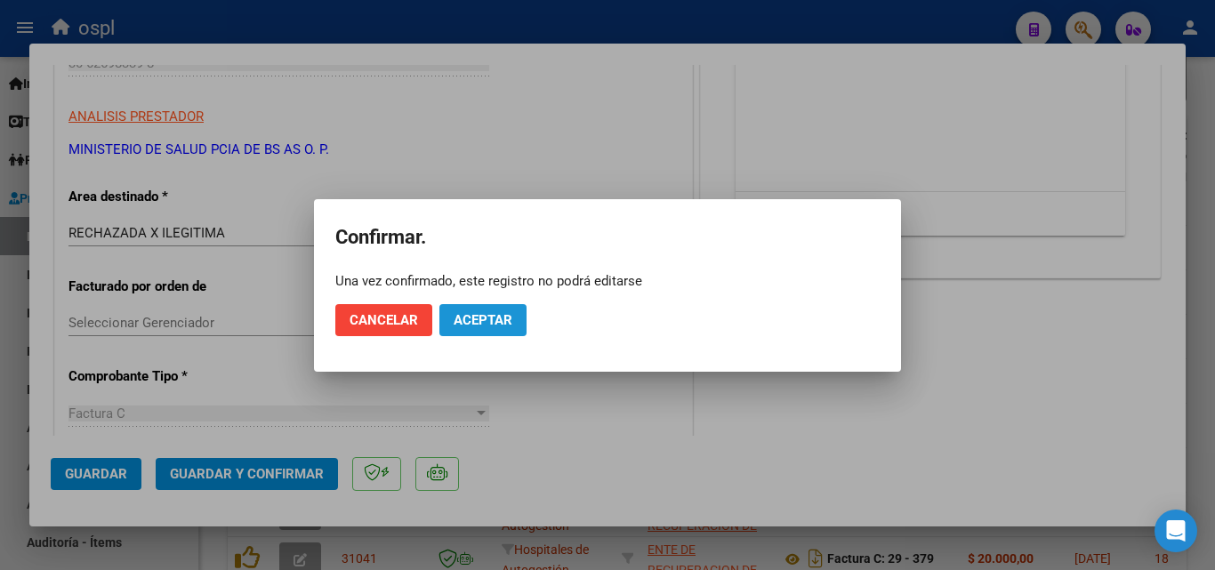
click at [487, 323] on span "Aceptar" at bounding box center [483, 320] width 59 height 16
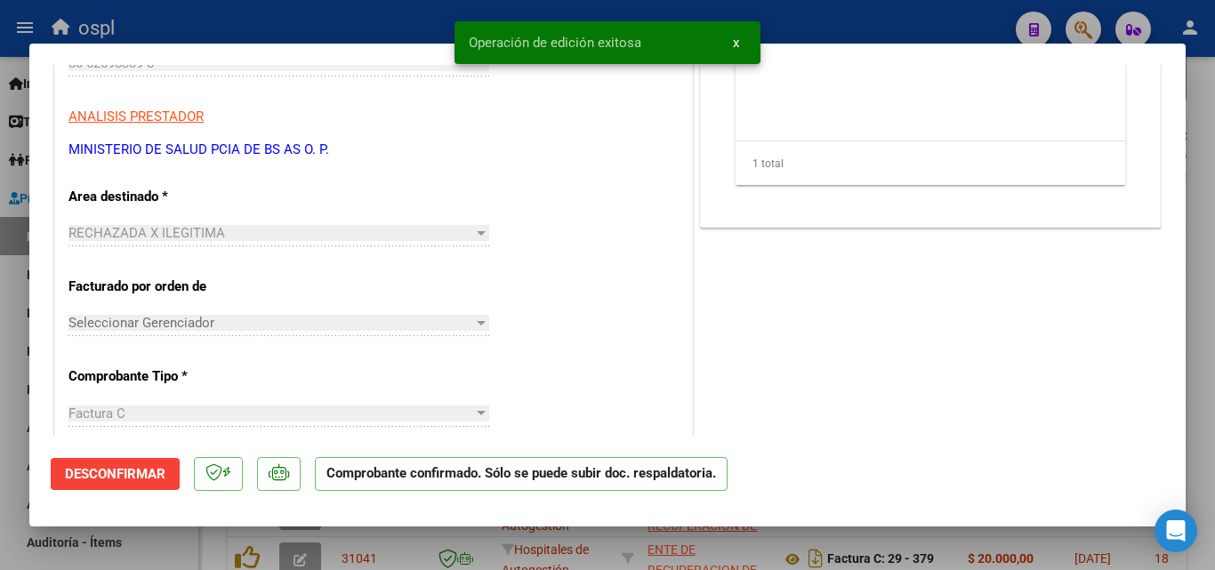
click at [0, 318] on div at bounding box center [607, 285] width 1215 height 570
type input "$ 0,00"
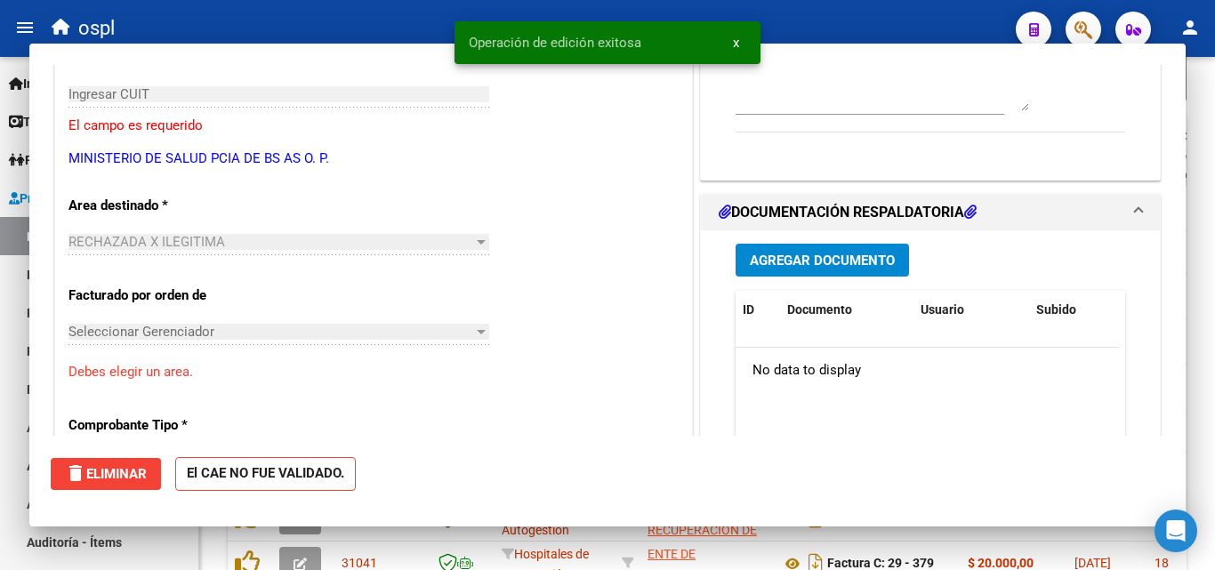
scroll to position [298, 0]
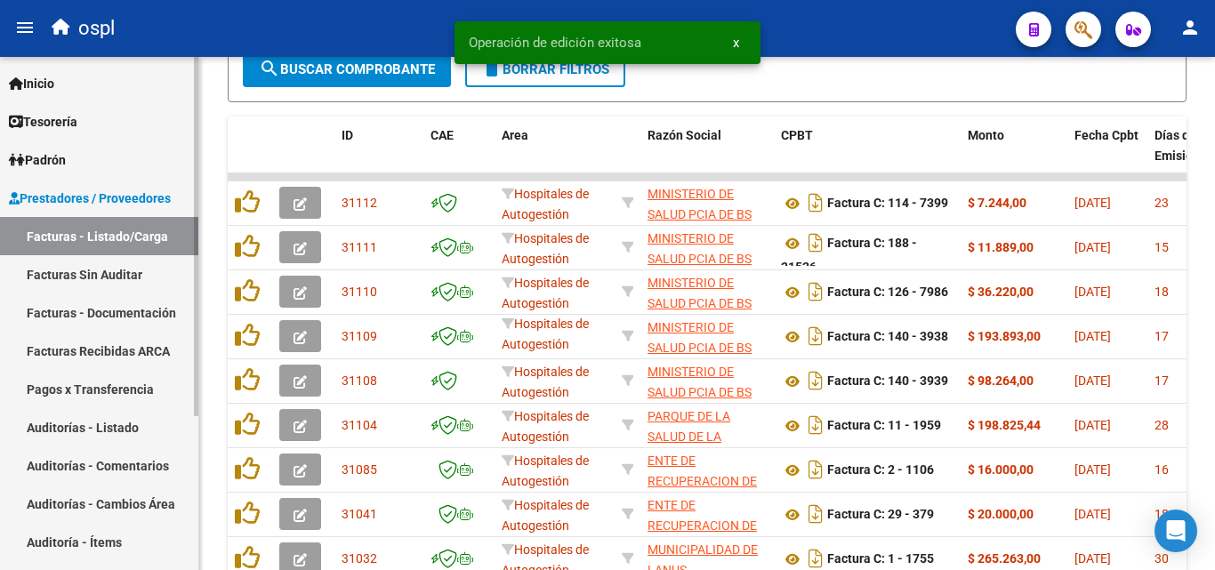
click at [71, 282] on link "Facturas Sin Auditar" at bounding box center [99, 274] width 198 height 38
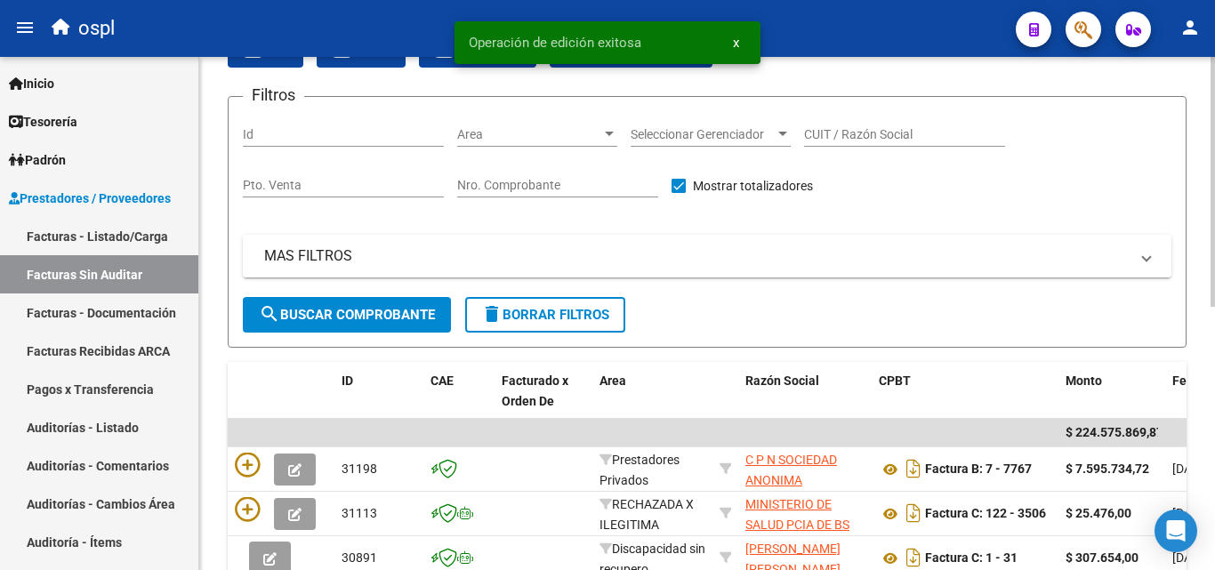
scroll to position [94, 0]
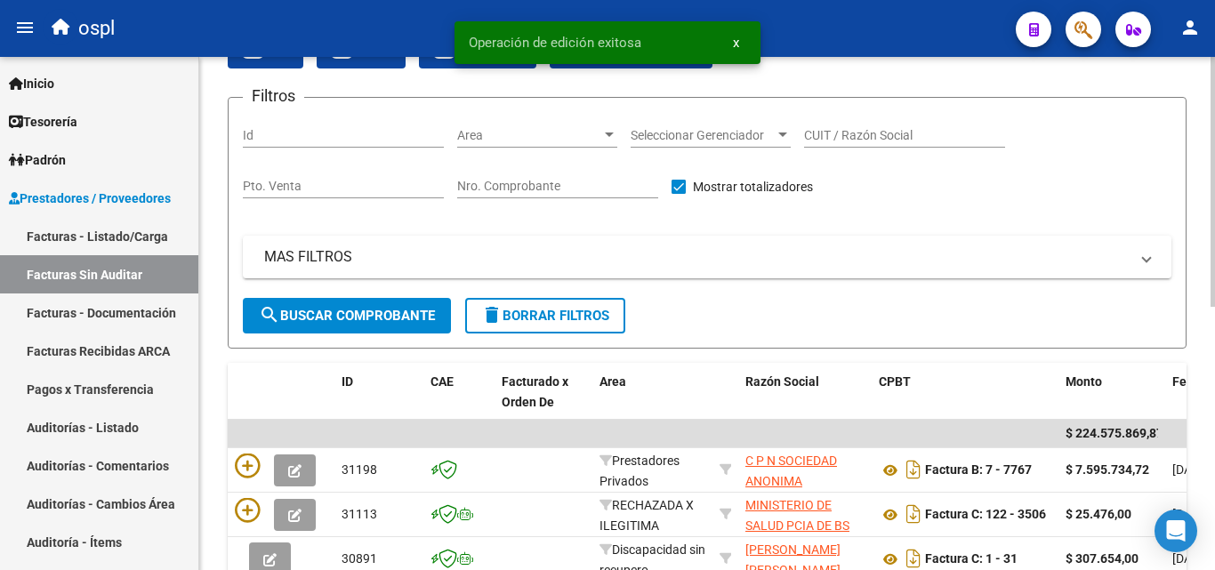
click at [554, 188] on input "Nro. Comprobante" at bounding box center [557, 186] width 201 height 15
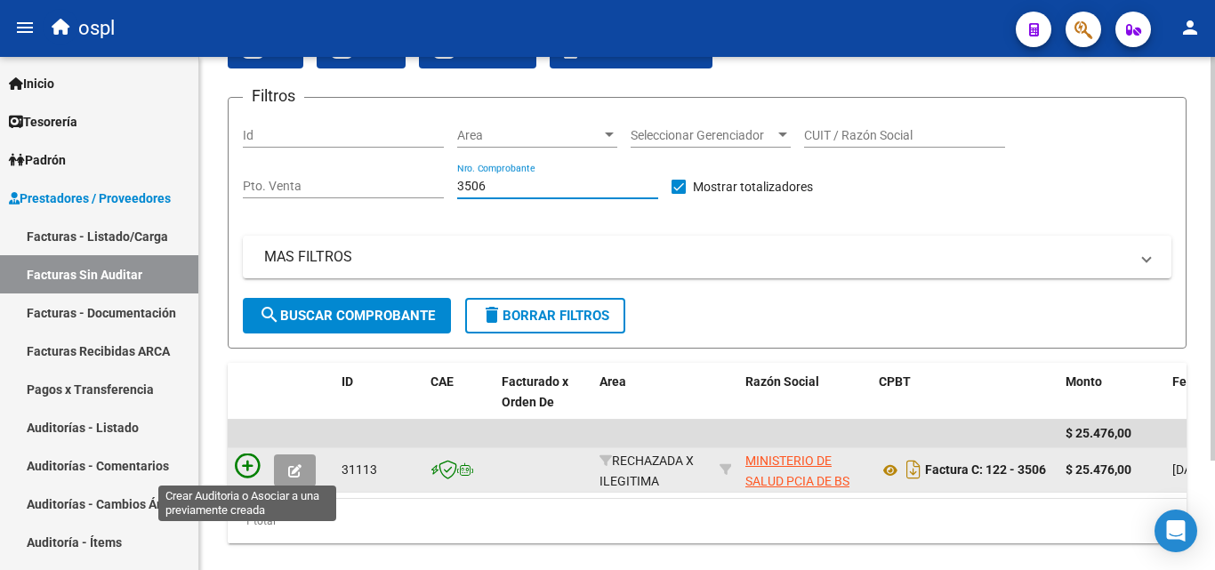
type input "3506"
click at [246, 466] on icon at bounding box center [247, 466] width 25 height 25
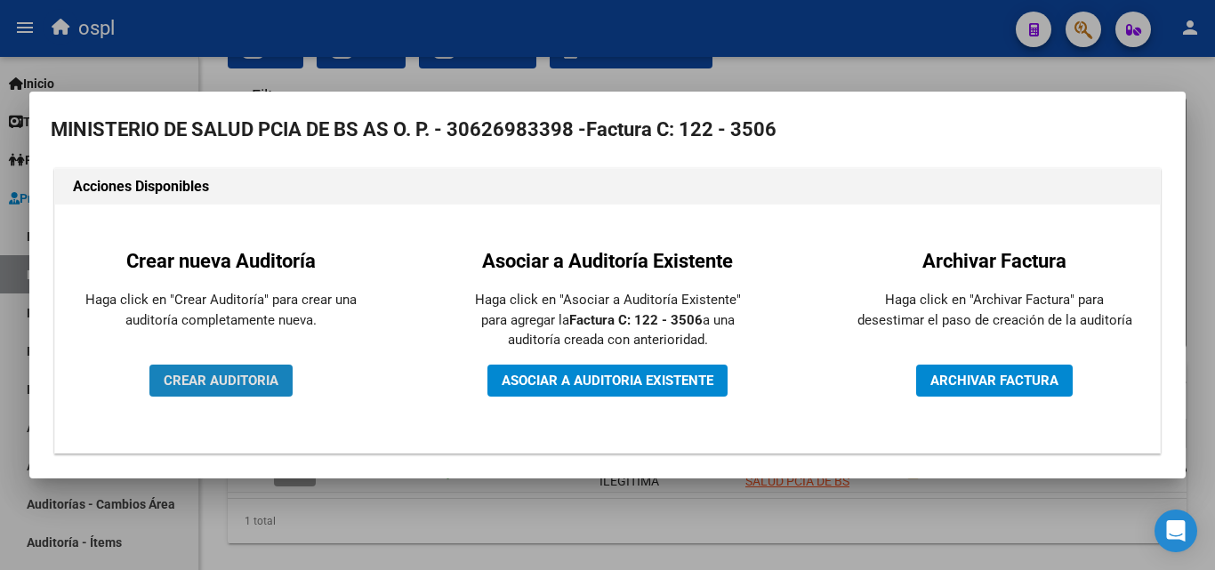
click at [212, 366] on button "CREAR AUDITORIA" at bounding box center [220, 381] width 143 height 32
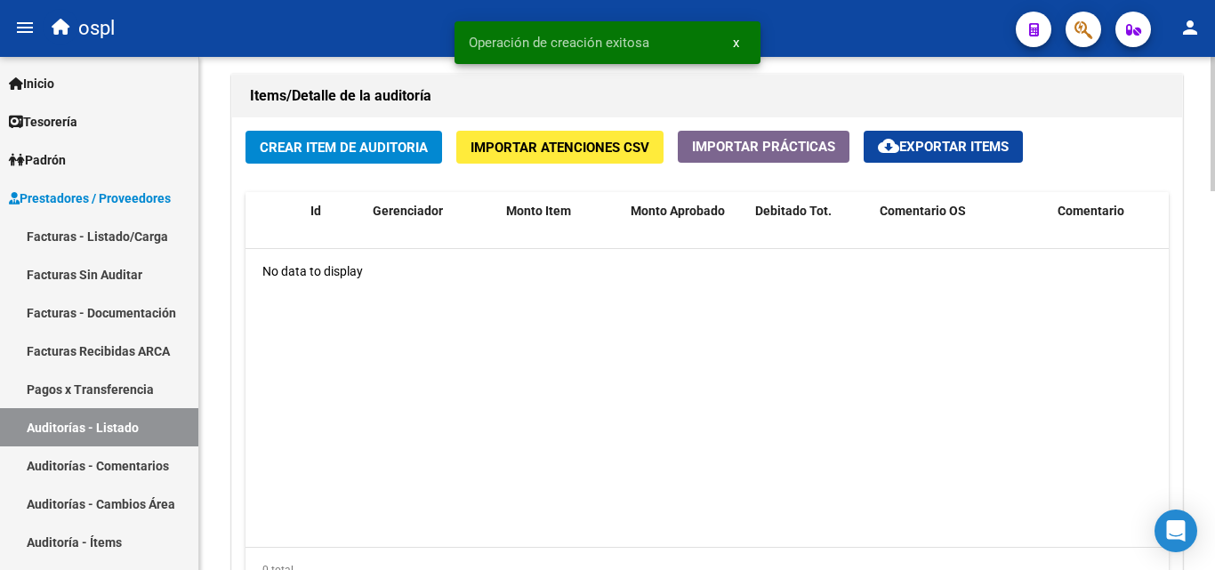
scroll to position [1334, 0]
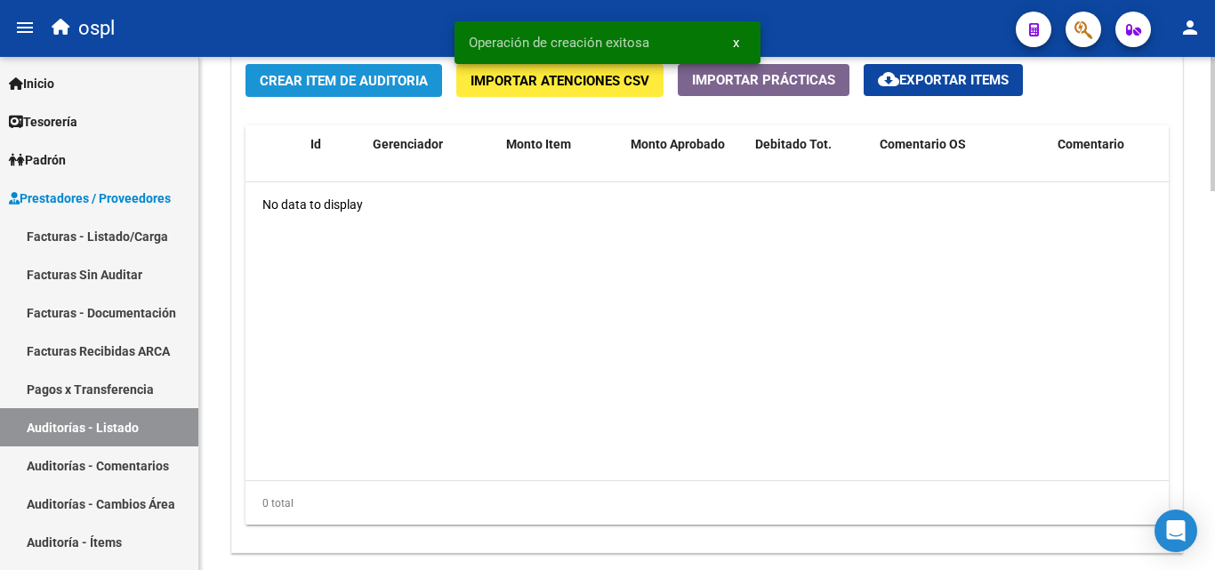
click at [306, 65] on button "Crear Item de Auditoria" at bounding box center [344, 80] width 197 height 33
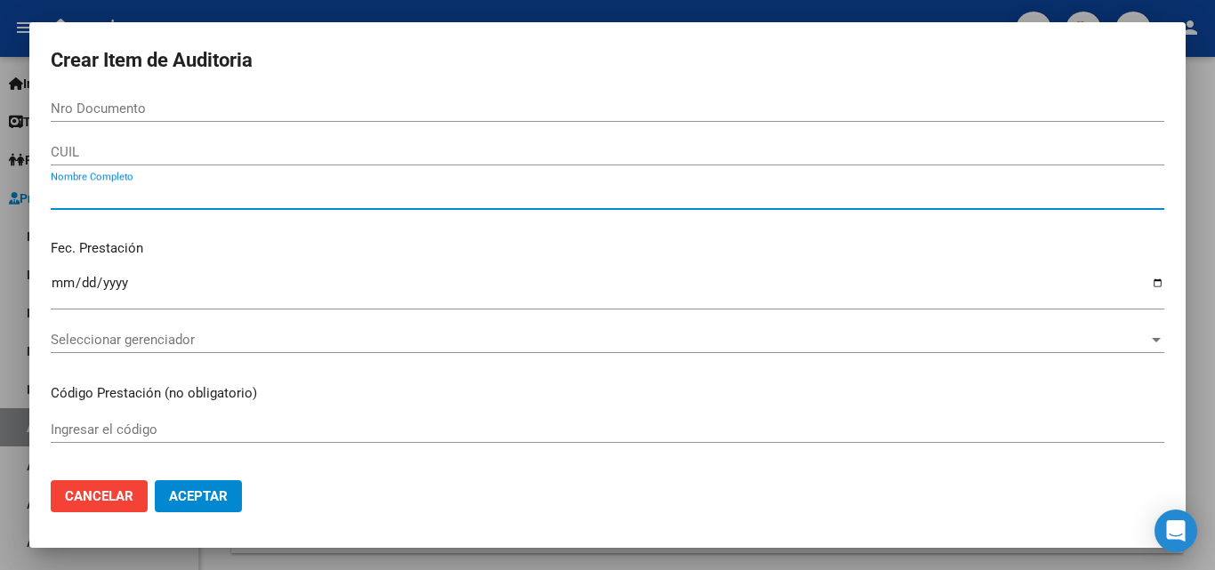
click at [164, 195] on input "Nombre Completo" at bounding box center [608, 196] width 1114 height 16
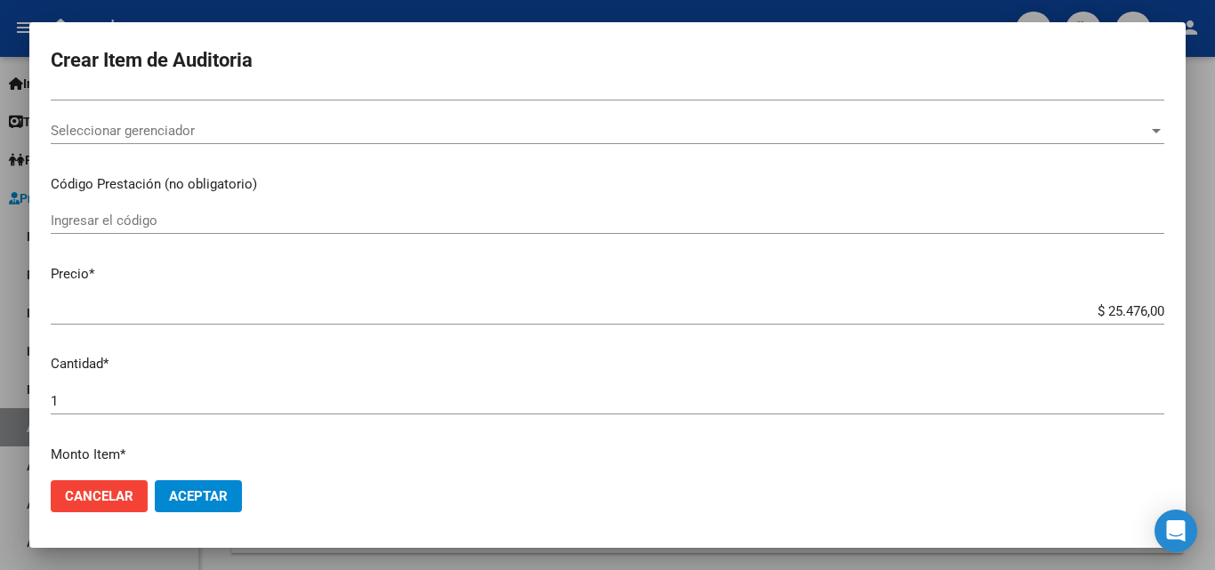
scroll to position [445, 0]
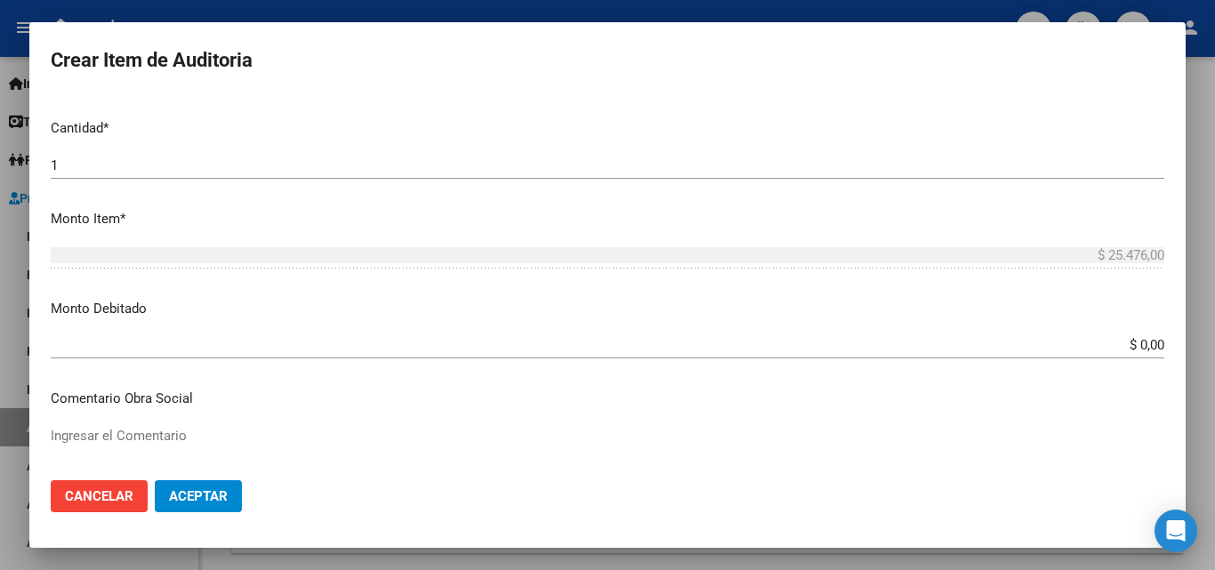
type input "TODOS"
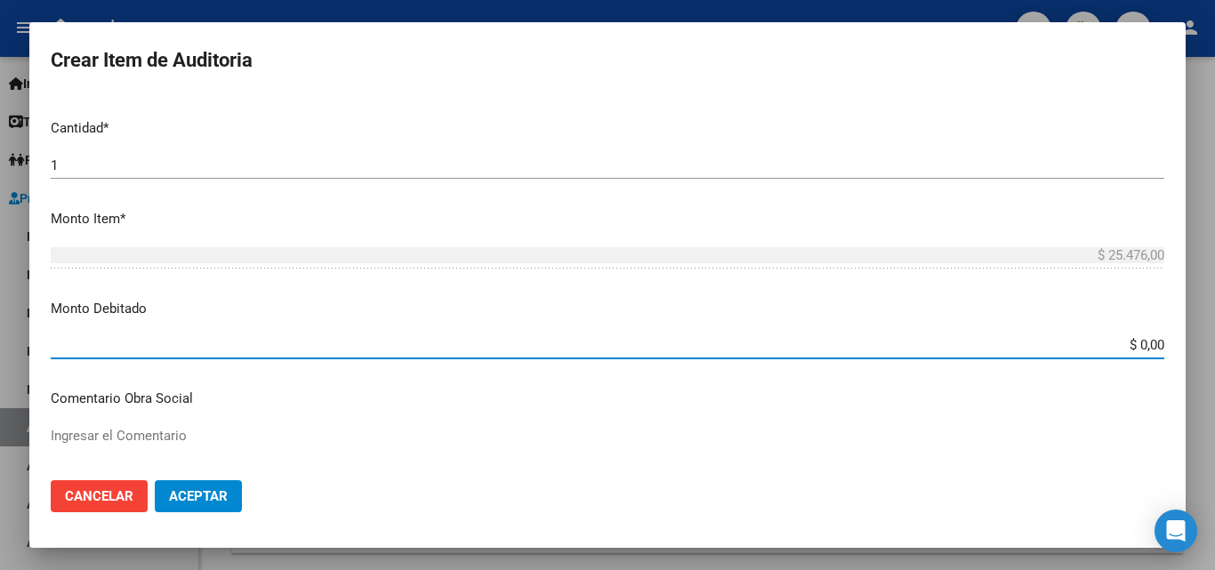
drag, startPoint x: 1107, startPoint y: 346, endPoint x: 1157, endPoint y: 338, distance: 50.5
click at [1186, 345] on div "Crear Item de Auditoria Nro Documento CUIL TODOS Nombre Completo Fec. Prestació…" at bounding box center [607, 285] width 1215 height 570
type input "$ 25.476,00"
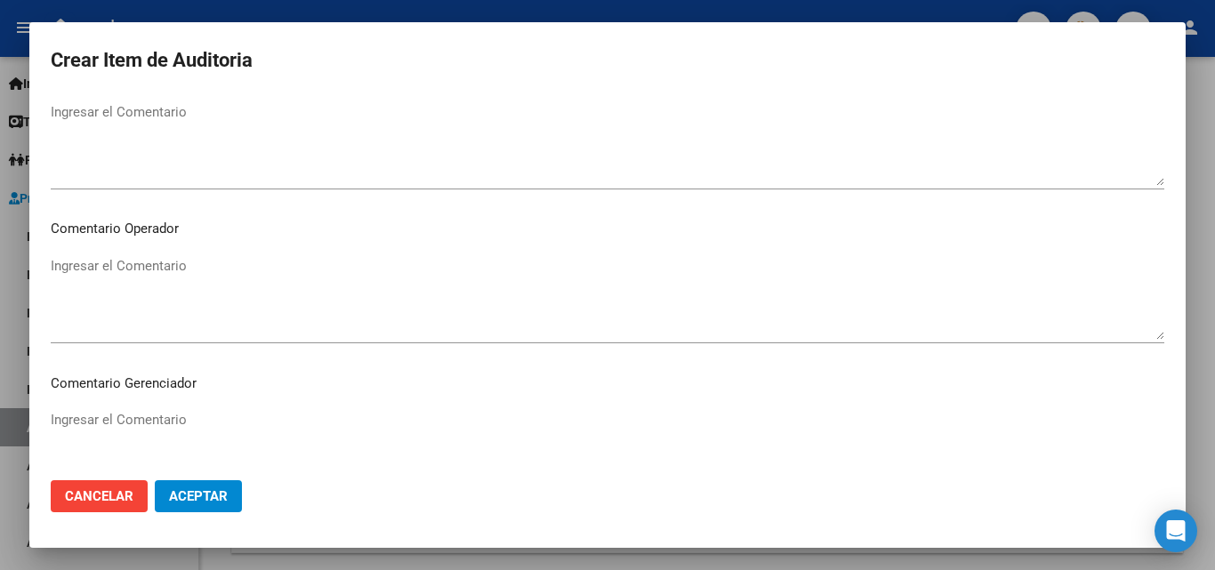
scroll to position [801, 0]
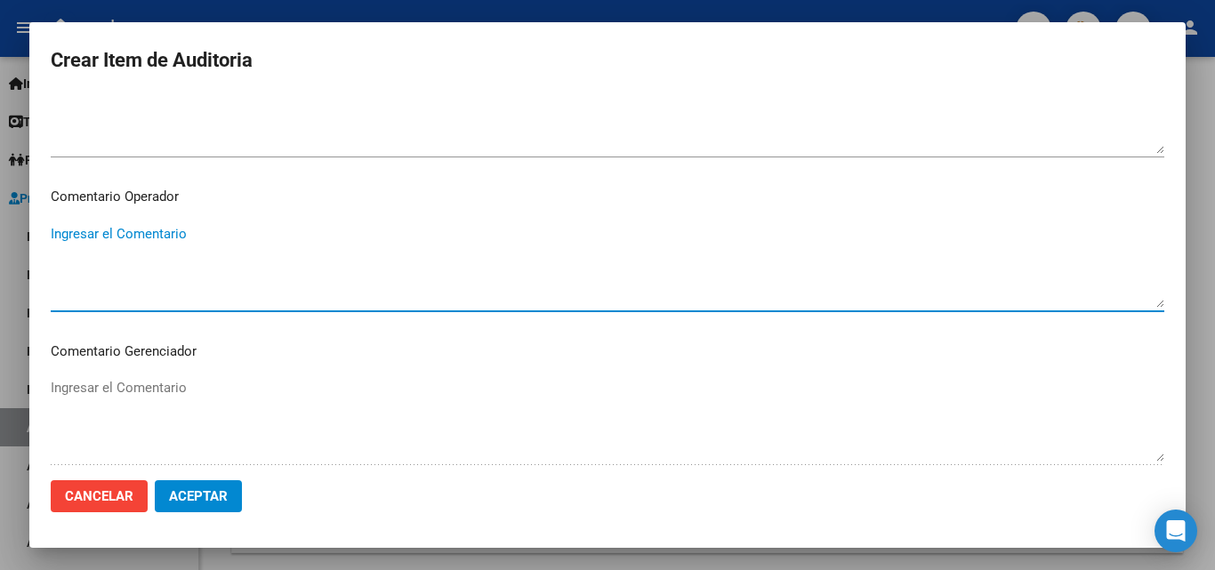
click at [237, 288] on textarea "Ingresar el Comentario" at bounding box center [608, 266] width 1114 height 84
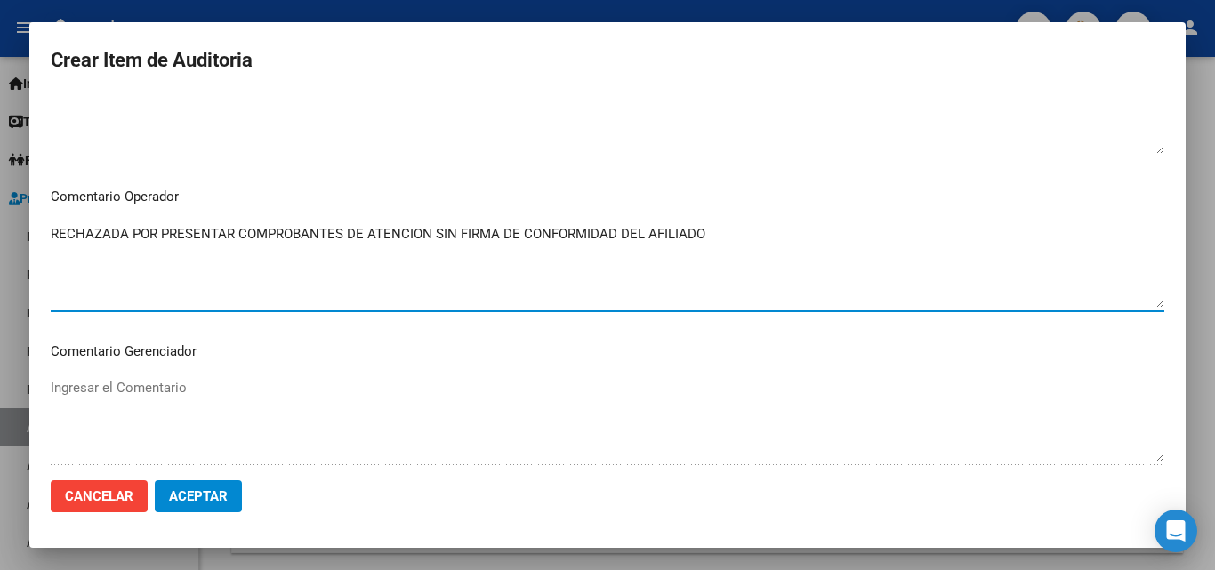
type textarea "RECHAZADA POR PRESENTAR COMPROBANTES DE ATENCION SIN FIRMA DE CONFORMIDAD DEL A…"
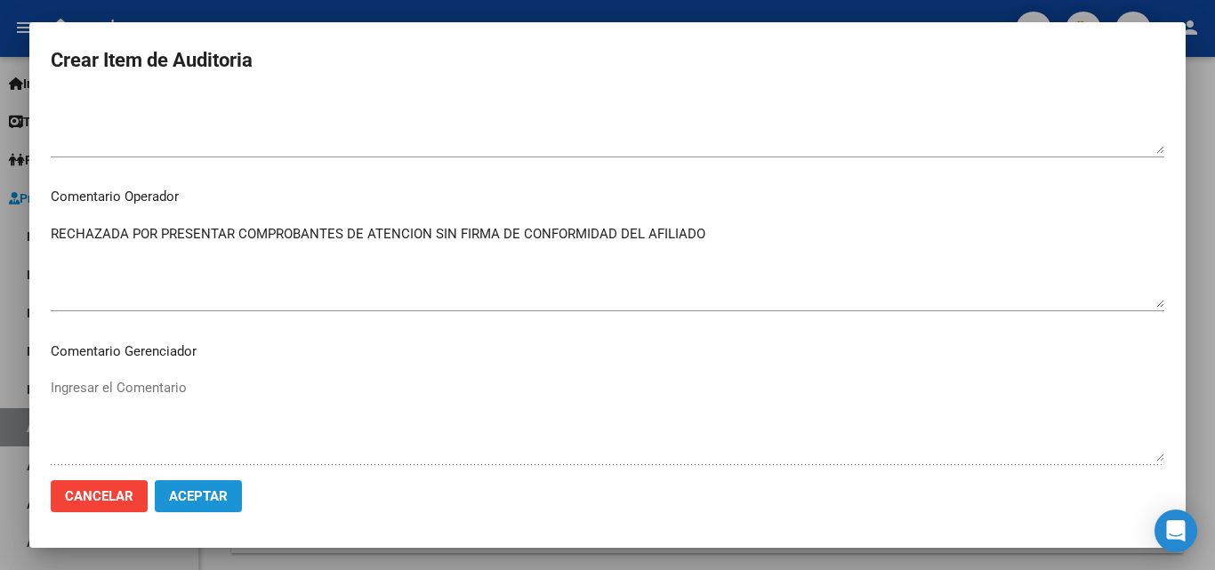
click at [201, 493] on span "Aceptar" at bounding box center [198, 496] width 59 height 16
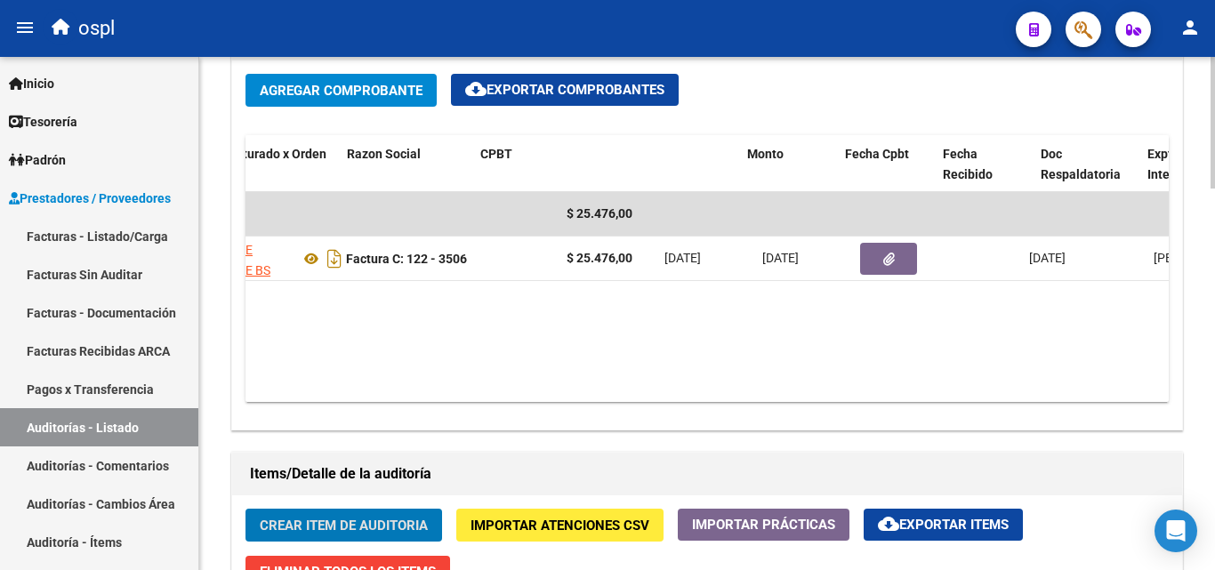
scroll to position [0, 399]
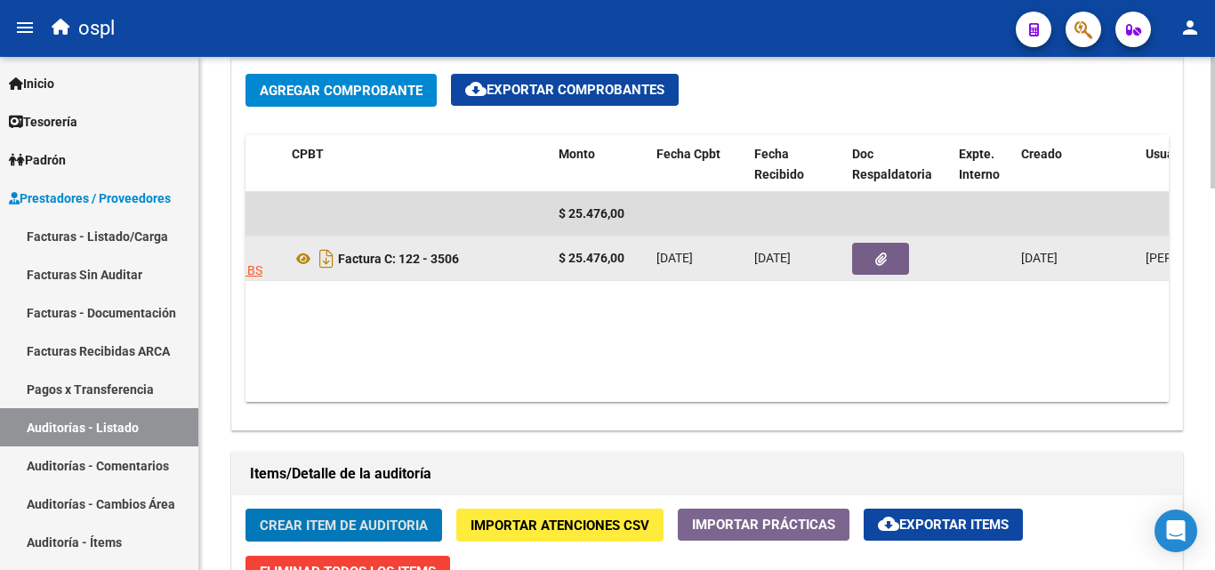
click at [865, 262] on button "button" at bounding box center [880, 259] width 57 height 32
